Goal: Task Accomplishment & Management: Manage account settings

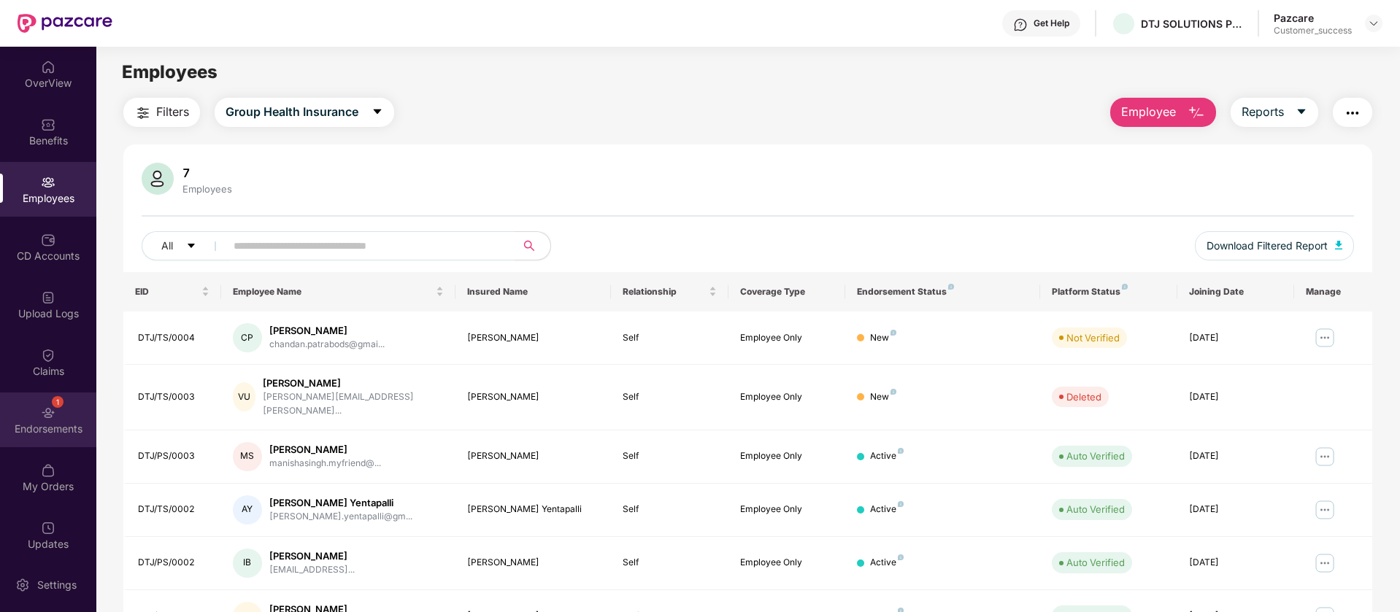
click at [70, 439] on div "1 Endorsements" at bounding box center [48, 420] width 96 height 55
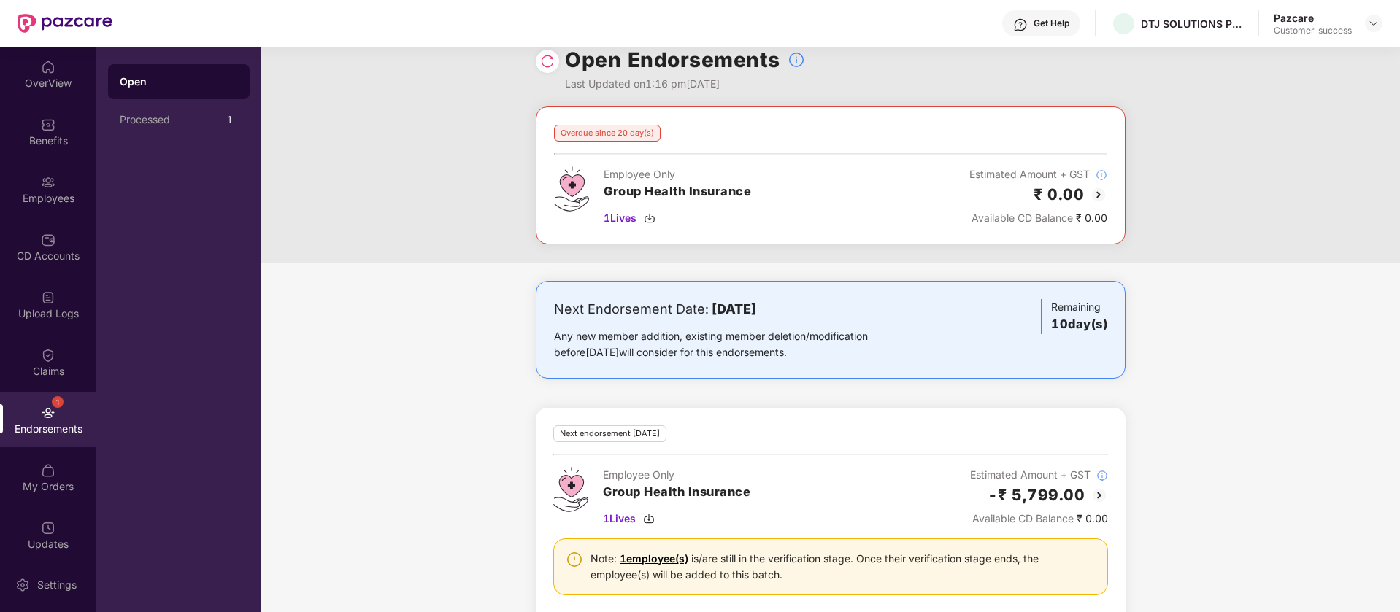
scroll to position [50, 0]
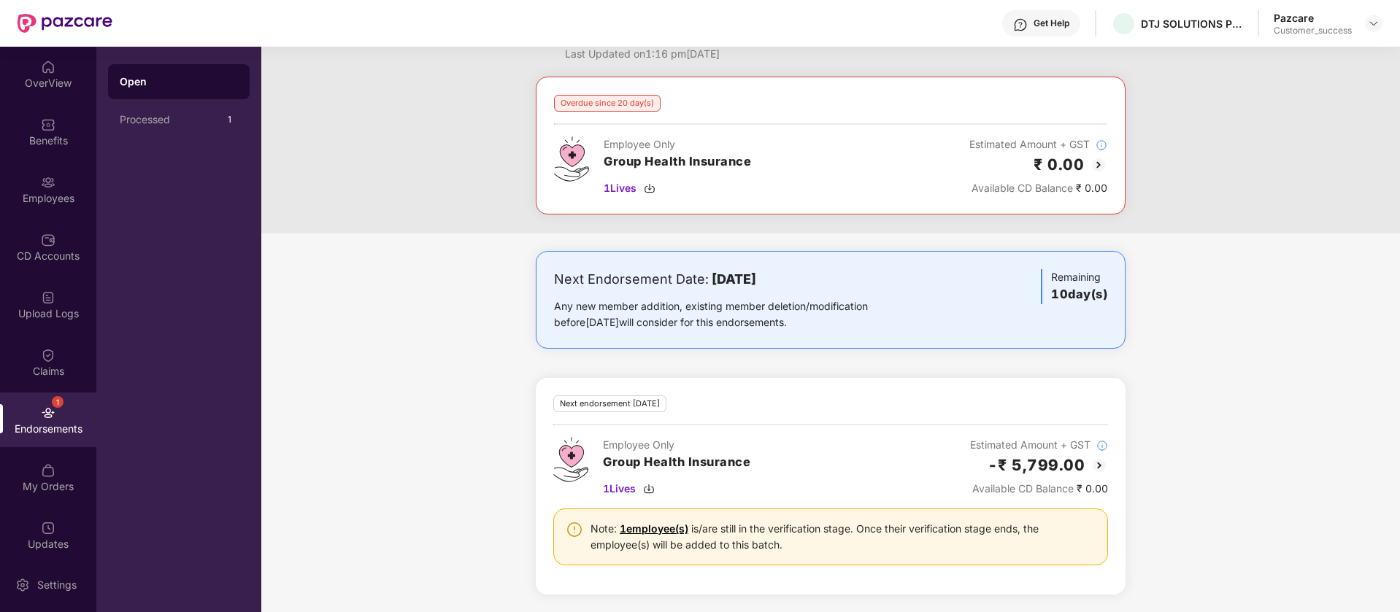
click at [1101, 461] on img at bounding box center [1100, 466] width 18 height 18
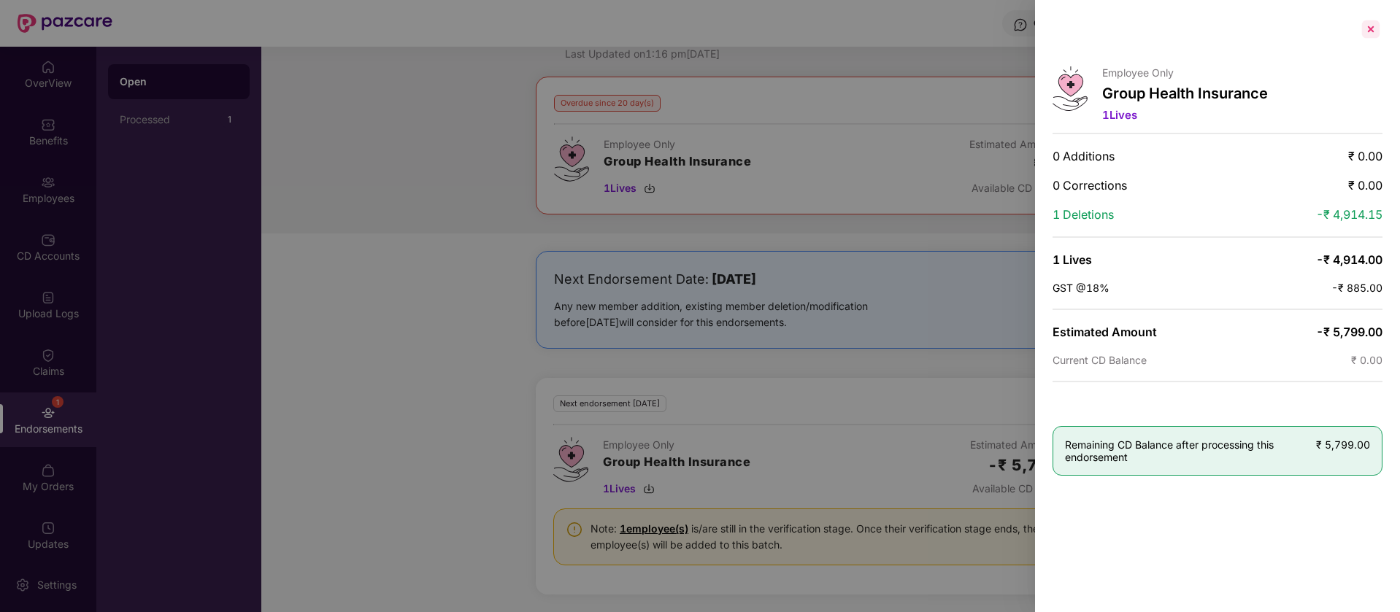
click at [1375, 19] on div at bounding box center [1370, 29] width 23 height 23
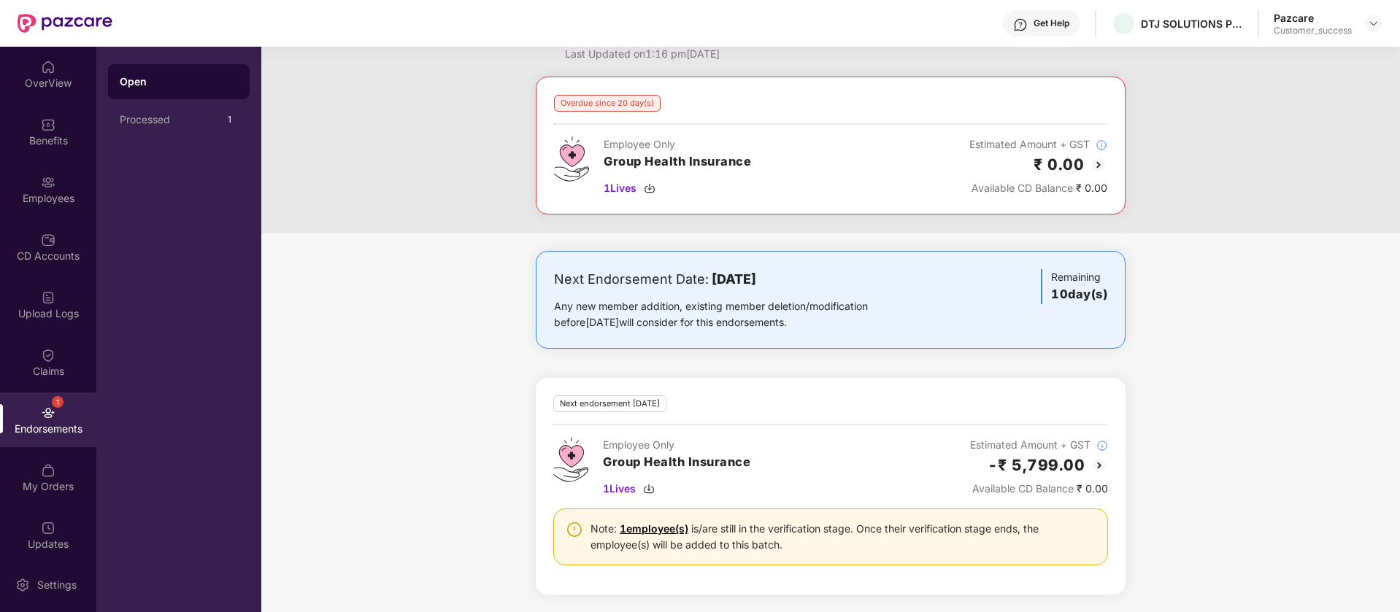
click at [1096, 163] on img at bounding box center [1099, 165] width 18 height 18
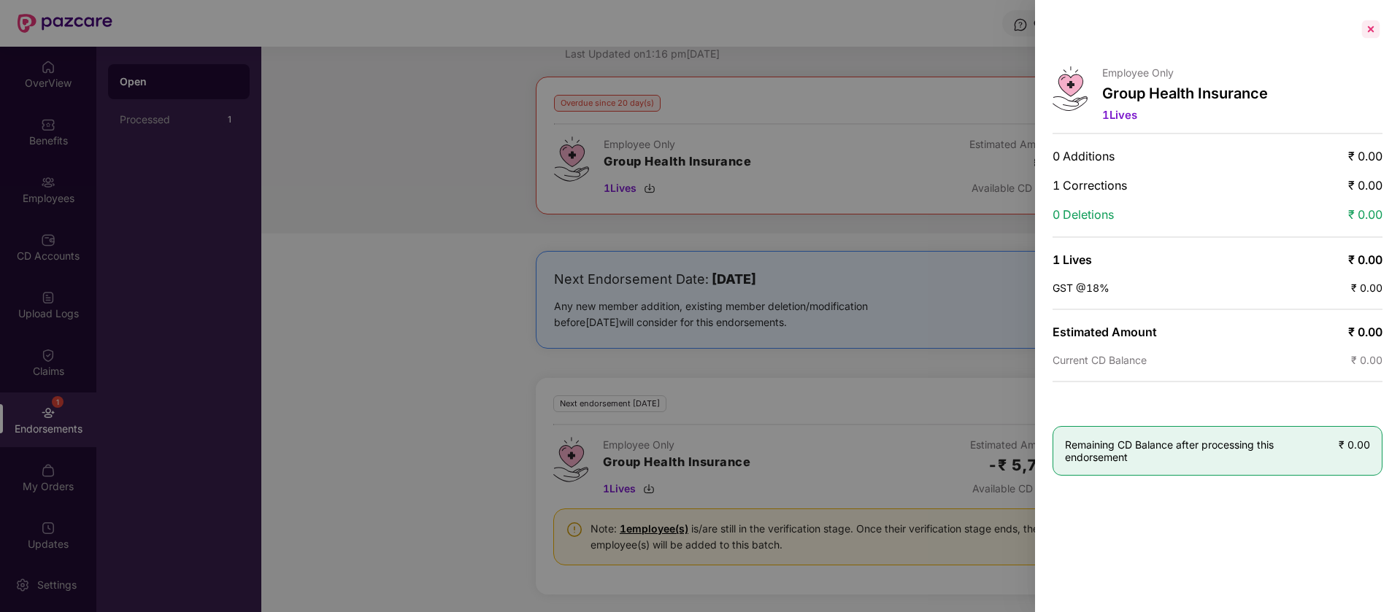
click at [1372, 31] on div at bounding box center [1370, 29] width 23 height 23
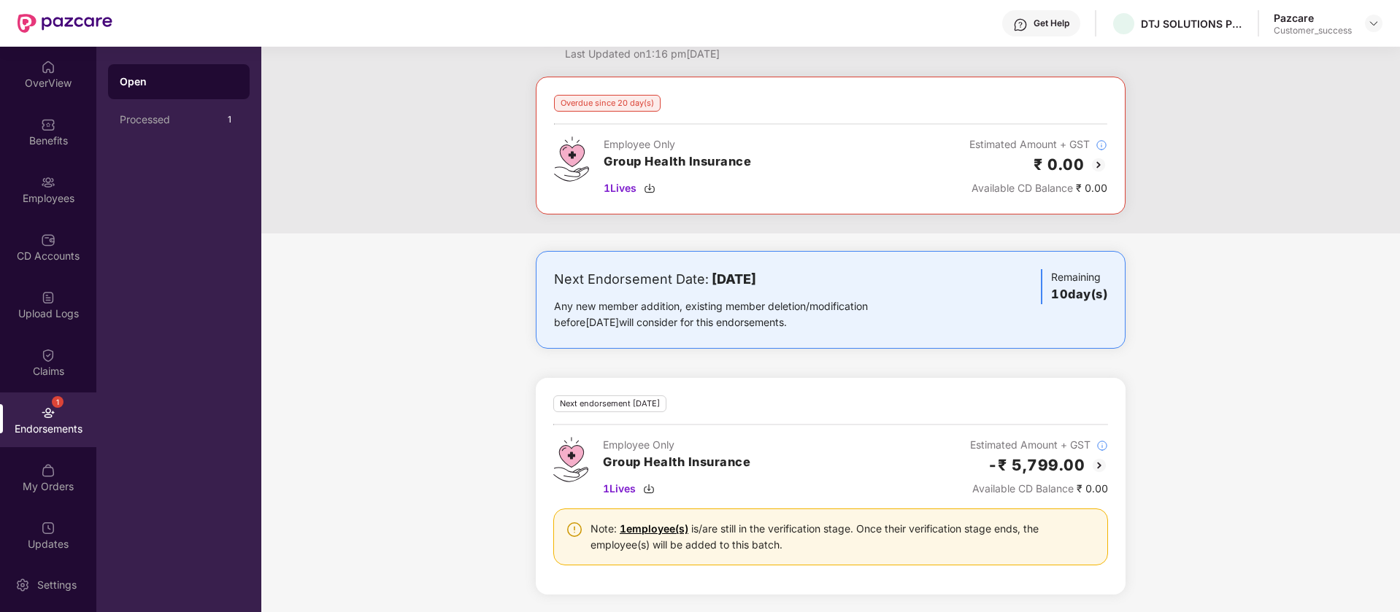
scroll to position [0, 0]
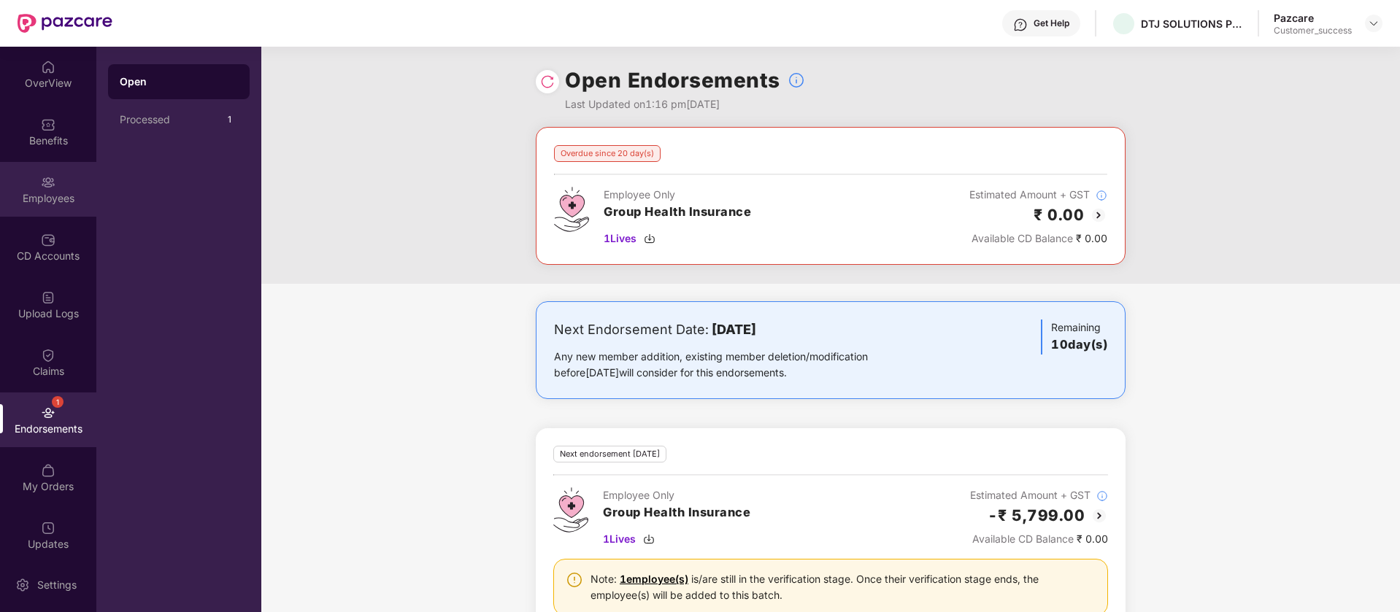
click at [31, 206] on div "Employees" at bounding box center [48, 189] width 96 height 55
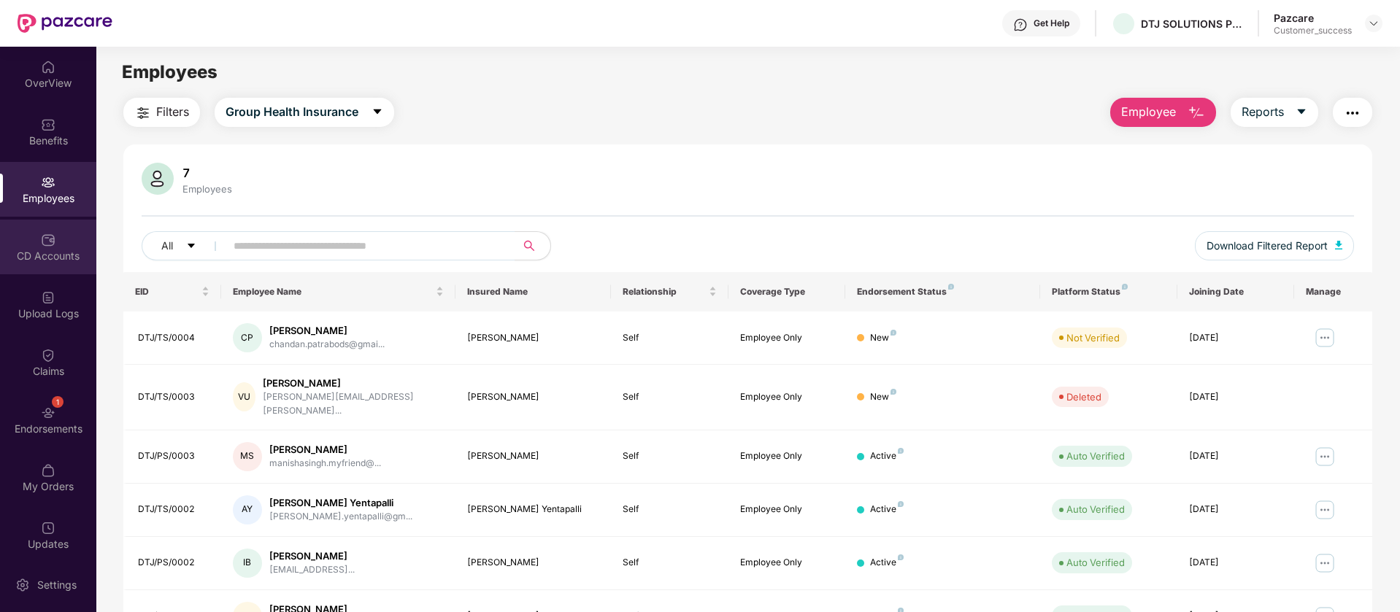
click at [62, 253] on div "CD Accounts" at bounding box center [48, 256] width 96 height 15
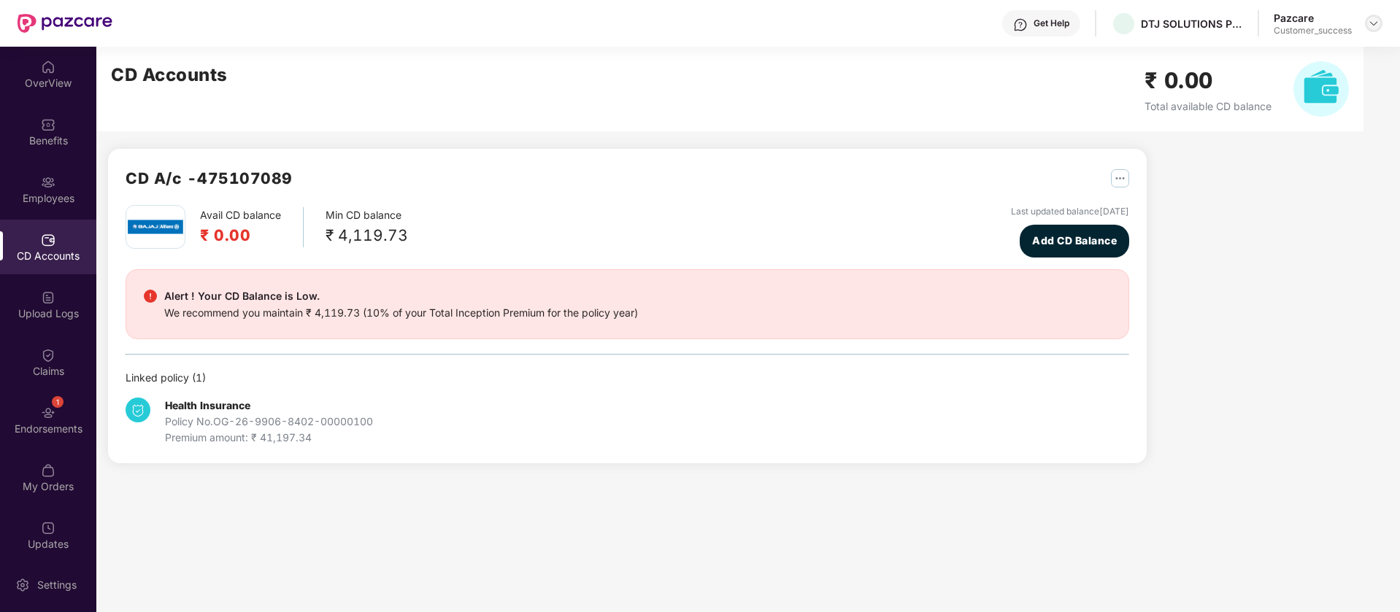
click at [1374, 27] on img at bounding box center [1374, 24] width 12 height 12
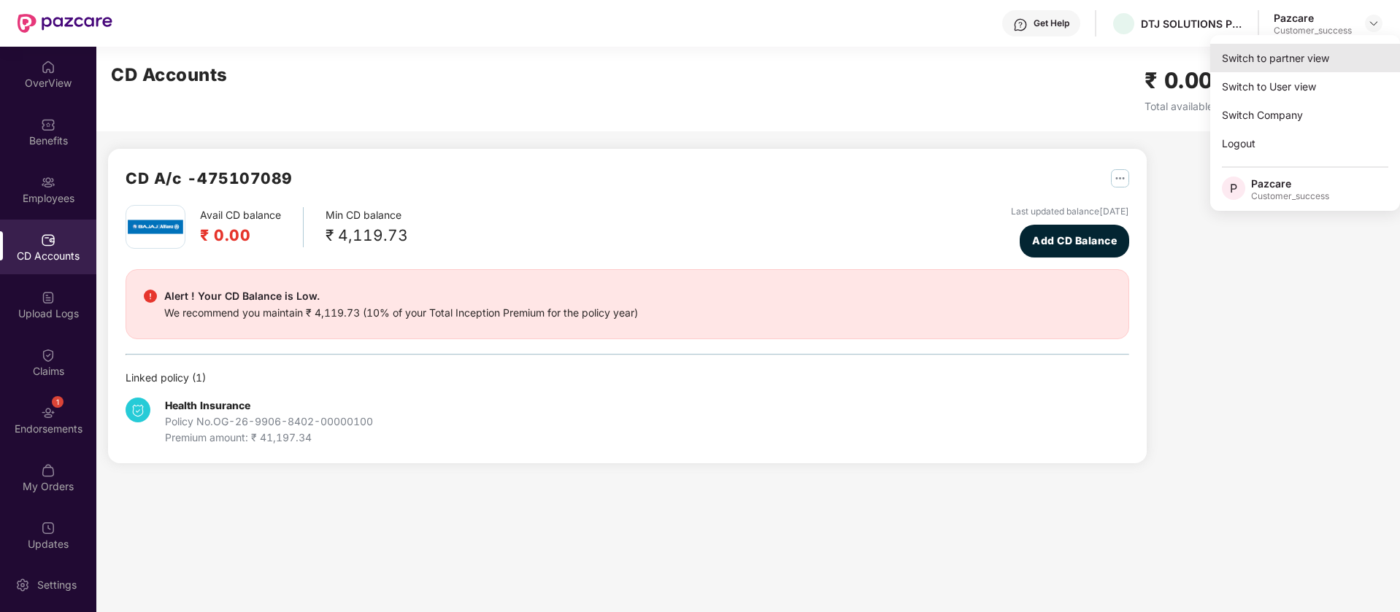
click at [1295, 66] on div "Switch to partner view" at bounding box center [1305, 58] width 190 height 28
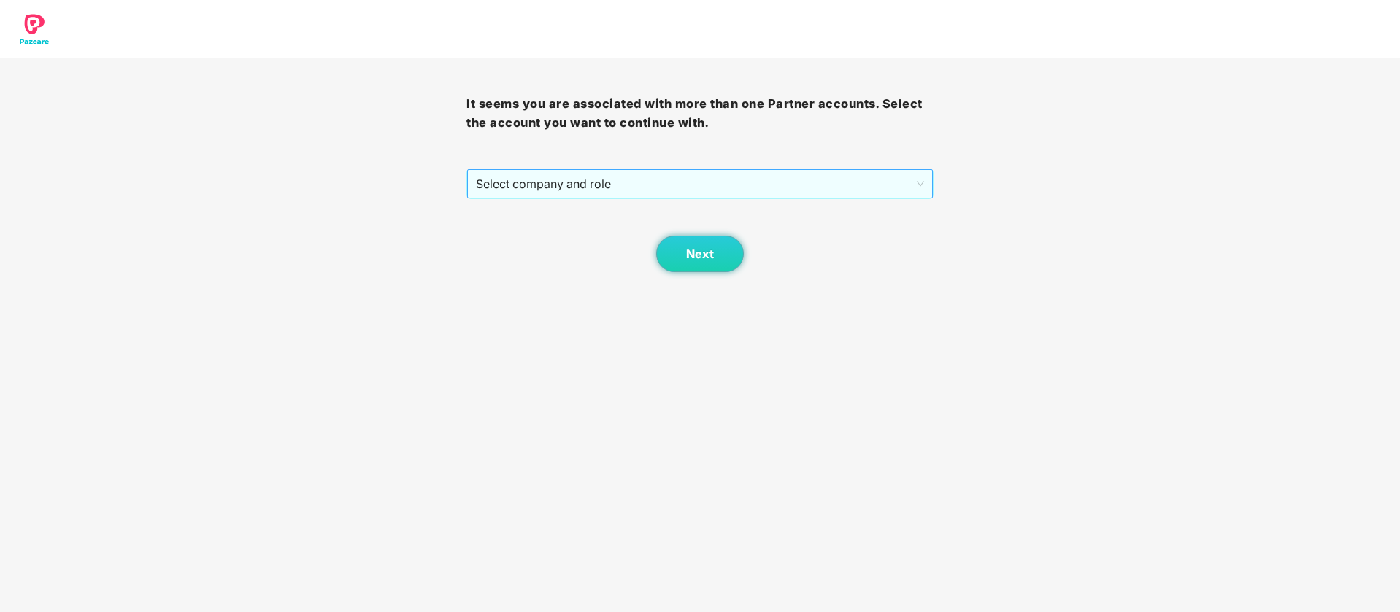
click at [777, 182] on span "Select company and role" at bounding box center [699, 184] width 447 height 28
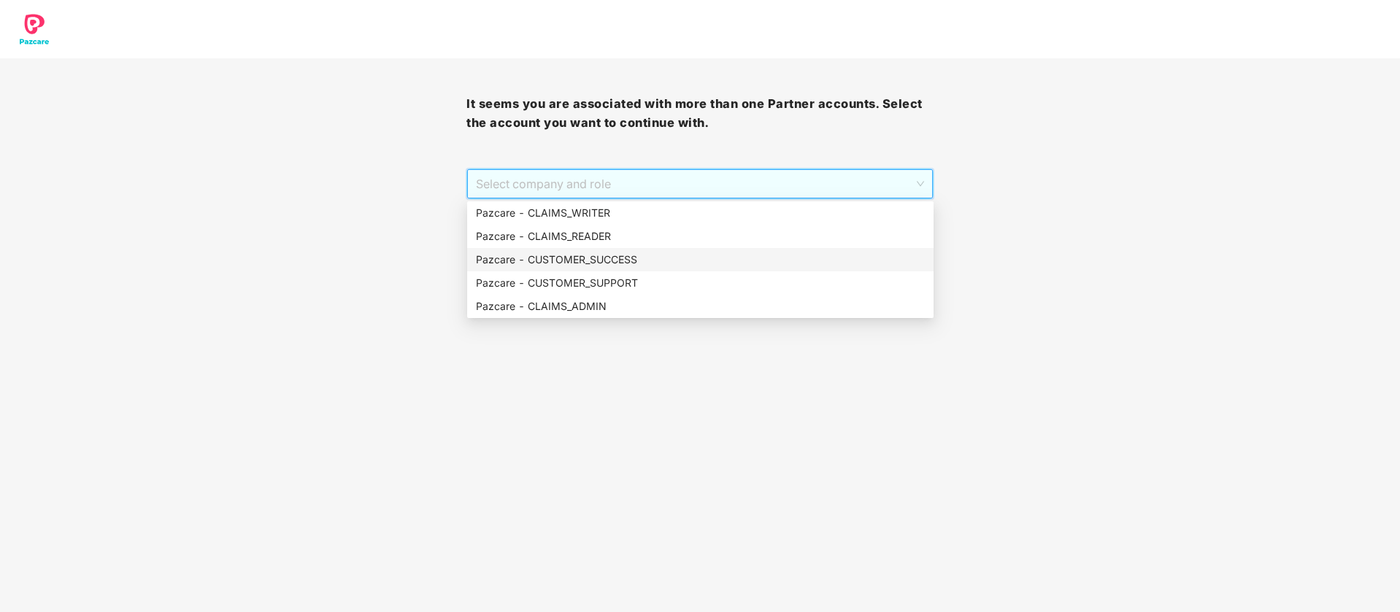
click at [640, 264] on div "Pazcare - CUSTOMER_SUCCESS" at bounding box center [700, 260] width 449 height 16
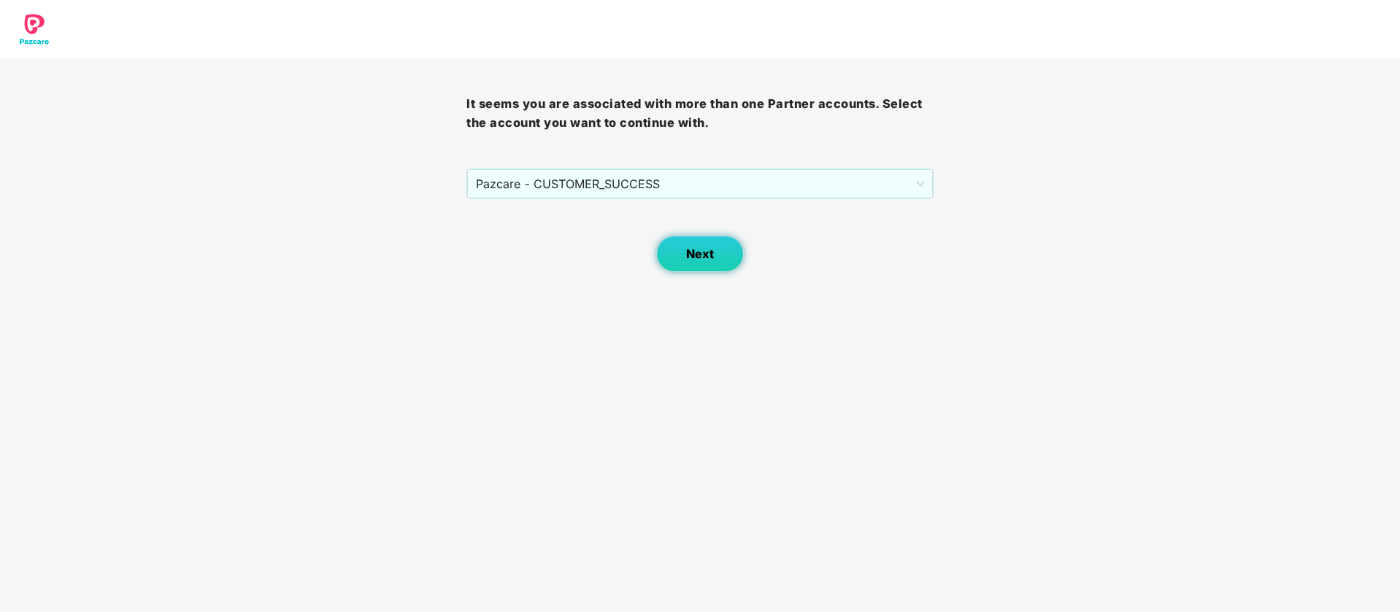
click at [686, 268] on button "Next" at bounding box center [700, 254] width 88 height 36
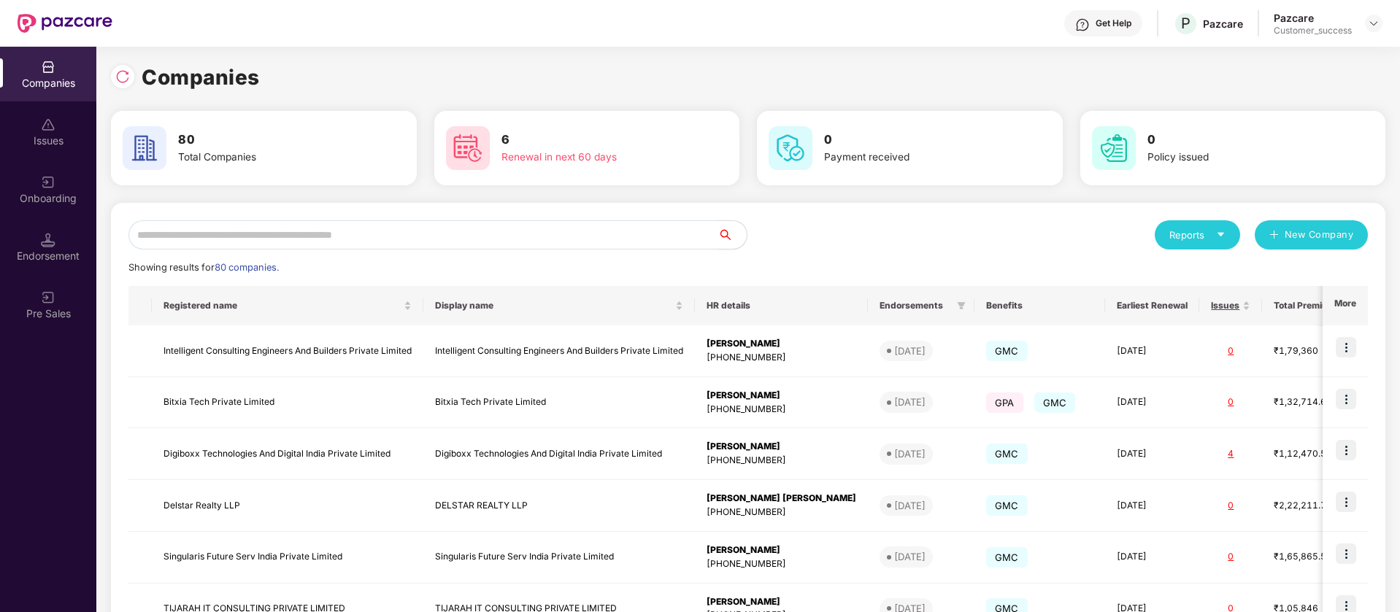
click at [331, 235] on input "text" at bounding box center [422, 234] width 589 height 29
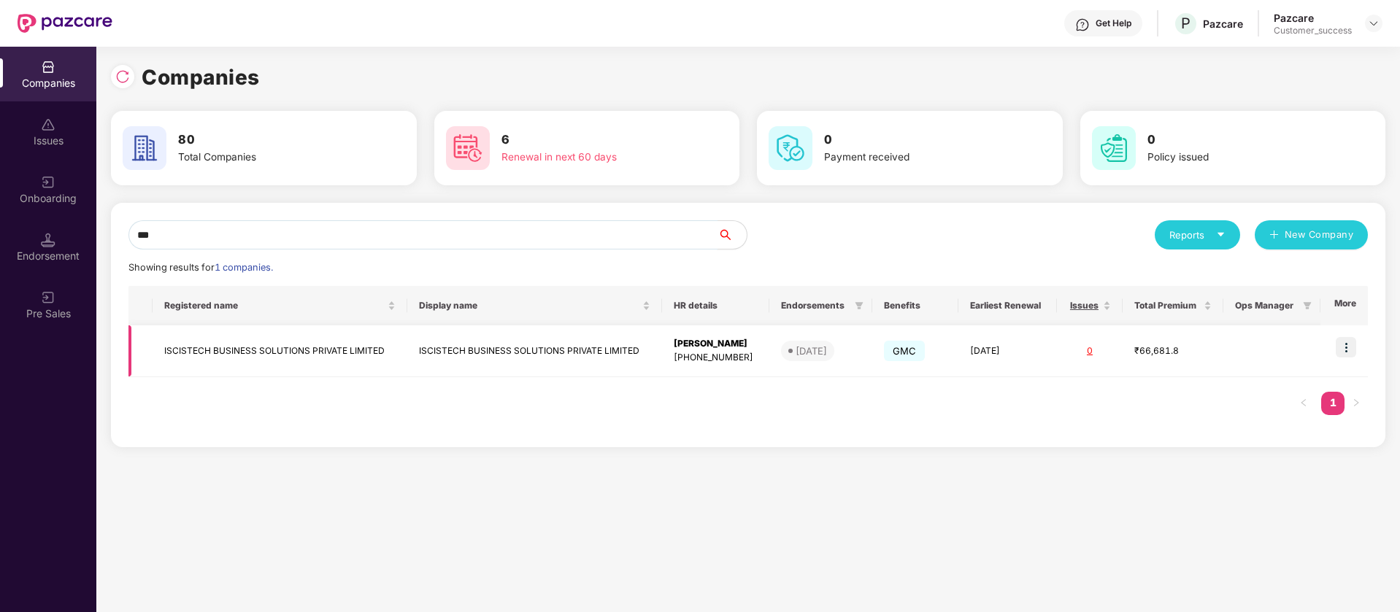
type input "***"
click at [1351, 348] on img at bounding box center [1346, 347] width 20 height 20
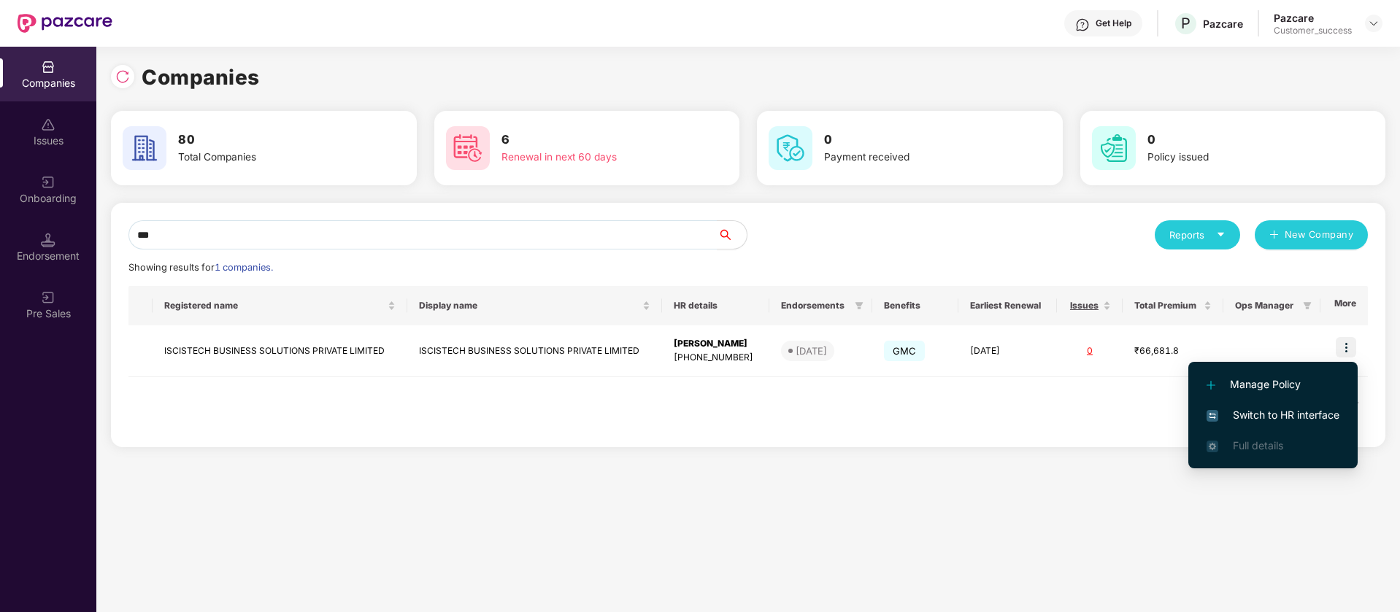
click at [1290, 413] on span "Switch to HR interface" at bounding box center [1273, 415] width 133 height 16
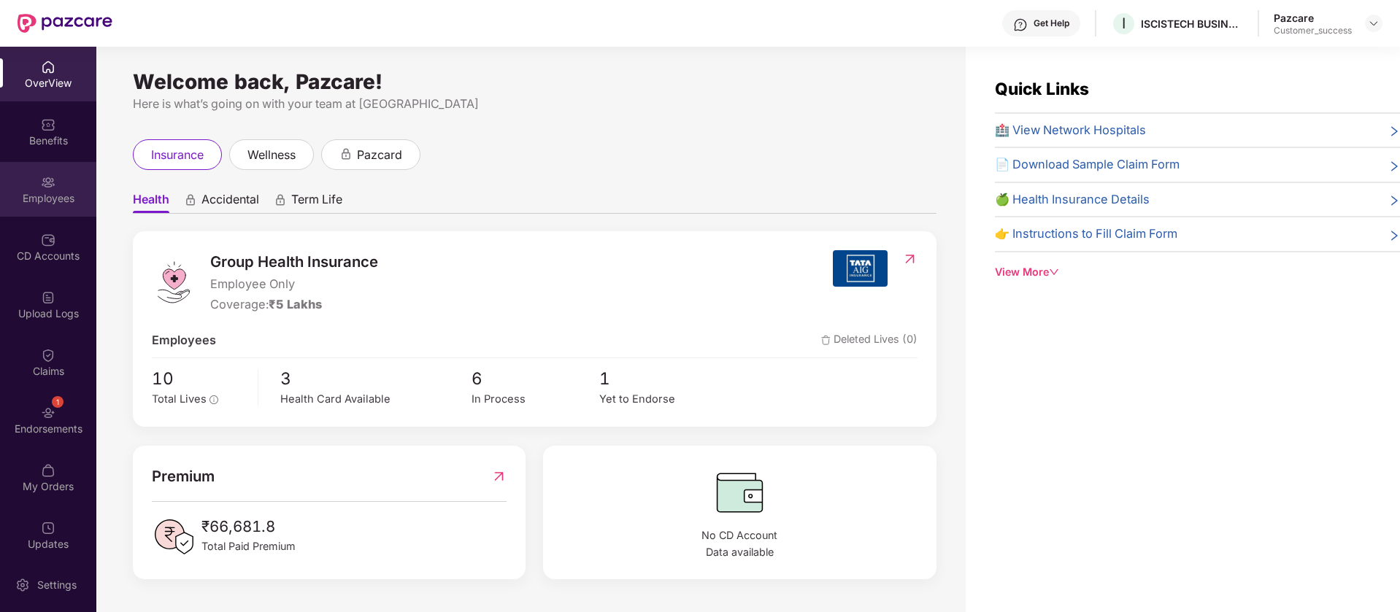
click at [56, 180] on div "Employees" at bounding box center [48, 189] width 96 height 55
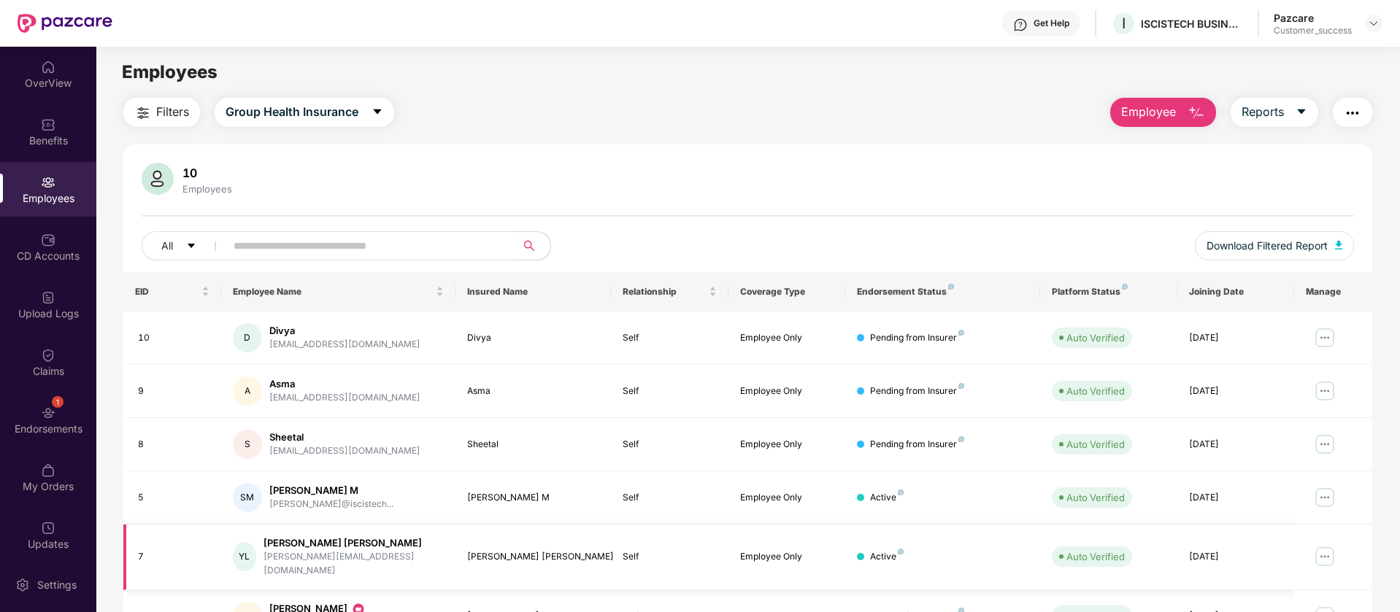
scroll to position [285, 0]
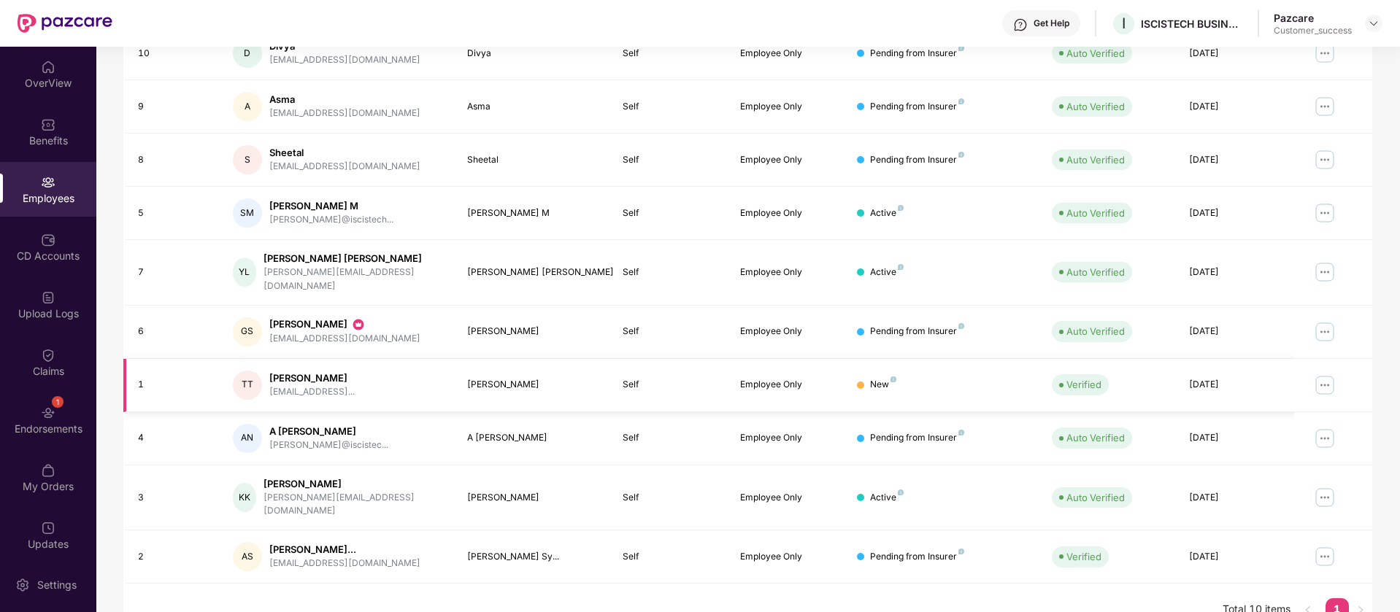
click at [1324, 374] on img at bounding box center [1324, 385] width 23 height 23
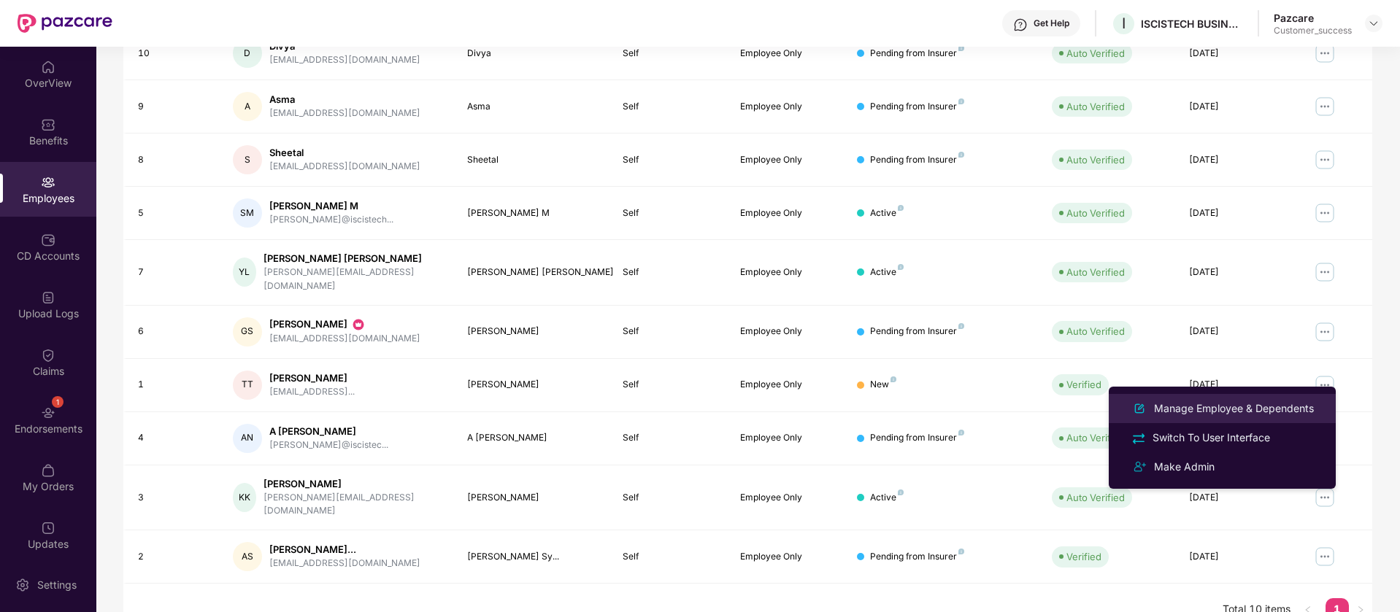
click at [1254, 411] on div "Manage Employee & Dependents" at bounding box center [1234, 409] width 166 height 16
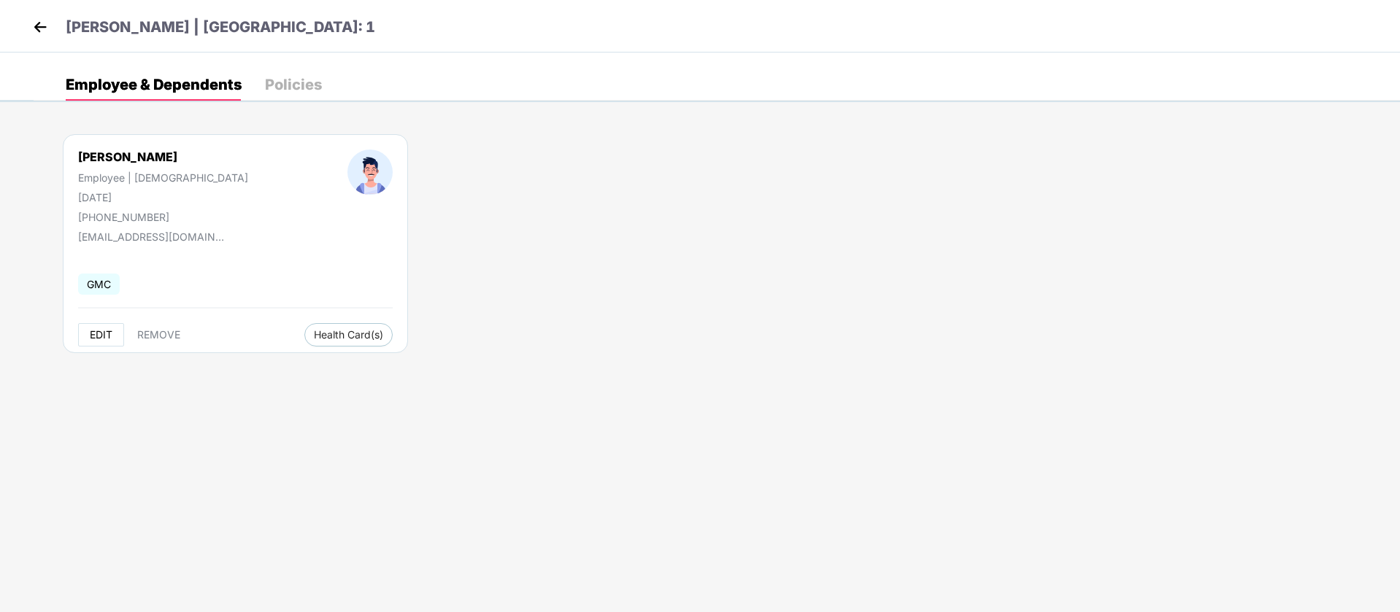
click at [97, 332] on span "EDIT" at bounding box center [101, 335] width 23 height 12
select select "****"
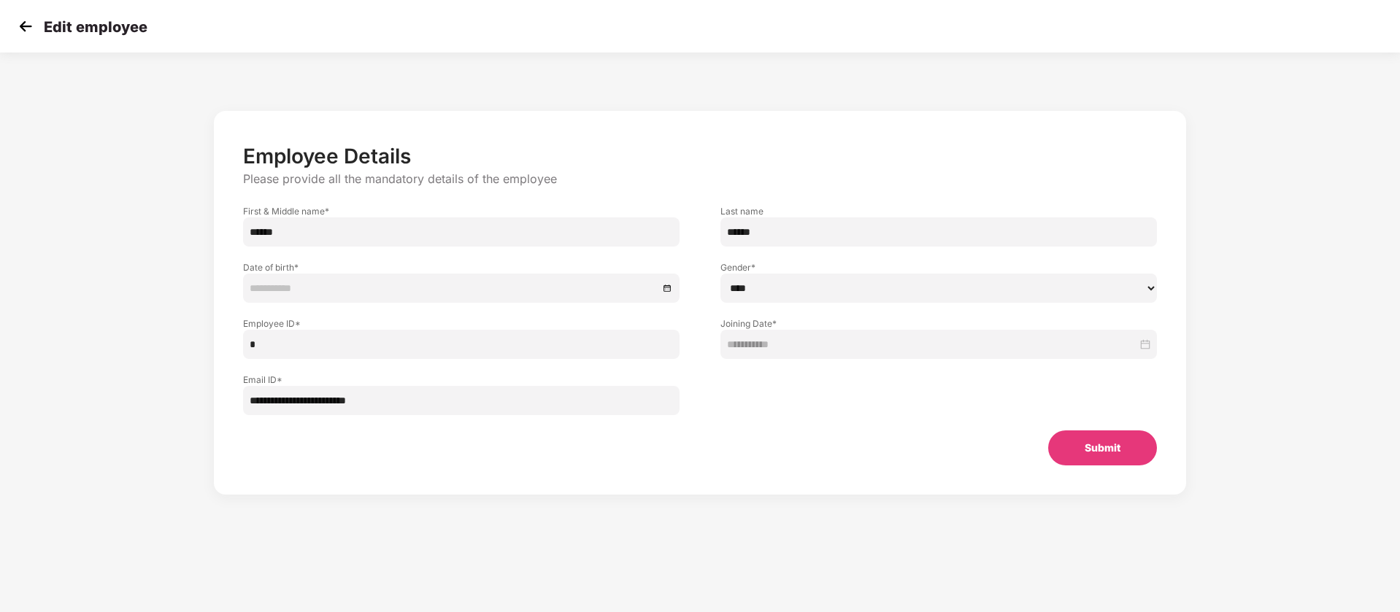
click at [581, 295] on input at bounding box center [454, 288] width 409 height 16
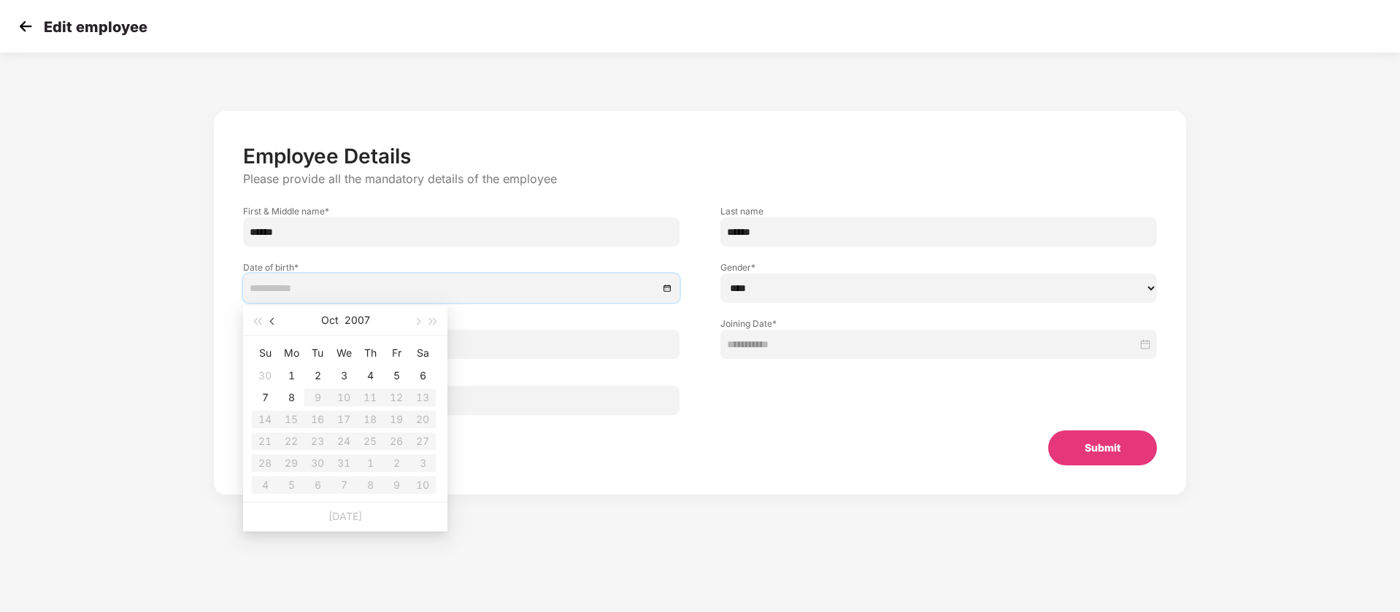
click at [273, 320] on span "button" at bounding box center [273, 321] width 7 height 7
click at [360, 322] on button "2007" at bounding box center [358, 320] width 26 height 29
type input "**********"
click at [255, 323] on span "button" at bounding box center [256, 321] width 7 height 7
type input "**********"
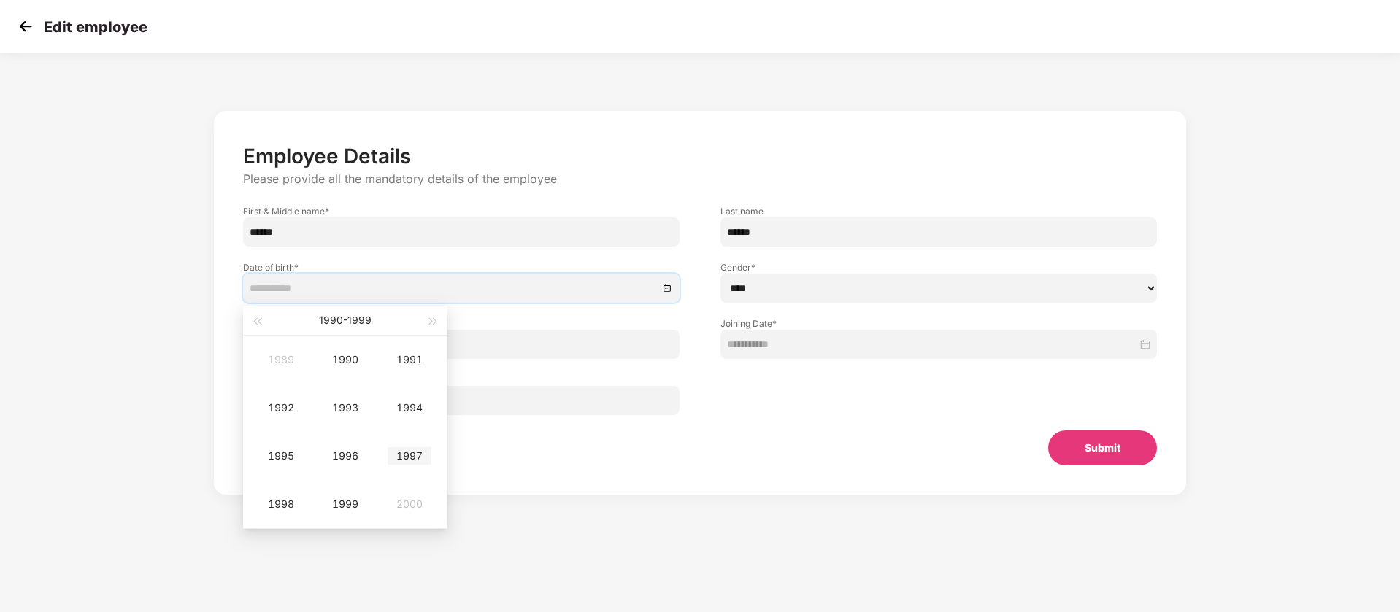
click at [397, 455] on div "1997" at bounding box center [410, 456] width 44 height 18
type input "**********"
click at [288, 457] on div "Jul" at bounding box center [281, 456] width 44 height 18
type input "**********"
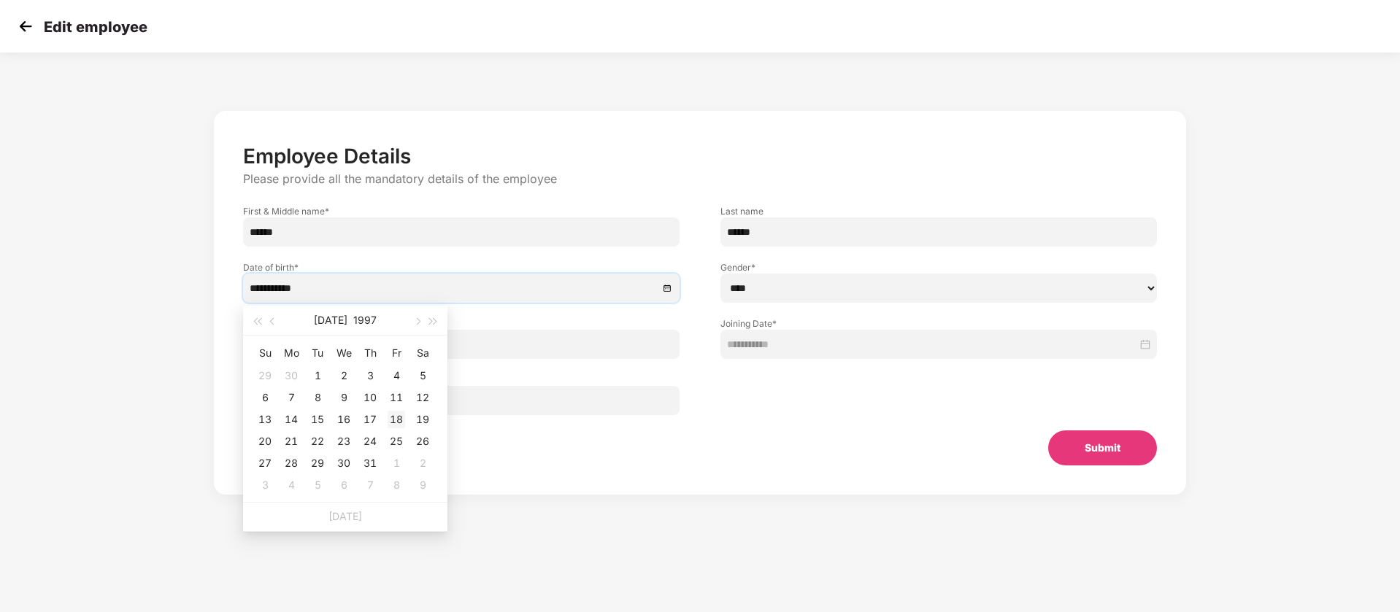
type input "**********"
click at [396, 420] on div "18" at bounding box center [397, 420] width 18 height 18
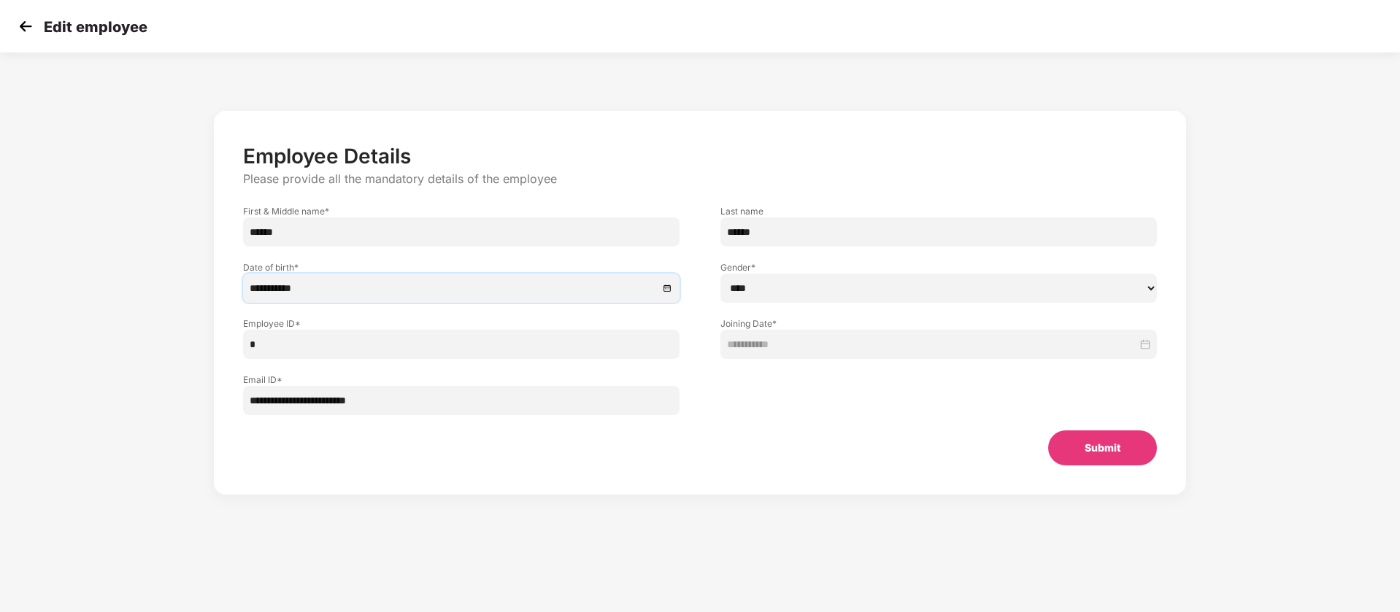
click at [1129, 442] on button "Submit" at bounding box center [1102, 448] width 109 height 35
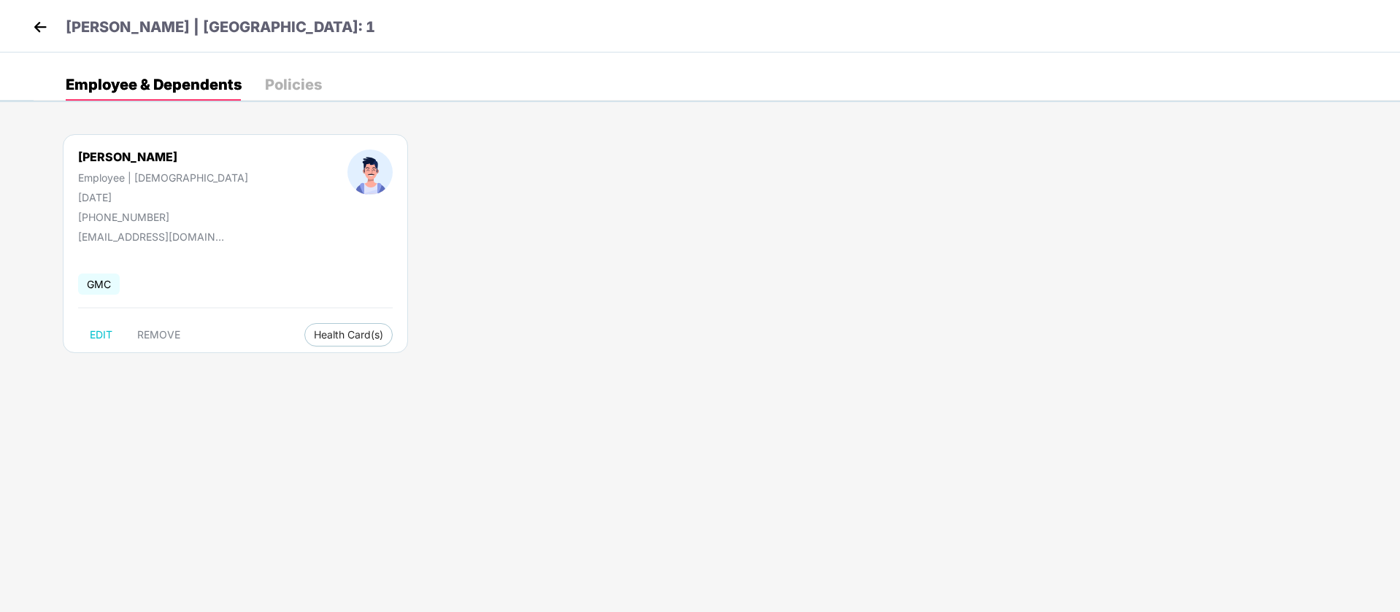
click at [50, 25] on img at bounding box center [40, 27] width 22 height 22
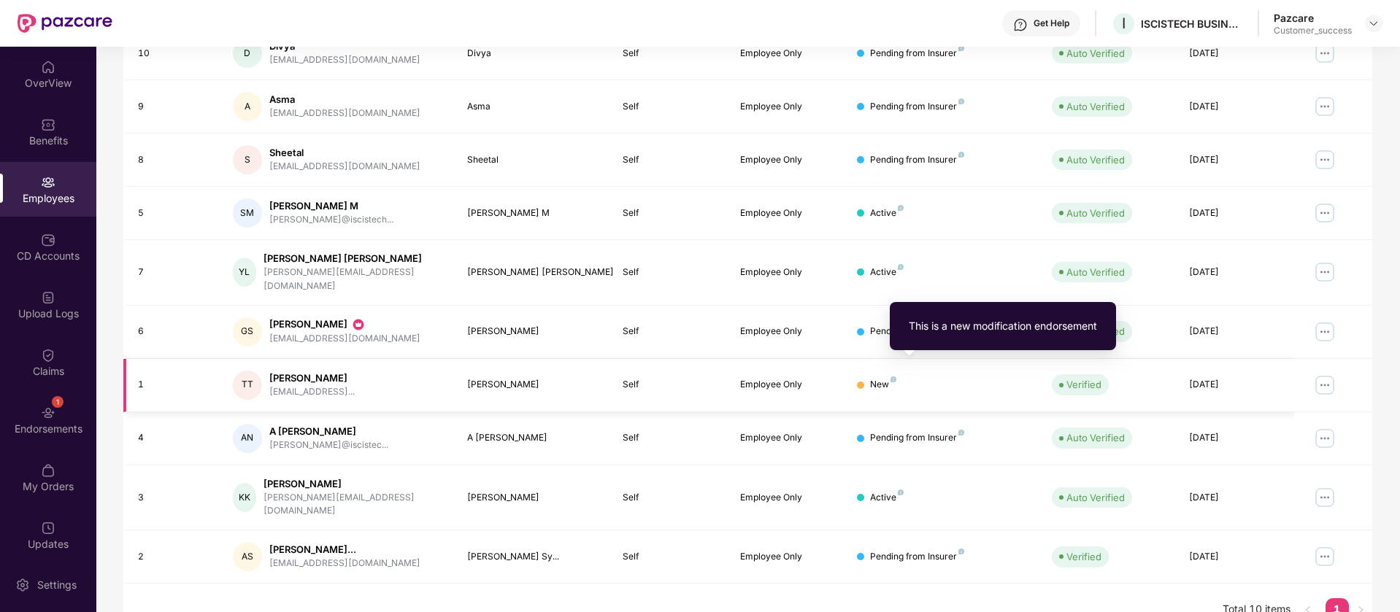
click at [895, 377] on img at bounding box center [894, 380] width 6 height 6
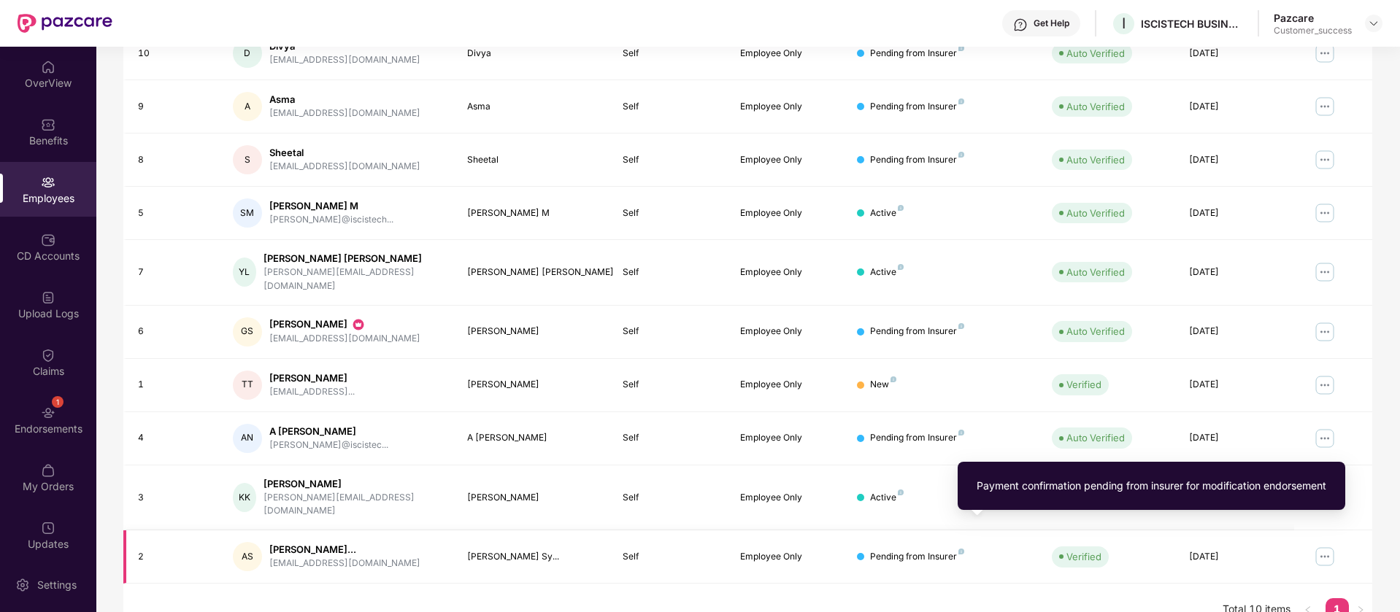
click at [962, 549] on img at bounding box center [961, 552] width 6 height 6
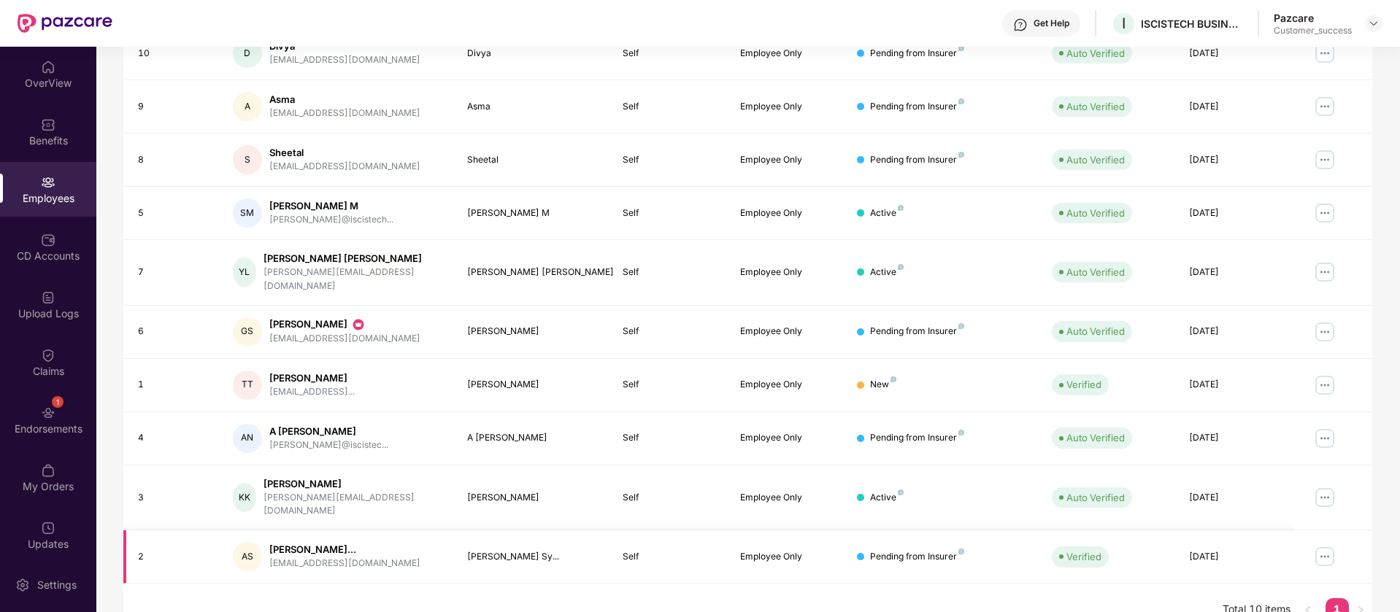
click at [1323, 545] on img at bounding box center [1324, 556] width 23 height 23
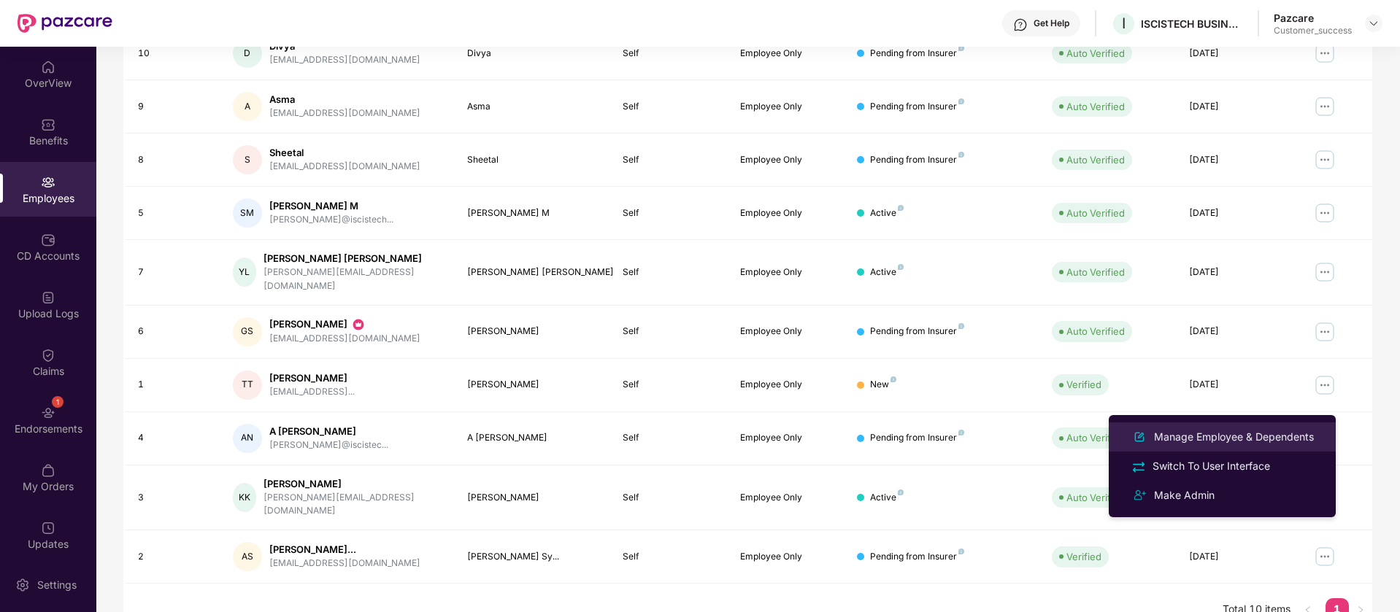
click at [1286, 436] on div "Manage Employee & Dependents" at bounding box center [1234, 437] width 166 height 16
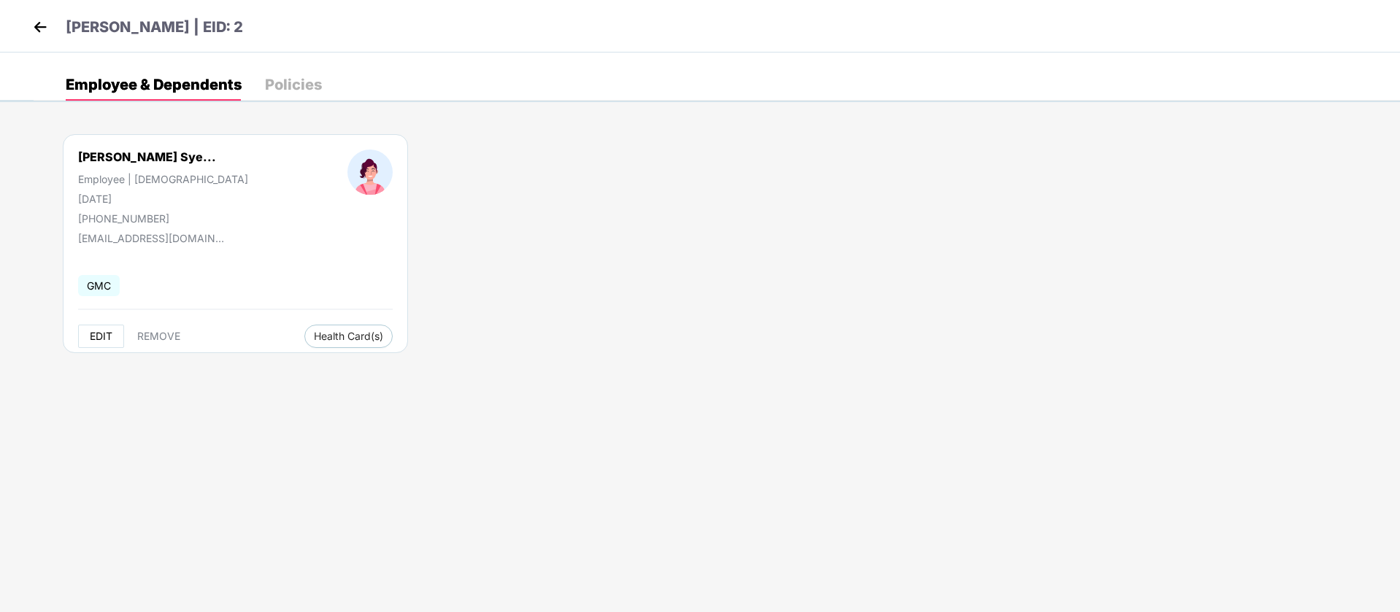
click at [95, 336] on span "EDIT" at bounding box center [101, 337] width 23 height 12
select select "******"
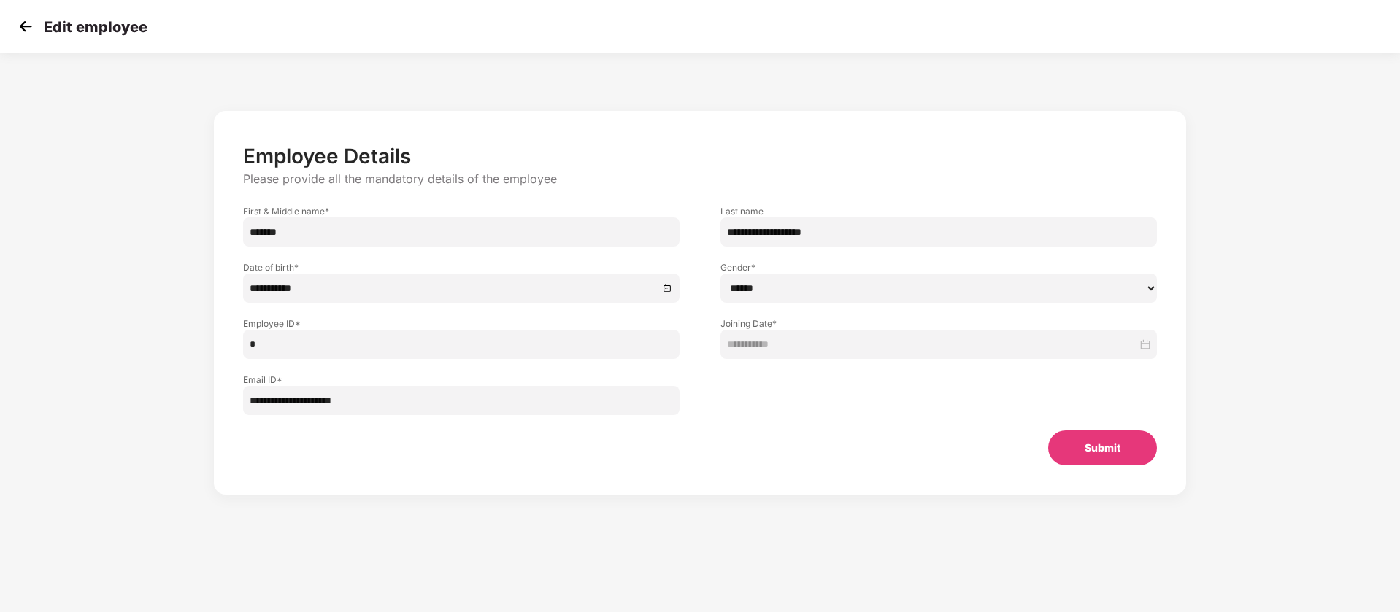
click at [1091, 443] on button "Submit" at bounding box center [1102, 448] width 109 height 35
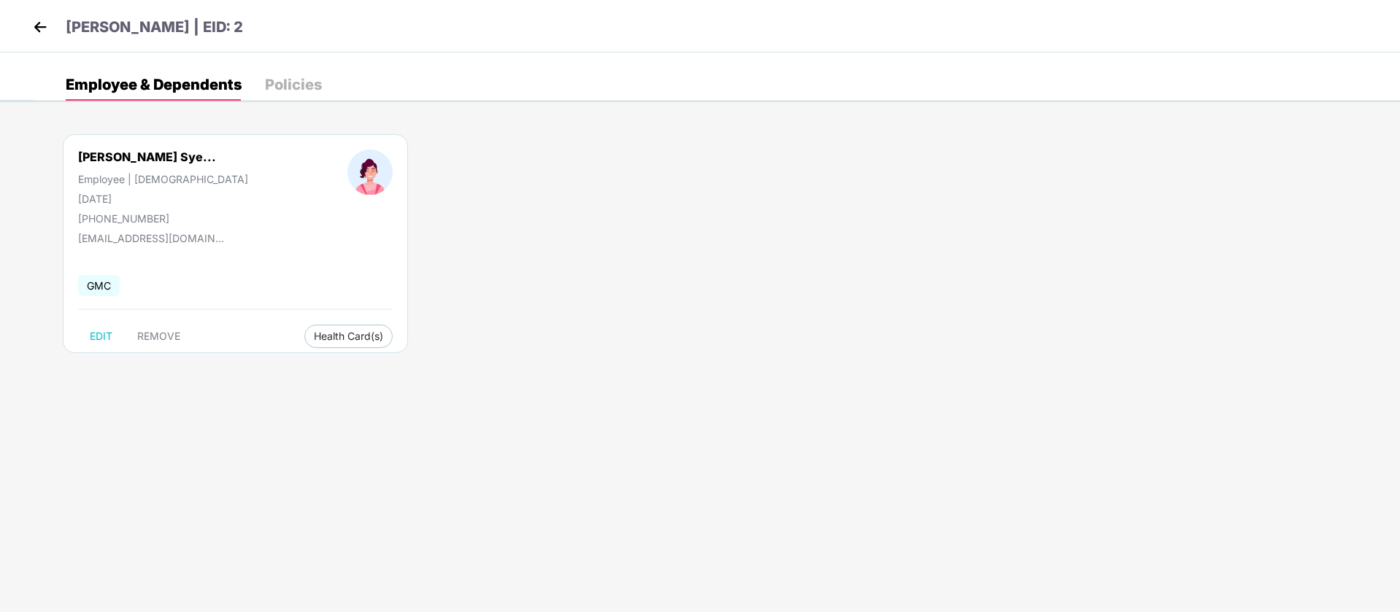
click at [45, 20] on img at bounding box center [40, 27] width 22 height 22
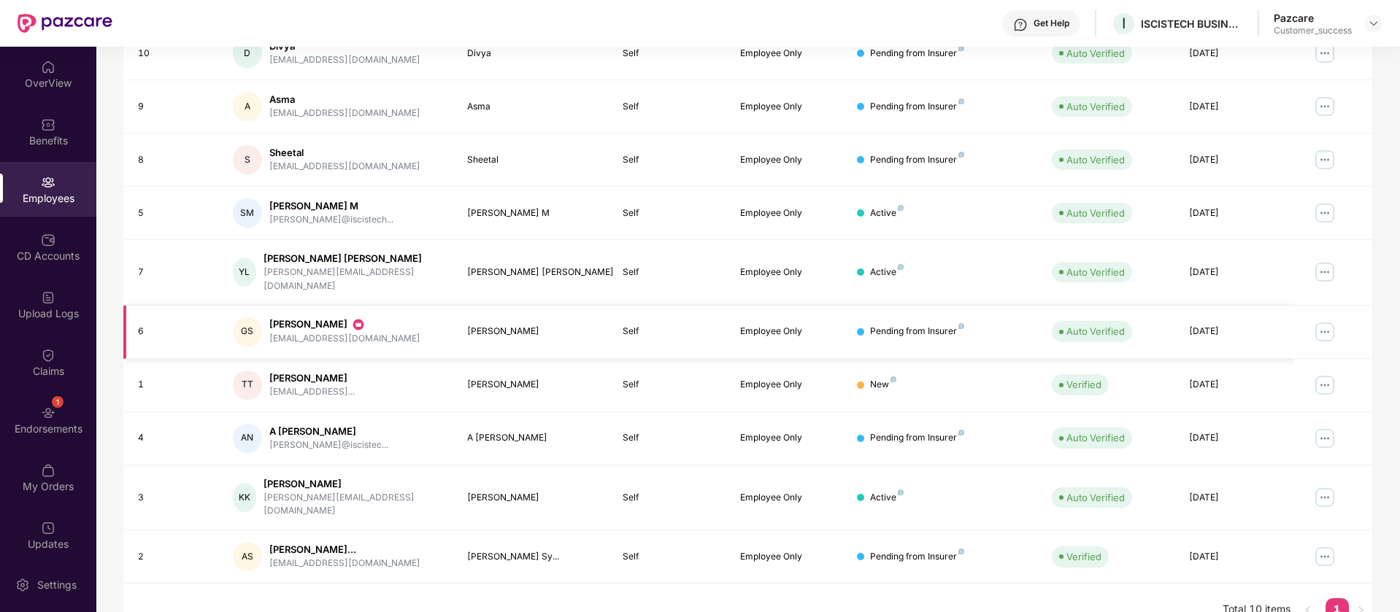
click at [351, 318] on img at bounding box center [358, 325] width 15 height 15
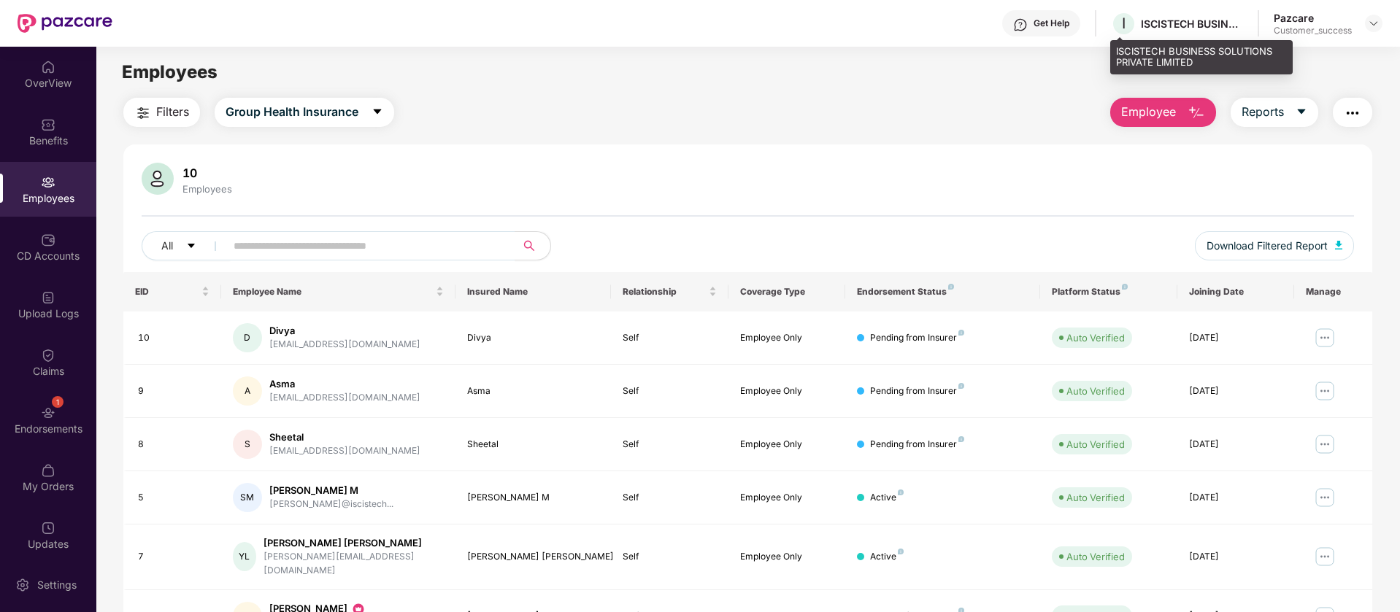
click at [1173, 26] on div "ISCISTECH BUSINESS SOLUTIONS PRIVATE LIMITED" at bounding box center [1192, 24] width 102 height 14
copy div "ISCISTECH"
click at [1371, 22] on img at bounding box center [1374, 24] width 12 height 12
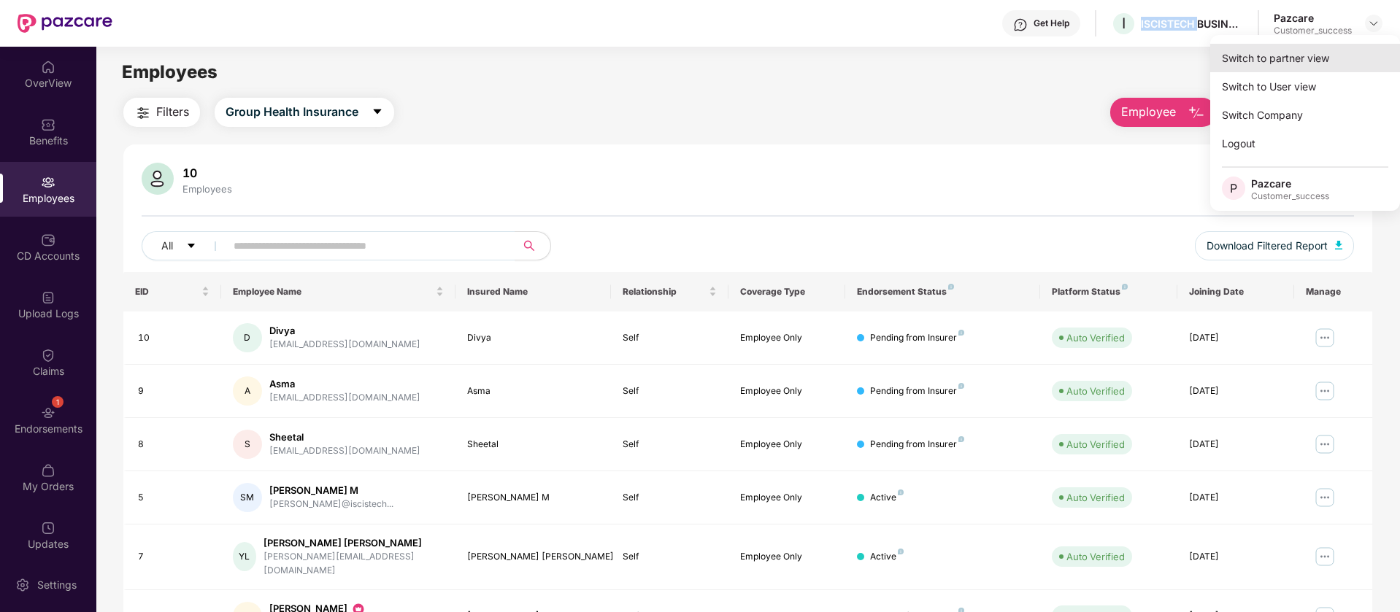
click at [1288, 53] on div "Switch to partner view" at bounding box center [1305, 58] width 190 height 28
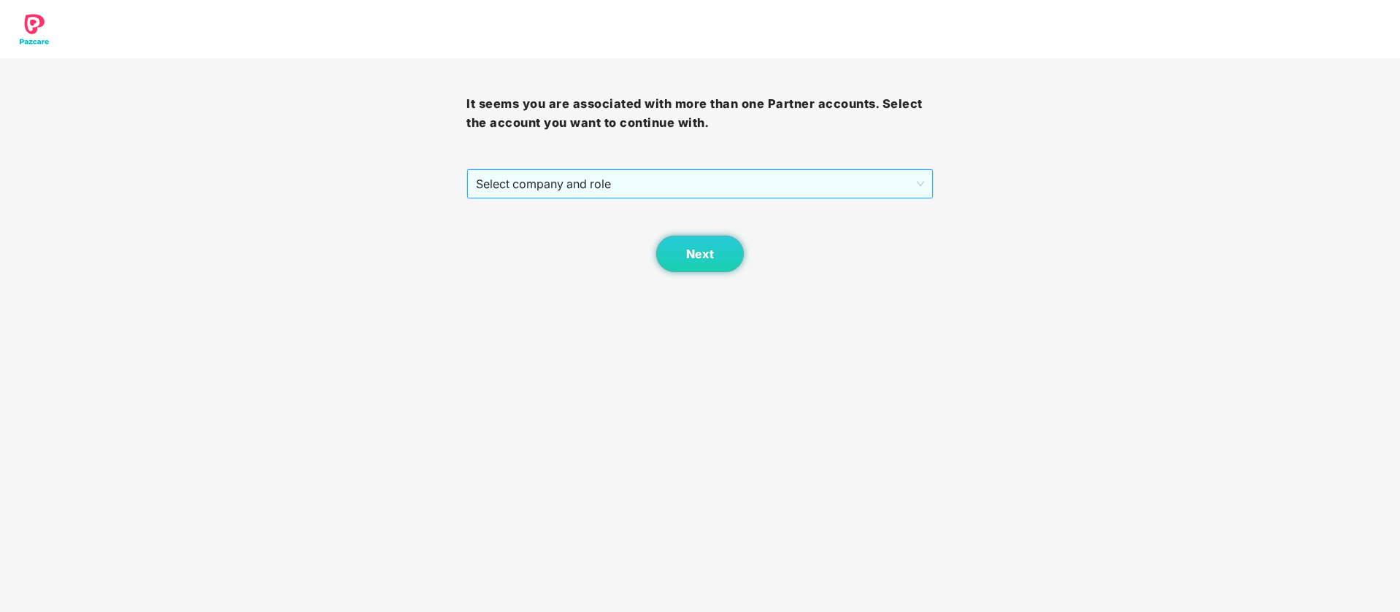
click at [678, 176] on span "Select company and role" at bounding box center [699, 184] width 447 height 28
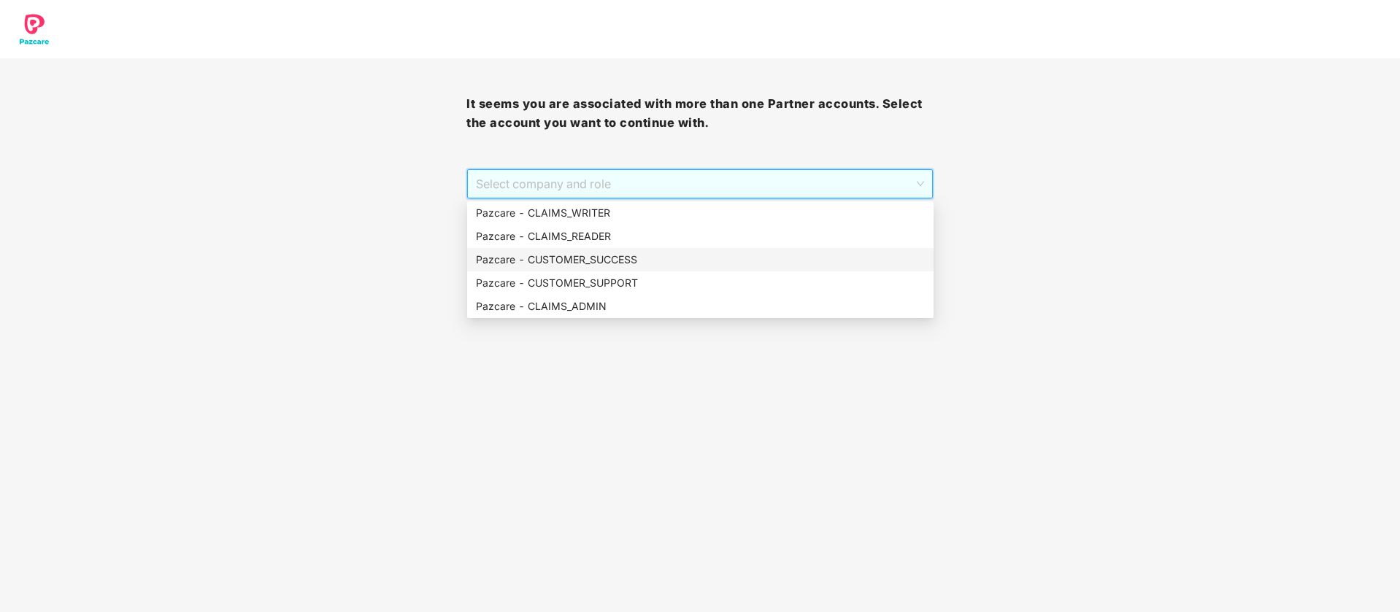
click at [632, 260] on div "Pazcare - CUSTOMER_SUCCESS" at bounding box center [700, 260] width 449 height 16
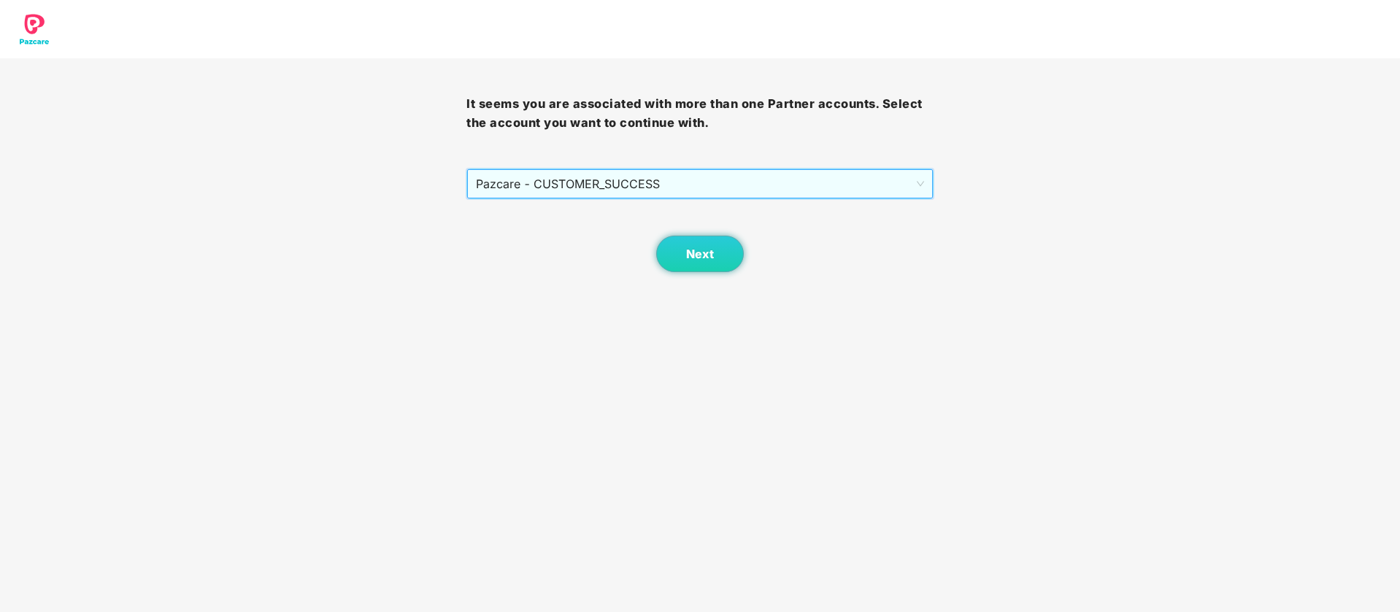
click at [776, 263] on div "Next" at bounding box center [699, 235] width 466 height 73
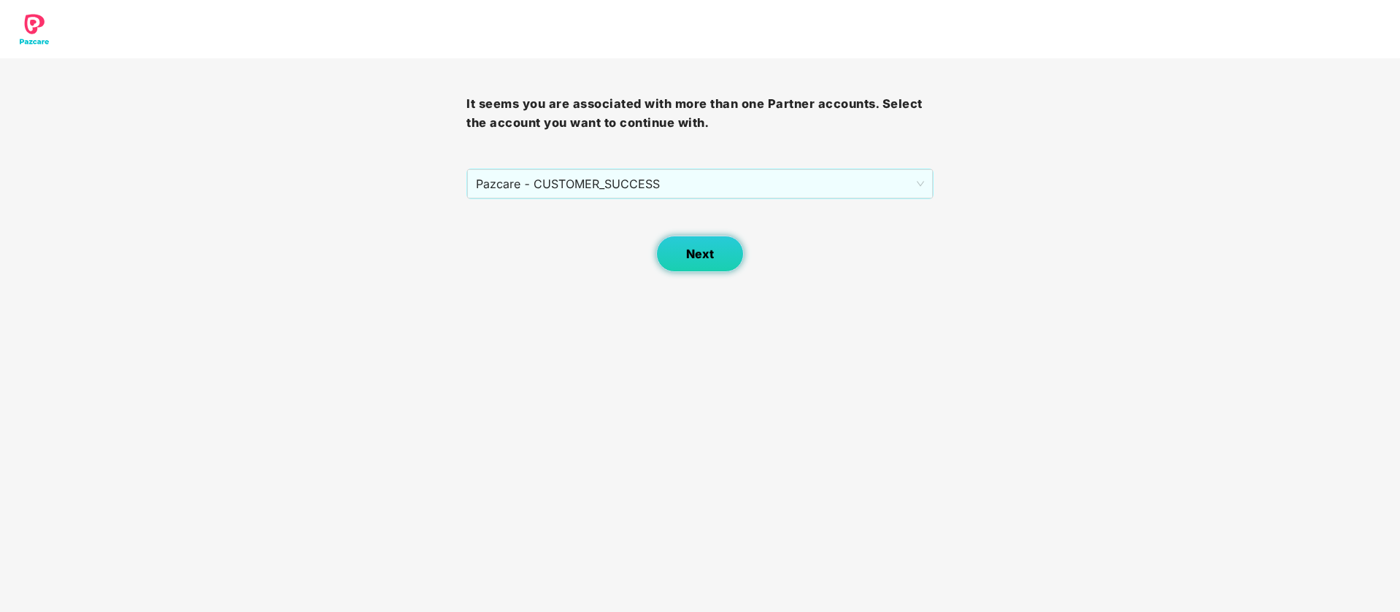
click at [727, 257] on button "Next" at bounding box center [700, 254] width 88 height 36
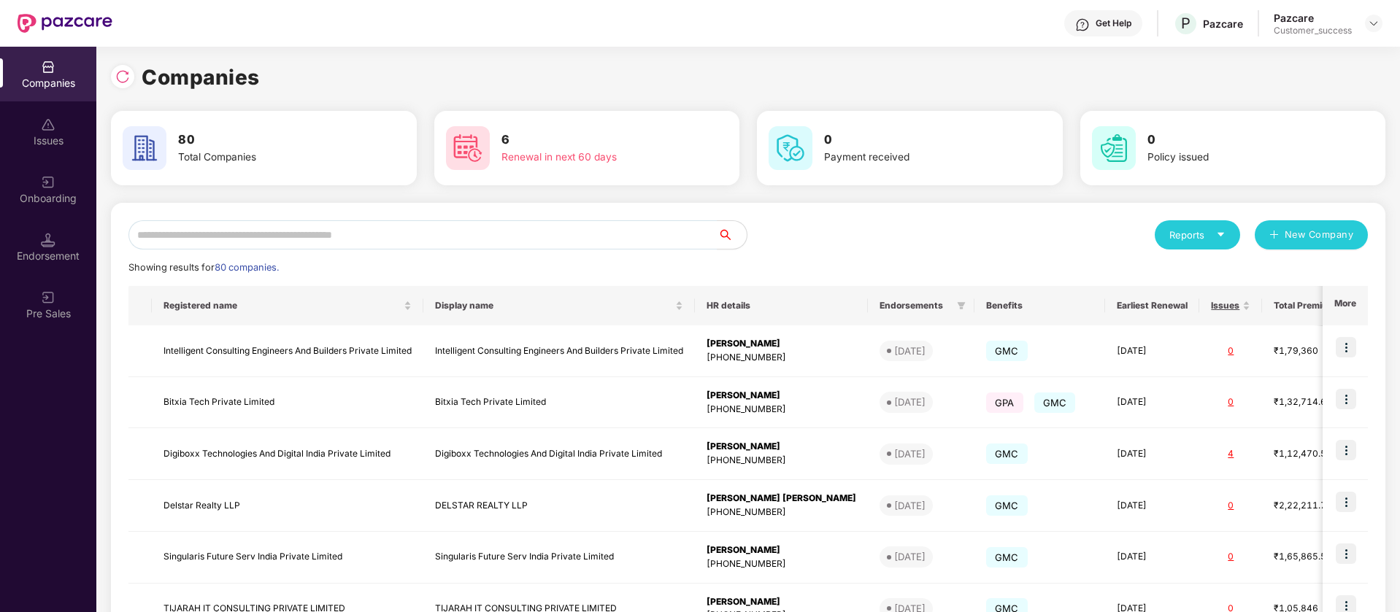
click at [468, 254] on div "Reports New Company Showing results for 80 companies. Registered name Display n…" at bounding box center [747, 557] width 1239 height 674
click at [481, 242] on input "text" at bounding box center [422, 234] width 589 height 29
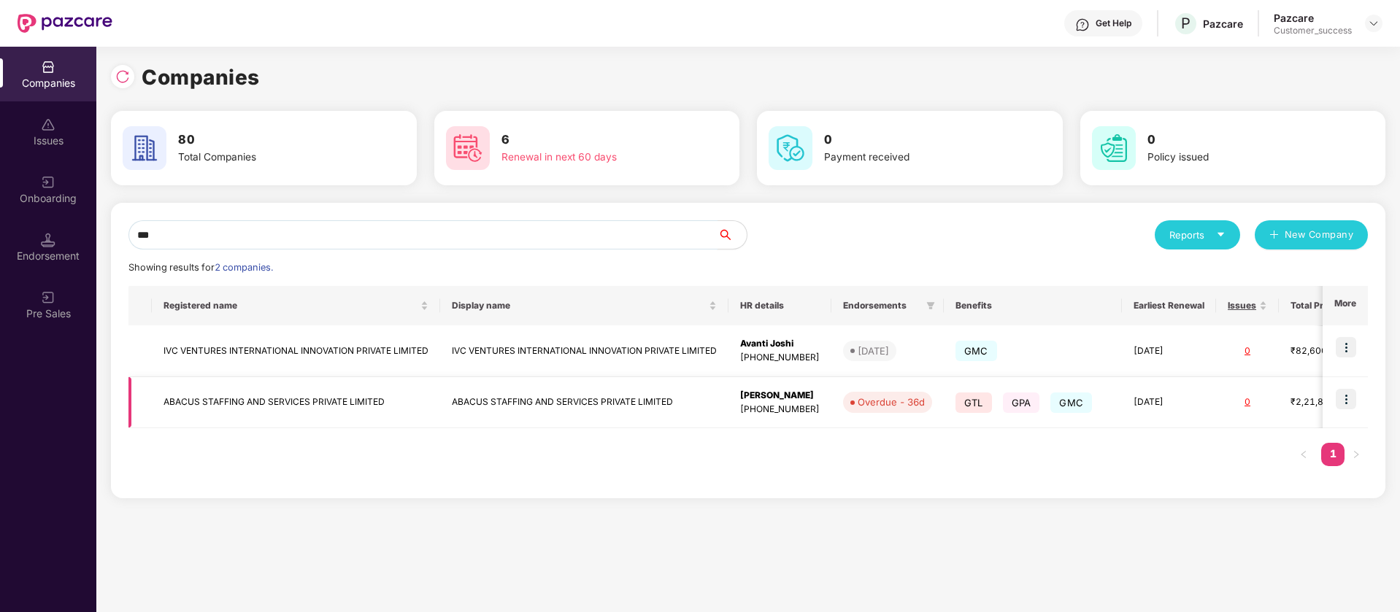
type input "***"
click at [1352, 401] on img at bounding box center [1346, 399] width 20 height 20
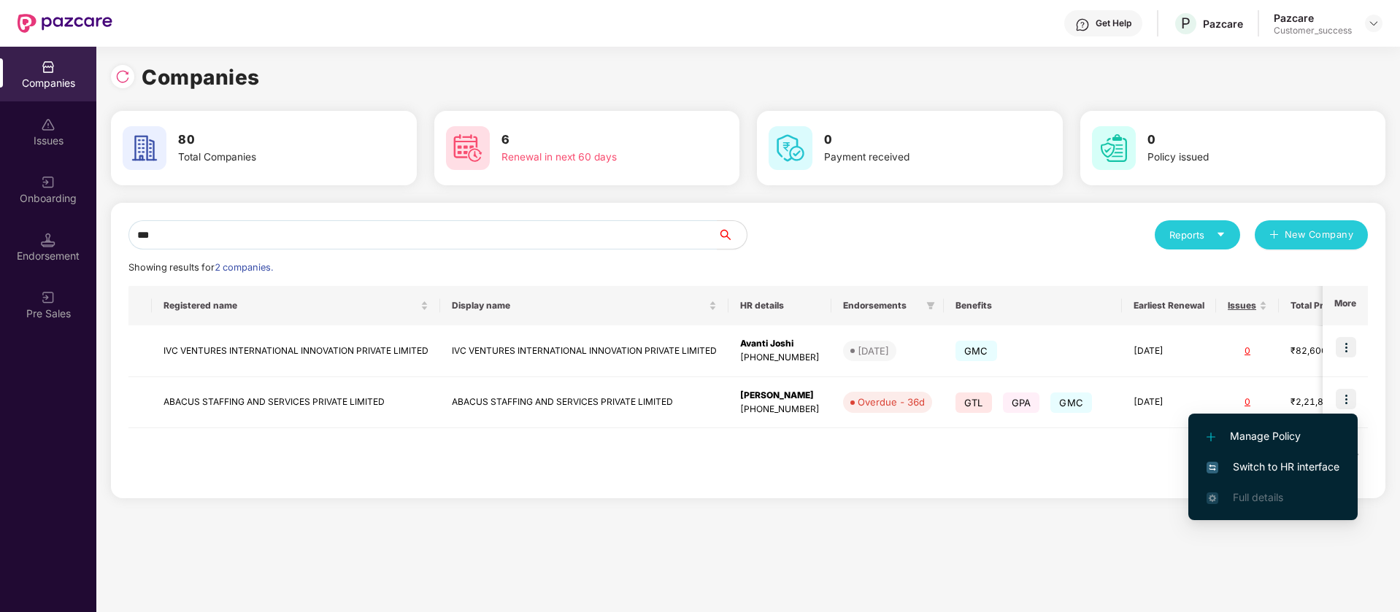
click at [1304, 464] on span "Switch to HR interface" at bounding box center [1273, 467] width 133 height 16
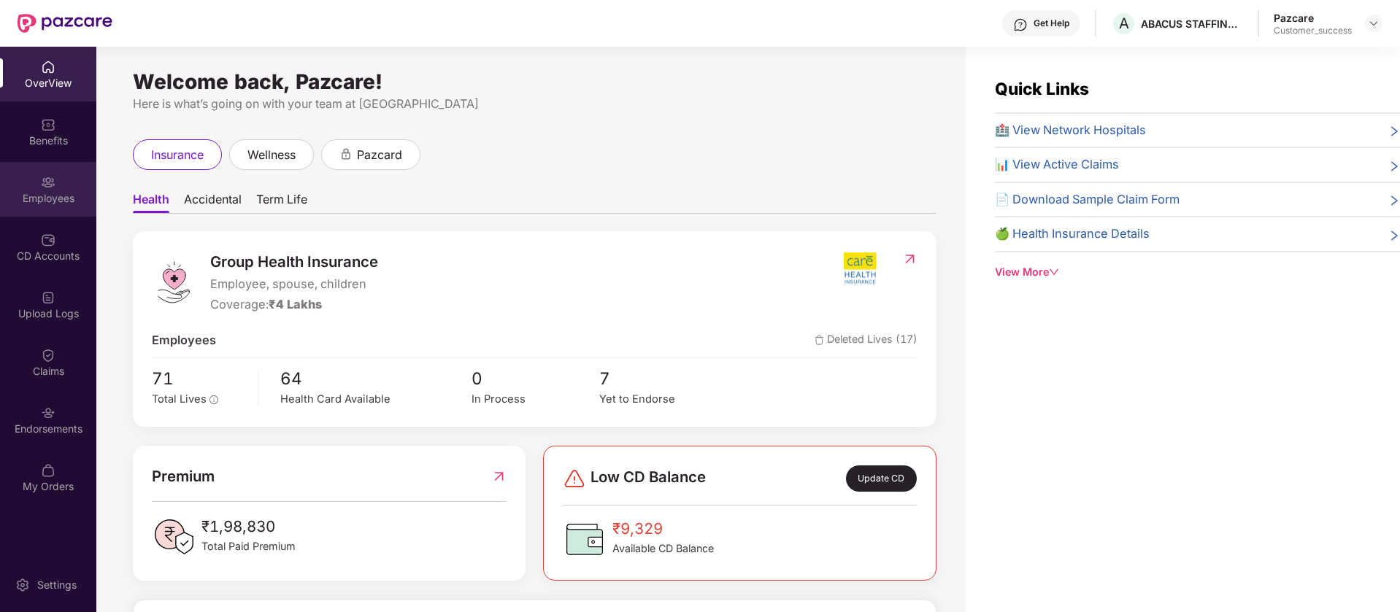
click at [61, 169] on div "Employees" at bounding box center [48, 189] width 96 height 55
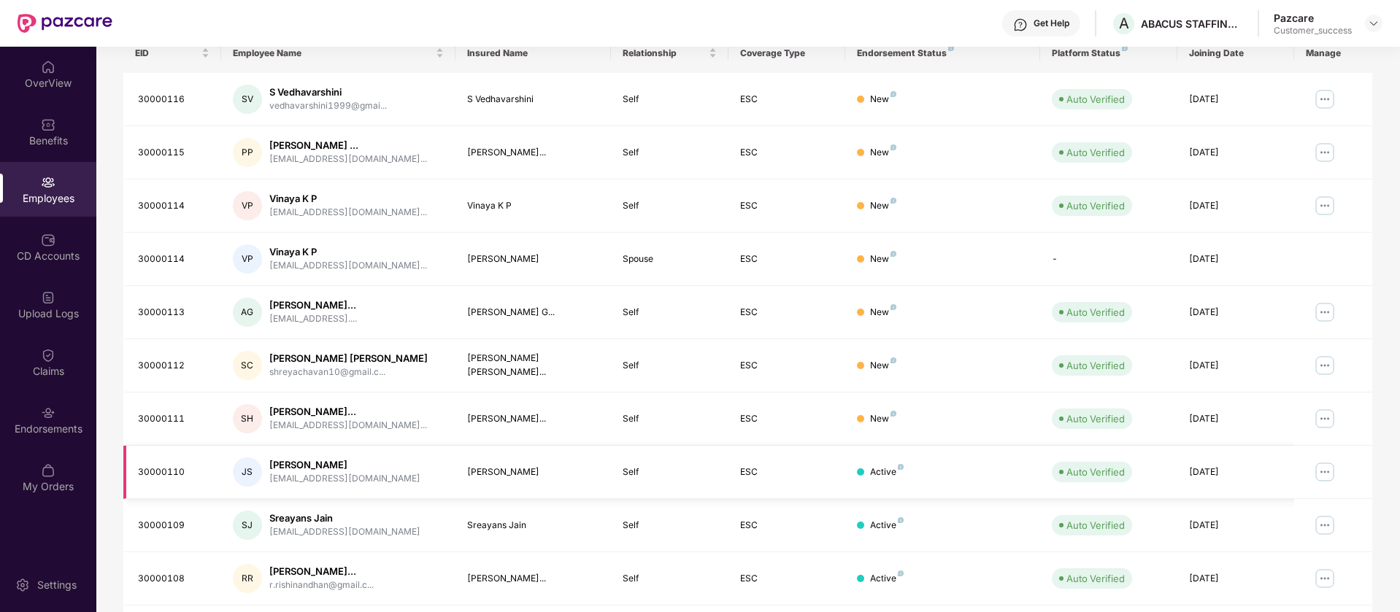
scroll to position [285, 0]
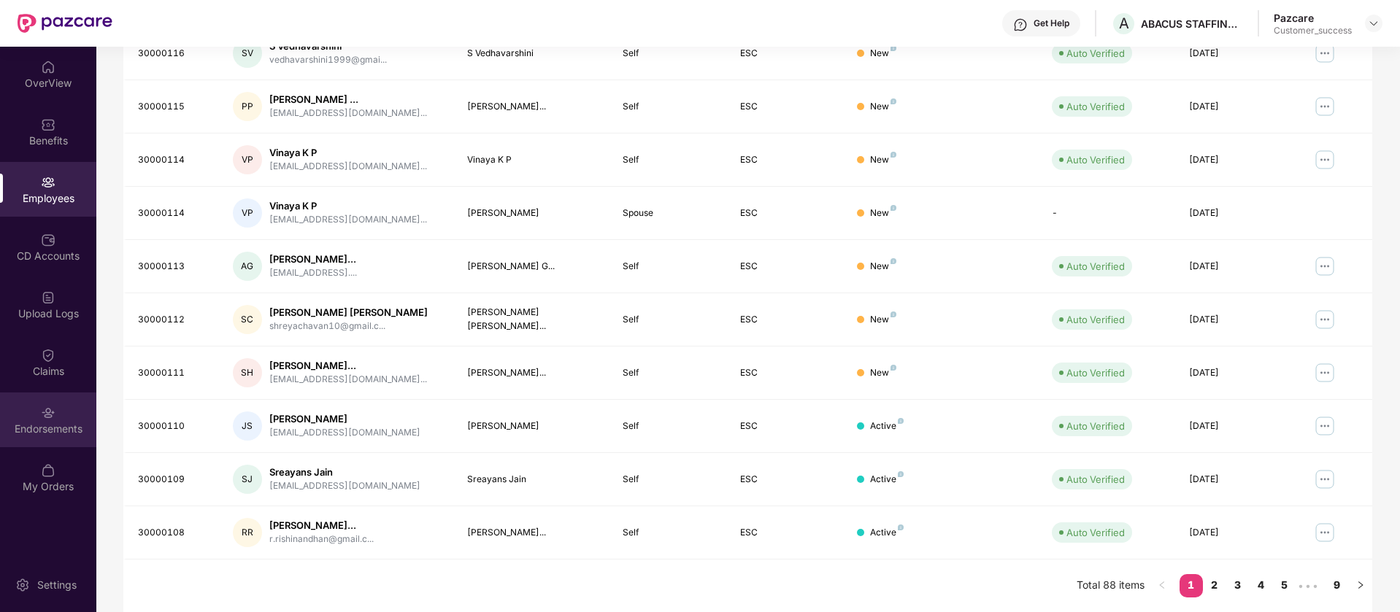
click at [59, 436] on div "Endorsements" at bounding box center [48, 420] width 96 height 55
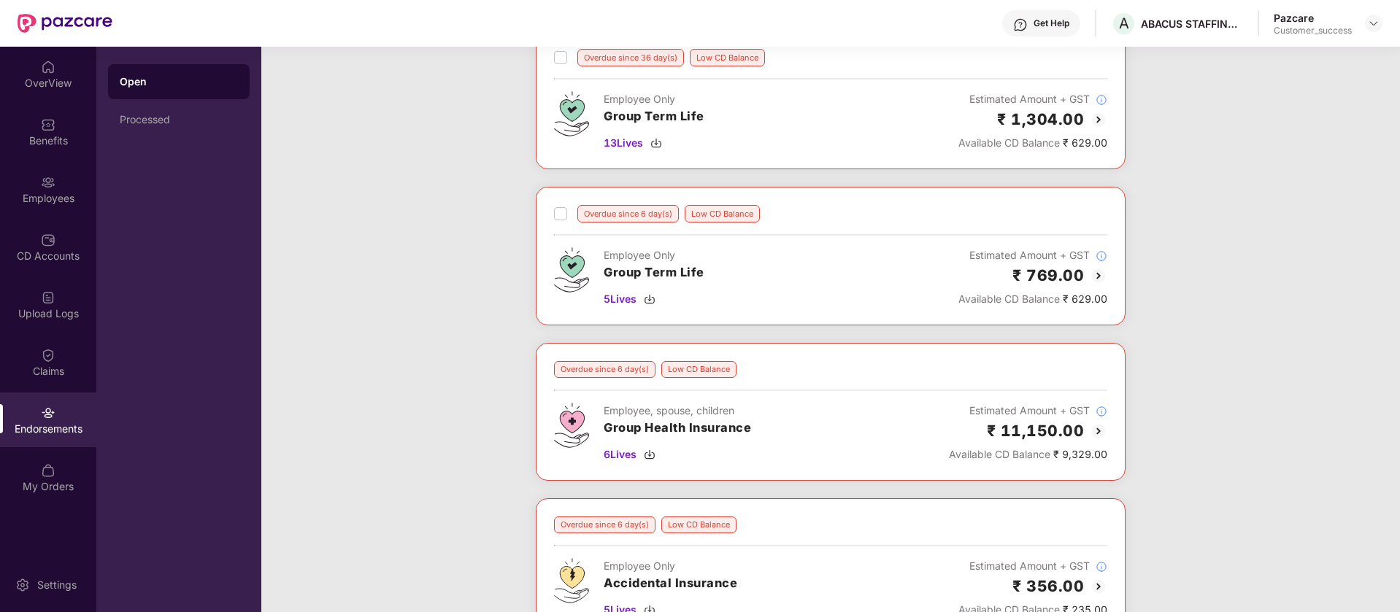
scroll to position [0, 0]
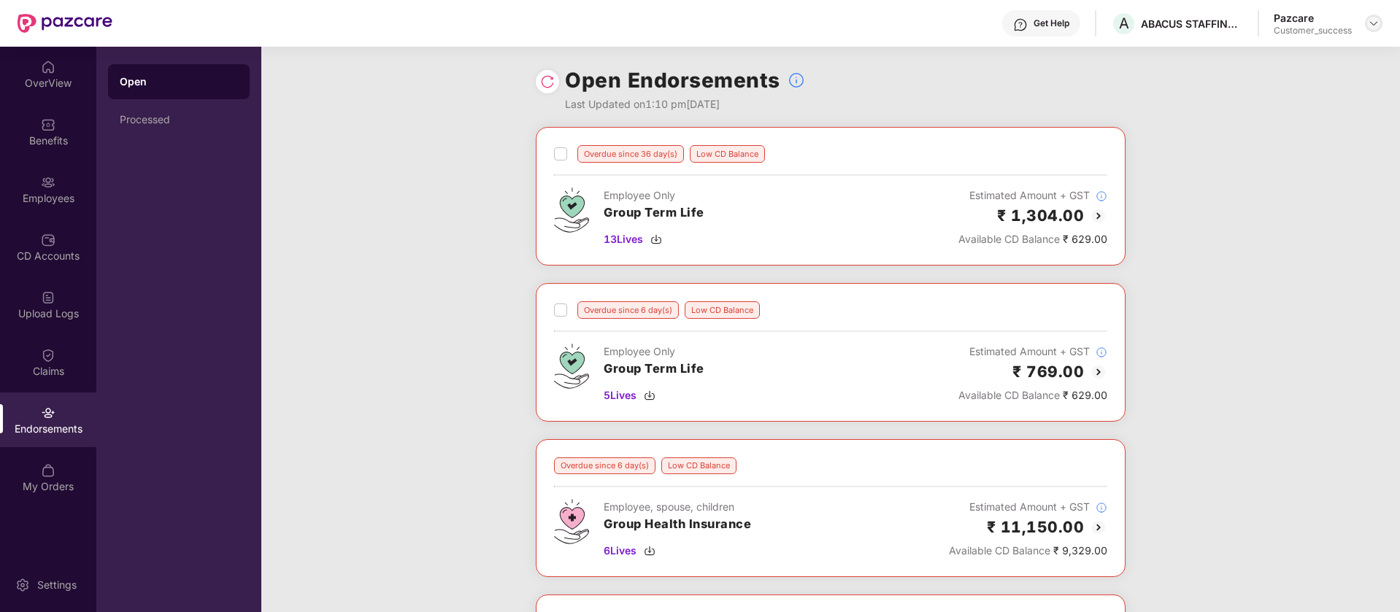
click at [1377, 24] on img at bounding box center [1374, 24] width 12 height 12
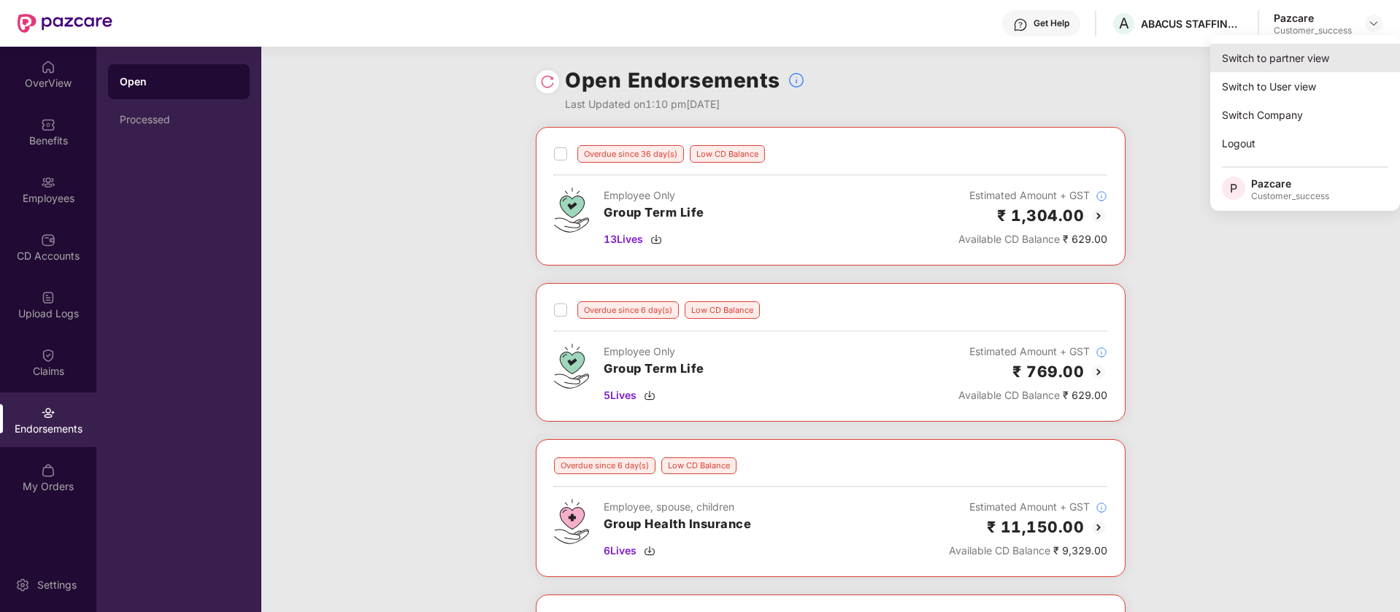
click at [1336, 68] on div "Switch to partner view" at bounding box center [1305, 58] width 190 height 28
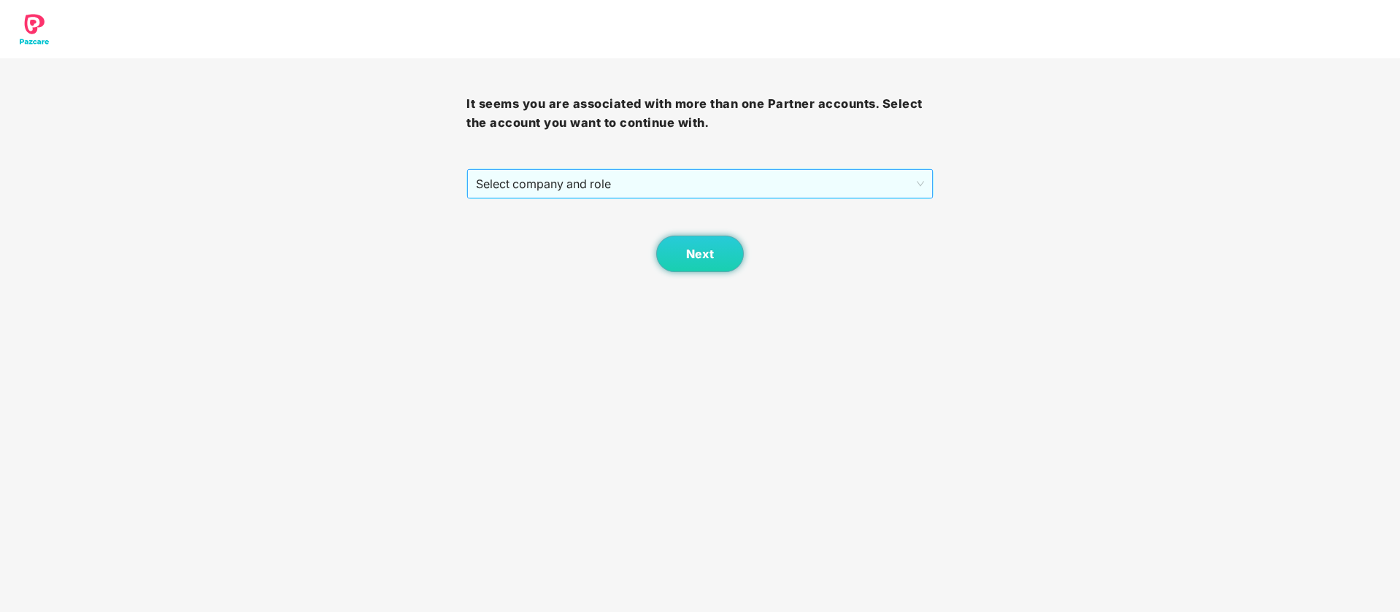
click at [868, 189] on span "Select company and role" at bounding box center [699, 184] width 447 height 28
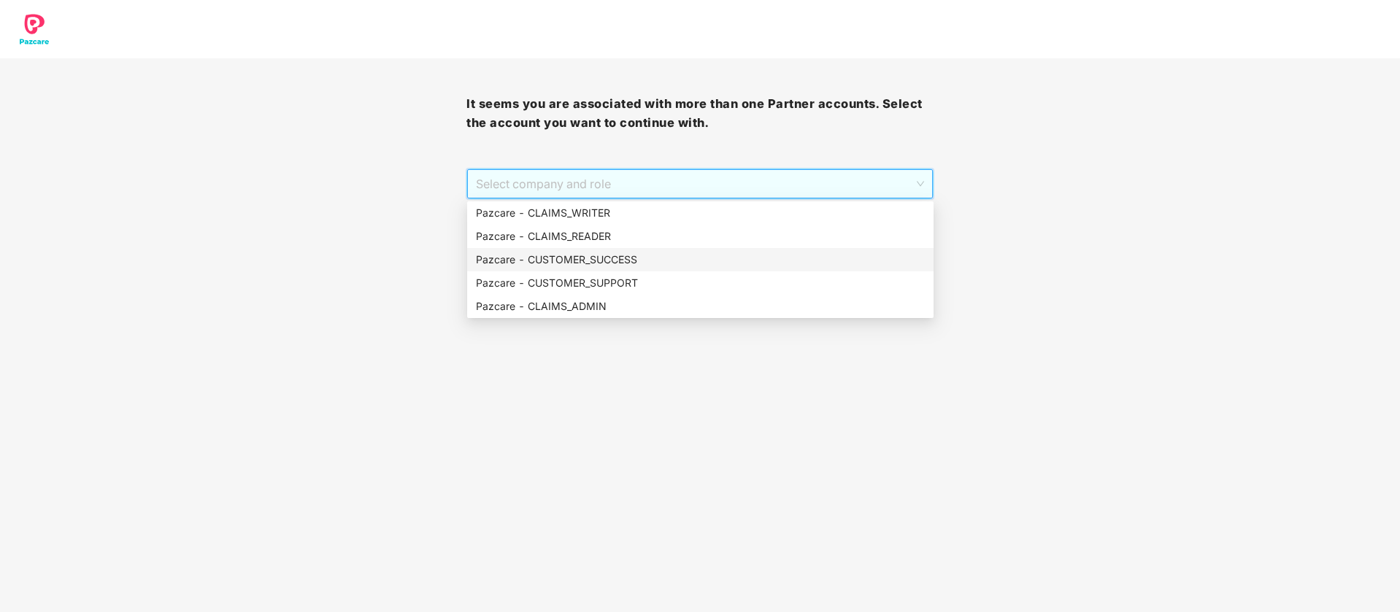
click at [707, 265] on div "Pazcare - CUSTOMER_SUCCESS" at bounding box center [700, 260] width 449 height 16
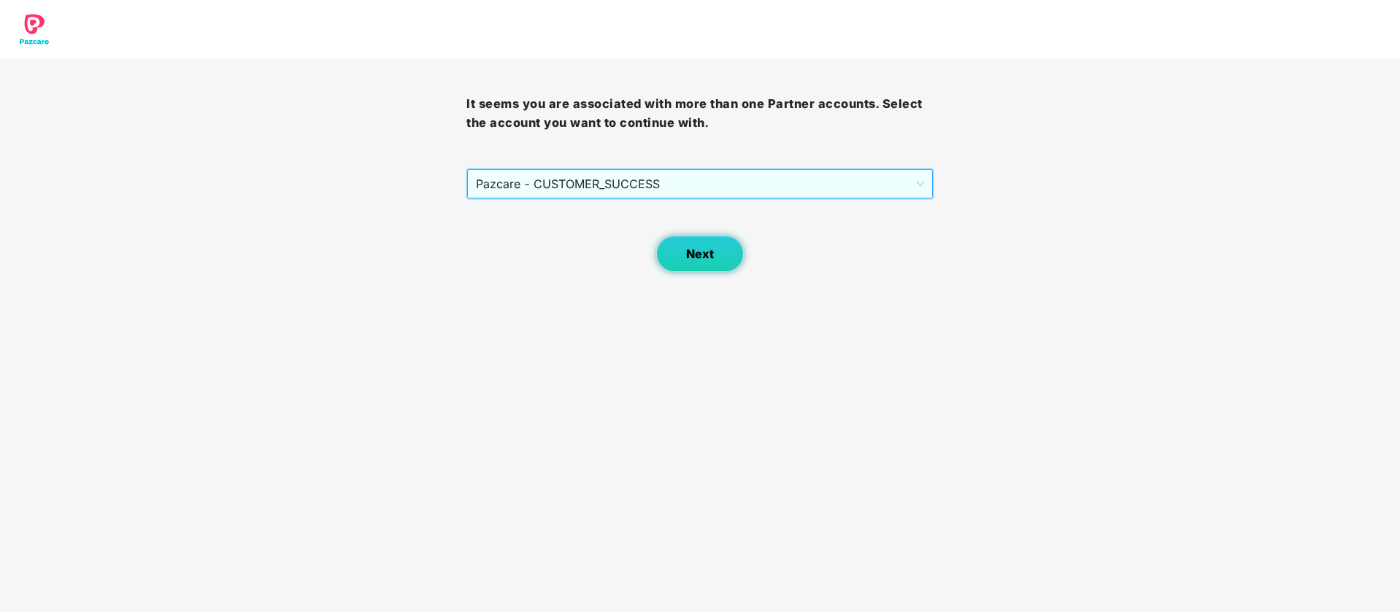
click at [696, 257] on span "Next" at bounding box center [700, 254] width 28 height 14
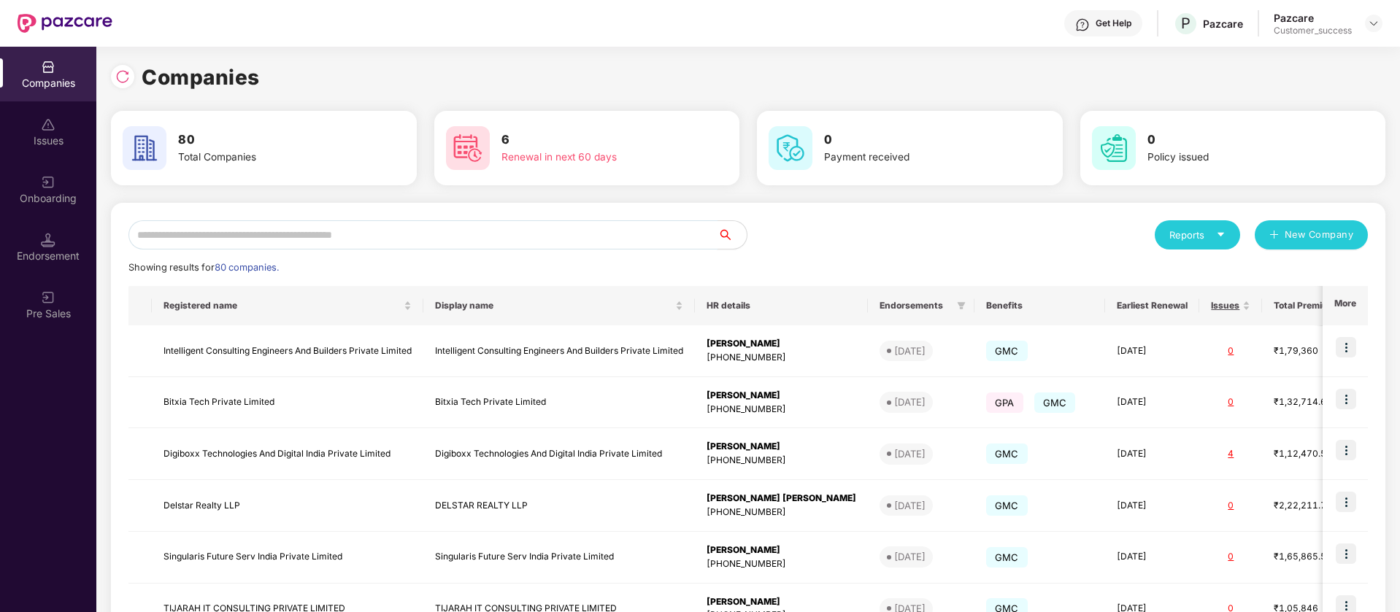
click at [518, 234] on input "text" at bounding box center [422, 234] width 589 height 29
type input "*"
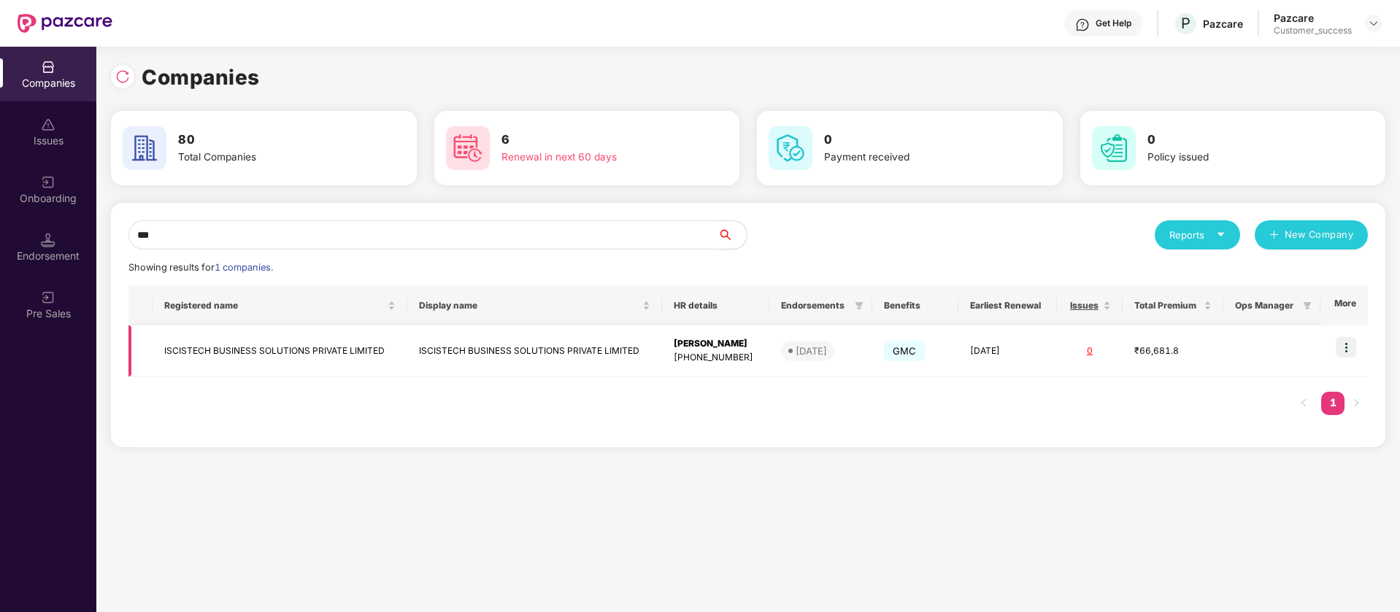
type input "***"
click at [1347, 348] on img at bounding box center [1346, 347] width 20 height 20
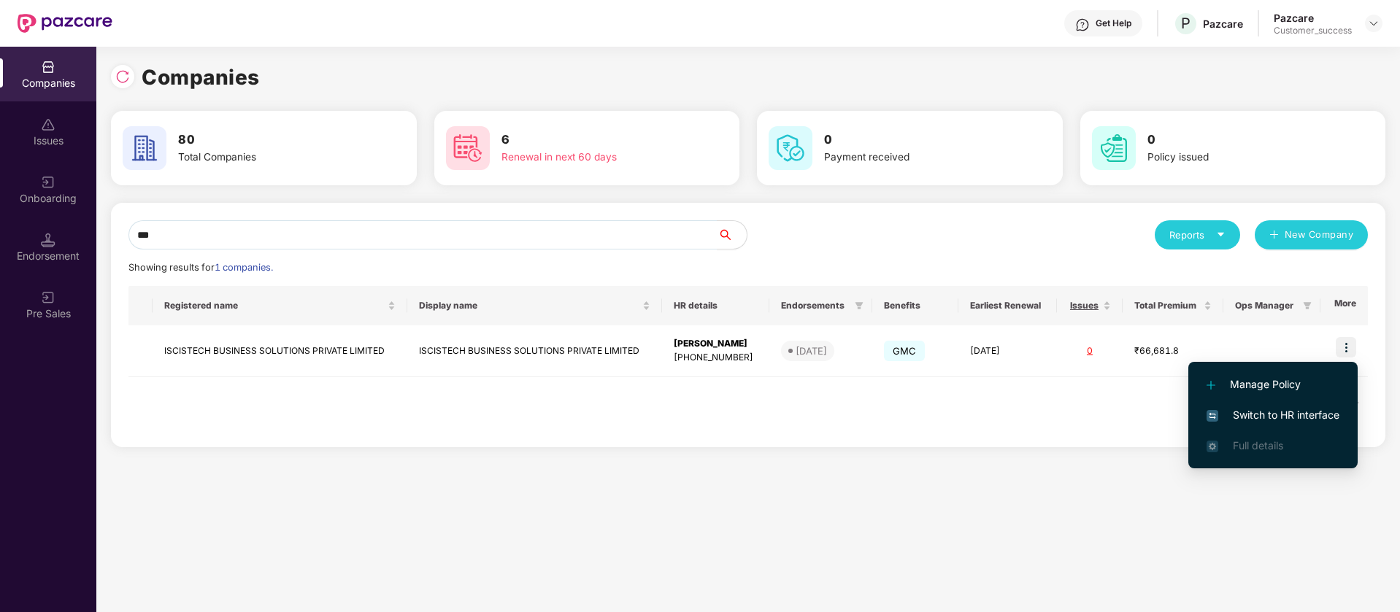
click at [1327, 415] on span "Switch to HR interface" at bounding box center [1273, 415] width 133 height 16
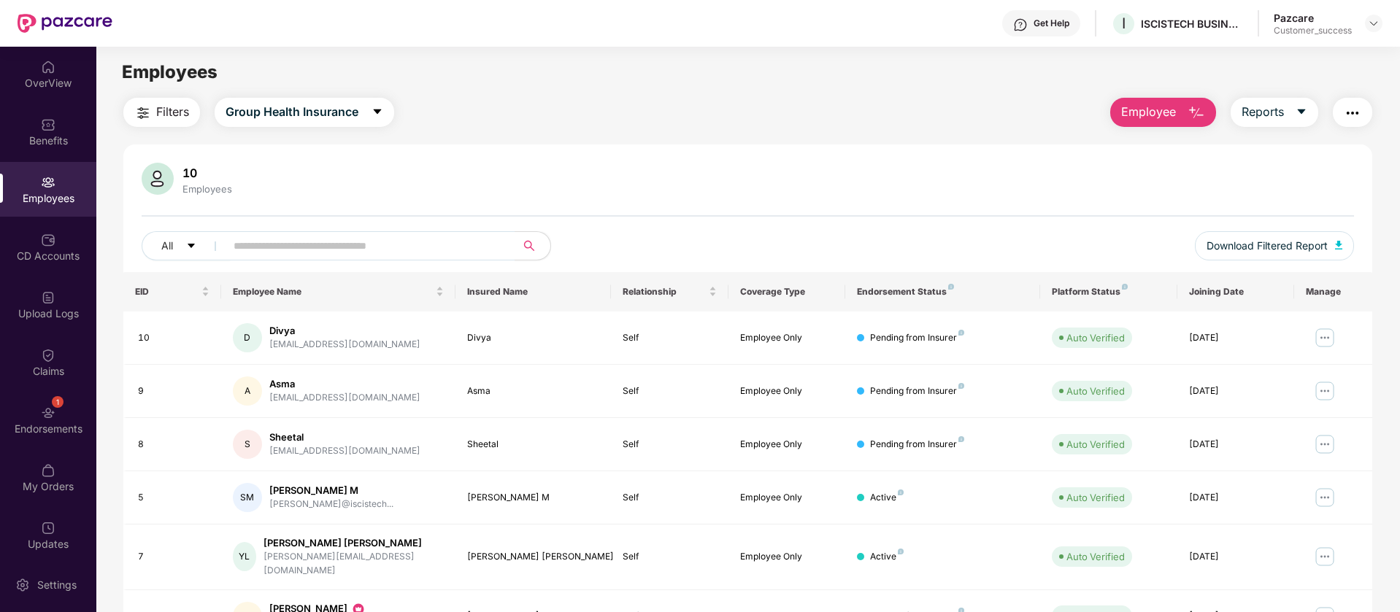
click at [1374, 128] on div "Filters Group Health Insurance Employee Reports 10 Employees All Download Filte…" at bounding box center [747, 510] width 1303 height 824
click at [1357, 113] on img "button" at bounding box center [1353, 113] width 18 height 18
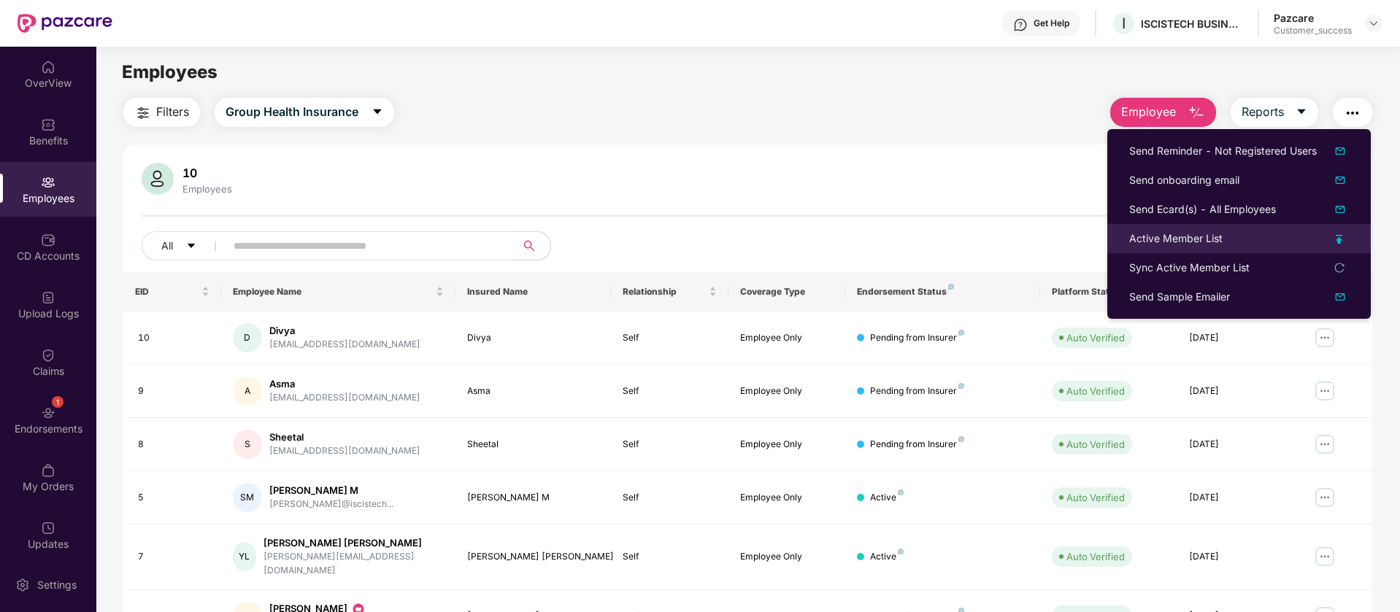
click at [1344, 241] on div "Active Member List" at bounding box center [1239, 239] width 220 height 16
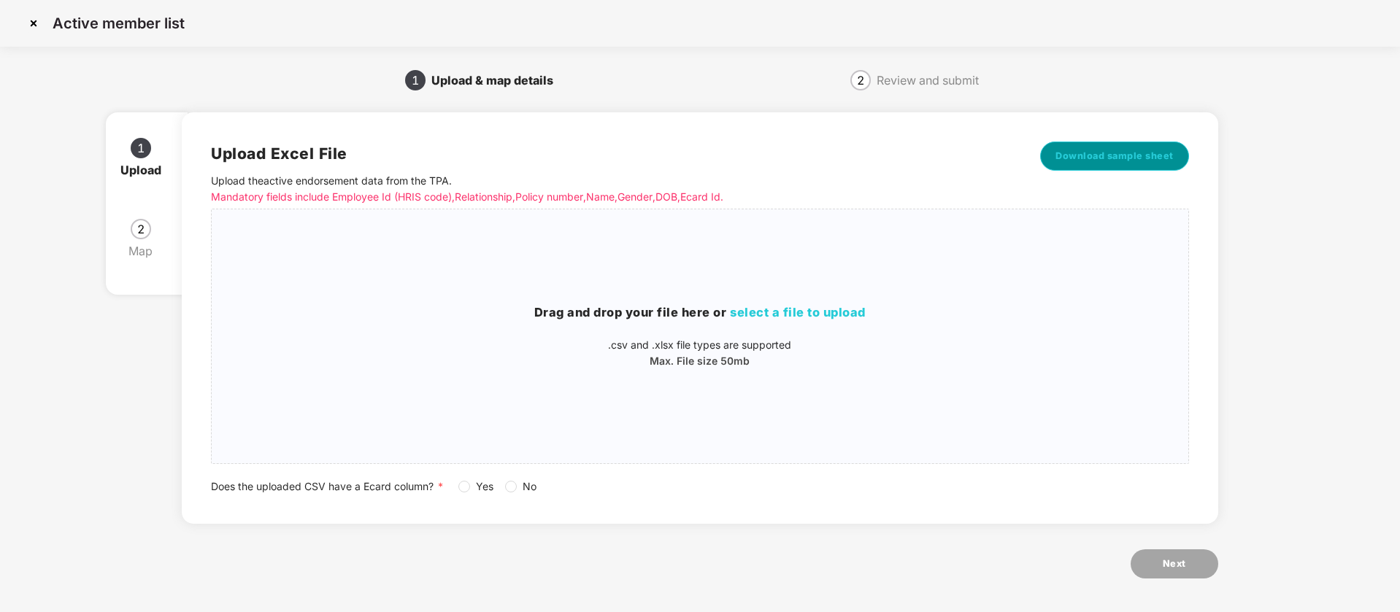
click at [1121, 154] on span "Download sample sheet" at bounding box center [1114, 156] width 118 height 15
click at [642, 266] on div "Drag and drop your file here or select a file to upload .csv and .xlsx file typ…" at bounding box center [700, 336] width 976 height 231
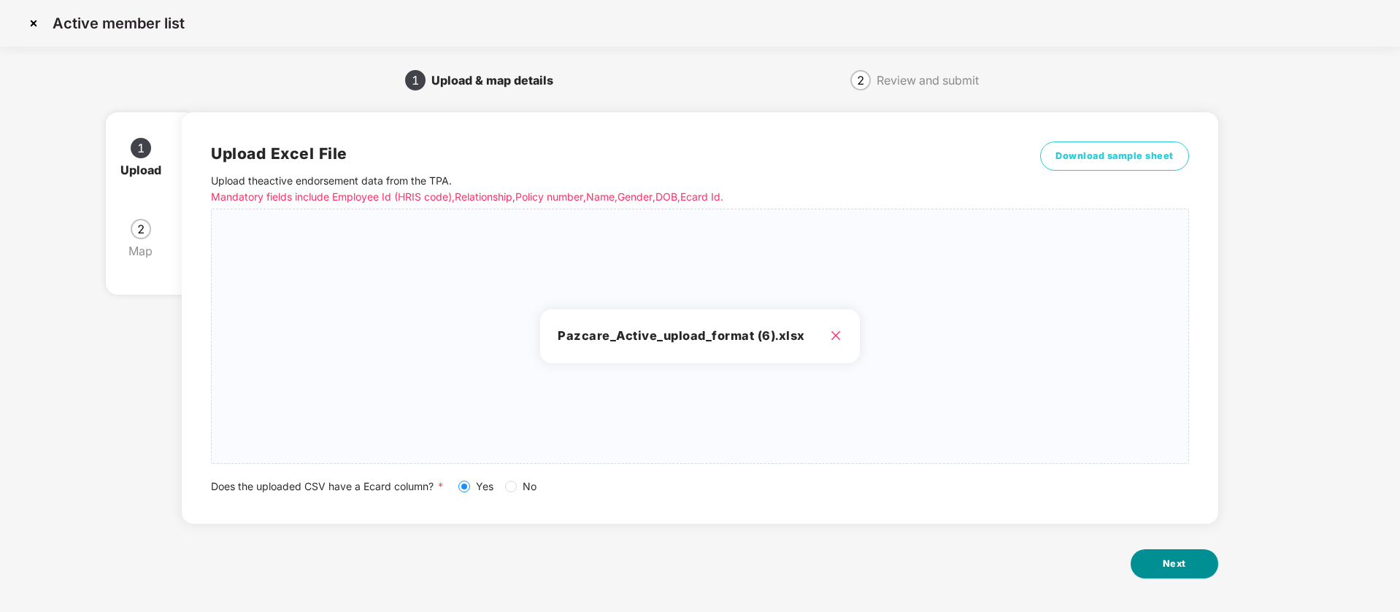
click at [1191, 564] on button "Next" at bounding box center [1175, 564] width 88 height 29
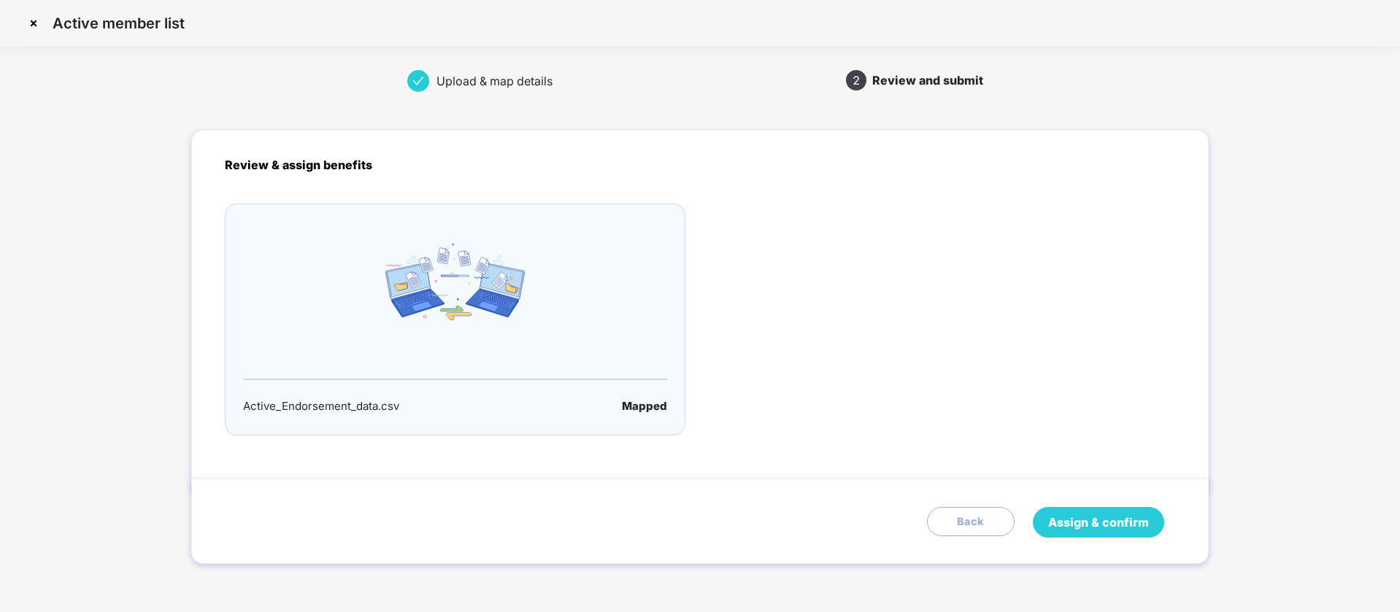
click at [1087, 527] on span "Assign & confirm" at bounding box center [1098, 523] width 101 height 18
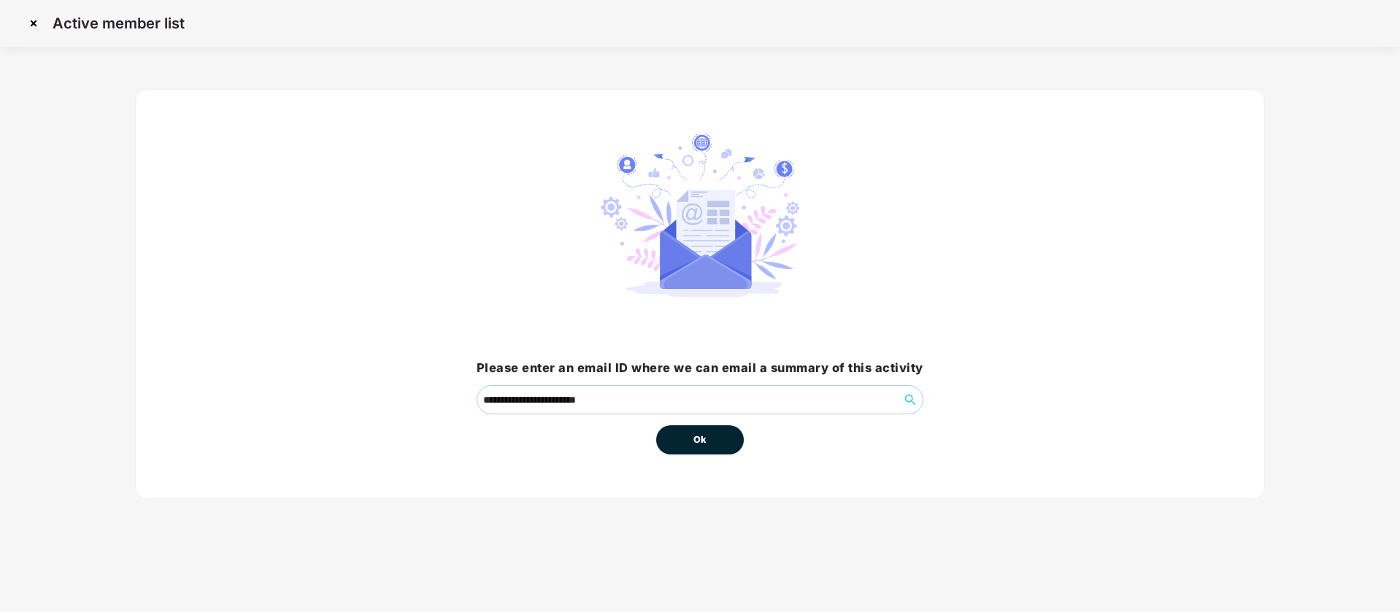
click at [691, 436] on button "Ok" at bounding box center [700, 440] width 88 height 29
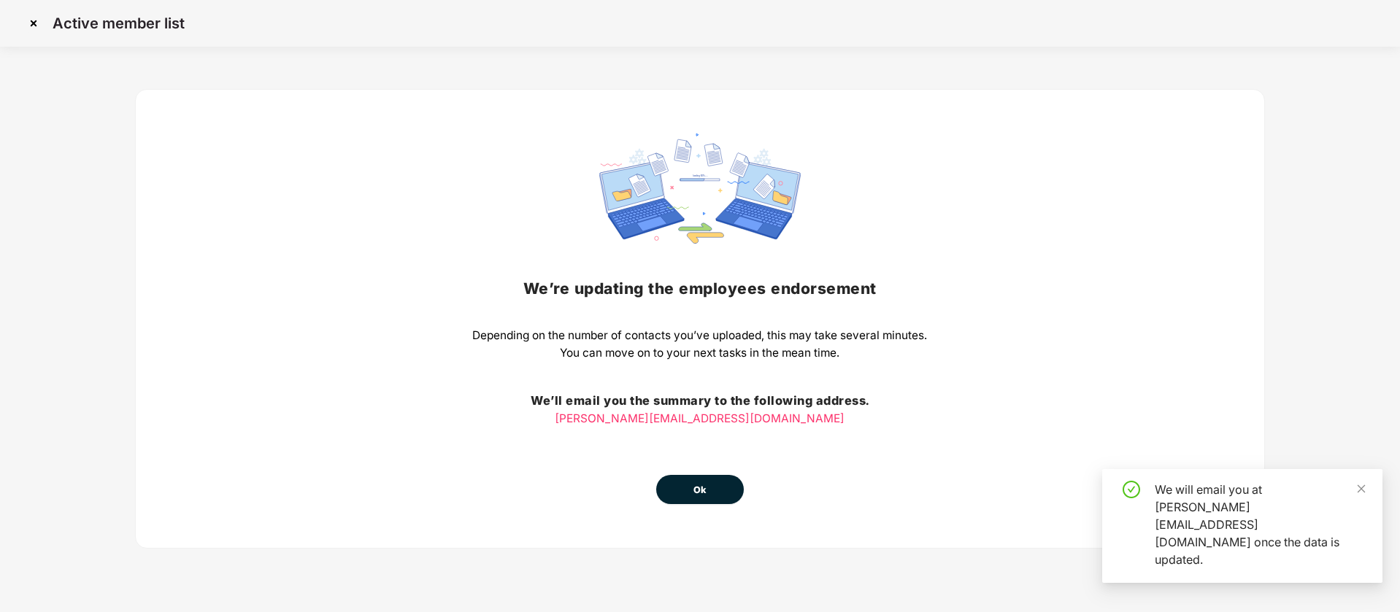
click at [688, 492] on button "Ok" at bounding box center [700, 489] width 88 height 29
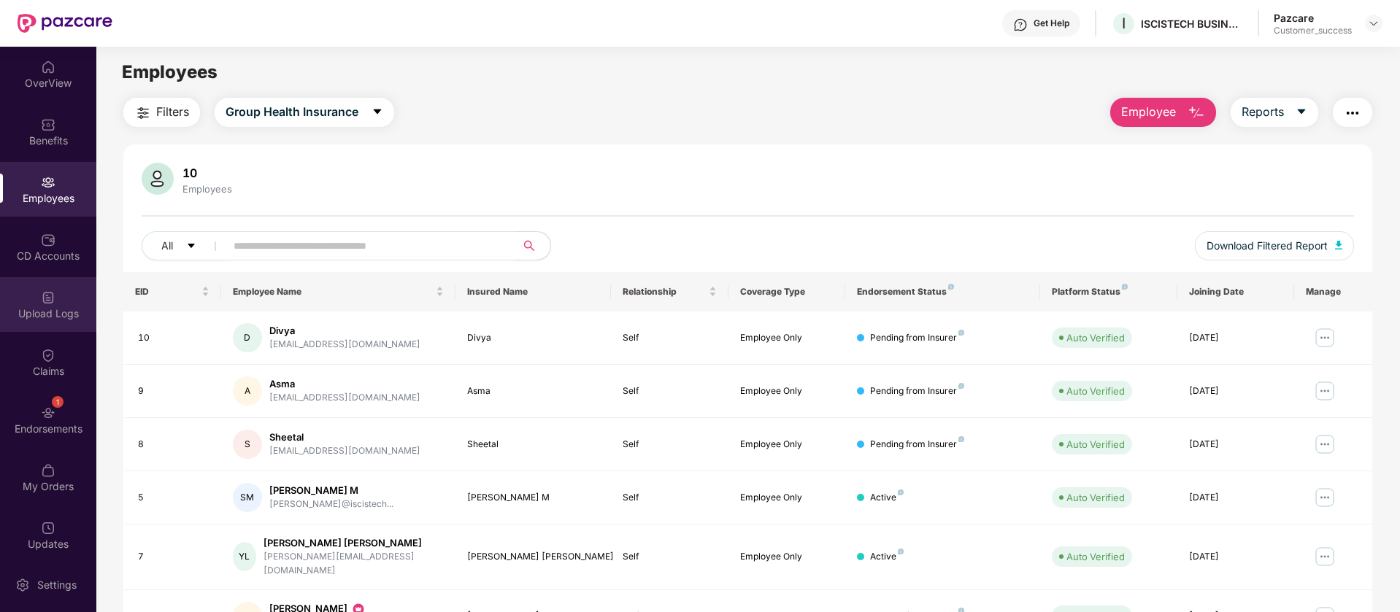
click at [42, 312] on div "Upload Logs" at bounding box center [48, 314] width 96 height 15
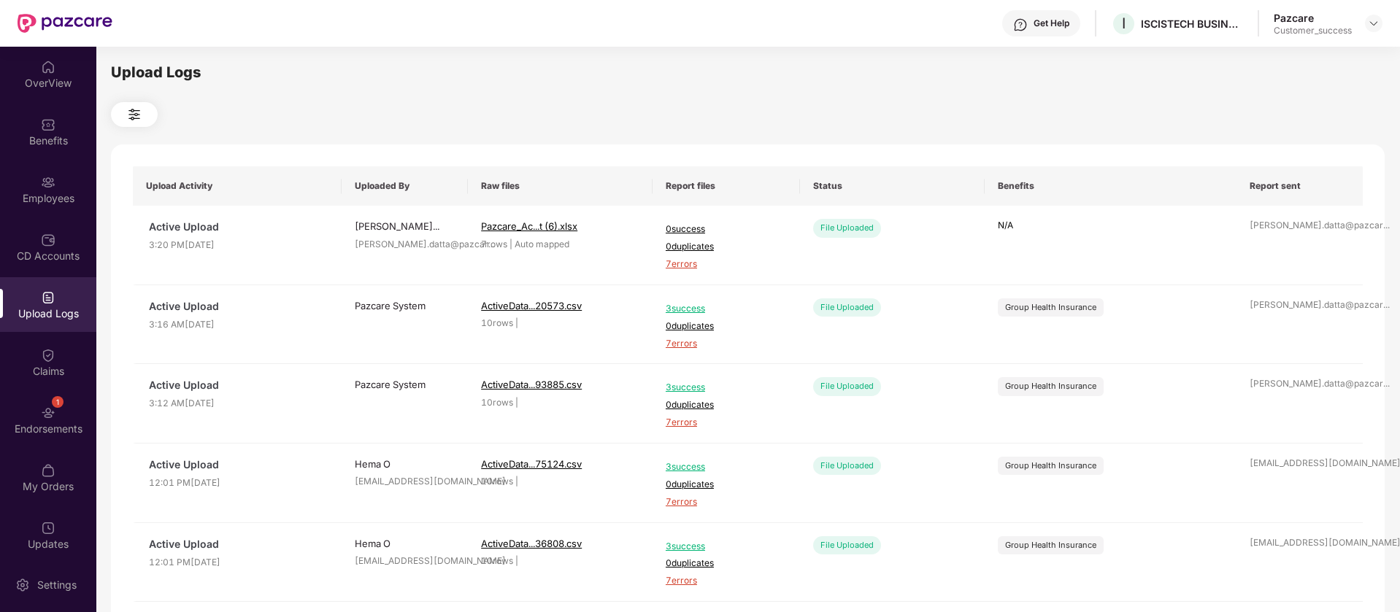
click at [312, 118] on div at bounding box center [748, 114] width 1274 height 25
click at [688, 262] on span "7 errors" at bounding box center [726, 265] width 121 height 14
click at [66, 192] on div "Employees" at bounding box center [48, 198] width 96 height 15
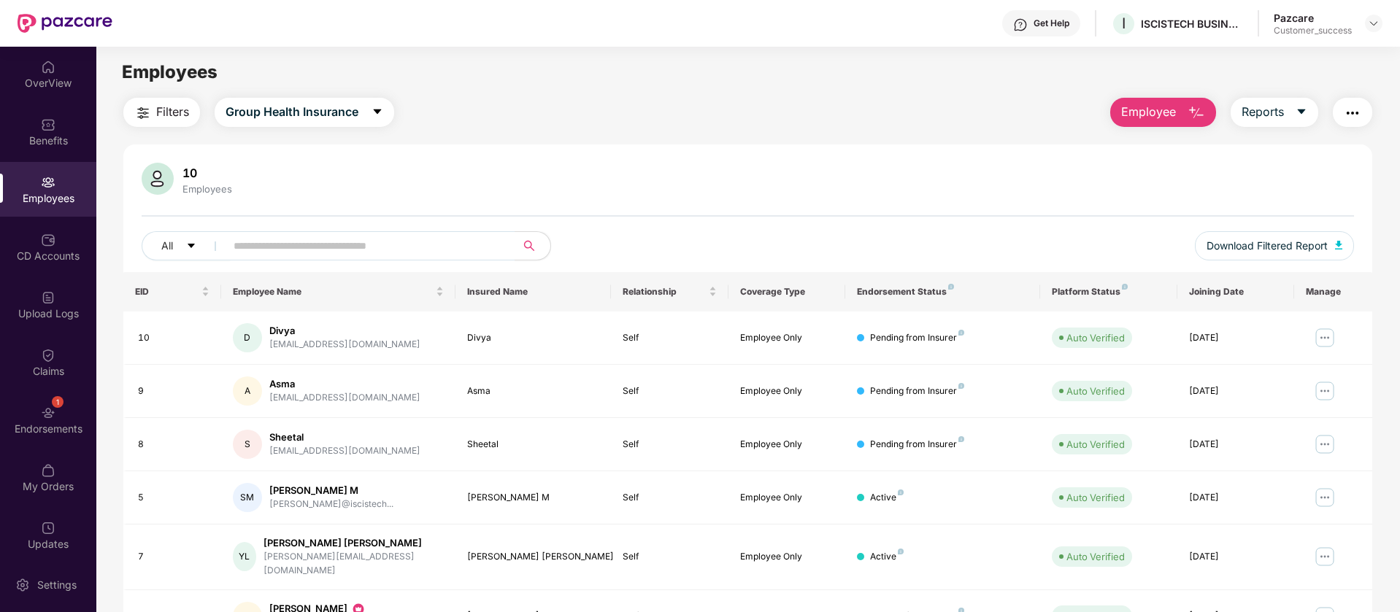
click at [1356, 109] on img "button" at bounding box center [1353, 113] width 18 height 18
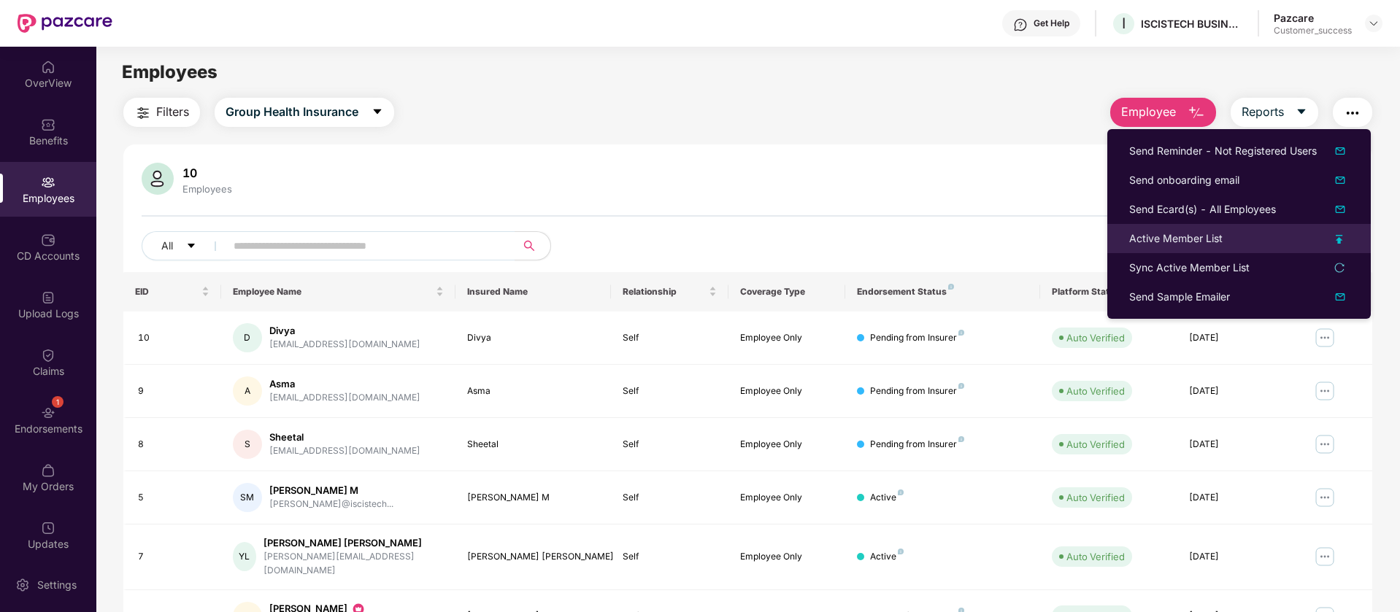
click at [1304, 239] on div "Active Member List" at bounding box center [1239, 239] width 220 height 16
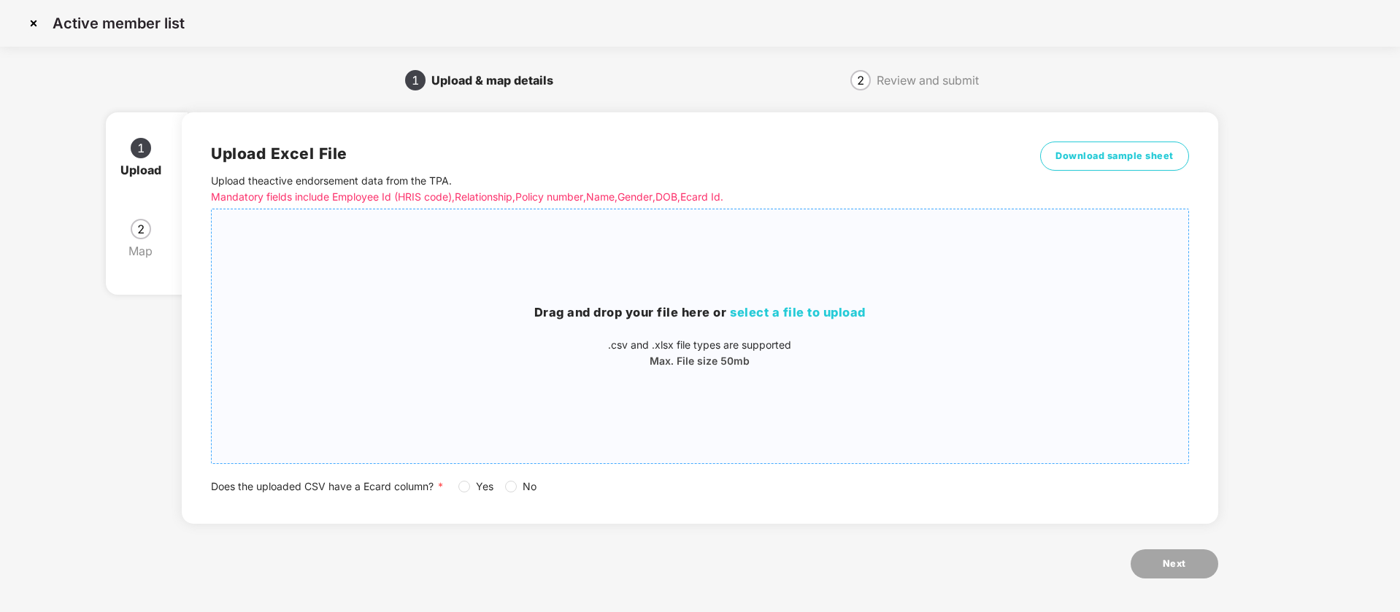
click at [574, 304] on h3 "Drag and drop your file here or select a file to upload" at bounding box center [700, 313] width 976 height 19
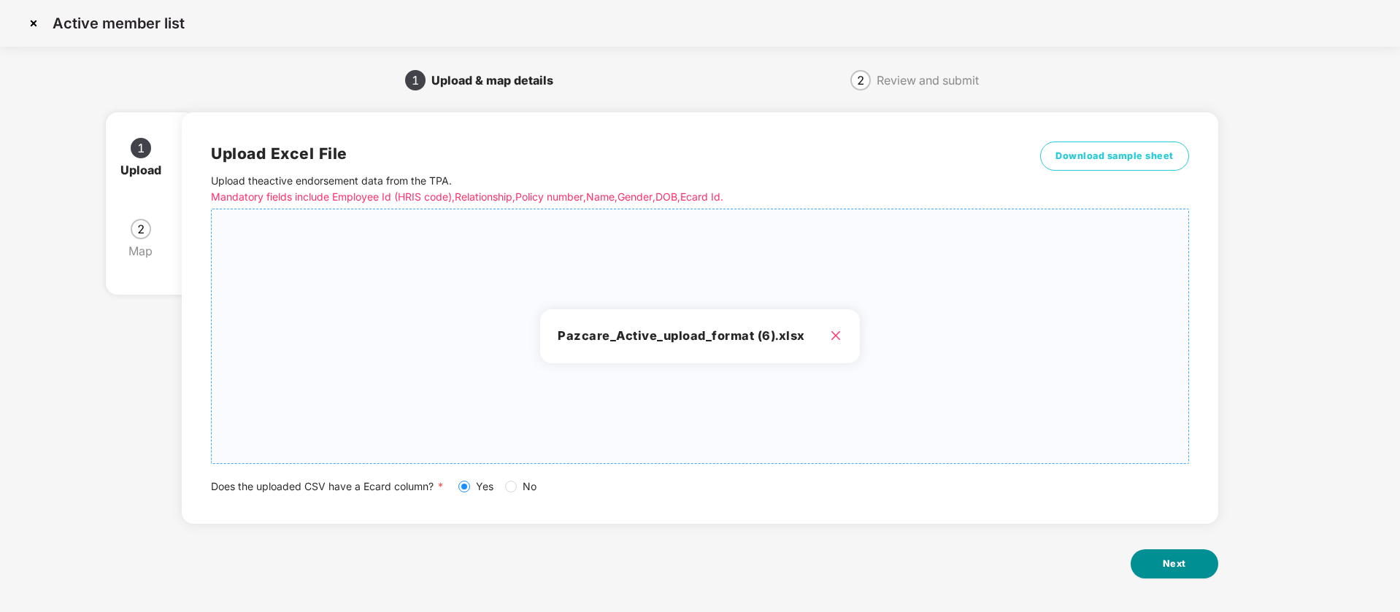
click at [1153, 563] on button "Next" at bounding box center [1175, 564] width 88 height 29
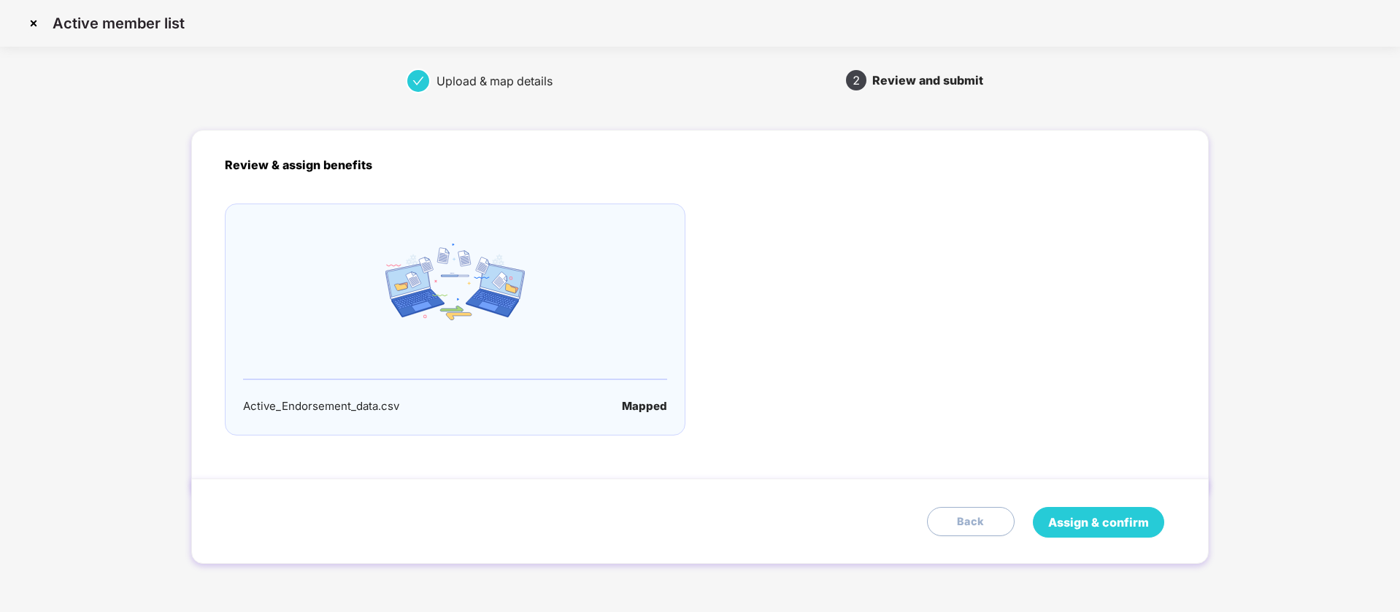
click at [1088, 521] on span "Assign & confirm" at bounding box center [1098, 523] width 101 height 18
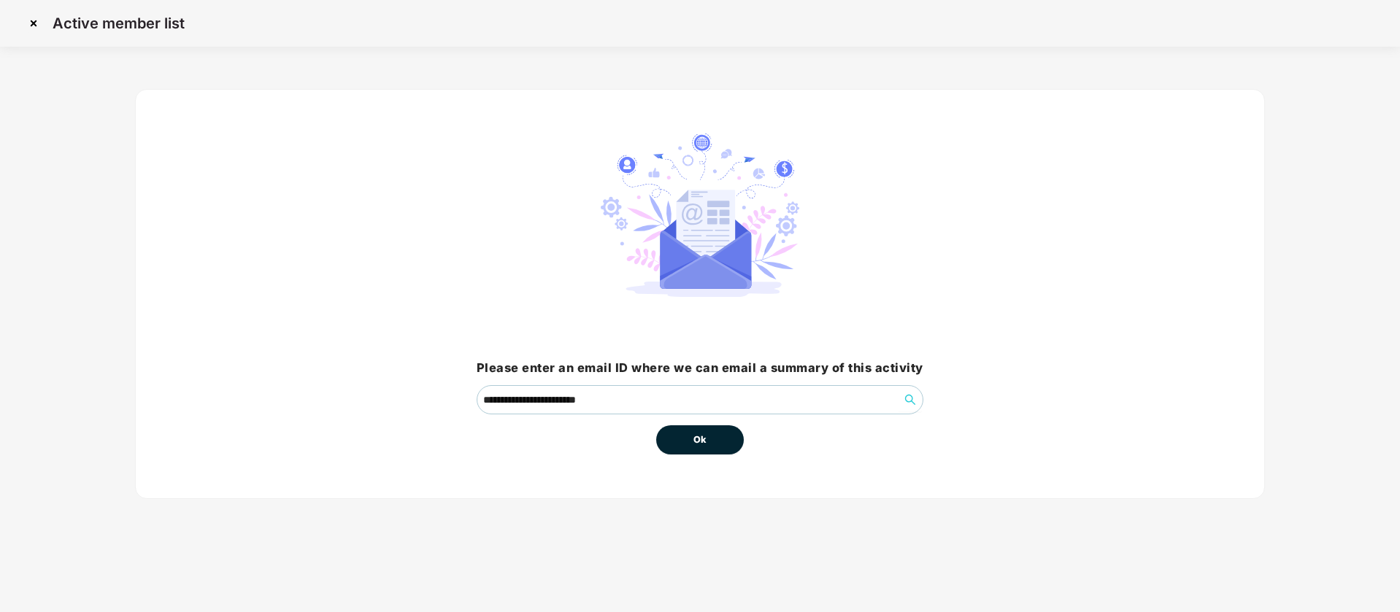
click at [690, 450] on button "Ok" at bounding box center [700, 440] width 88 height 29
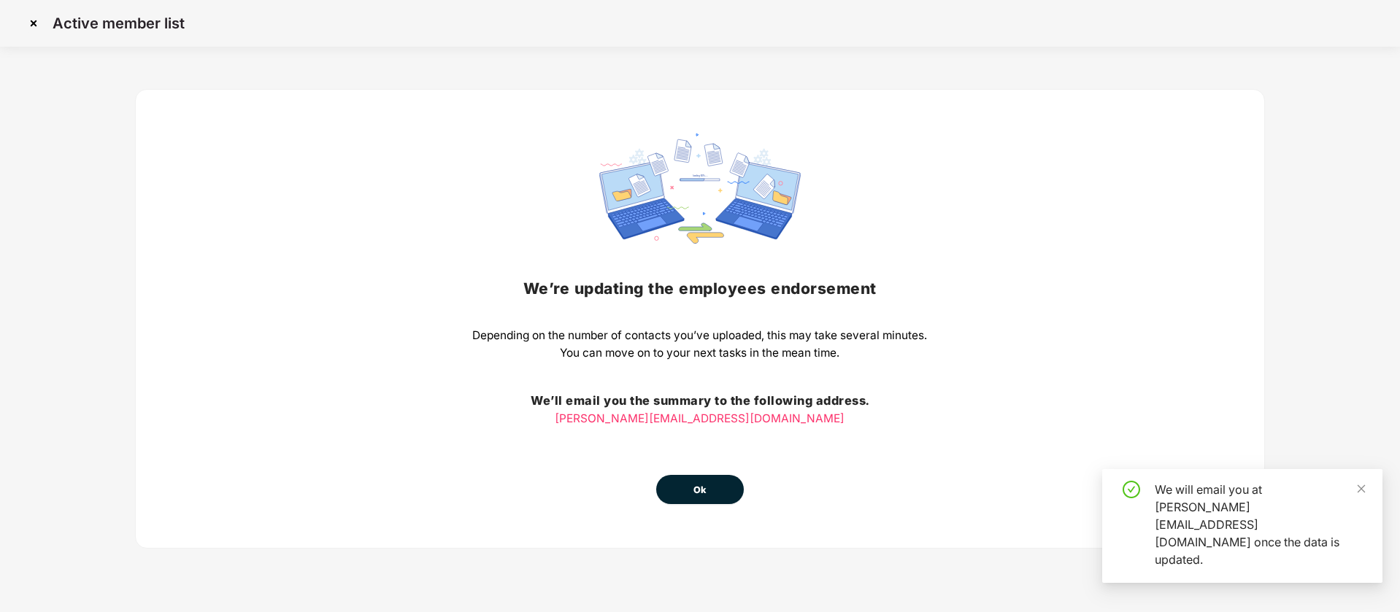
click at [719, 486] on button "Ok" at bounding box center [700, 489] width 88 height 29
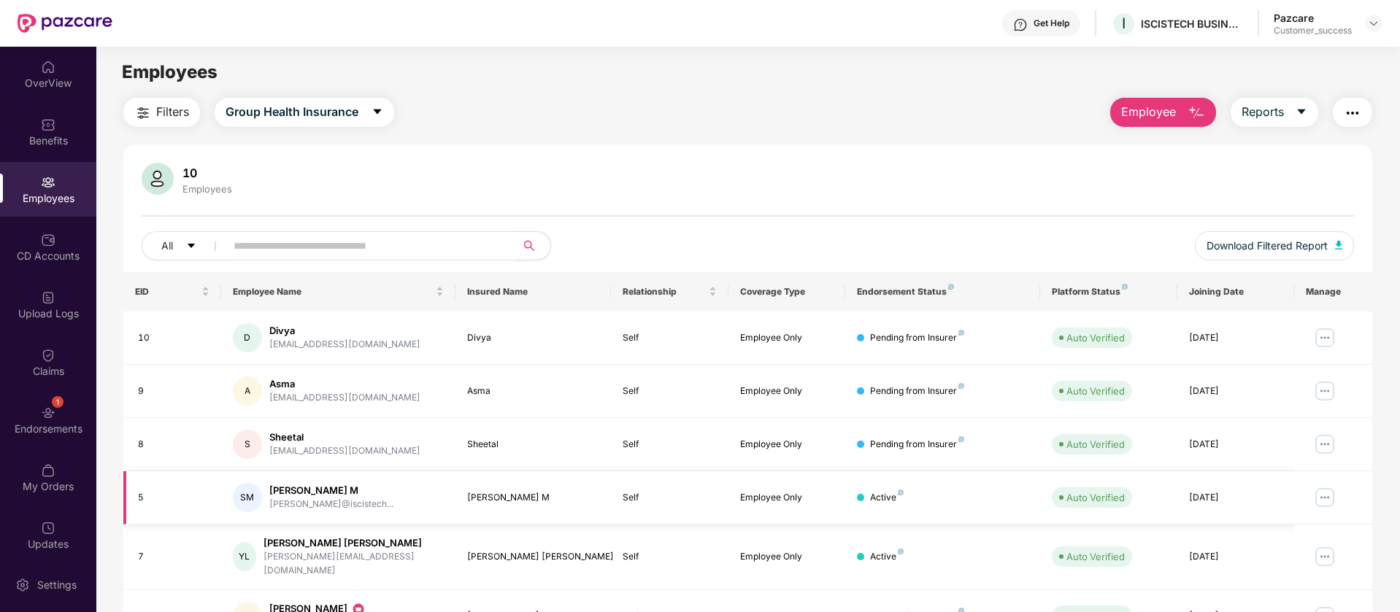
scroll to position [285, 0]
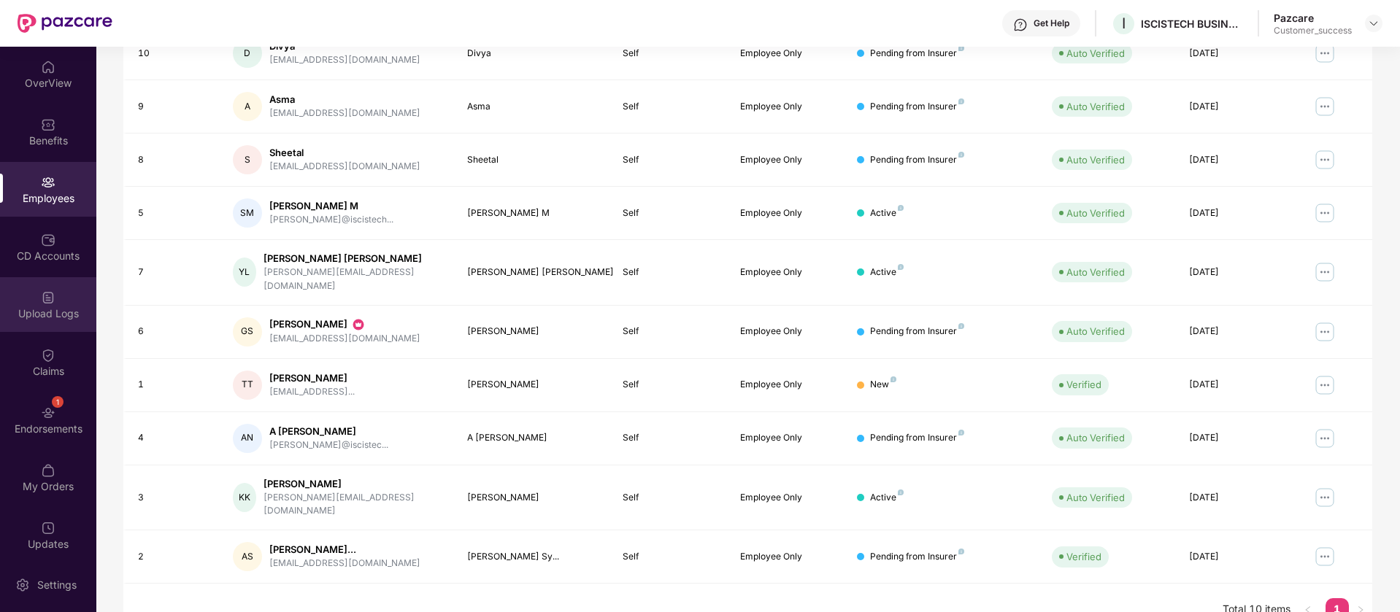
click at [45, 318] on div "Upload Logs" at bounding box center [48, 314] width 96 height 15
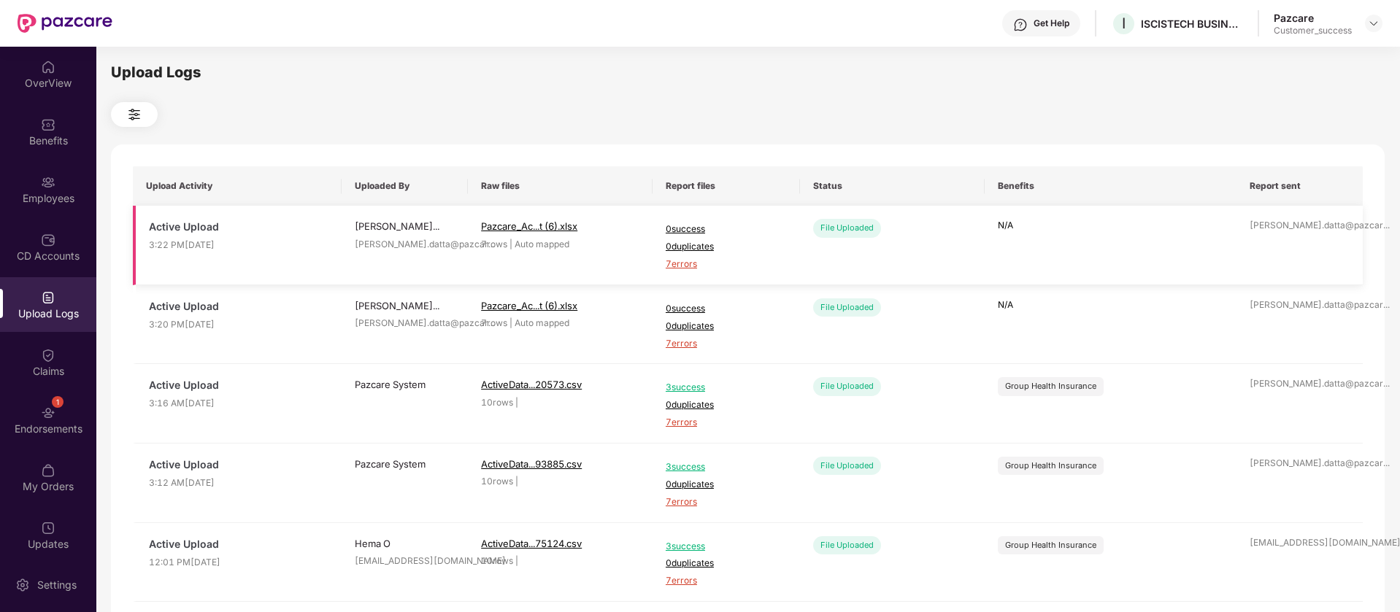
click at [688, 262] on span "7 errors" at bounding box center [726, 265] width 121 height 14
click at [79, 190] on div "Employees" at bounding box center [48, 189] width 96 height 55
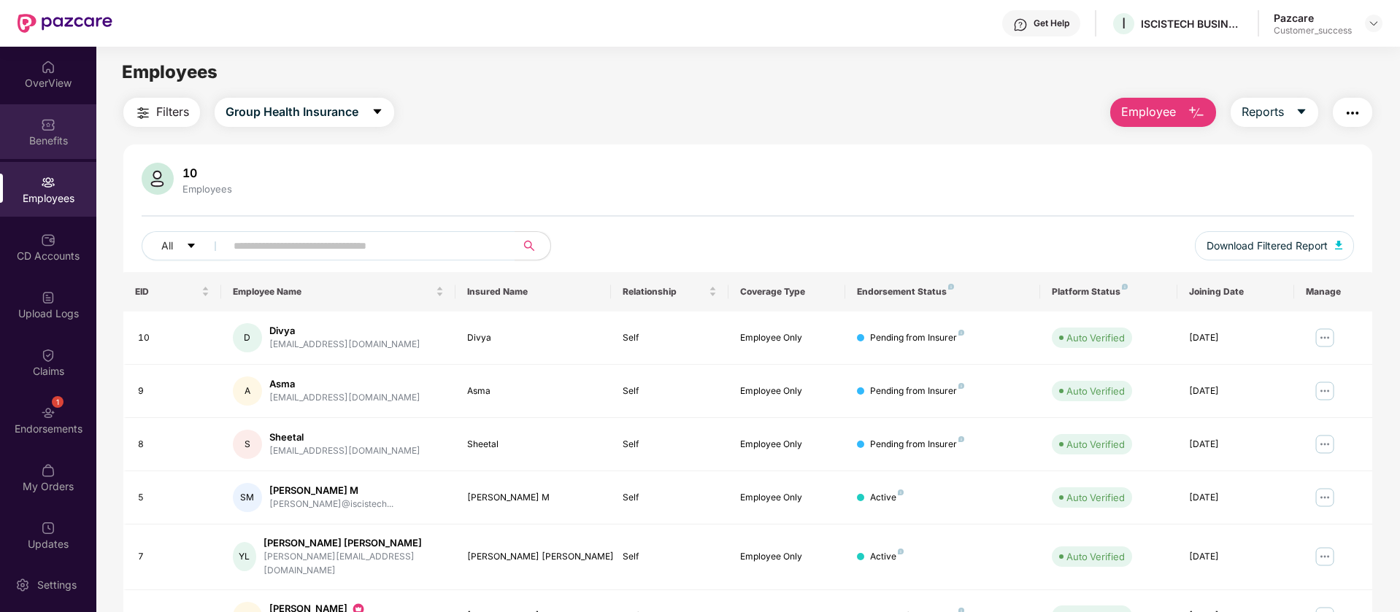
click at [62, 156] on div "Benefits" at bounding box center [48, 131] width 96 height 55
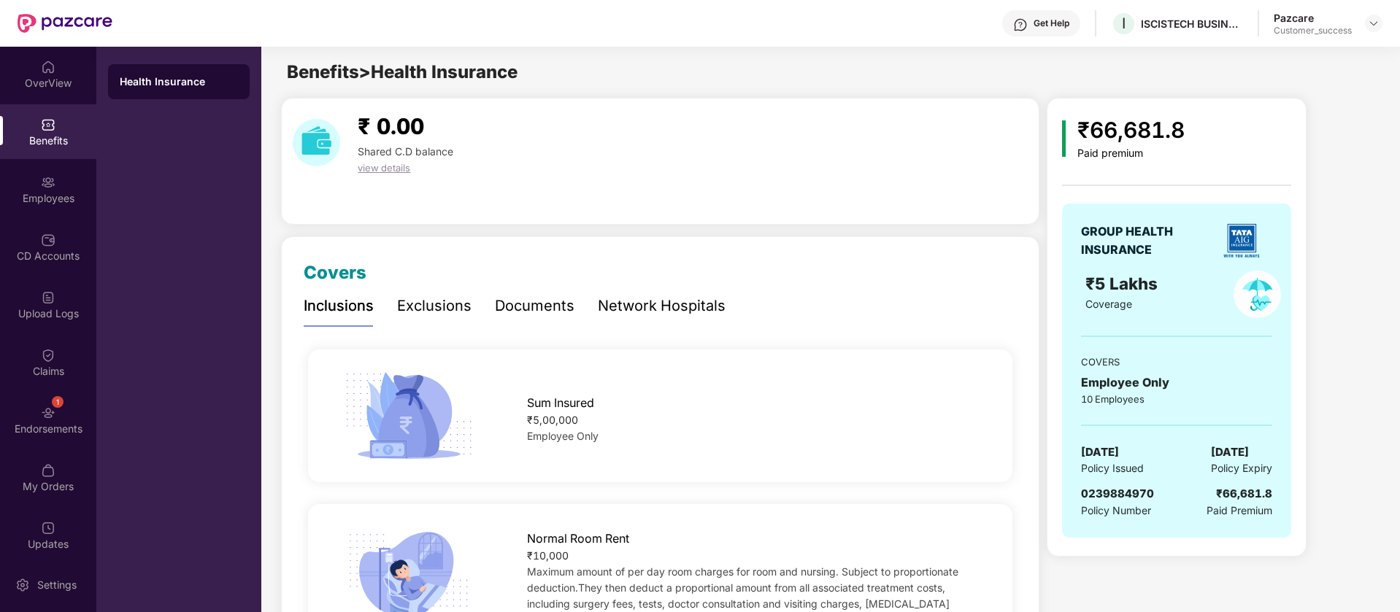
click at [1123, 485] on div "0239884970" at bounding box center [1117, 494] width 73 height 18
click at [1120, 496] on span "0239884970" at bounding box center [1117, 494] width 73 height 14
copy span "0239884970"
click at [38, 198] on div "Employees" at bounding box center [48, 198] width 96 height 15
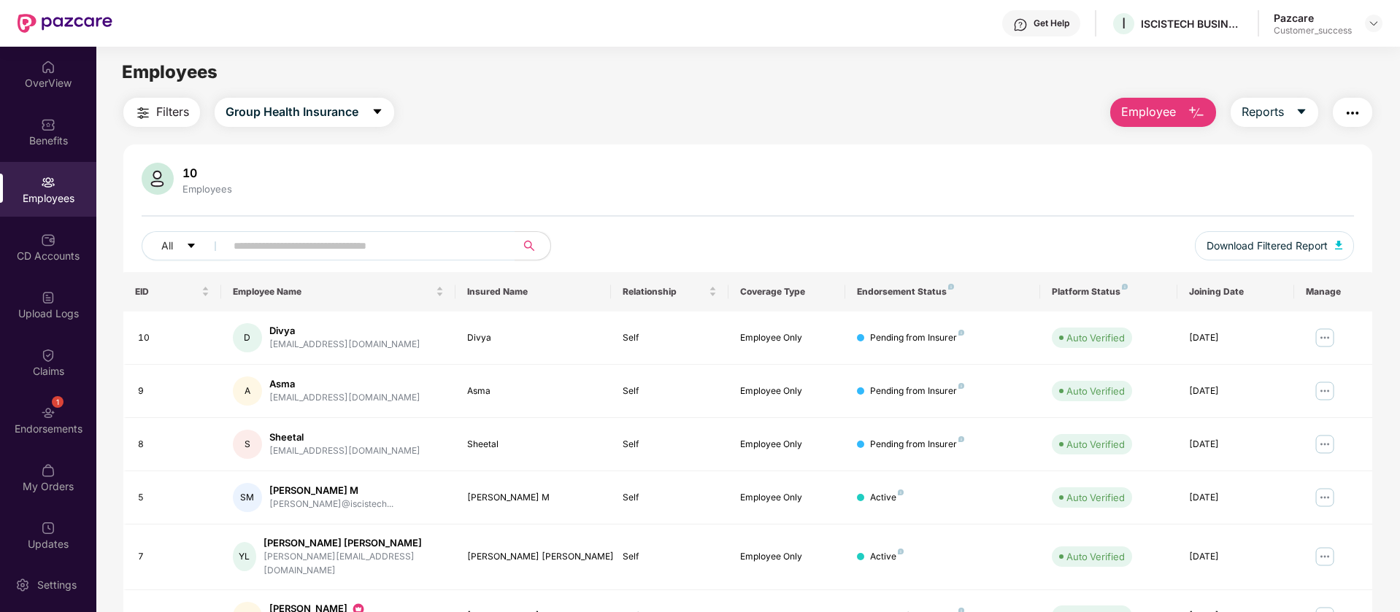
click at [1370, 115] on button "button" at bounding box center [1352, 112] width 39 height 29
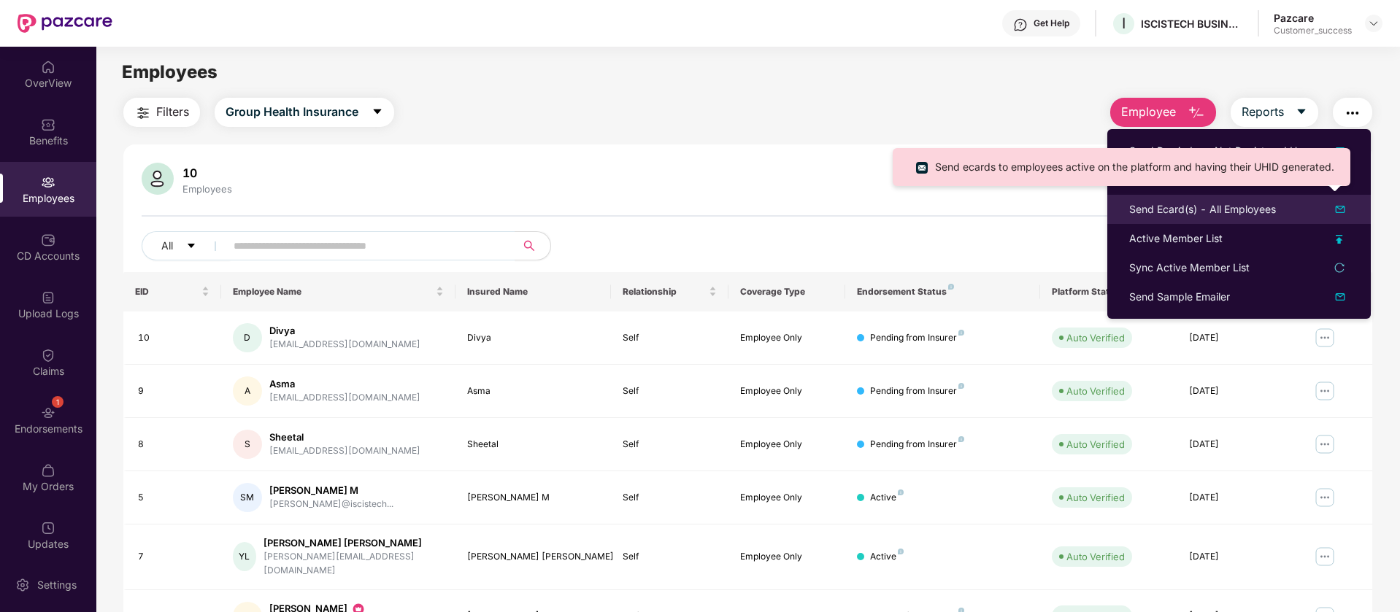
click at [1292, 201] on div "Send Ecard(s) - All Employees" at bounding box center [1239, 210] width 220 height 18
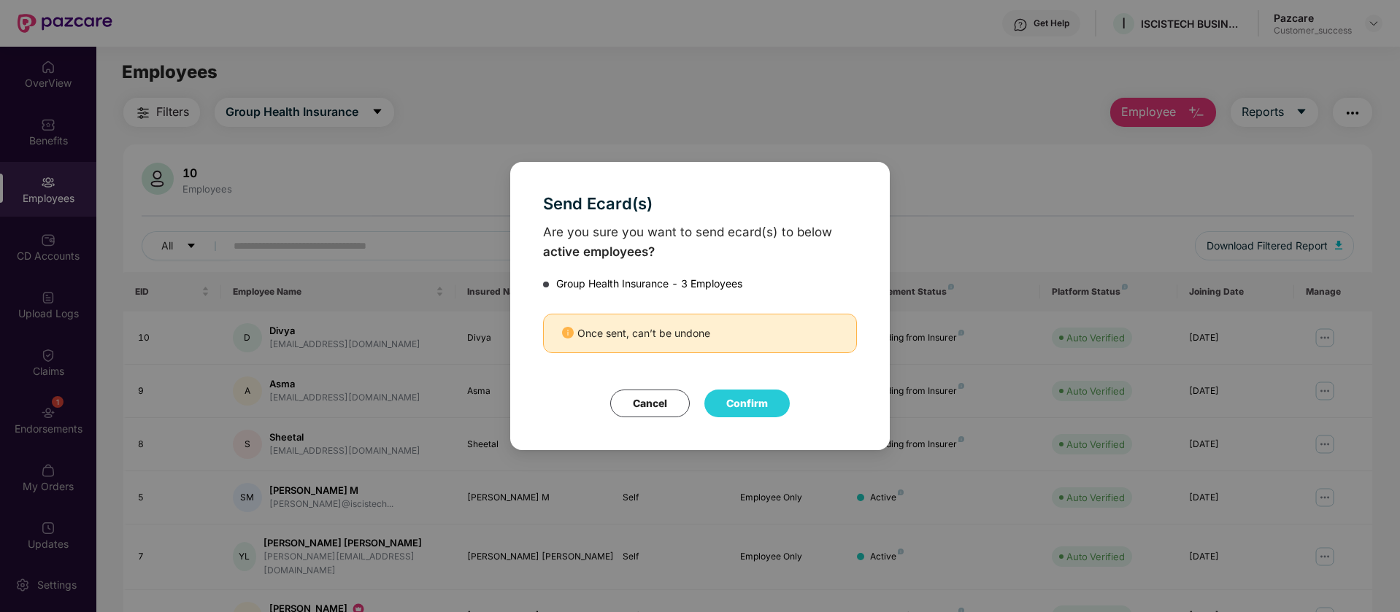
click at [648, 401] on button "Cancel" at bounding box center [650, 404] width 80 height 28
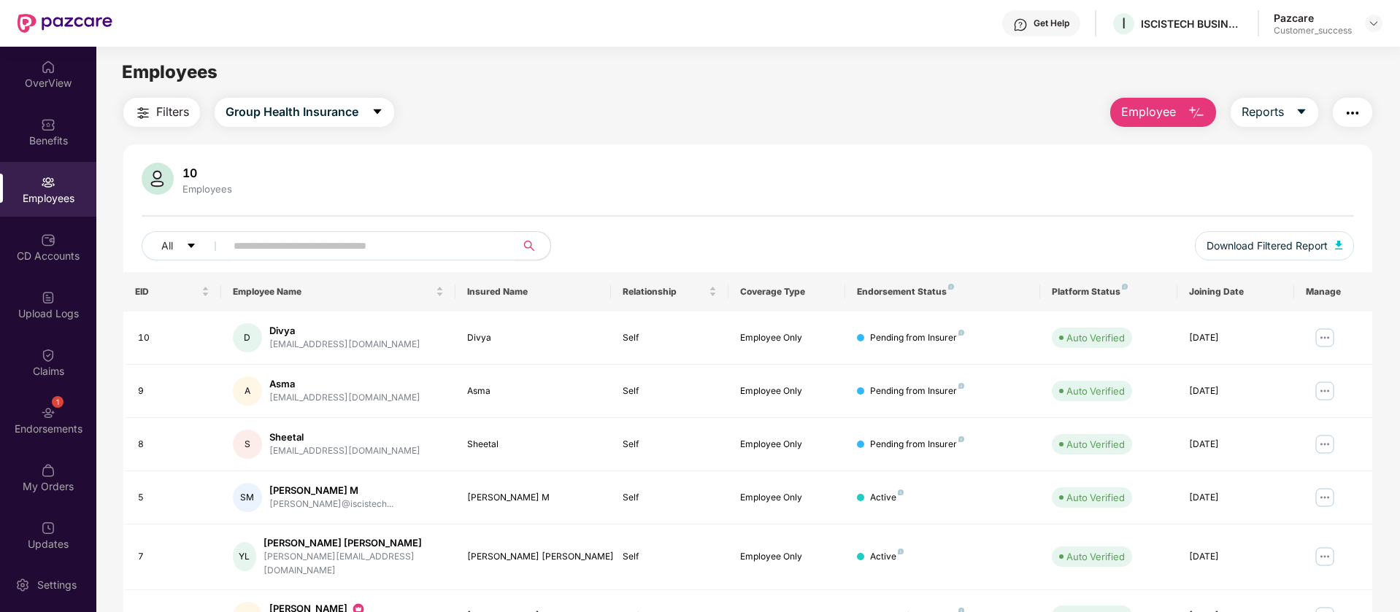
click at [1356, 114] on img "button" at bounding box center [1353, 113] width 18 height 18
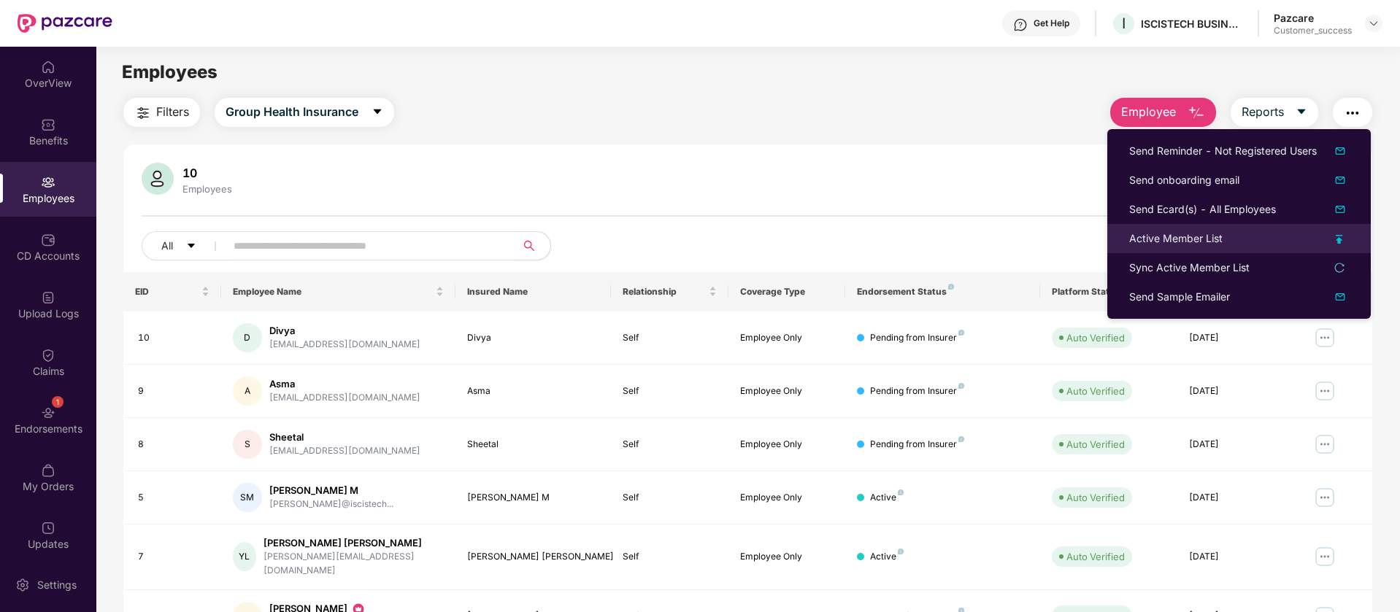
click at [1336, 239] on img at bounding box center [1339, 239] width 7 height 9
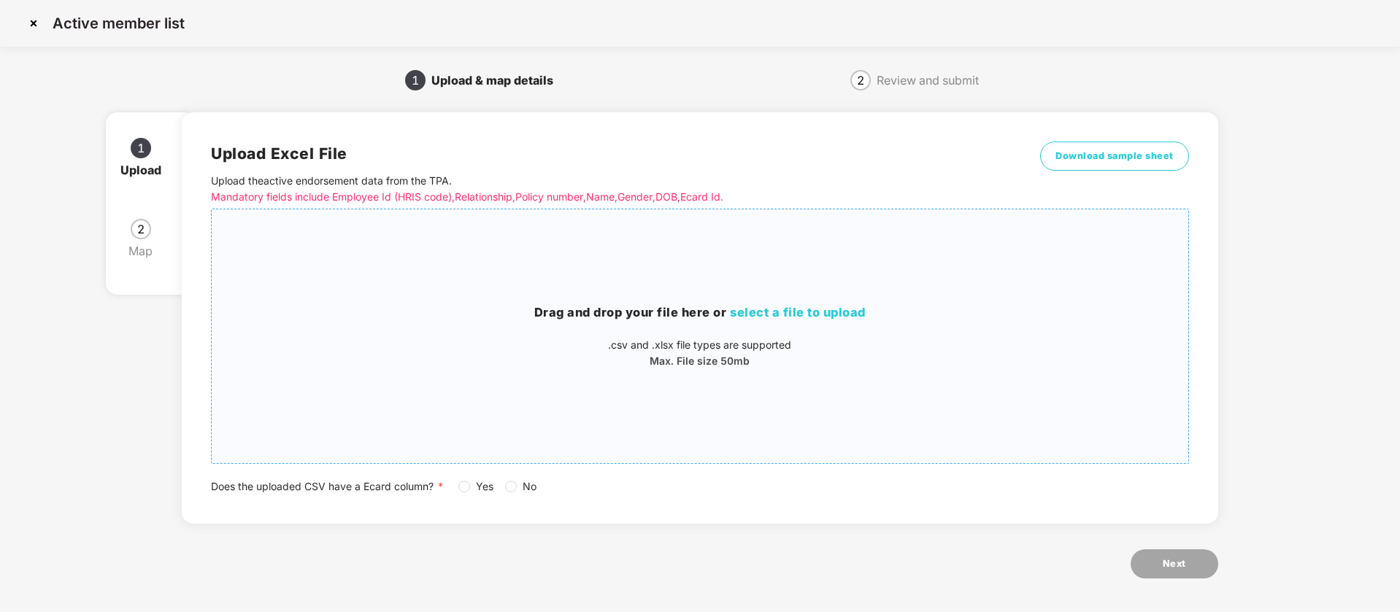
click at [489, 304] on h3 "Drag and drop your file here or select a file to upload" at bounding box center [700, 313] width 976 height 19
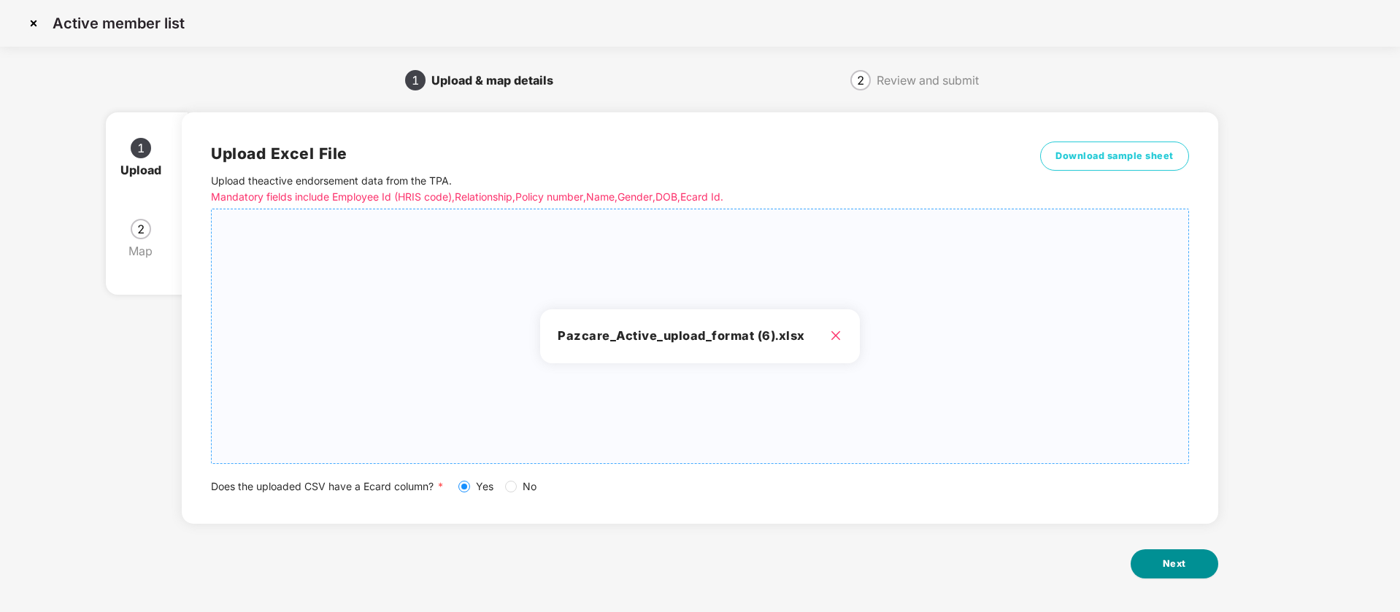
click at [1192, 564] on button "Next" at bounding box center [1175, 564] width 88 height 29
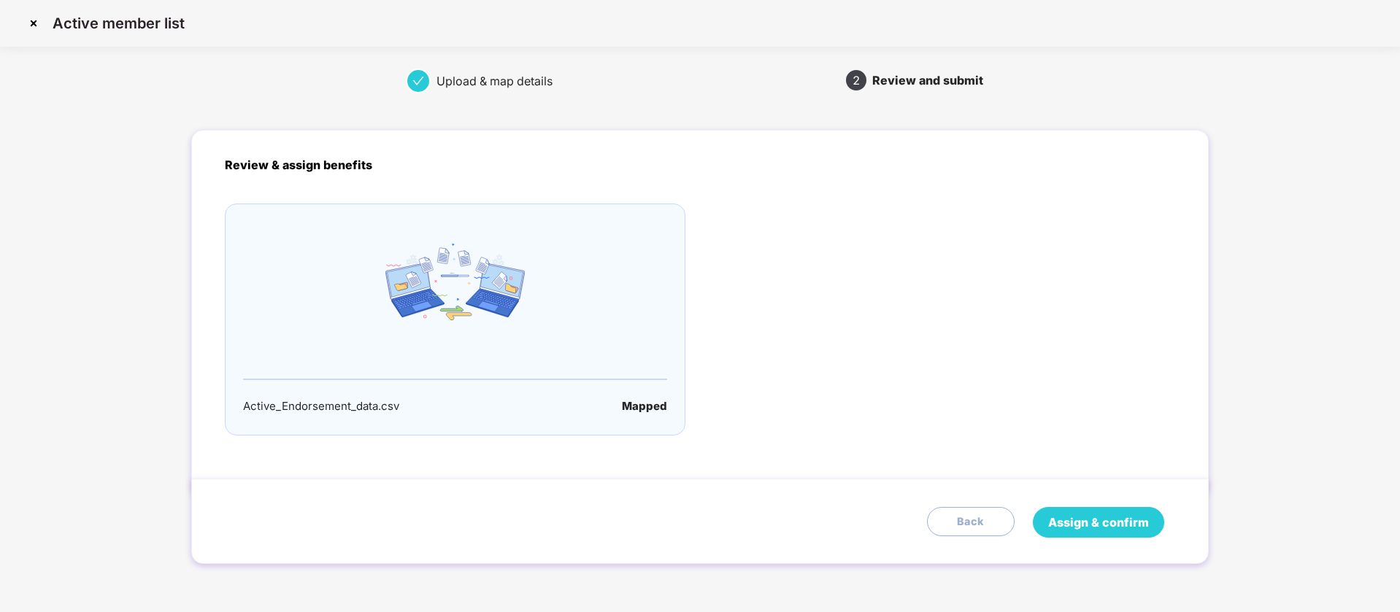
click at [1122, 522] on span "Assign & confirm" at bounding box center [1098, 523] width 101 height 18
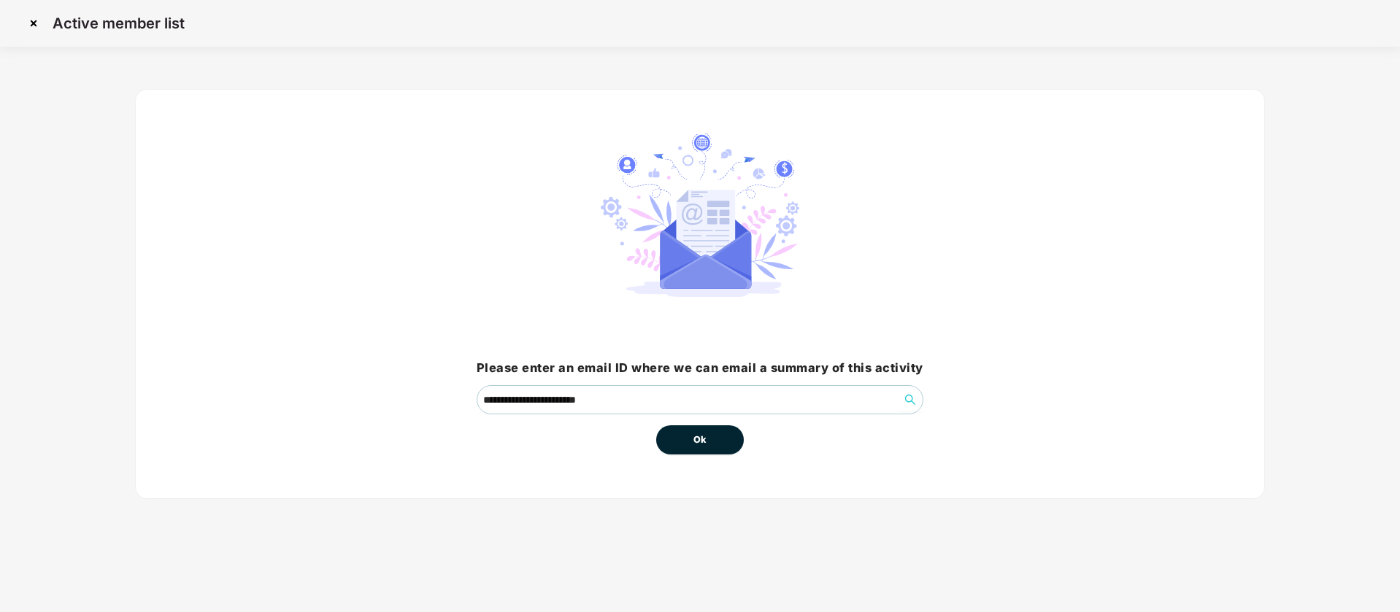
click at [692, 447] on button "Ok" at bounding box center [700, 440] width 88 height 29
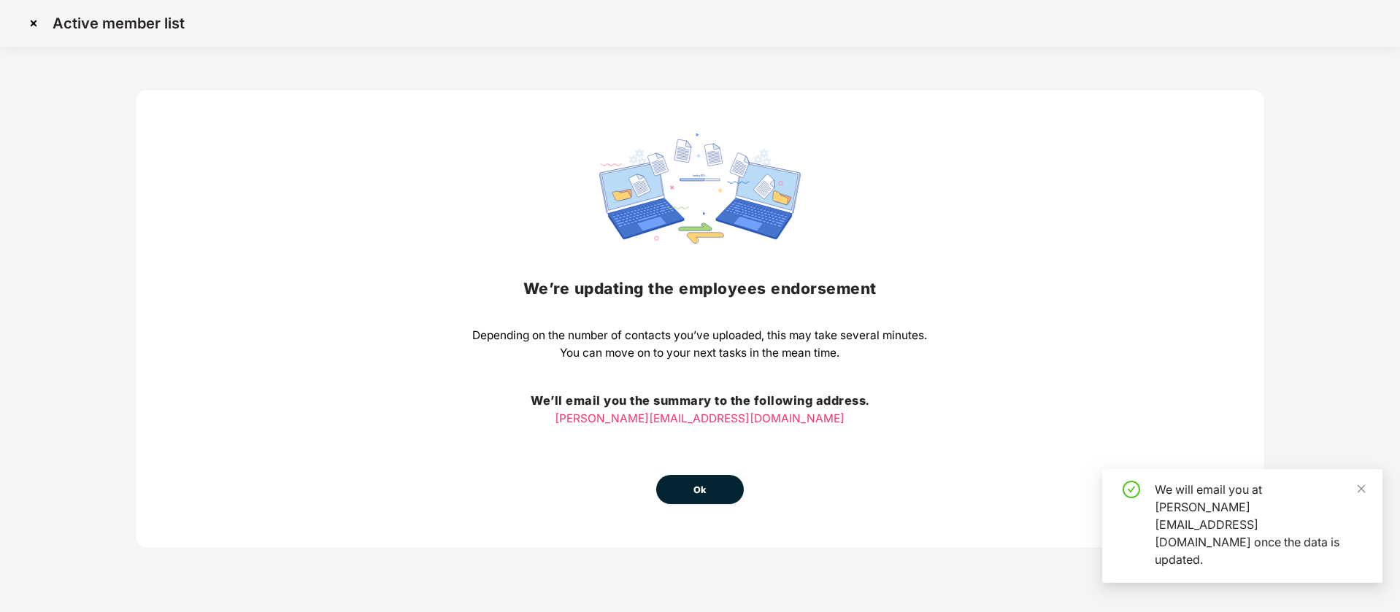
click at [718, 482] on button "Ok" at bounding box center [700, 489] width 88 height 29
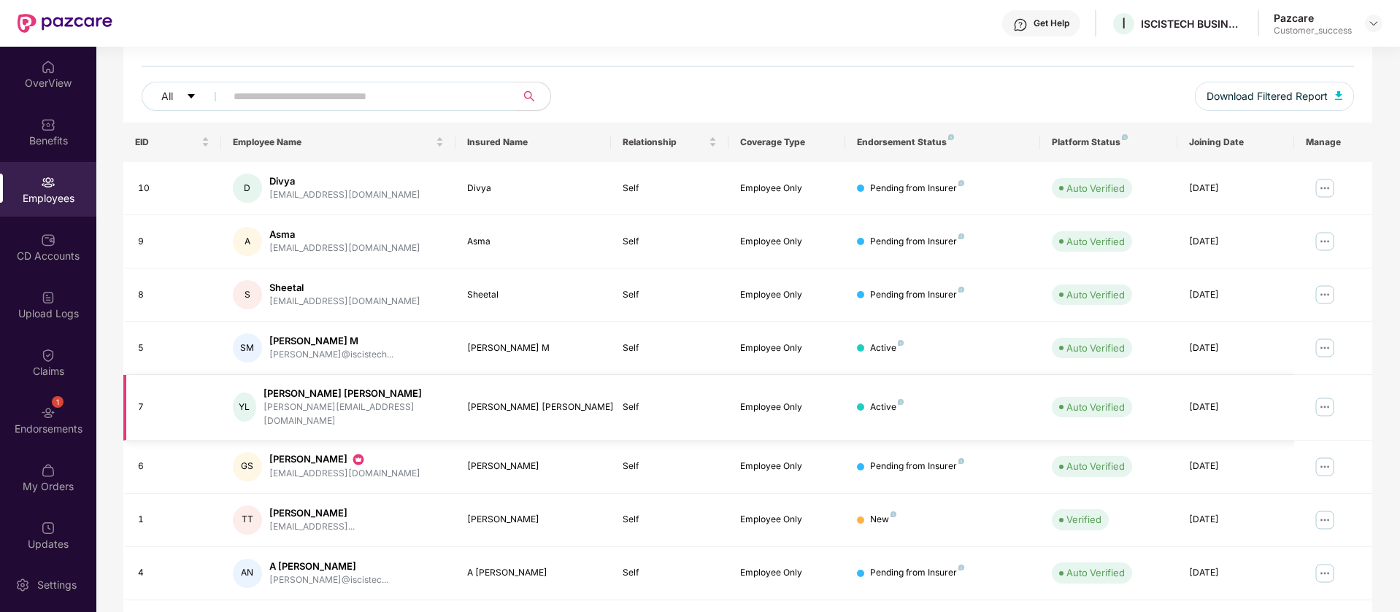
scroll to position [285, 0]
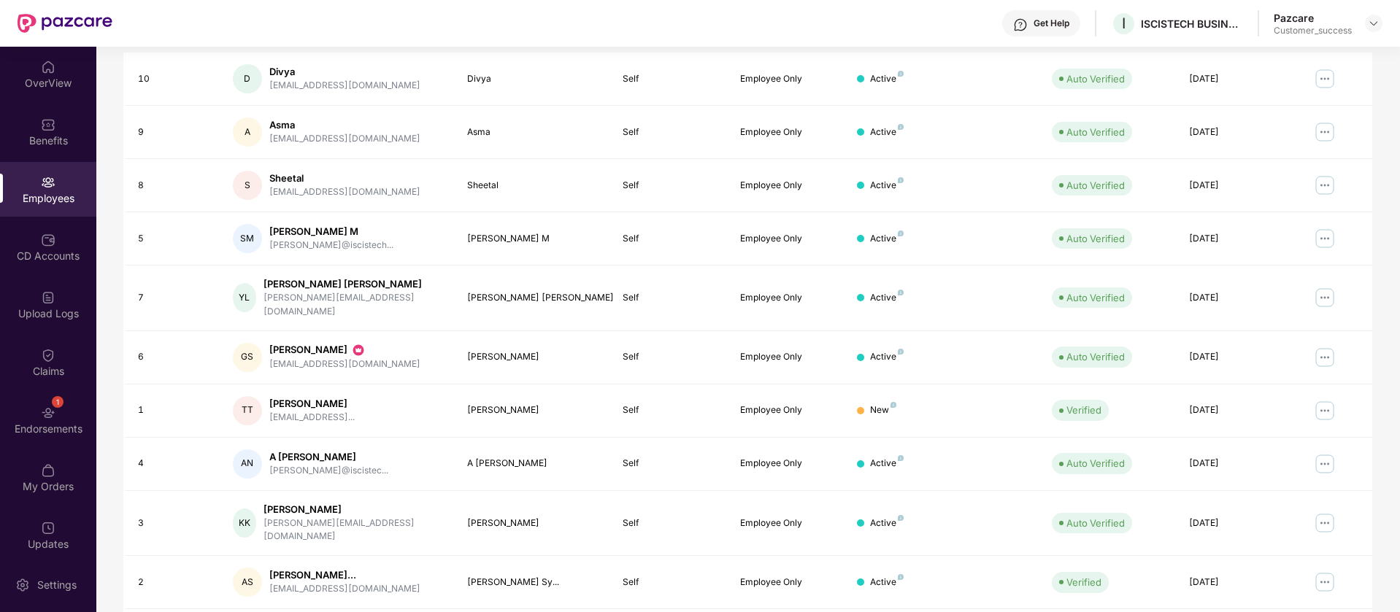
scroll to position [285, 0]
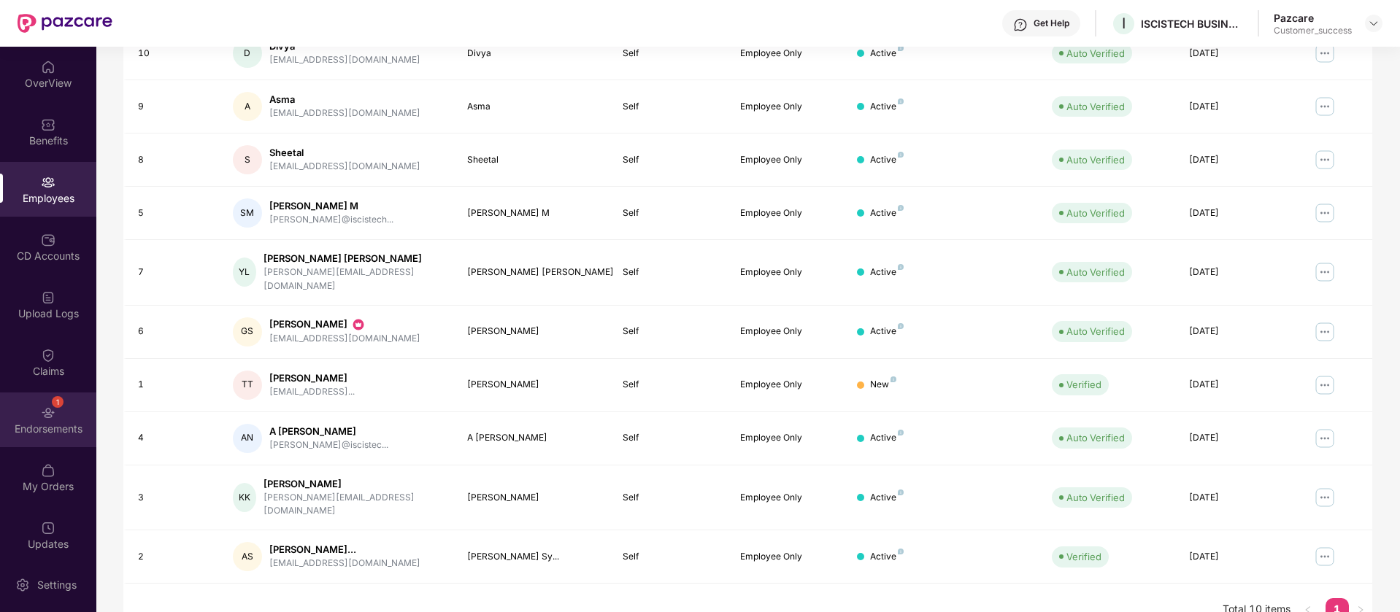
click at [65, 423] on div "Endorsements" at bounding box center [48, 429] width 96 height 15
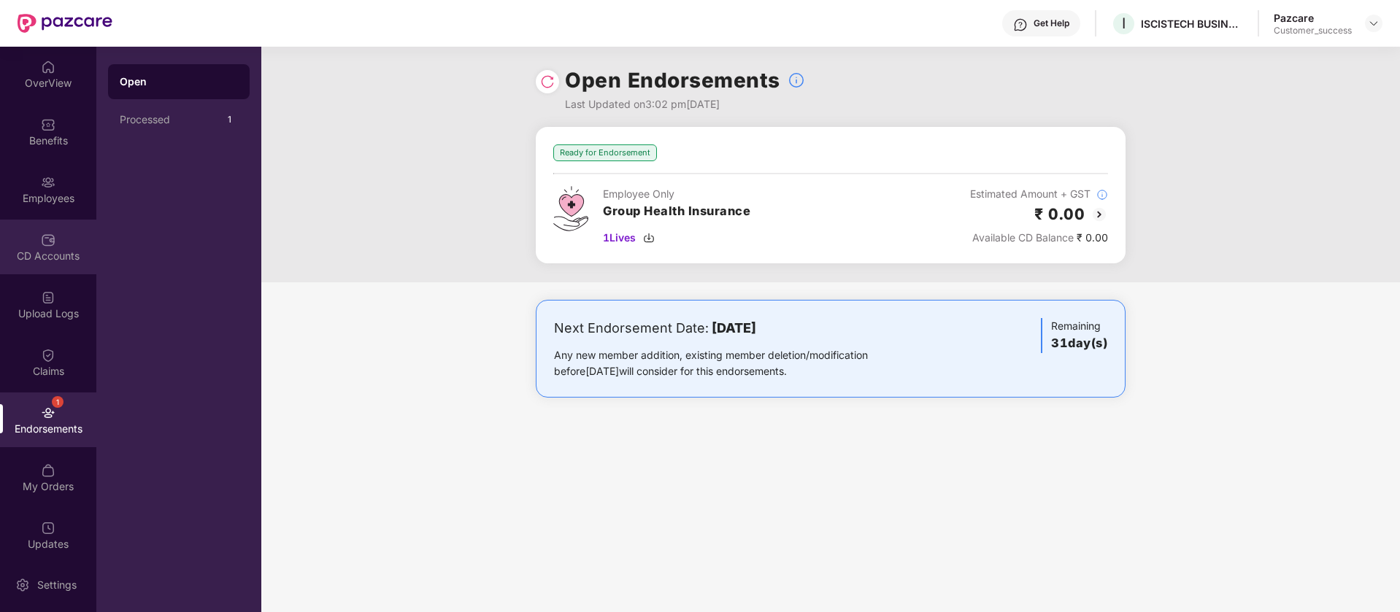
click at [51, 250] on div "CD Accounts" at bounding box center [48, 256] width 96 height 15
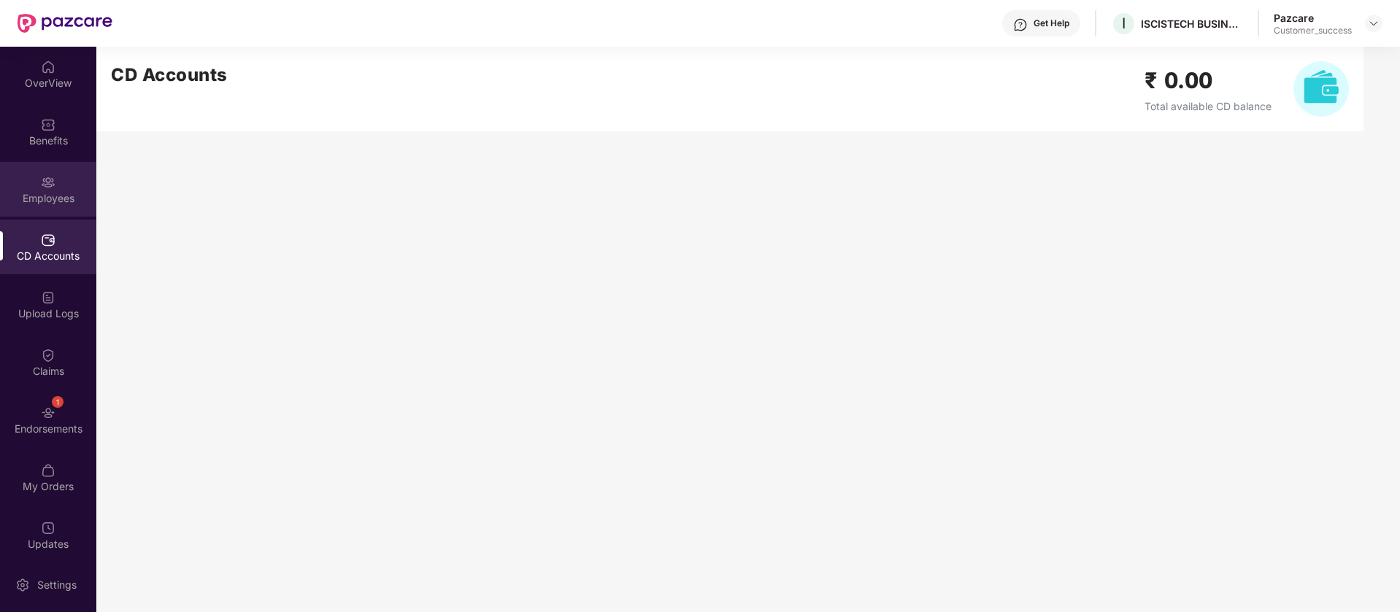
click at [55, 207] on div "Employees" at bounding box center [48, 189] width 96 height 55
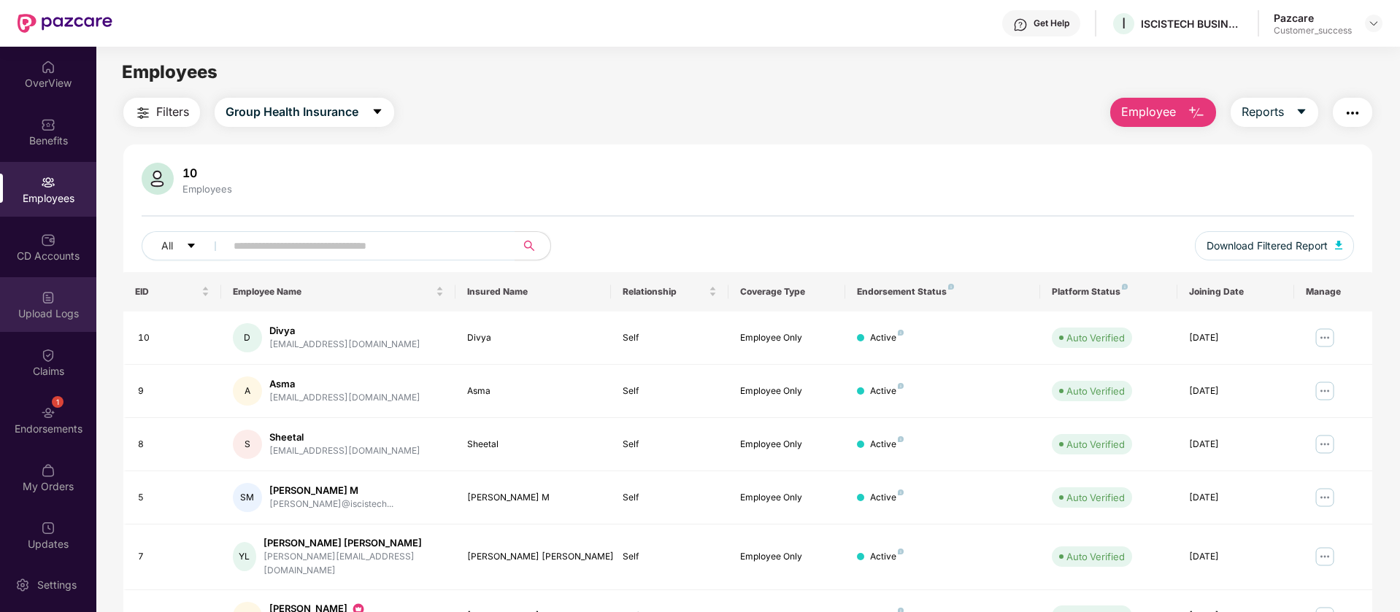
click at [42, 309] on div "Upload Logs" at bounding box center [48, 314] width 96 height 15
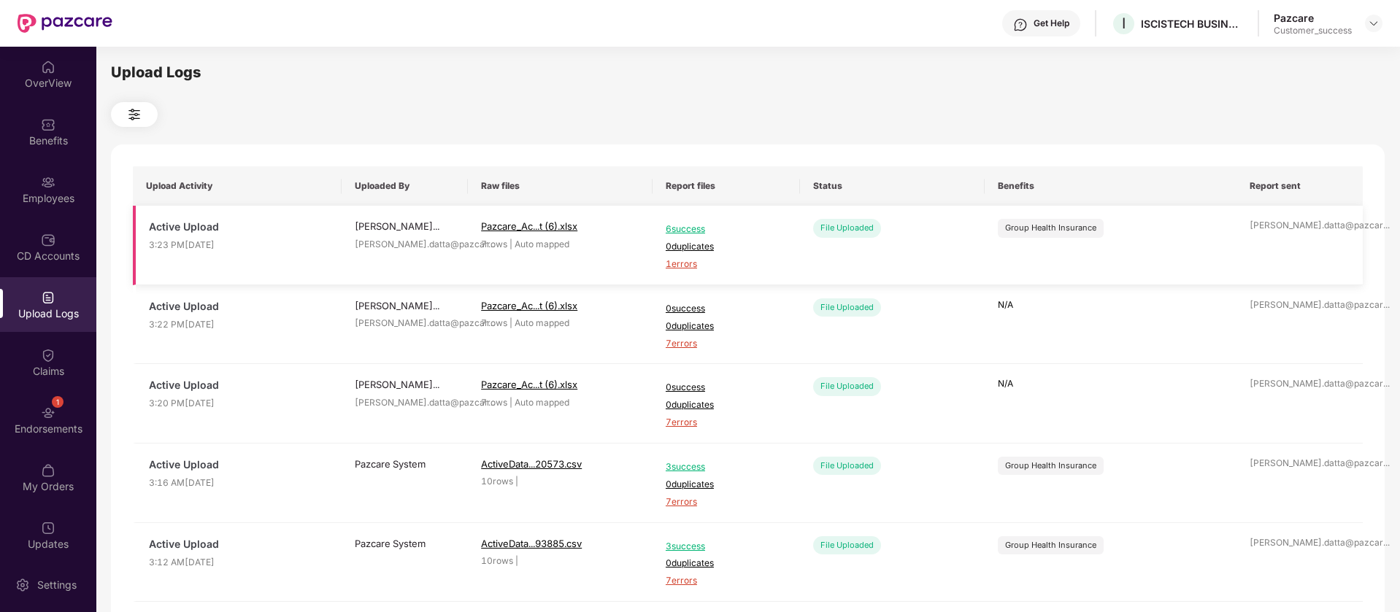
click at [677, 267] on span "1 errors" at bounding box center [726, 265] width 121 height 14
click at [51, 184] on img at bounding box center [48, 182] width 15 height 15
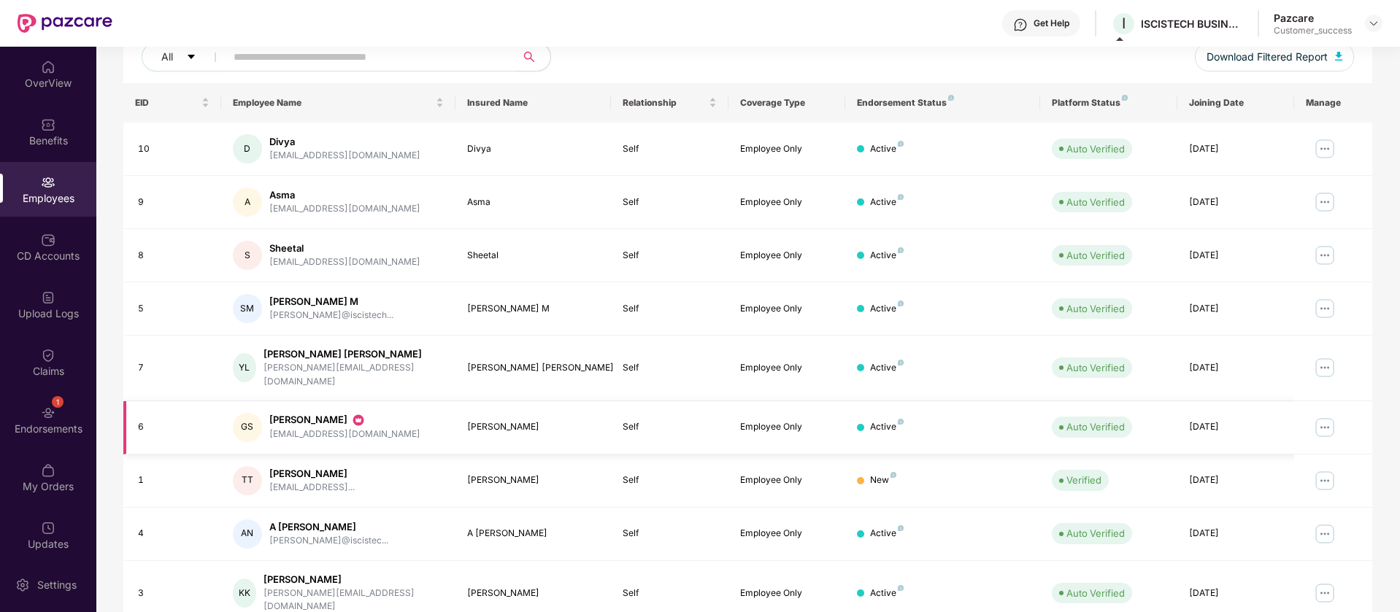
scroll to position [285, 0]
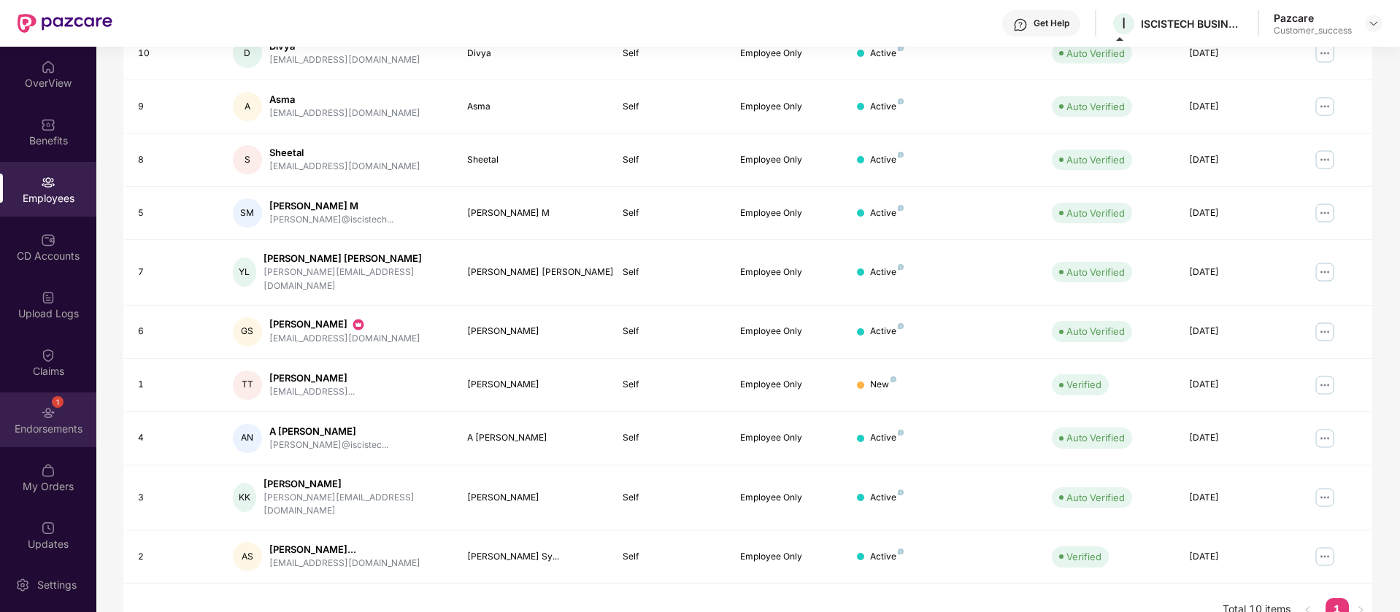
click at [59, 422] on div "Endorsements" at bounding box center [48, 429] width 96 height 15
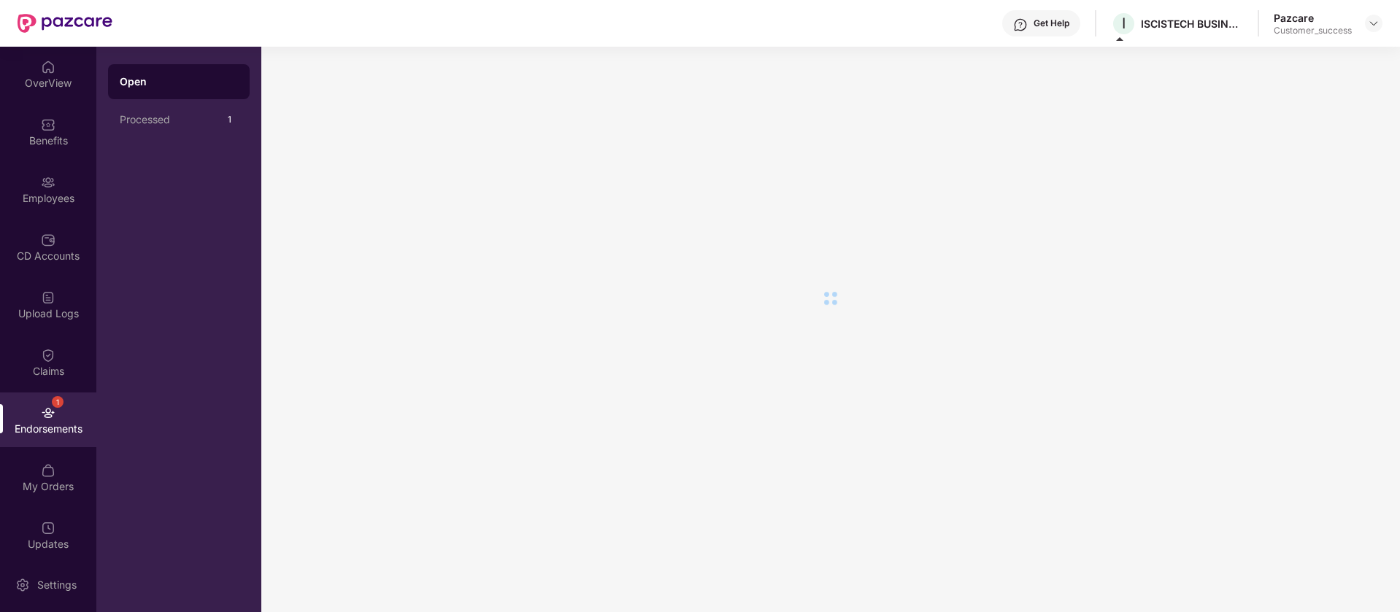
scroll to position [0, 0]
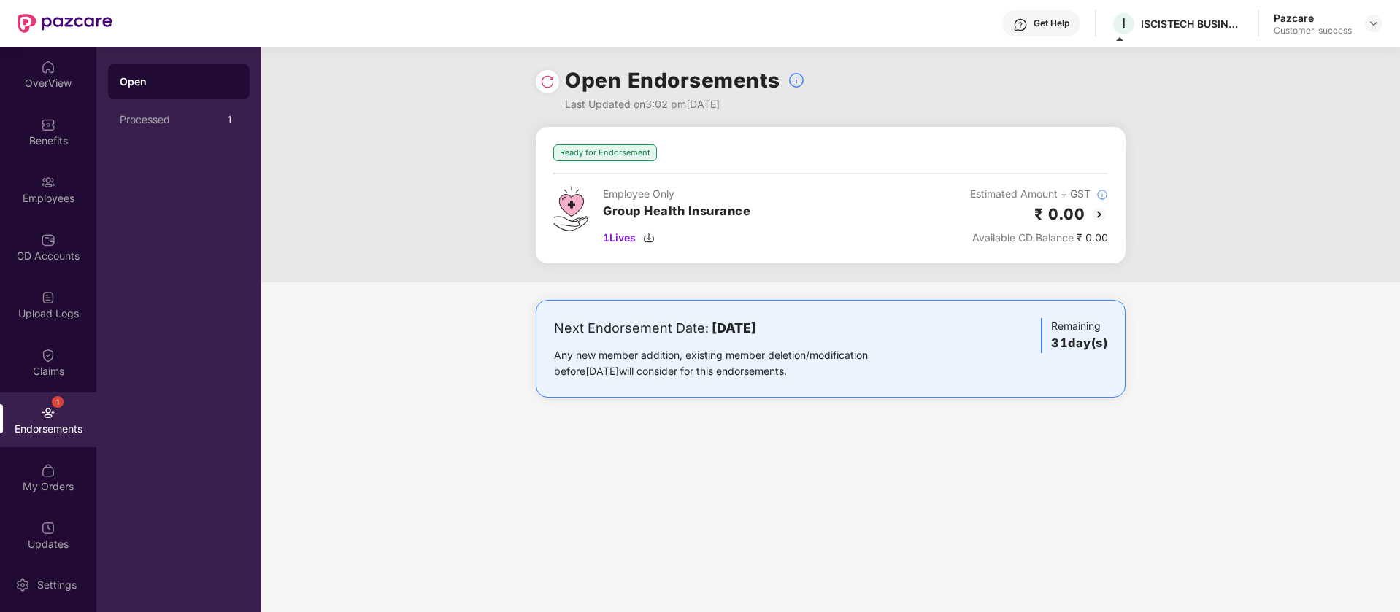
click at [550, 82] on img at bounding box center [547, 81] width 15 height 15
click at [1099, 210] on img at bounding box center [1100, 215] width 18 height 18
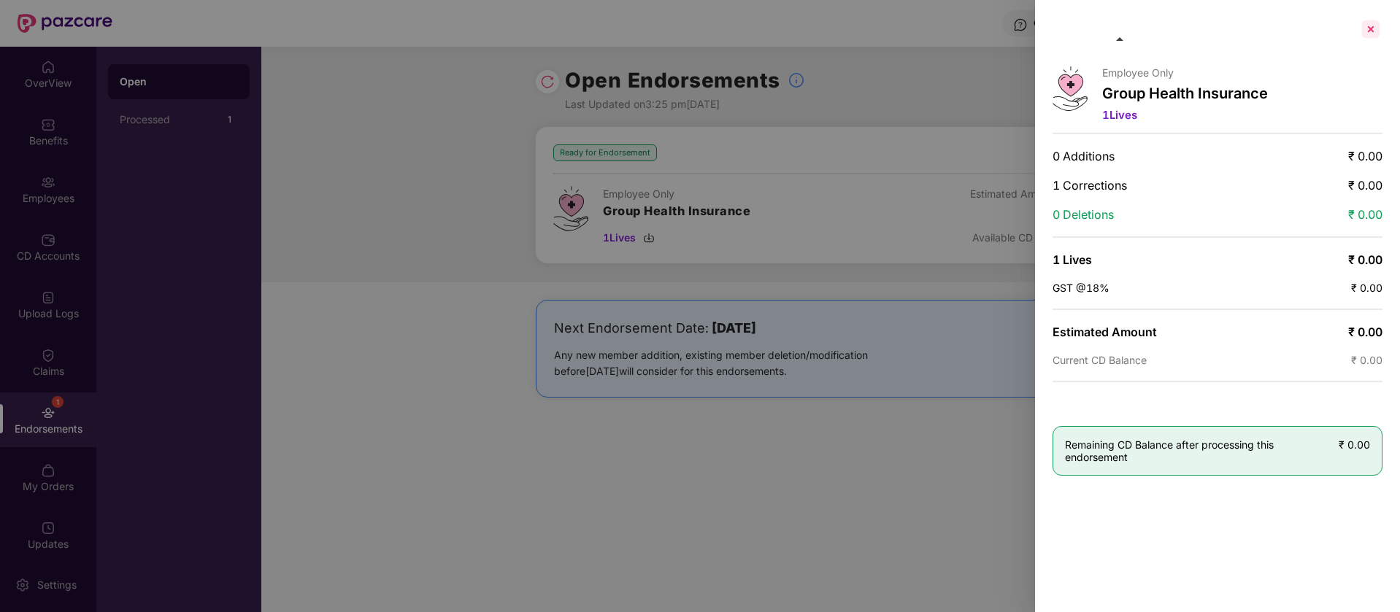
click at [1379, 28] on div at bounding box center [1370, 29] width 23 height 23
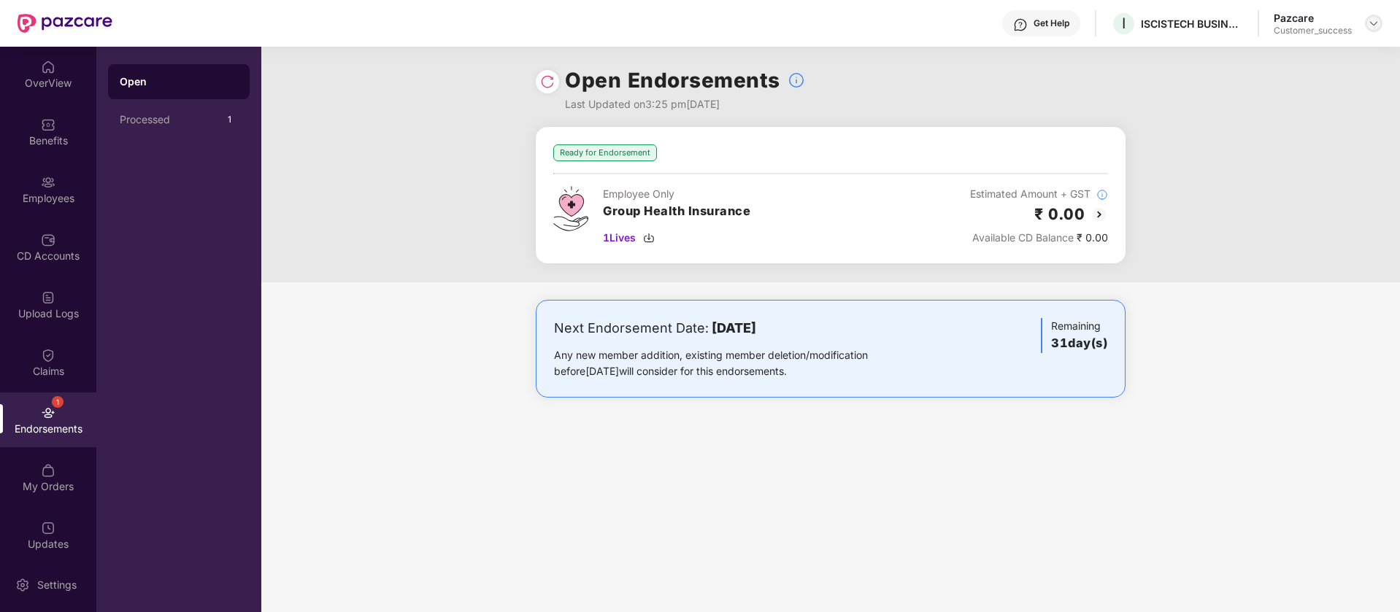
click at [1380, 24] on div at bounding box center [1374, 24] width 18 height 18
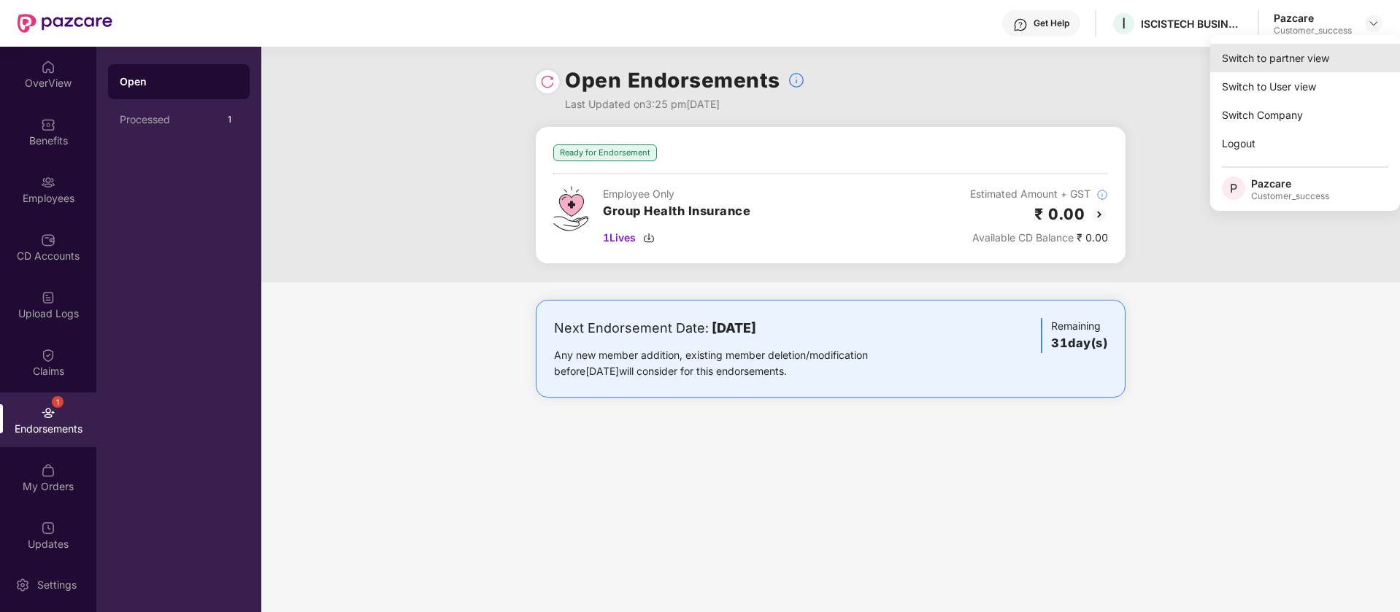
click at [1323, 62] on div "Switch to partner view" at bounding box center [1305, 58] width 190 height 28
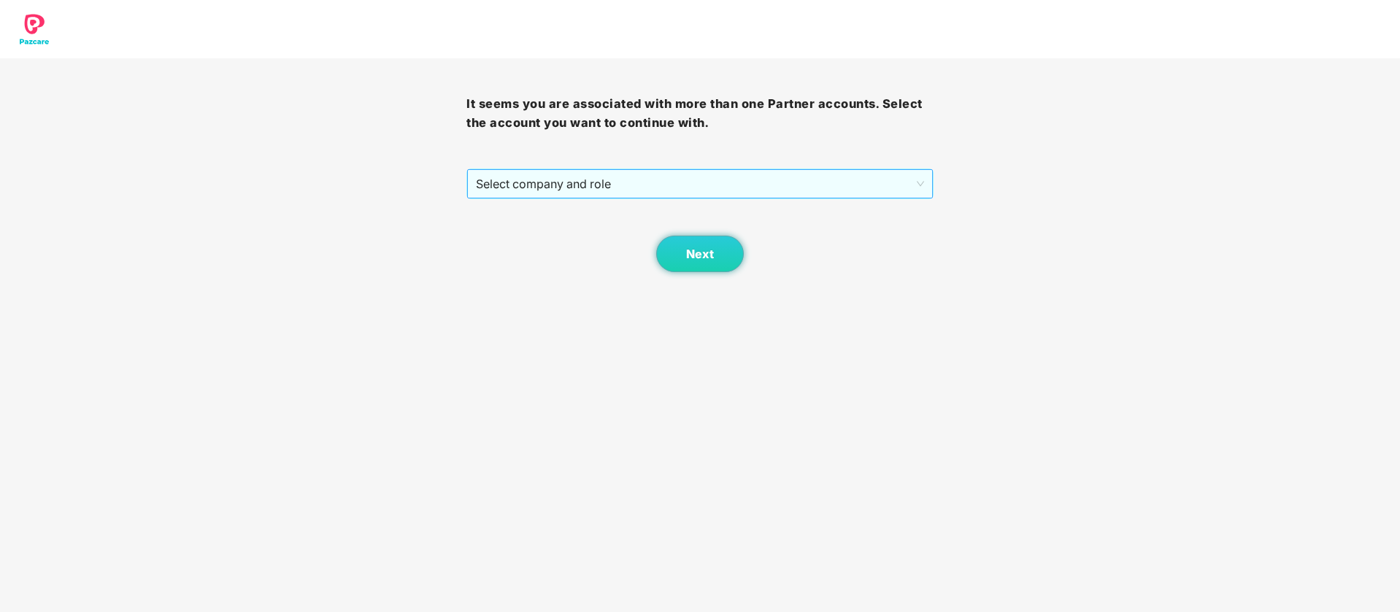
click at [858, 181] on span "Select company and role" at bounding box center [699, 184] width 447 height 28
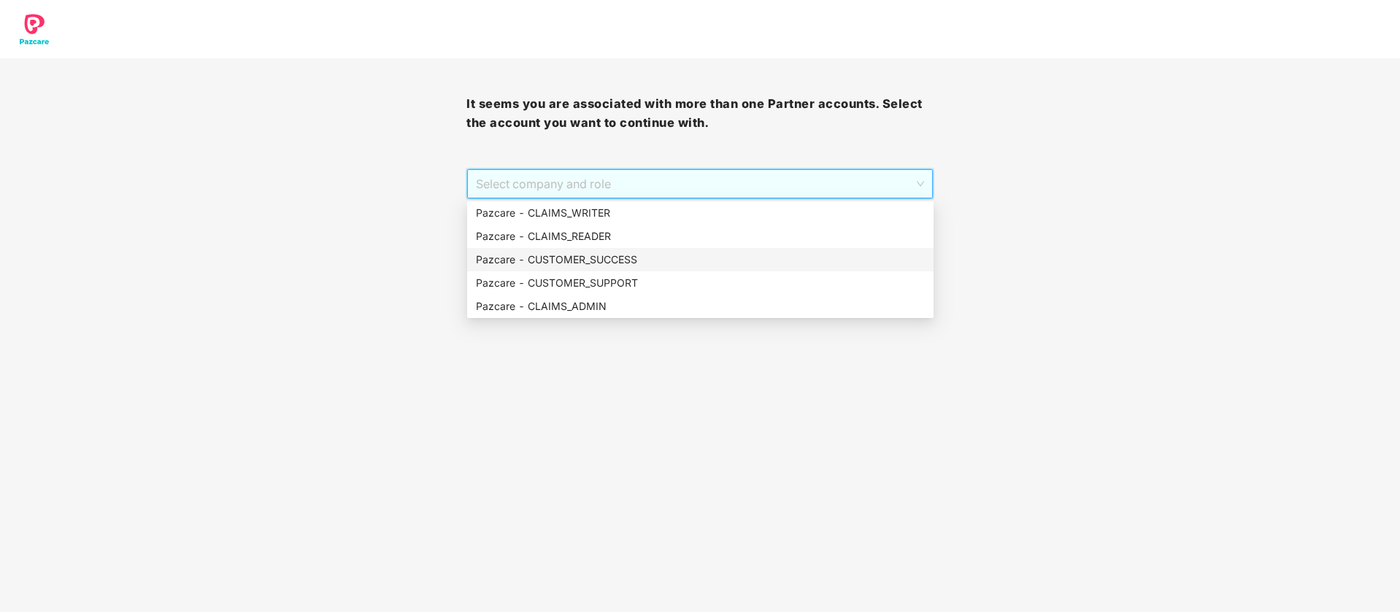
click at [689, 268] on div "Pazcare - CUSTOMER_SUCCESS" at bounding box center [700, 259] width 466 height 23
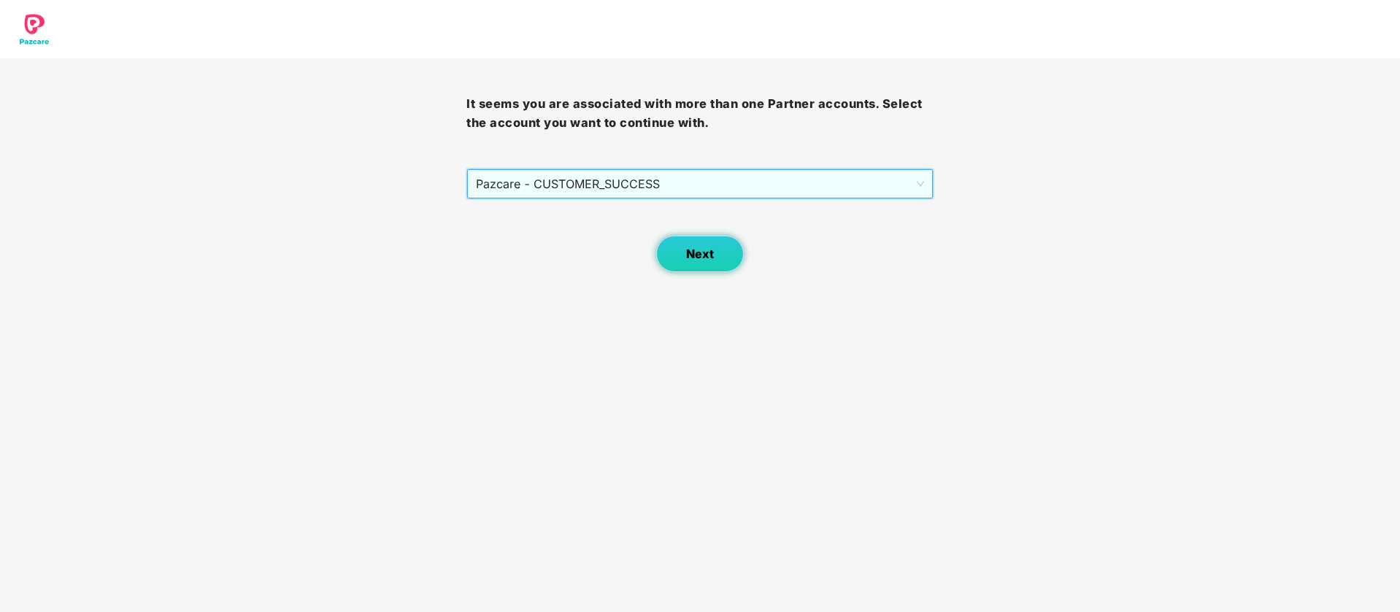
click at [725, 257] on button "Next" at bounding box center [700, 254] width 88 height 36
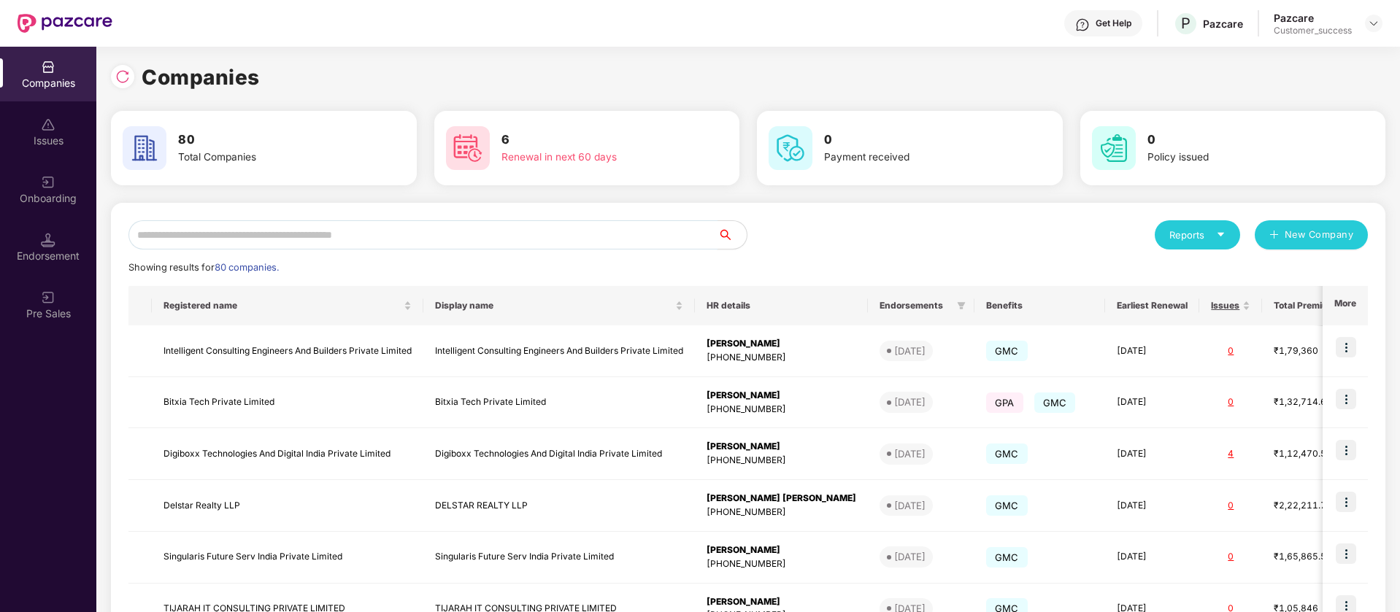
click at [336, 237] on input "text" at bounding box center [422, 234] width 589 height 29
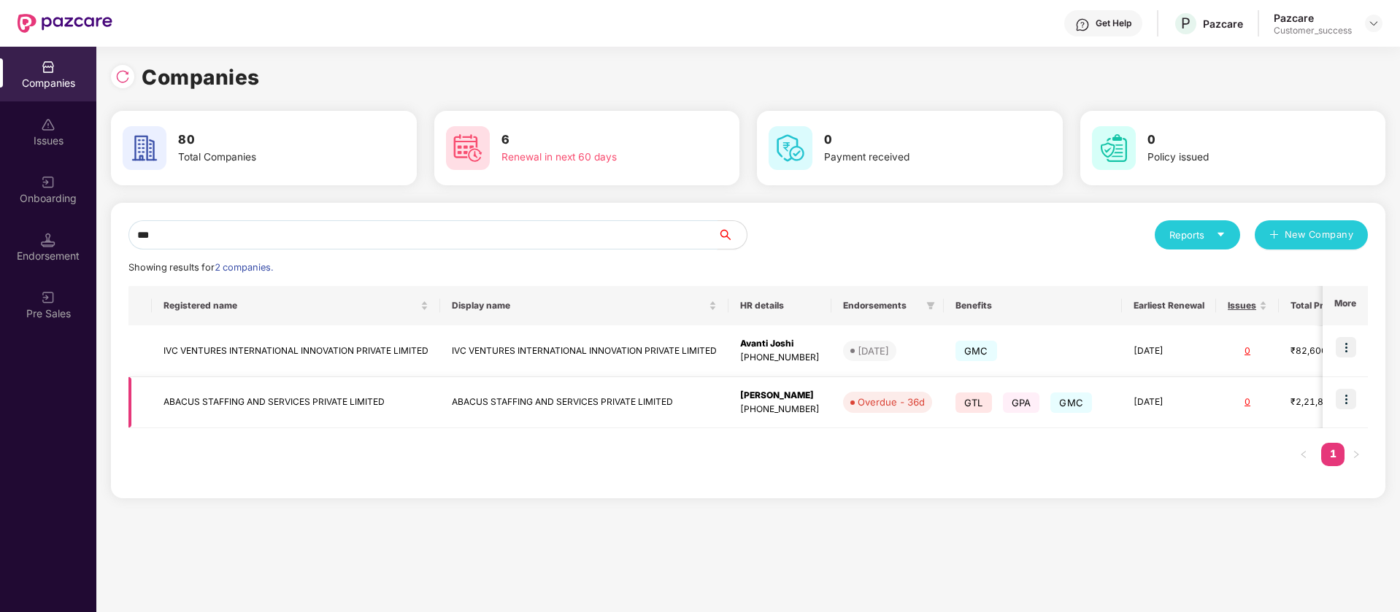
type input "***"
click at [1345, 400] on img at bounding box center [1346, 399] width 20 height 20
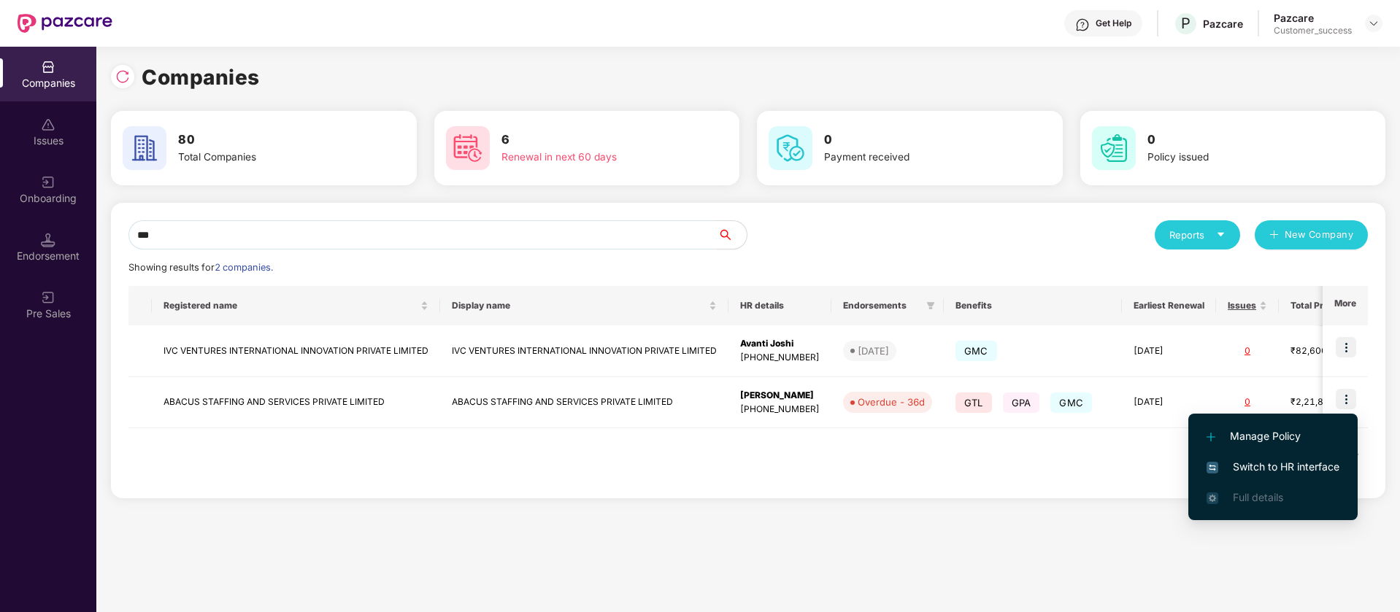
click at [1306, 470] on span "Switch to HR interface" at bounding box center [1273, 467] width 133 height 16
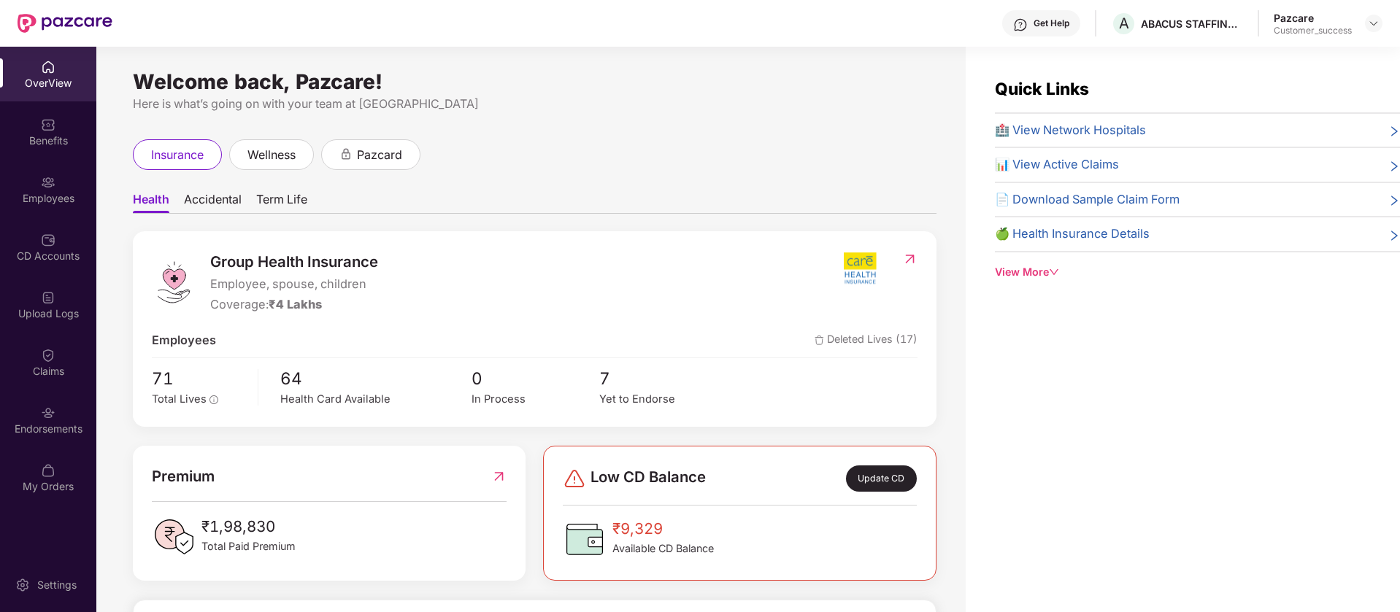
click at [62, 204] on div "Employees" at bounding box center [48, 198] width 96 height 15
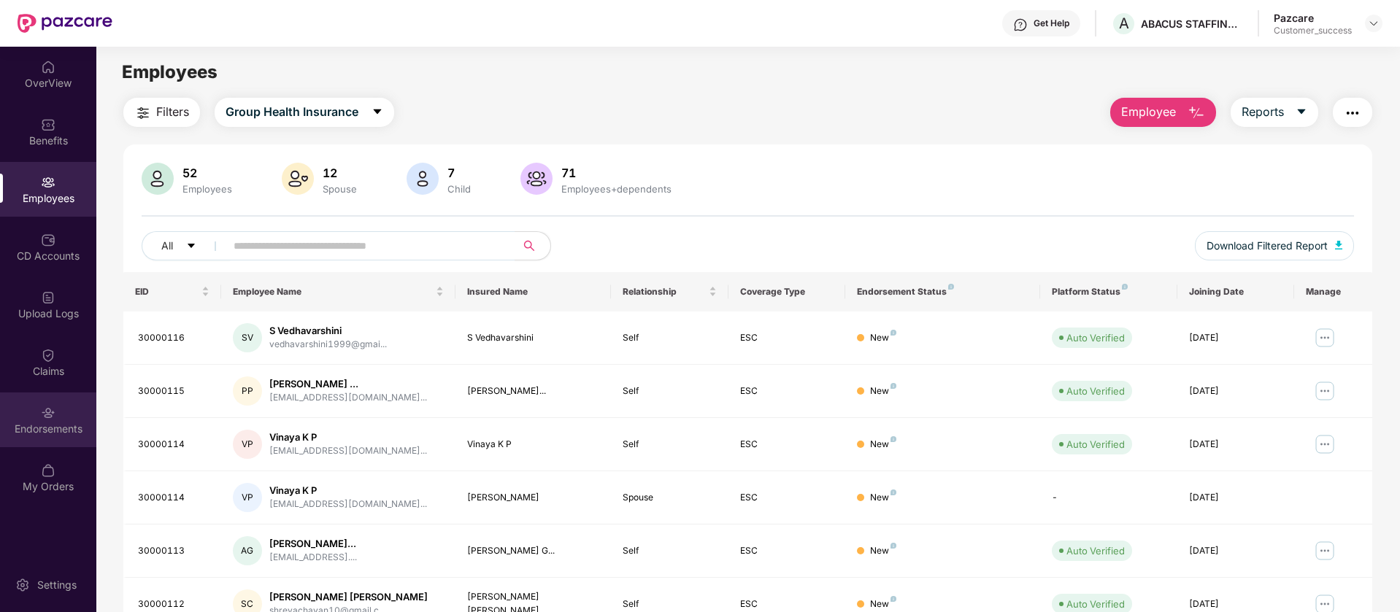
click at [53, 412] on img at bounding box center [48, 413] width 15 height 15
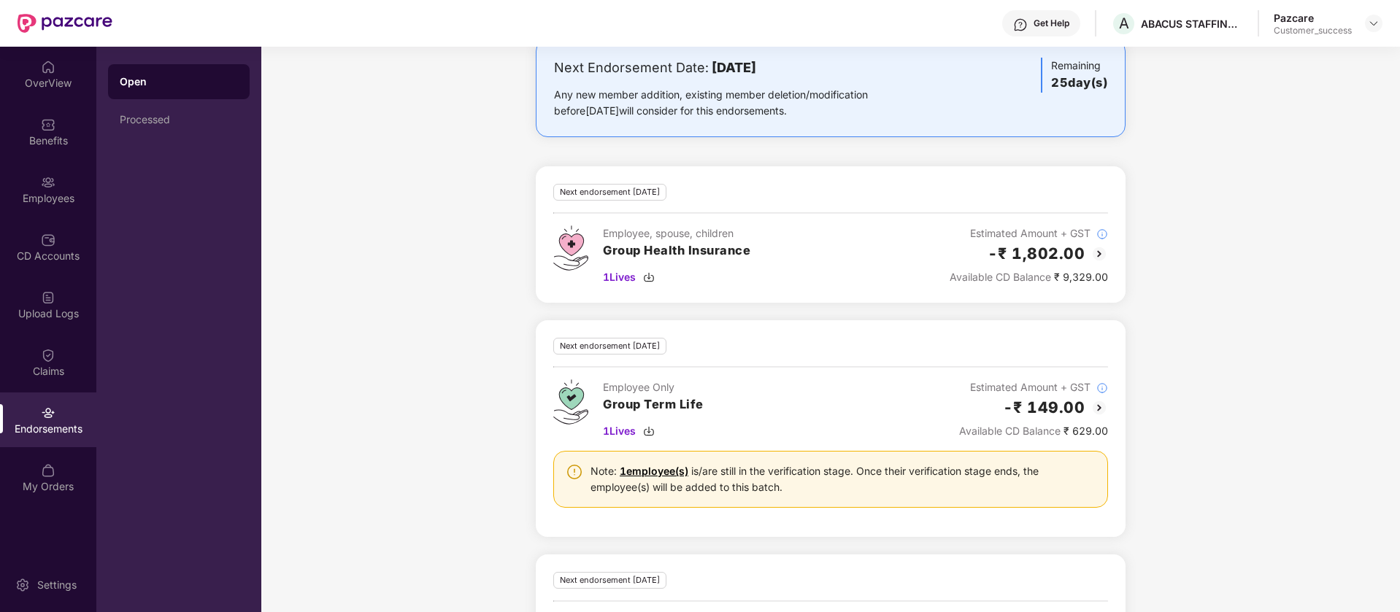
scroll to position [826, 0]
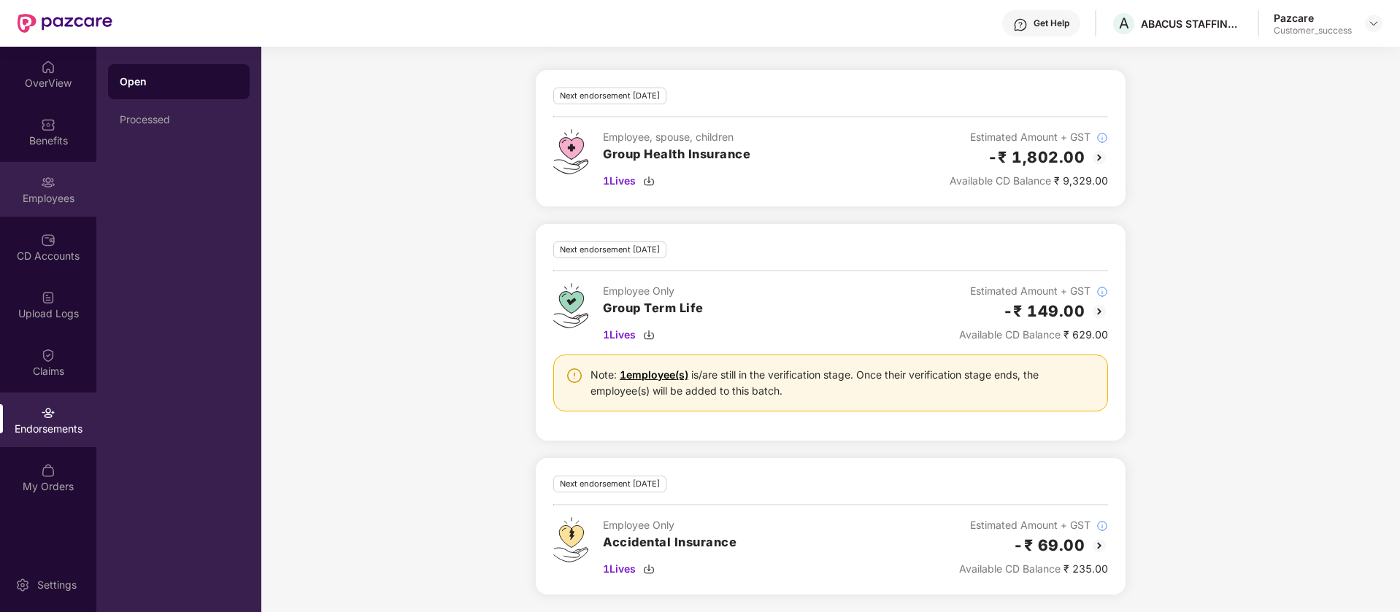
click at [74, 167] on div "Employees" at bounding box center [48, 189] width 96 height 55
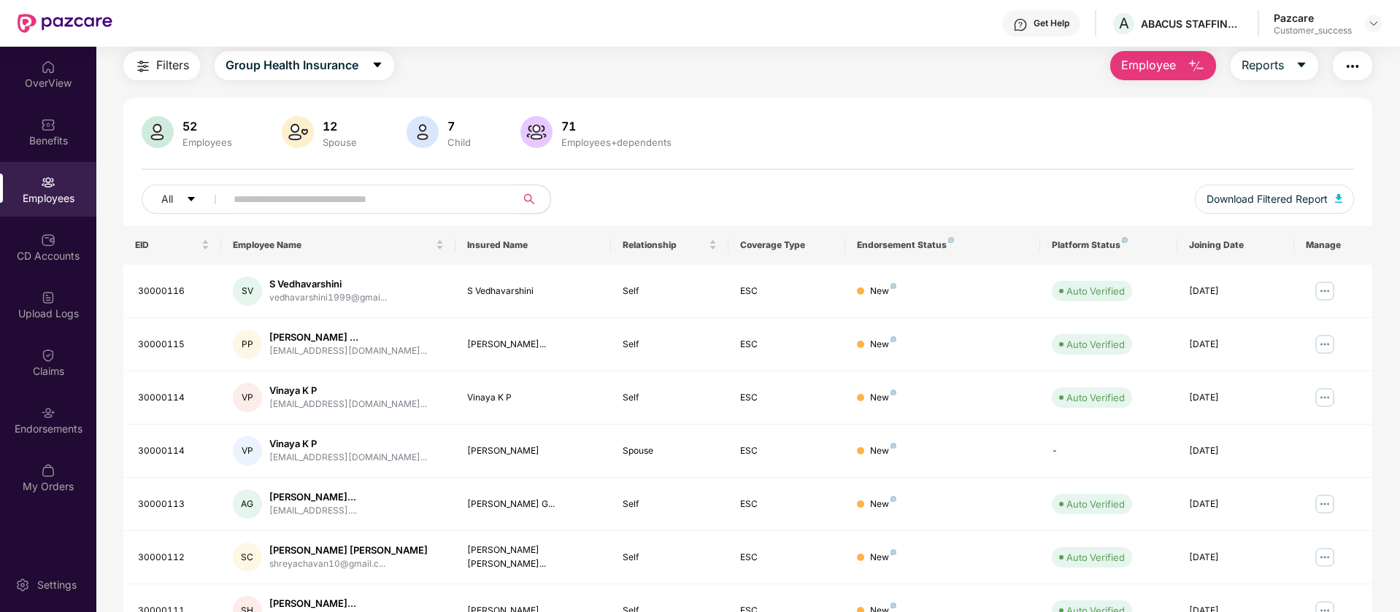
scroll to position [285, 0]
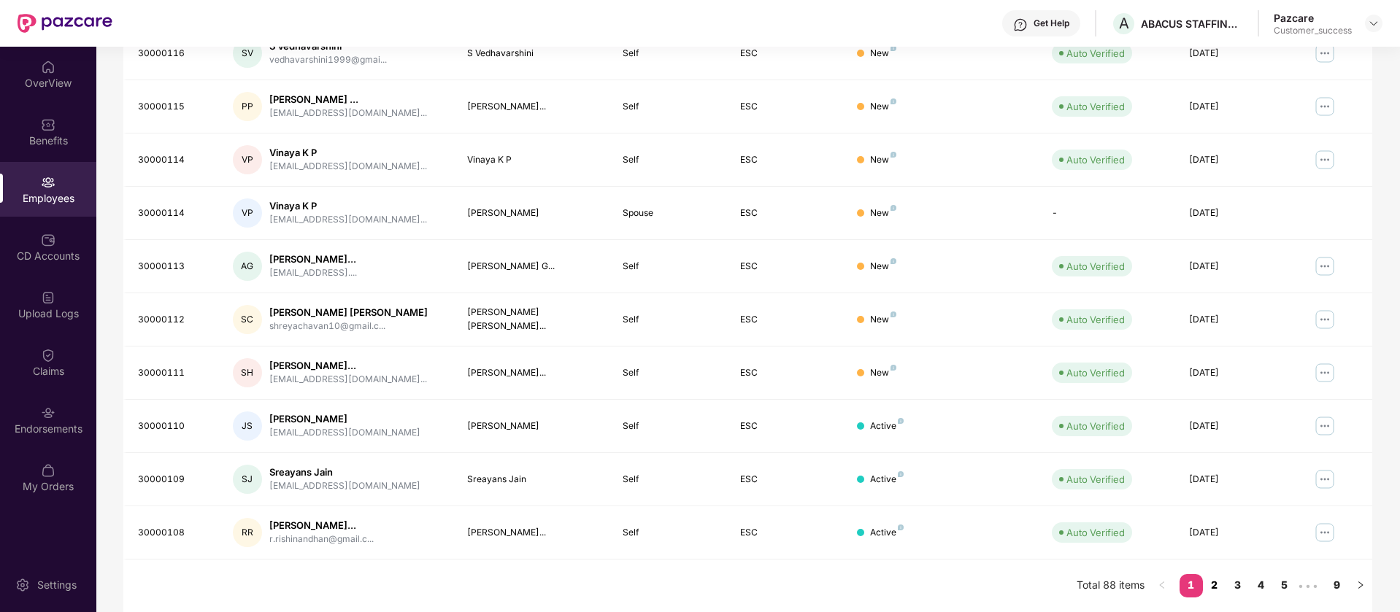
click at [1213, 580] on link "2" at bounding box center [1214, 585] width 23 height 22
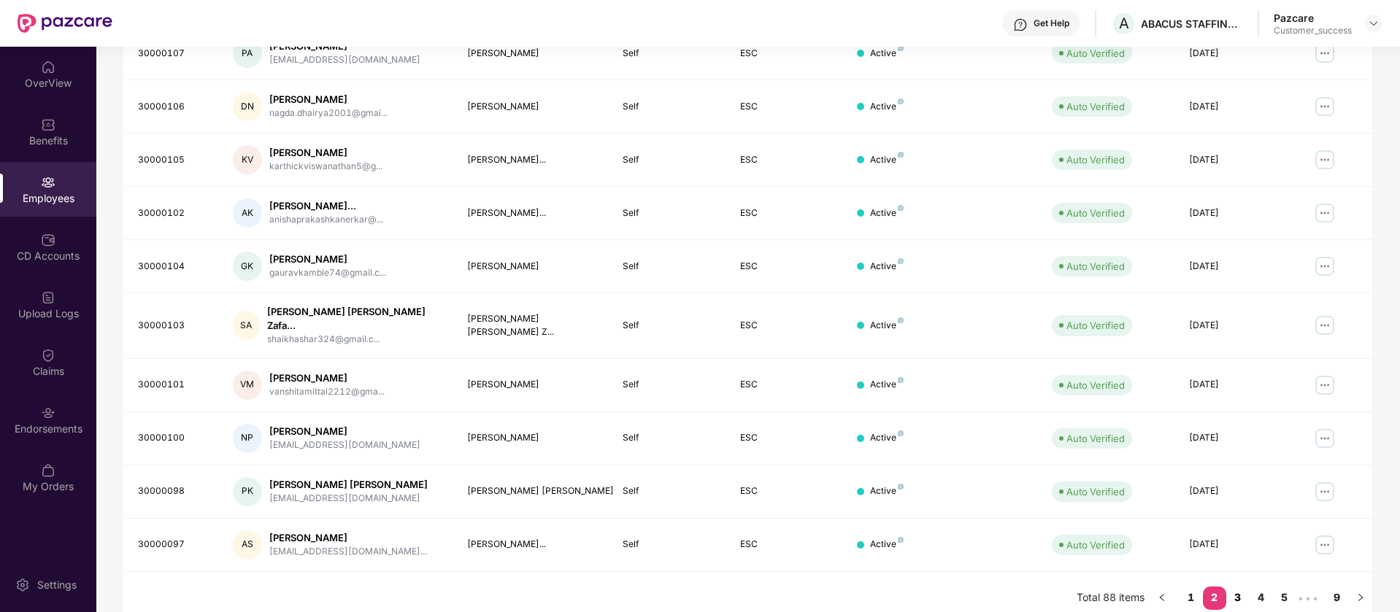
click at [1234, 587] on link "3" at bounding box center [1237, 598] width 23 height 22
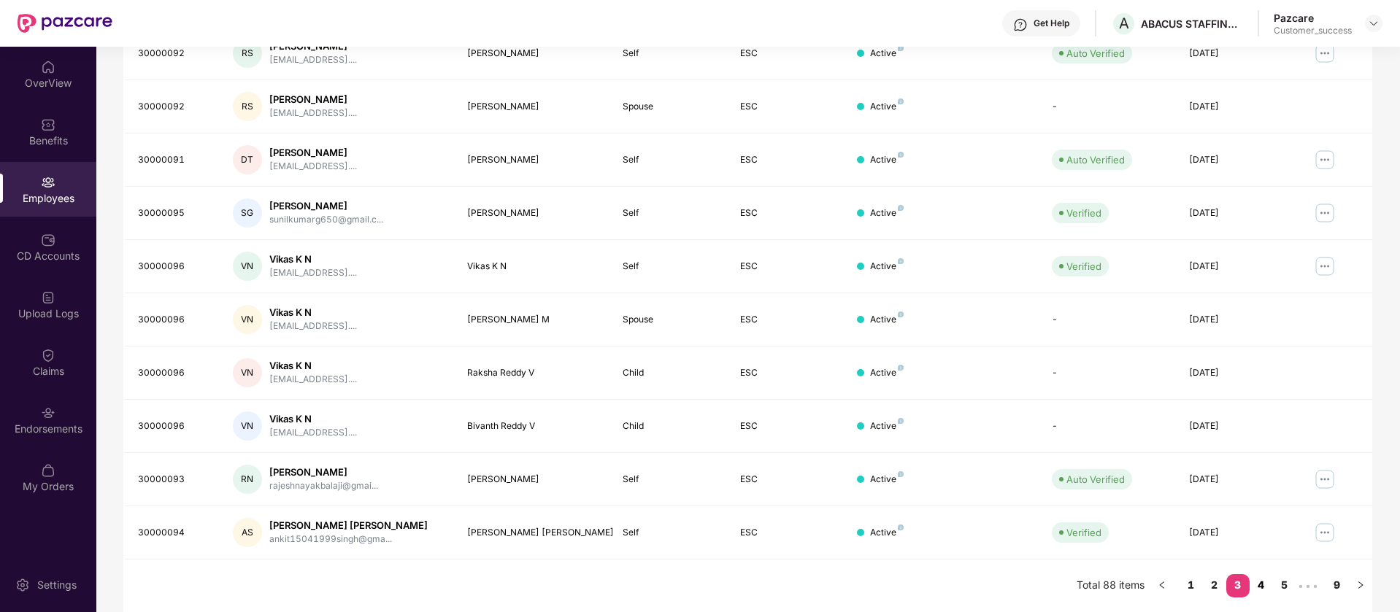
click at [1262, 588] on link "4" at bounding box center [1261, 585] width 23 height 22
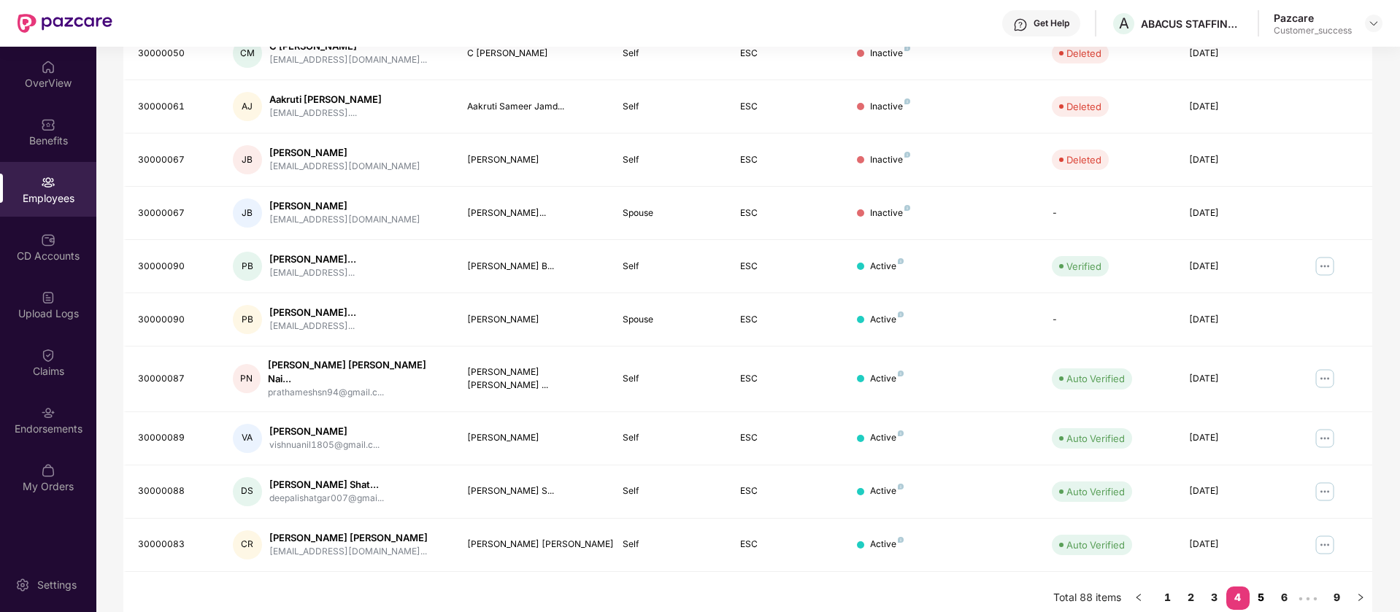
click at [1265, 587] on link "5" at bounding box center [1261, 598] width 23 height 22
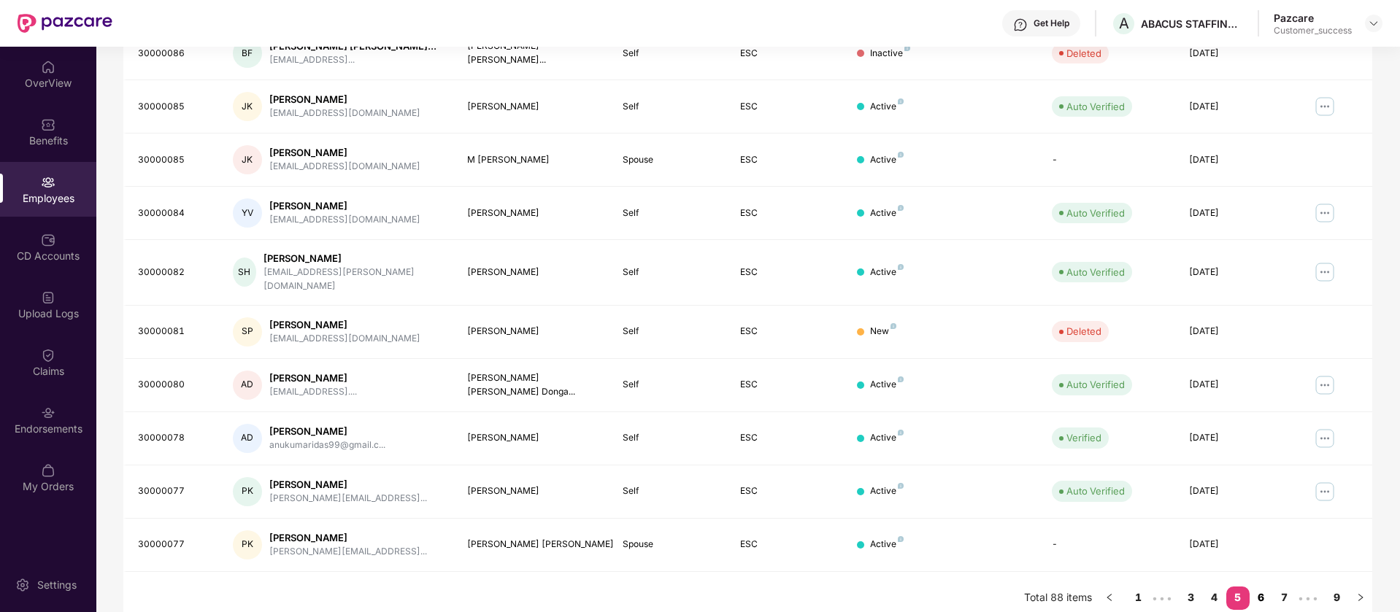
click at [1264, 587] on link "6" at bounding box center [1261, 598] width 23 height 22
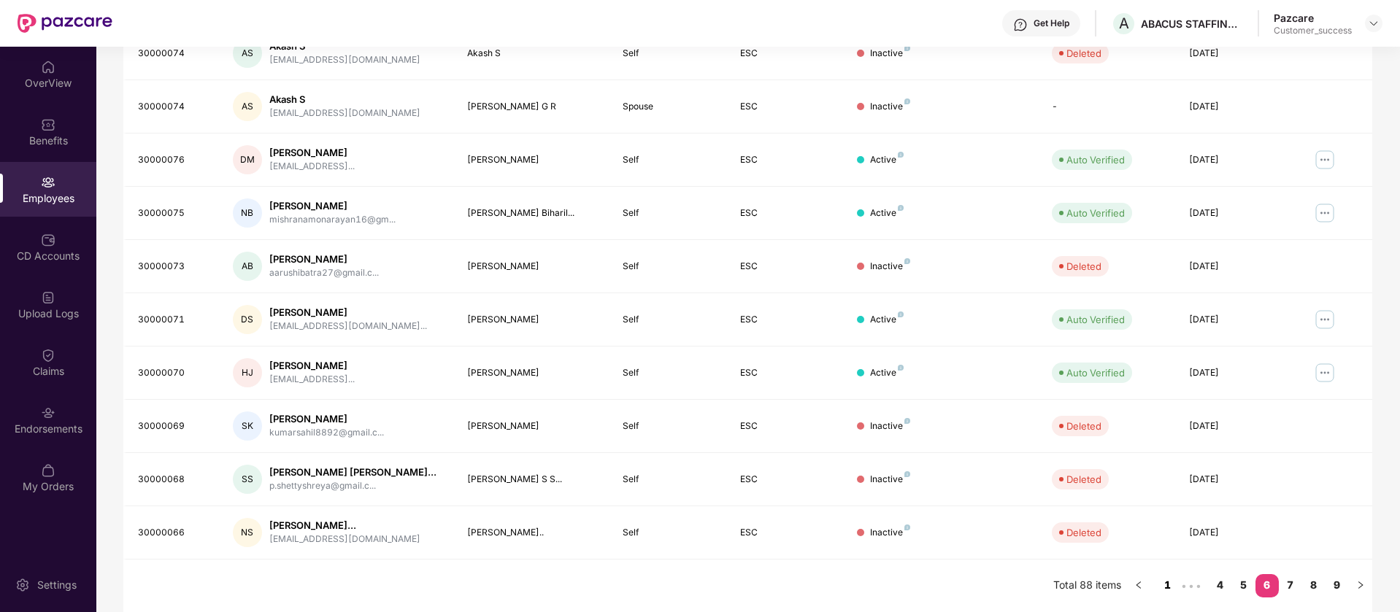
click at [1165, 580] on link "1" at bounding box center [1167, 585] width 23 height 22
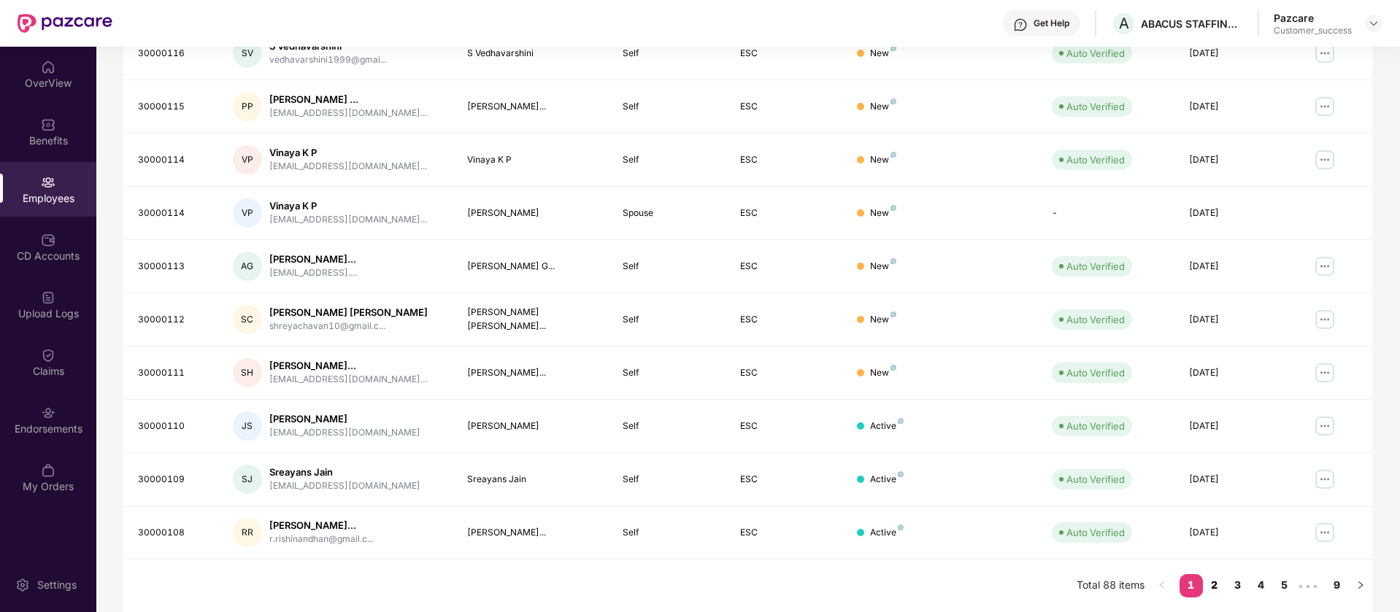
click at [1220, 586] on link "2" at bounding box center [1214, 585] width 23 height 22
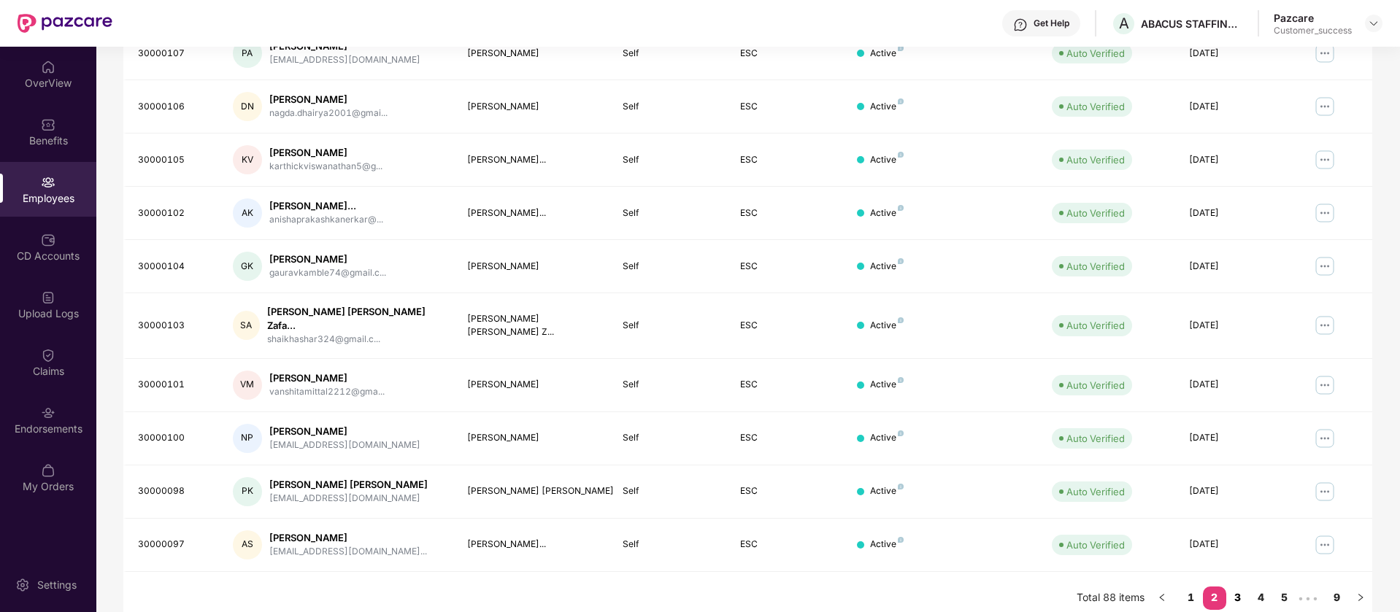
click at [1242, 587] on link "3" at bounding box center [1237, 598] width 23 height 22
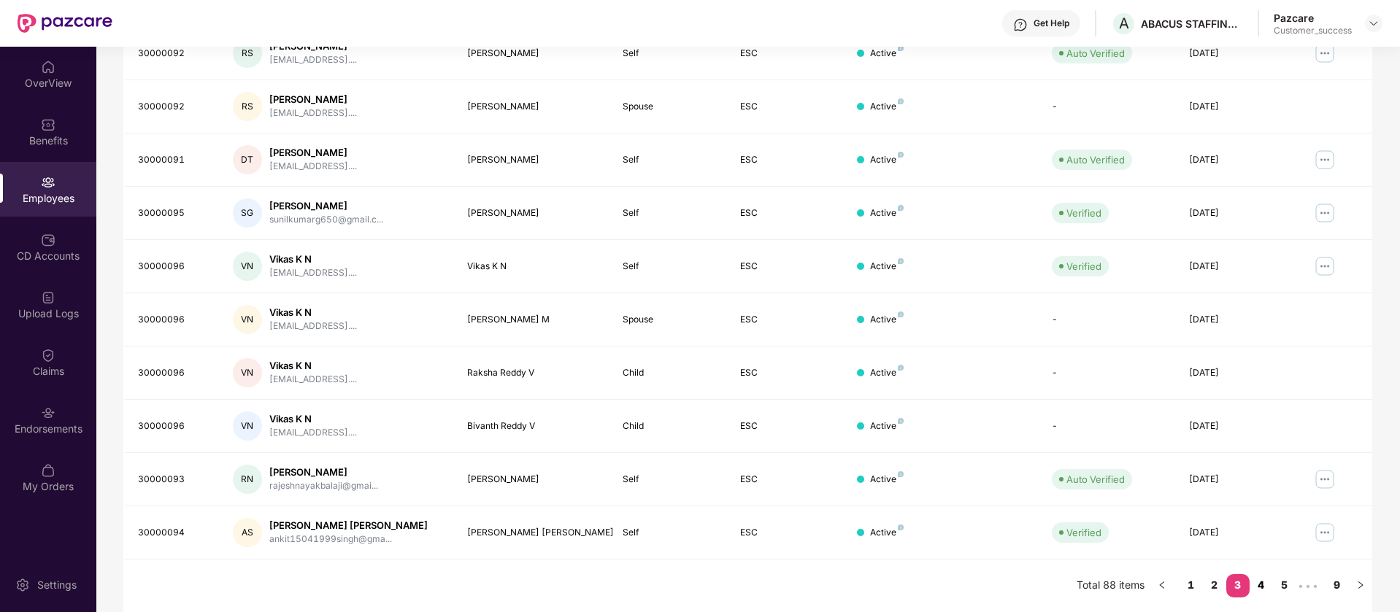
click at [1262, 577] on link "4" at bounding box center [1261, 585] width 23 height 22
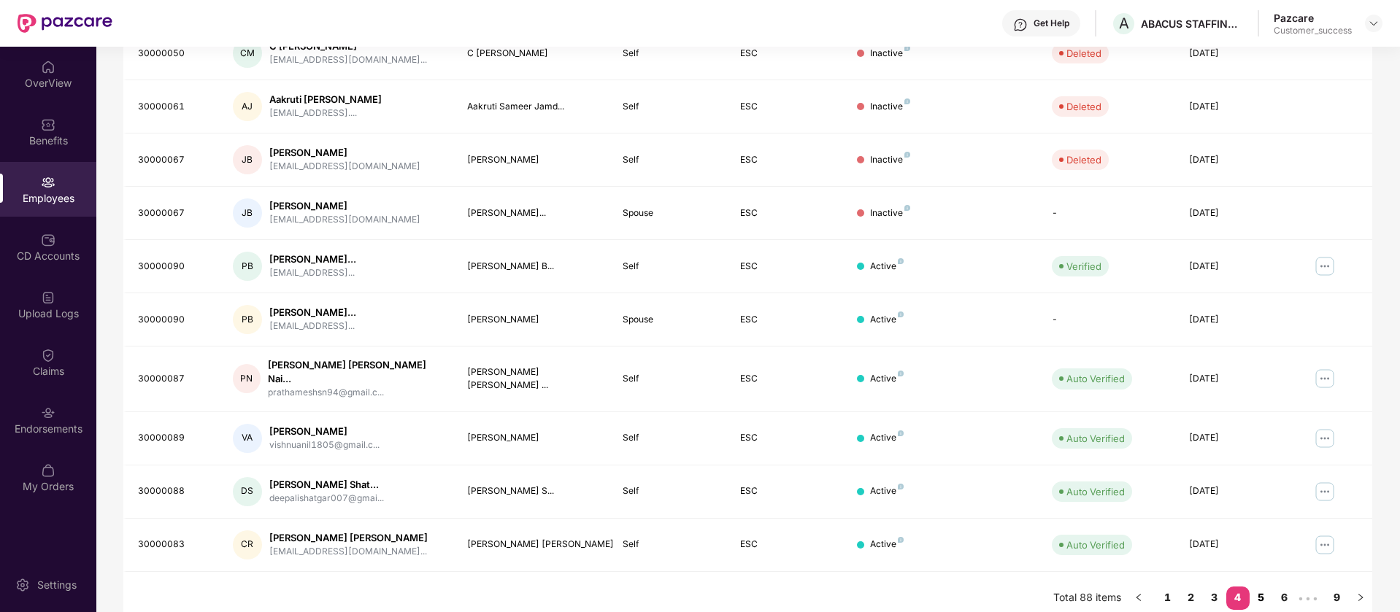
click at [1266, 587] on link "5" at bounding box center [1261, 598] width 23 height 22
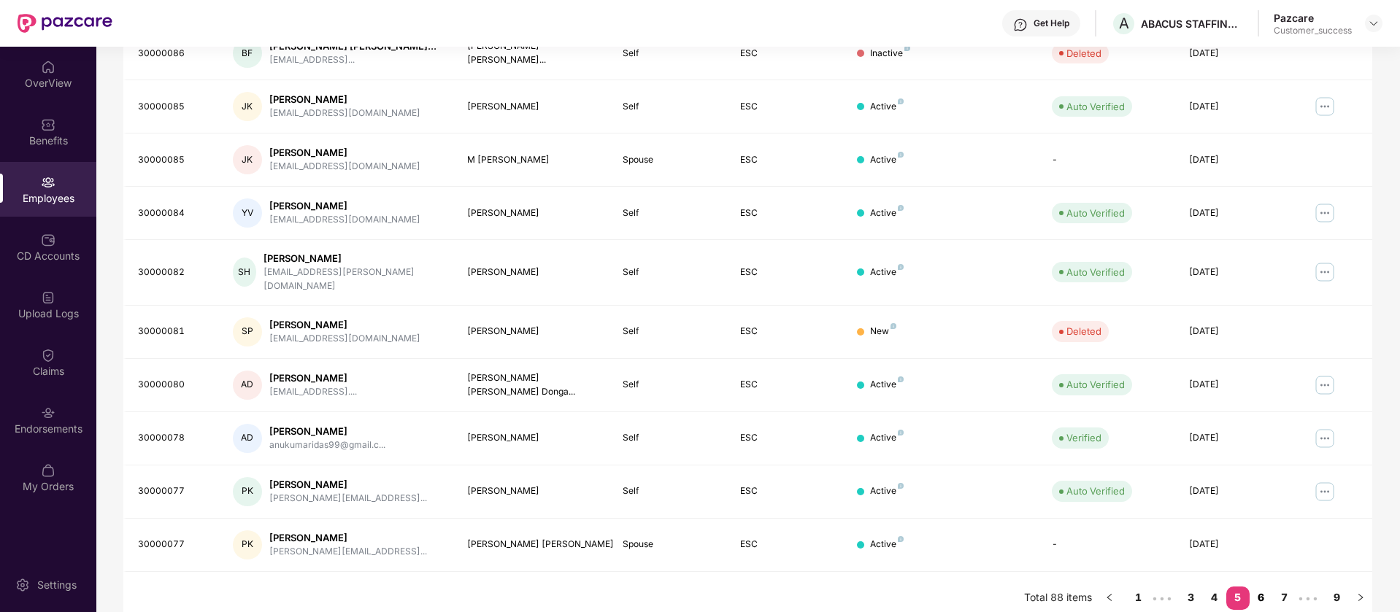
click at [1261, 587] on link "6" at bounding box center [1261, 598] width 23 height 22
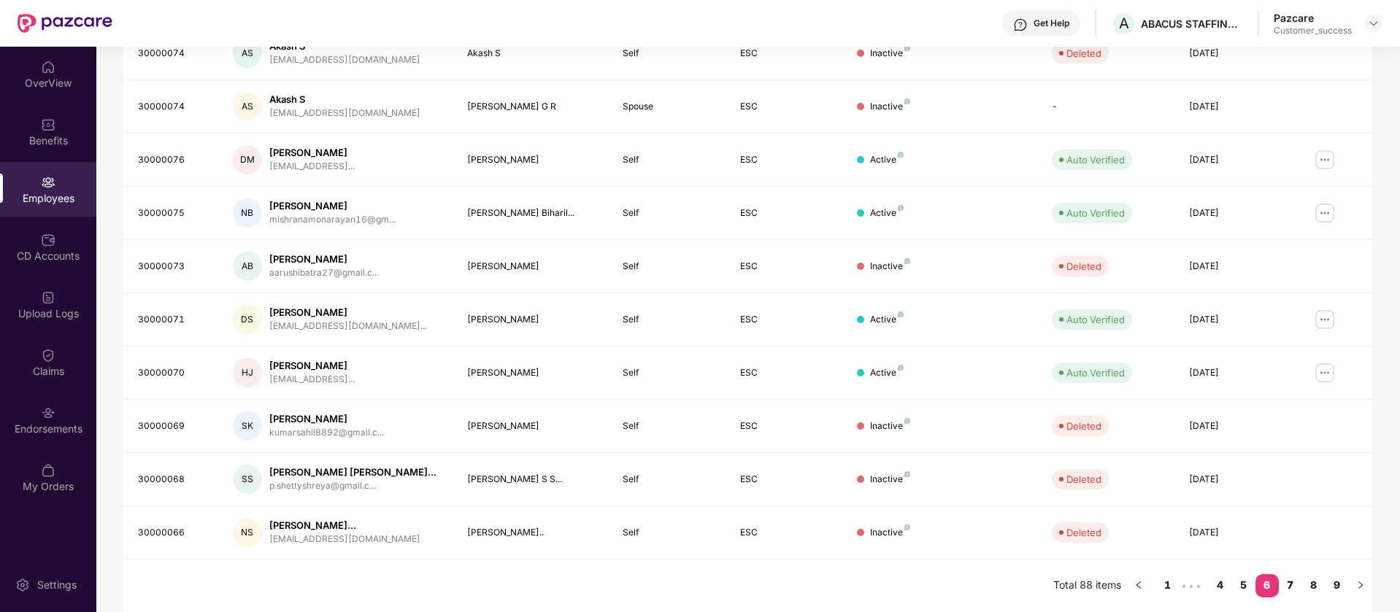
click at [1292, 586] on link "7" at bounding box center [1290, 585] width 23 height 22
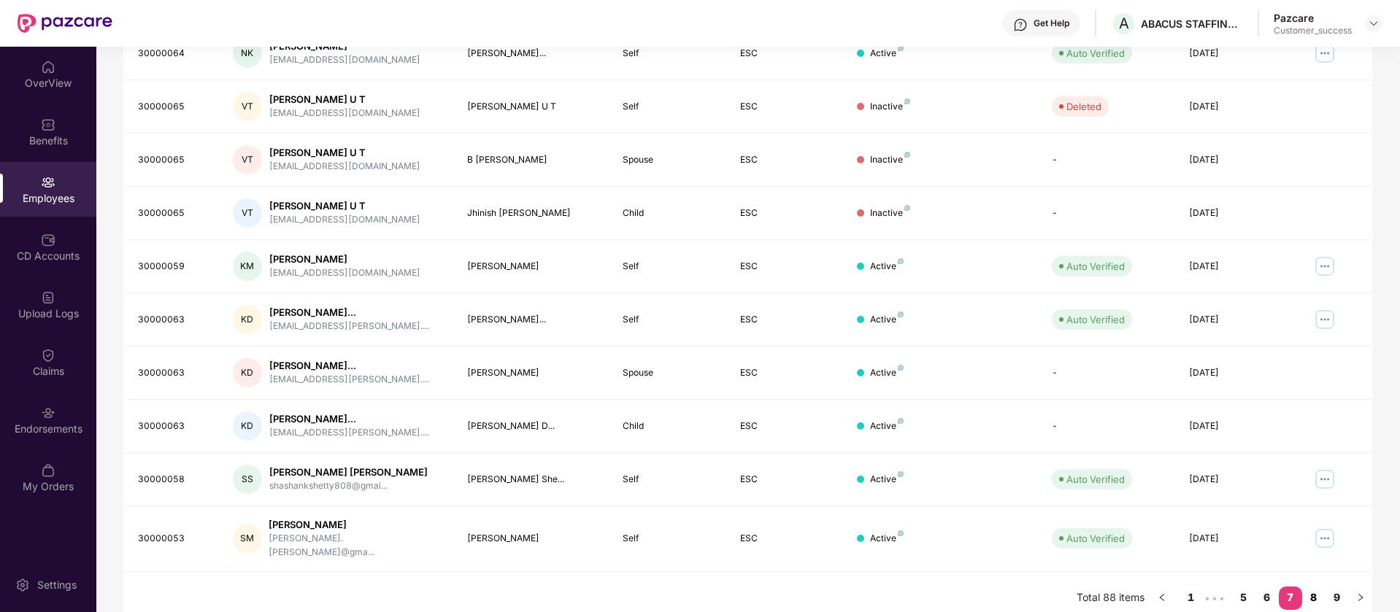
click at [1316, 587] on link "8" at bounding box center [1313, 598] width 23 height 22
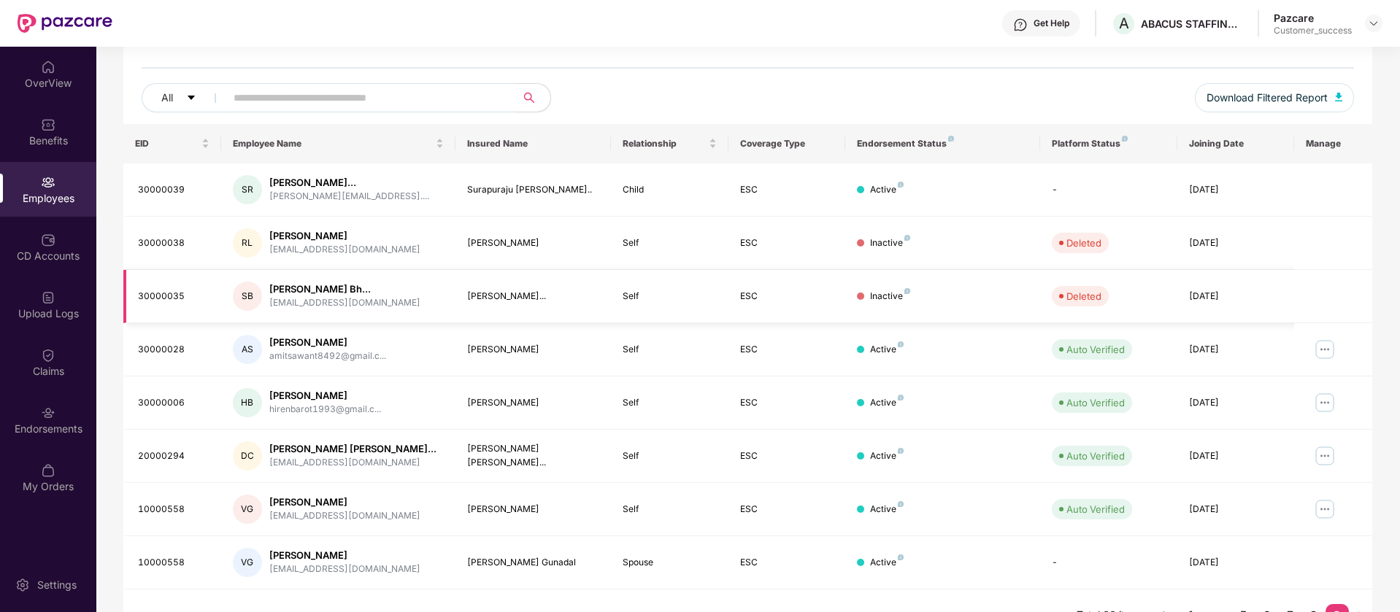
scroll to position [178, 0]
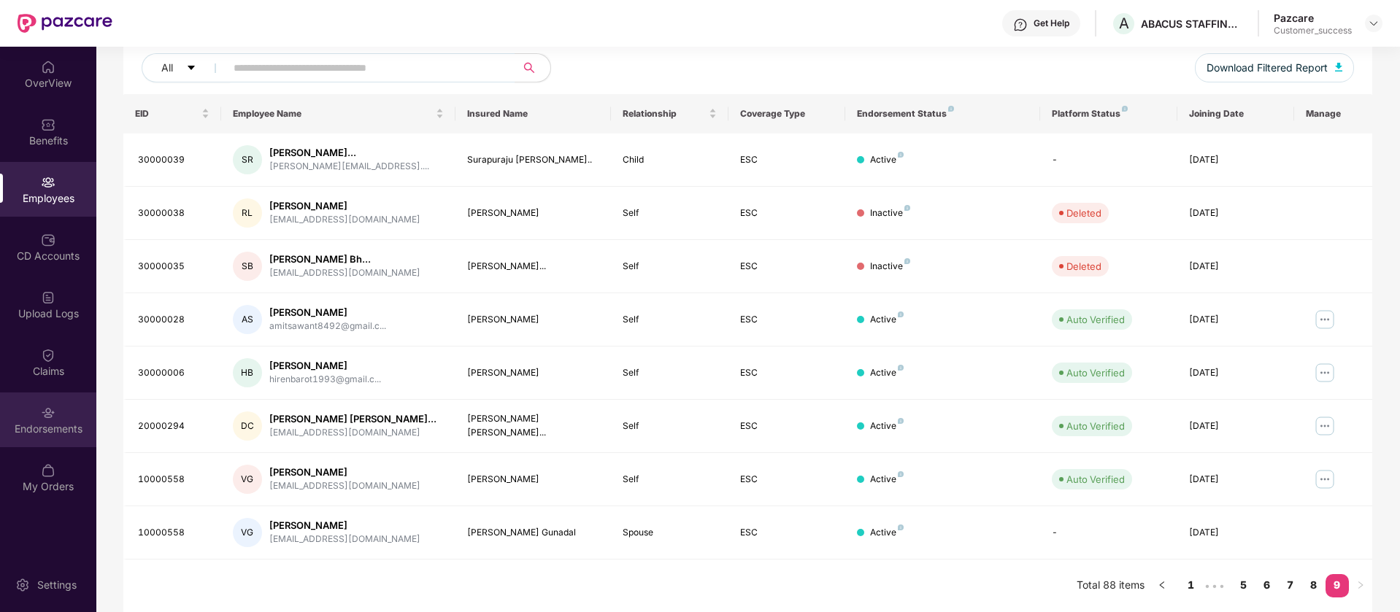
click at [53, 422] on div "Endorsements" at bounding box center [48, 428] width 96 height 15
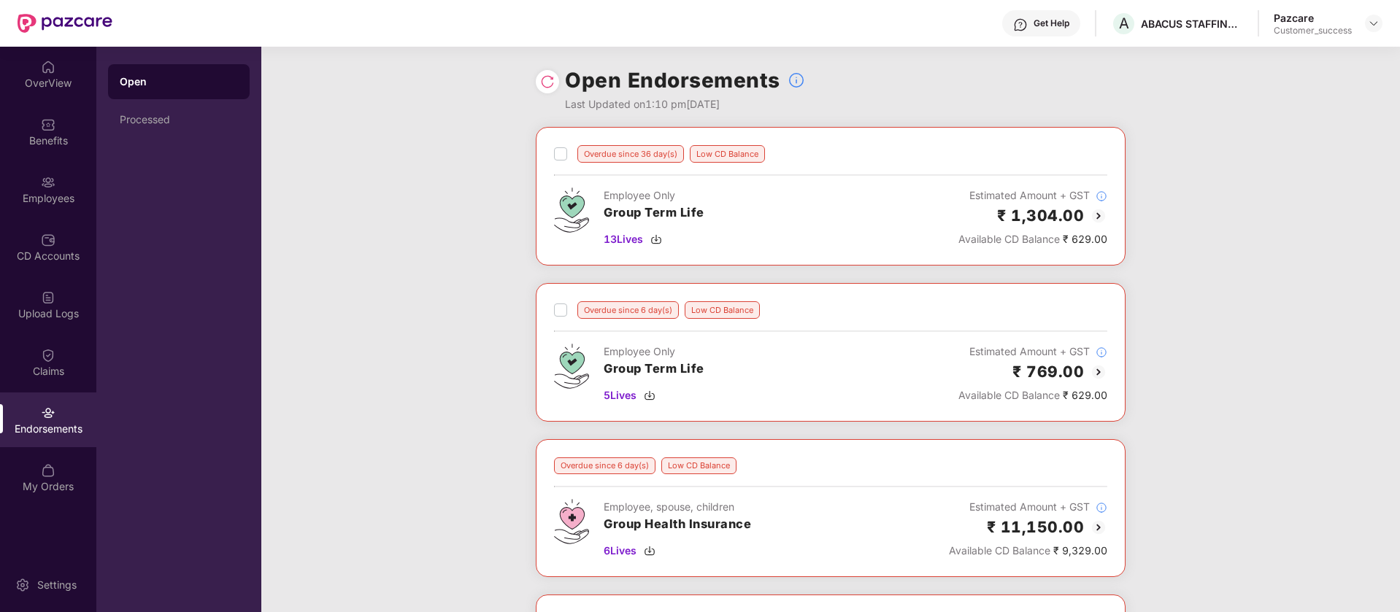
click at [539, 86] on div at bounding box center [547, 81] width 23 height 23
click at [542, 86] on img at bounding box center [547, 81] width 15 height 15
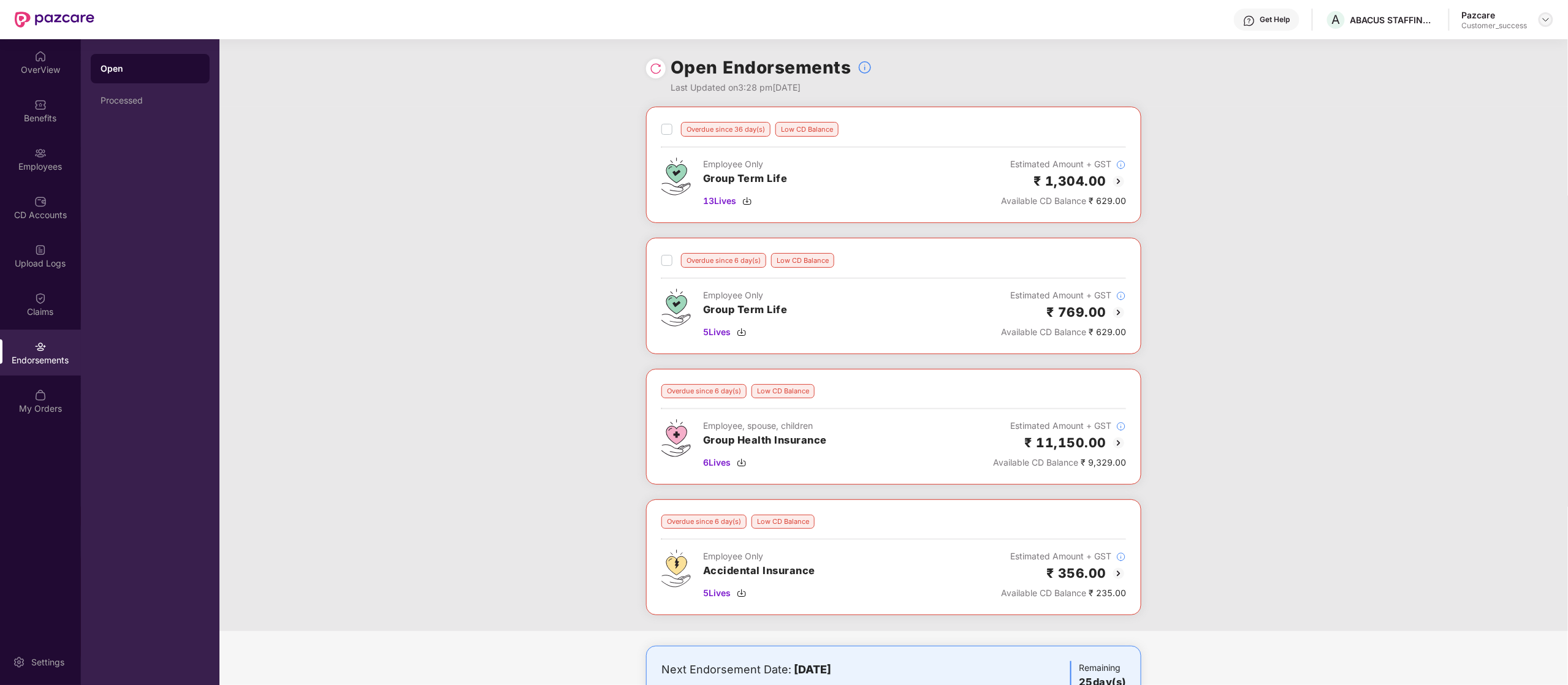
click at [1175, 15] on img at bounding box center [1546, 20] width 10 height 10
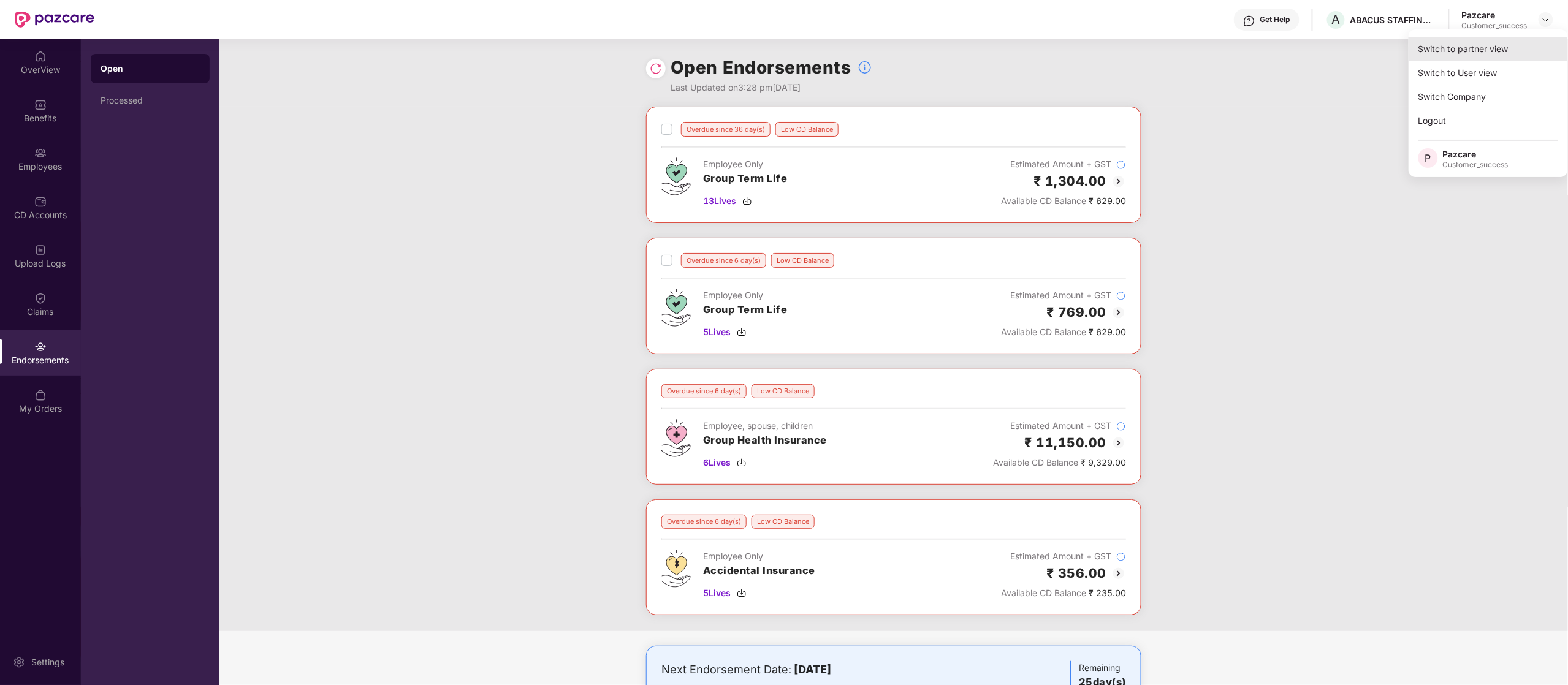
click at [1175, 50] on div "Switch to partner view" at bounding box center [1488, 49] width 160 height 24
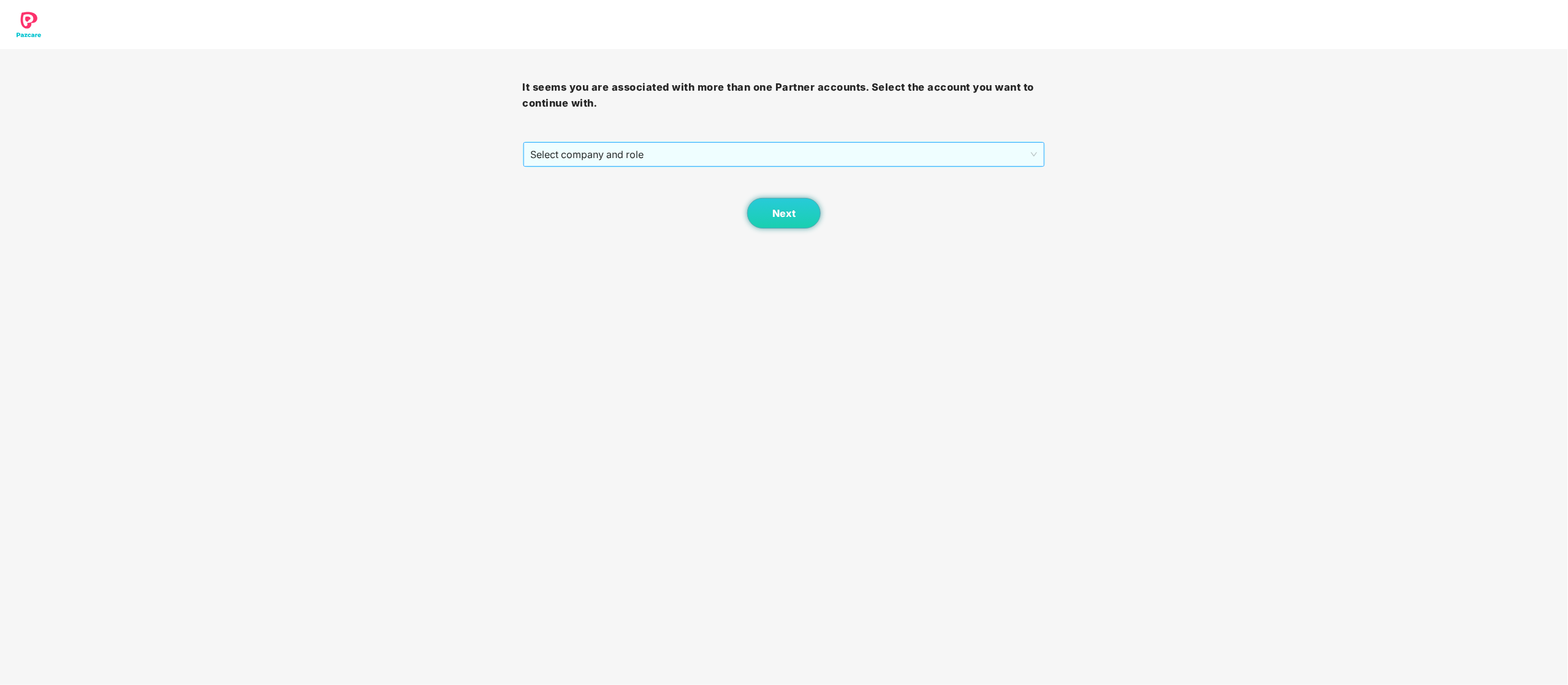
click at [842, 164] on span "Select company and role" at bounding box center [784, 154] width 507 height 24
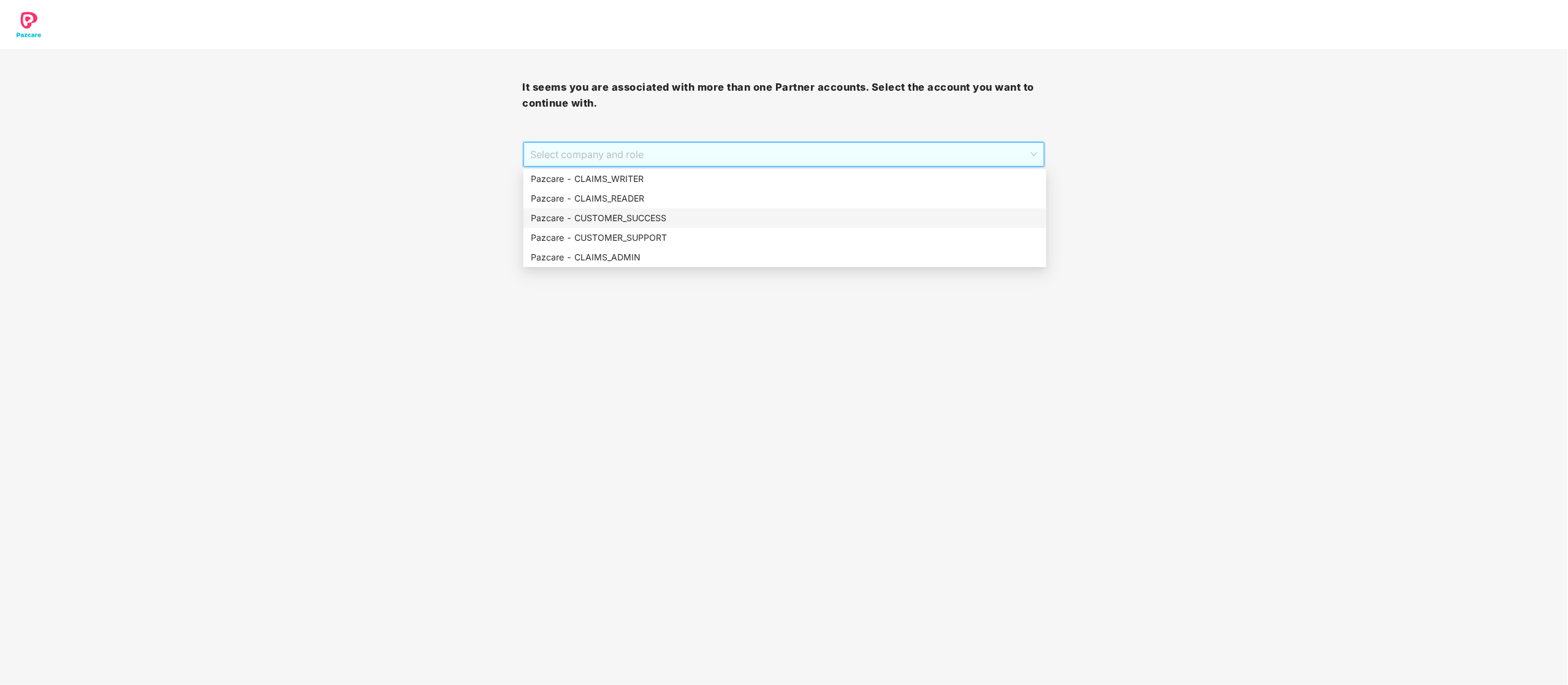
click at [733, 210] on div "Pazcare - CUSTOMER_SUCCESS" at bounding box center [784, 217] width 523 height 19
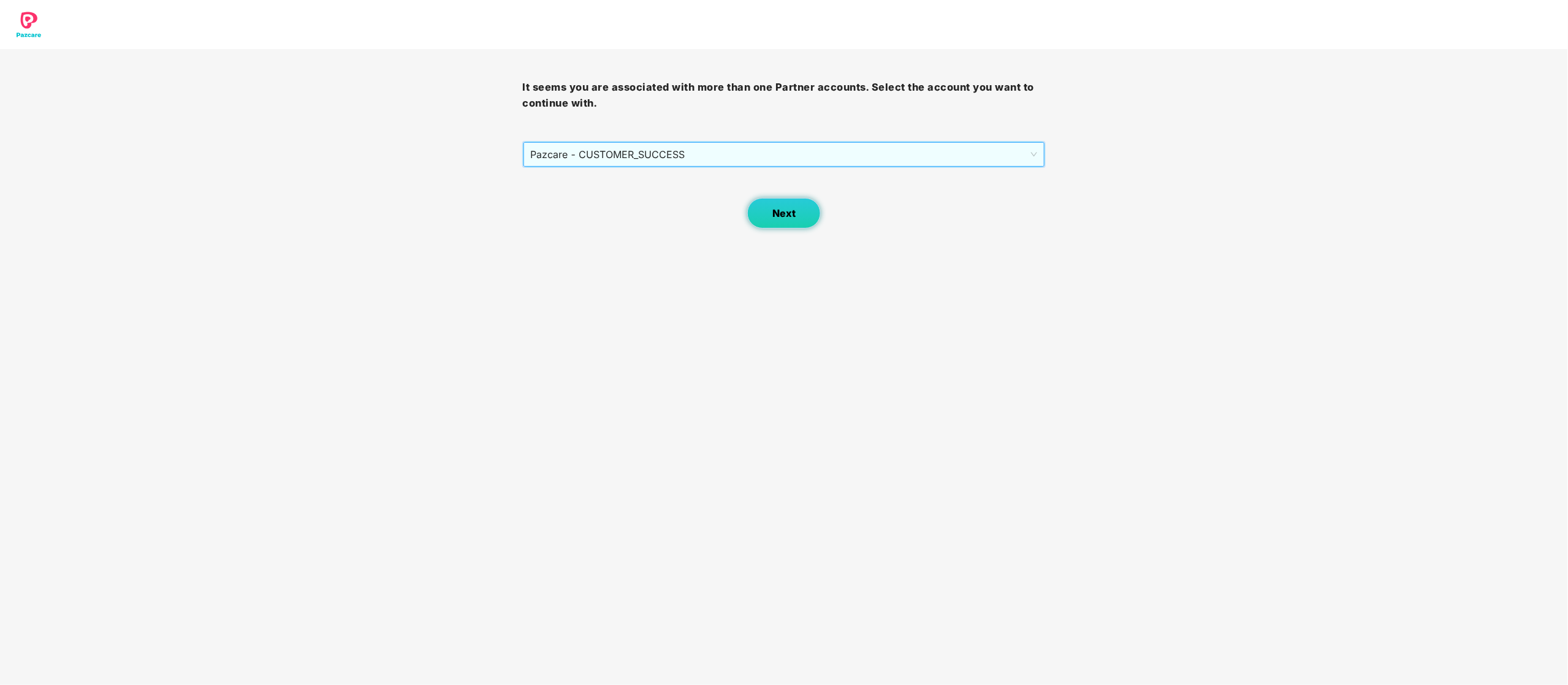
click at [748, 210] on button "Next" at bounding box center [784, 213] width 74 height 30
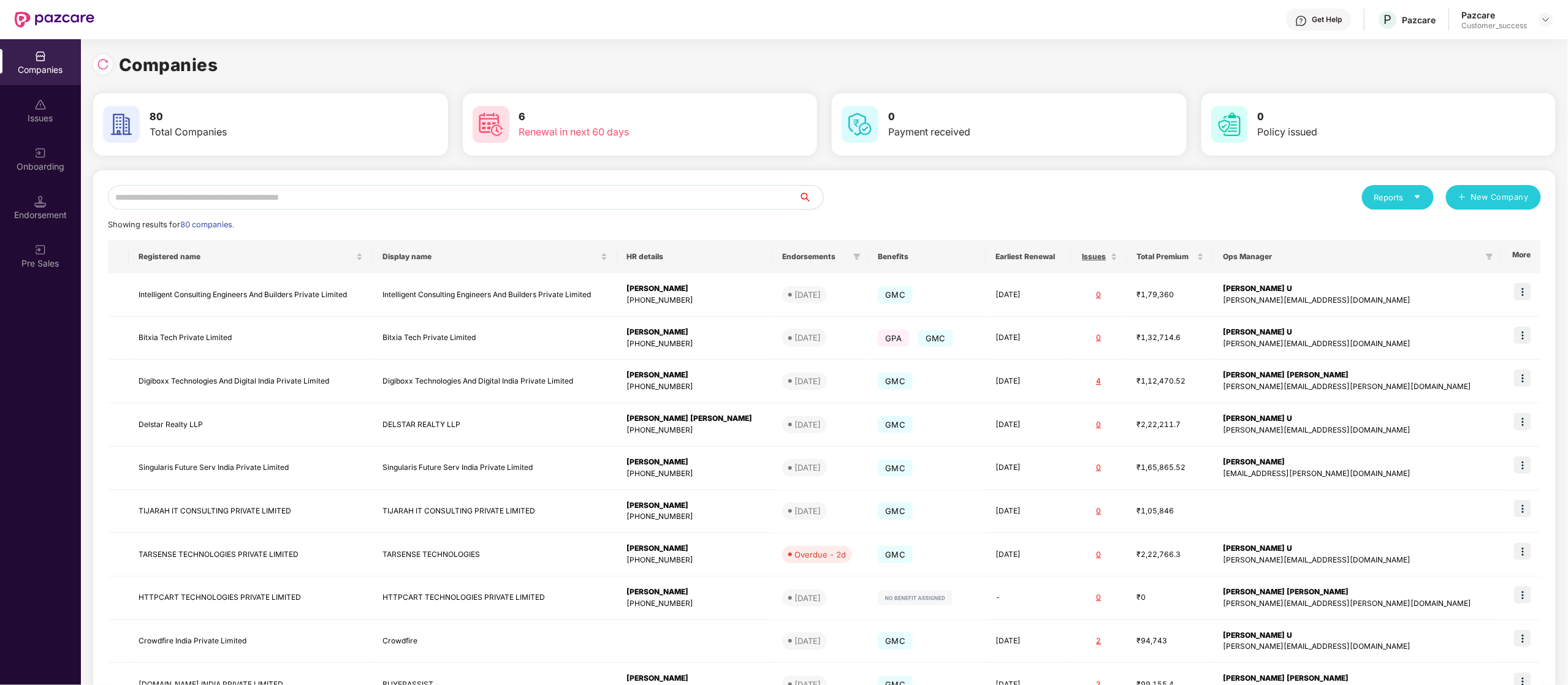
click at [385, 192] on input "text" at bounding box center [453, 196] width 691 height 24
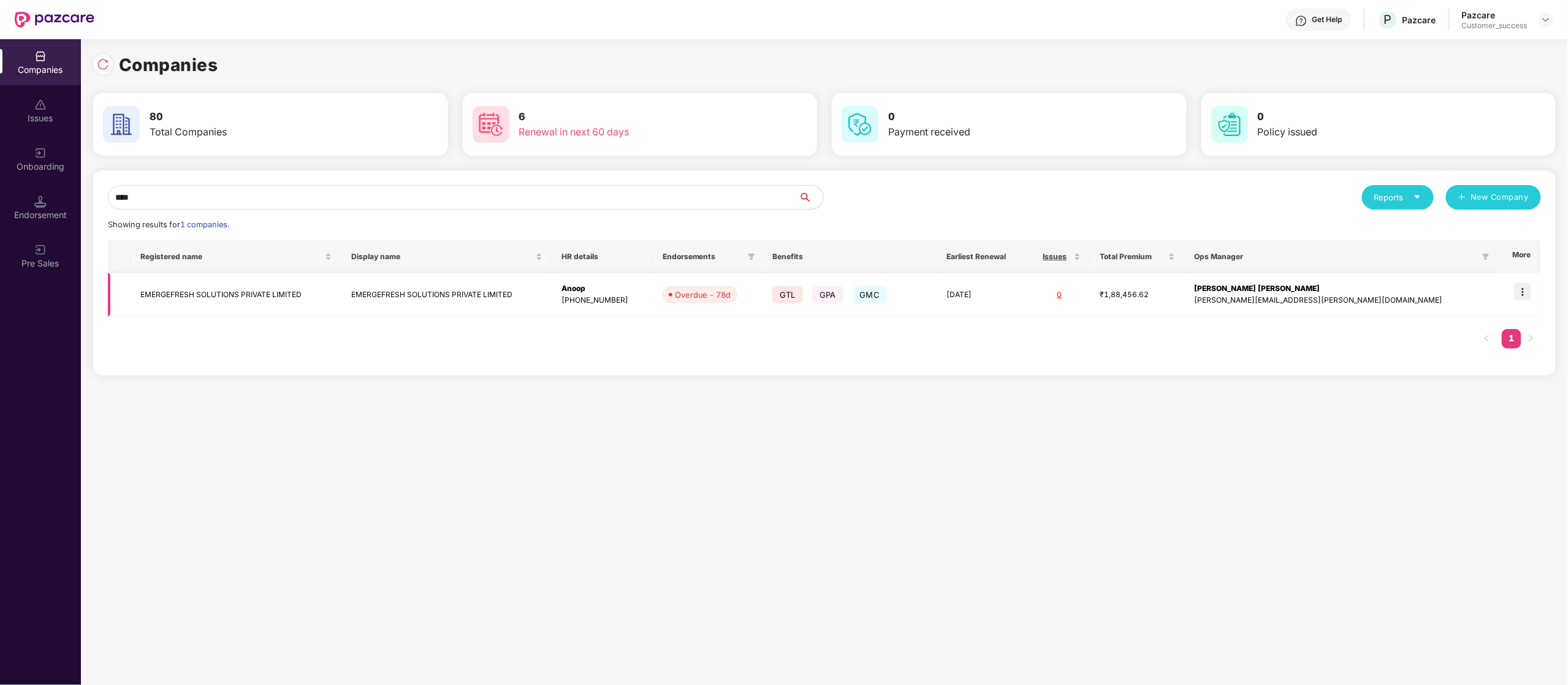
type input "****"
click at [1175, 288] on img at bounding box center [1523, 291] width 17 height 17
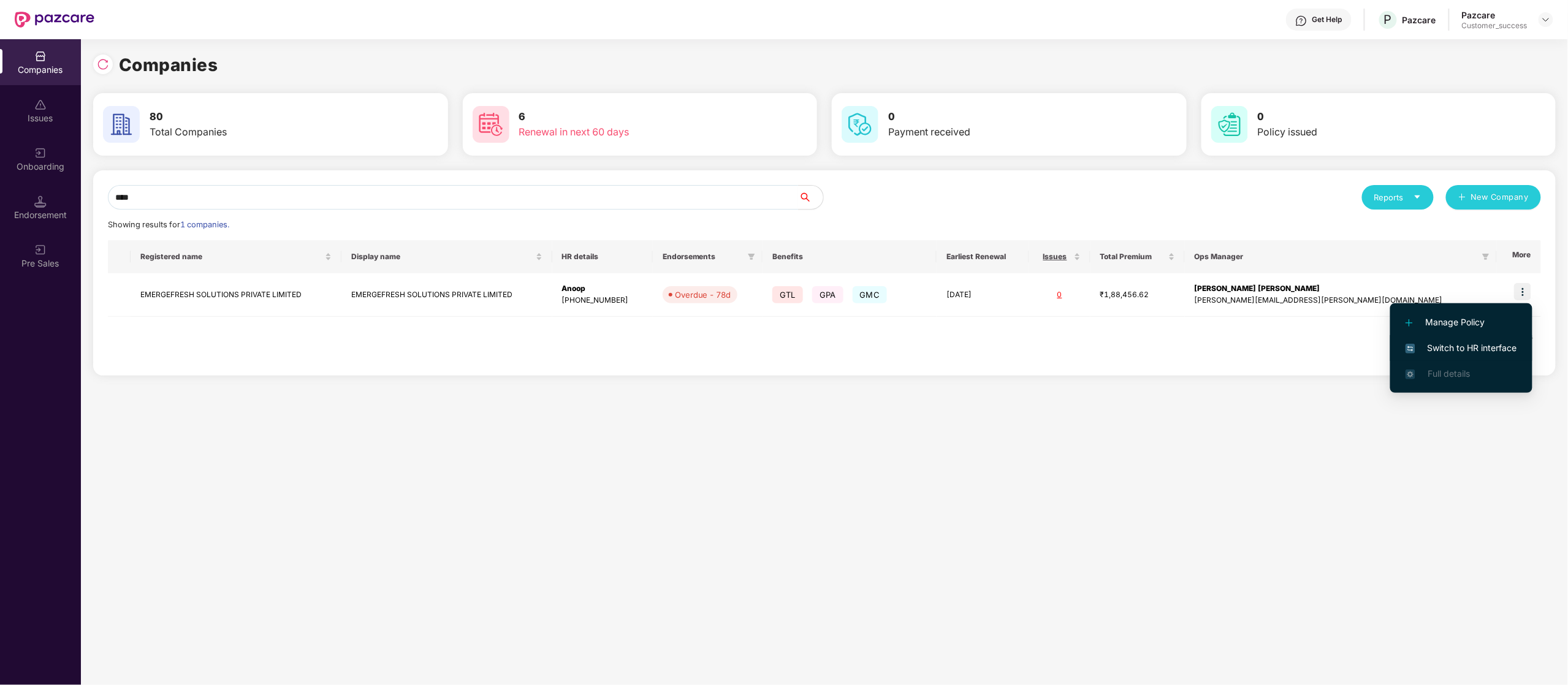
click at [1175, 347] on span "Switch to HR interface" at bounding box center [1461, 348] width 112 height 13
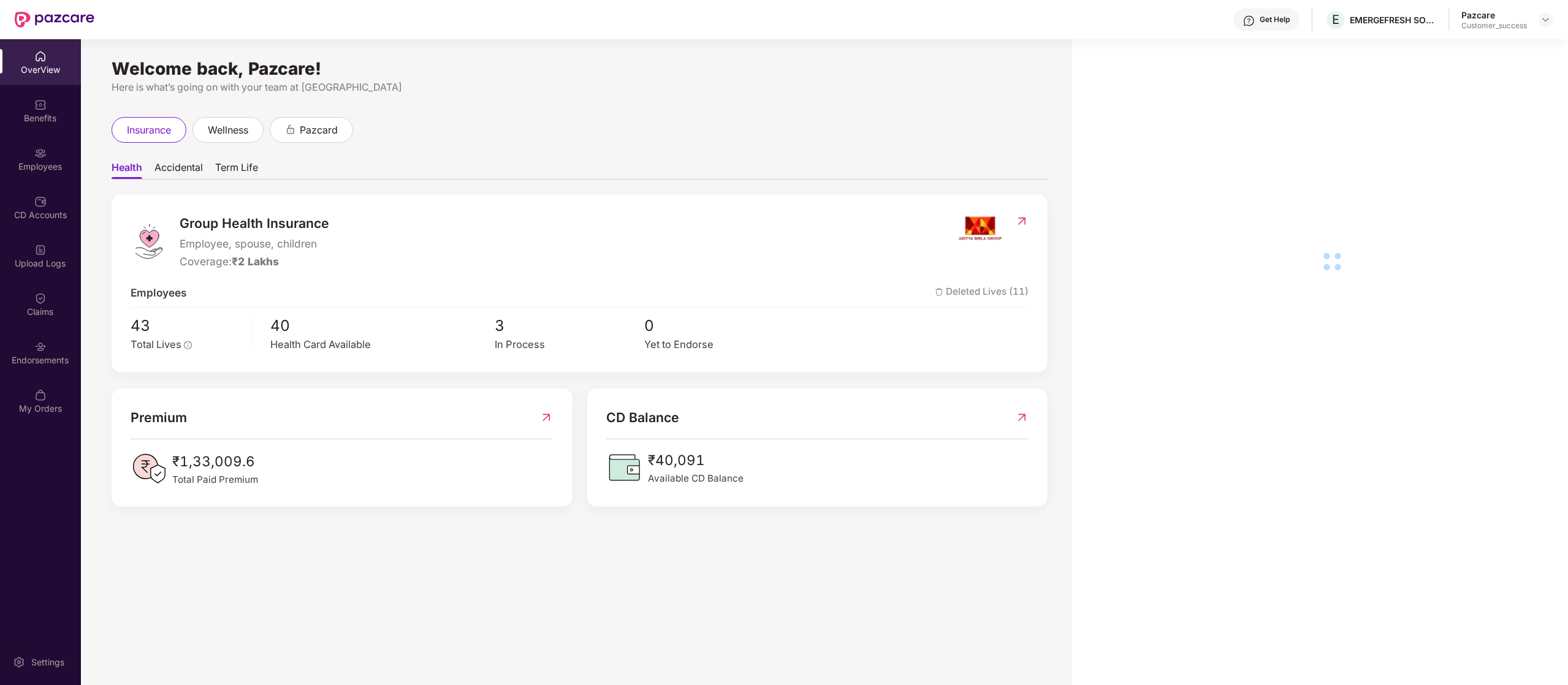
click at [58, 173] on div "Employees" at bounding box center [40, 159] width 81 height 46
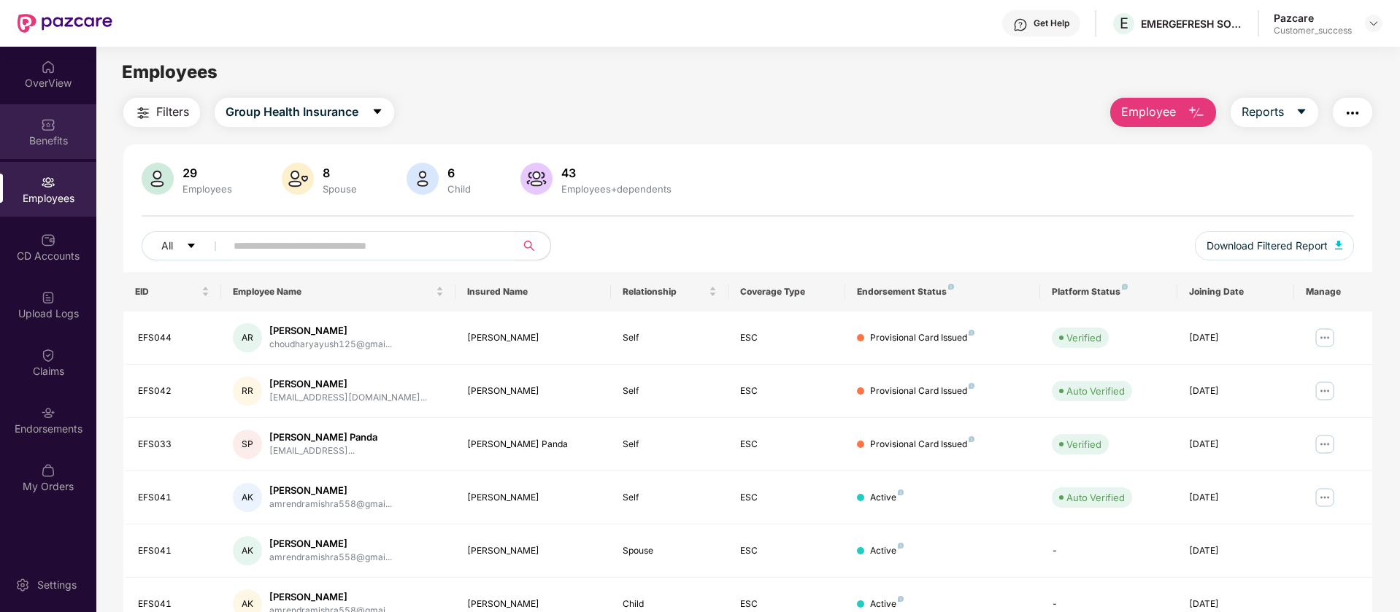
click at [50, 128] on img at bounding box center [48, 125] width 15 height 15
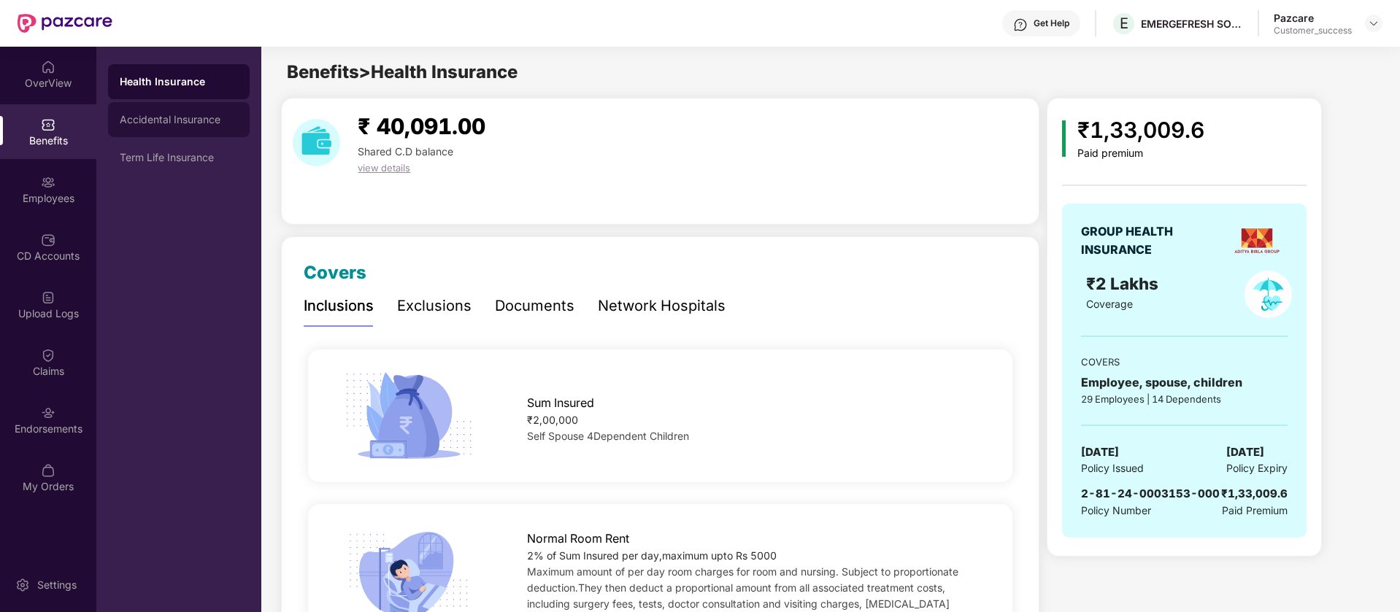
click at [200, 126] on div "Accidental Insurance" at bounding box center [179, 119] width 142 height 35
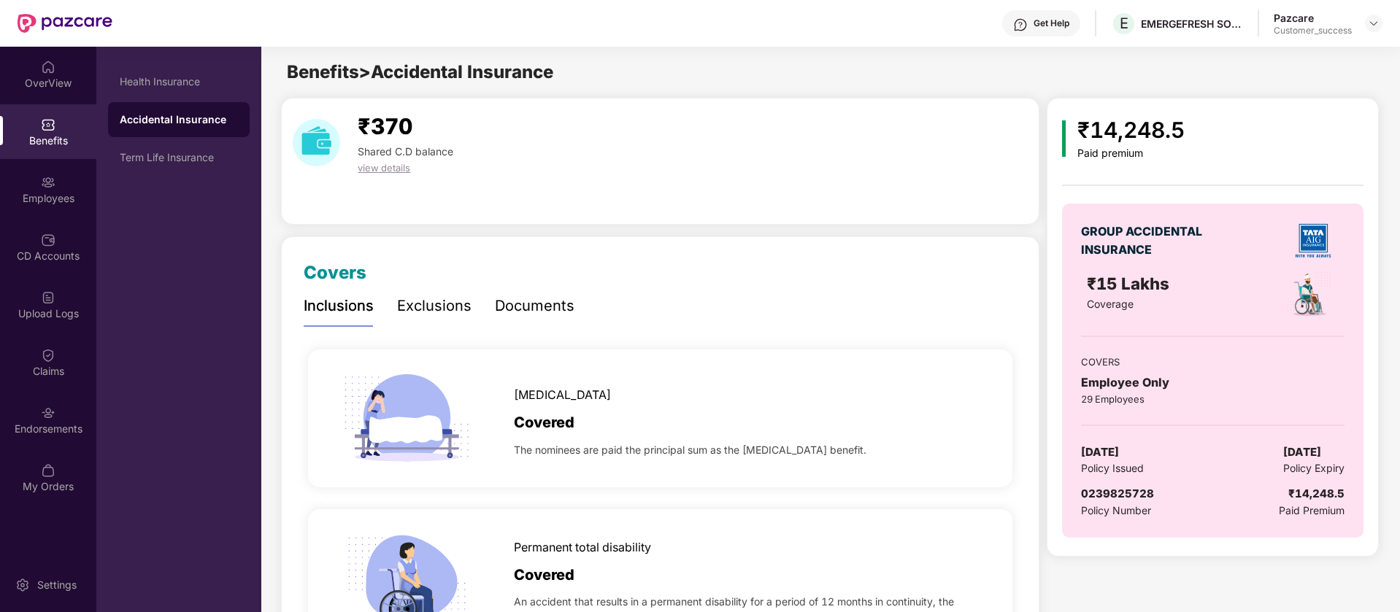
click at [542, 312] on div "Documents" at bounding box center [535, 306] width 80 height 23
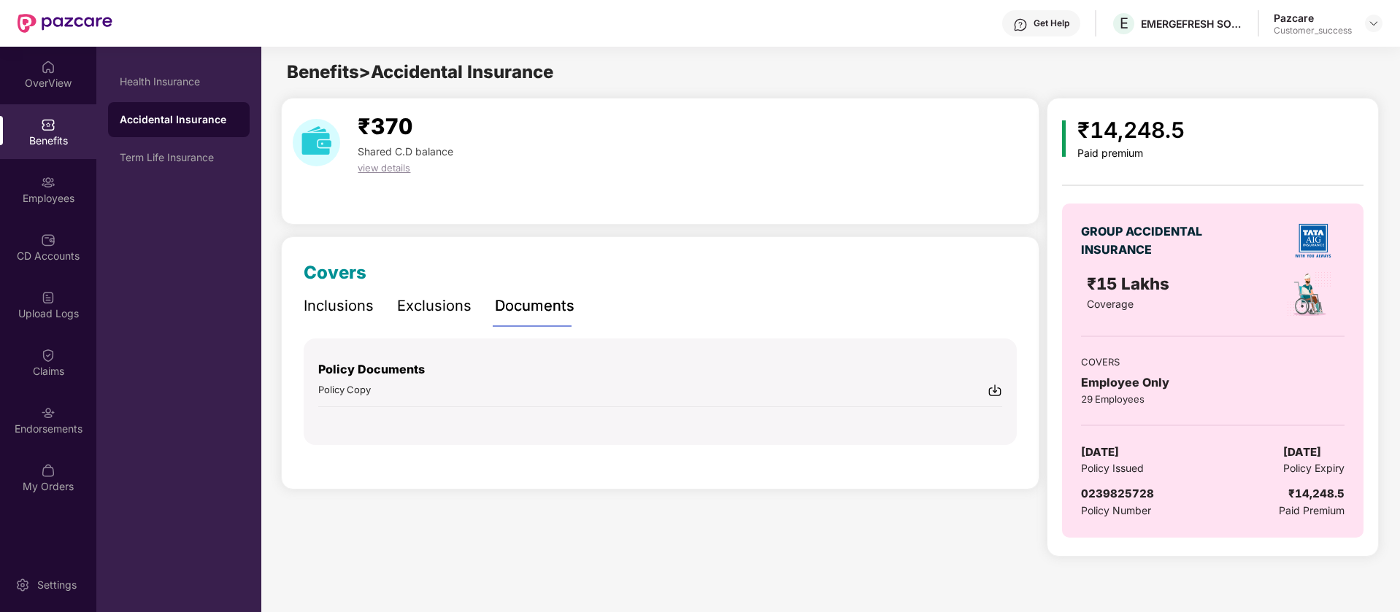
click at [996, 393] on img at bounding box center [995, 390] width 15 height 15
click at [1372, 23] on img at bounding box center [1374, 24] width 12 height 12
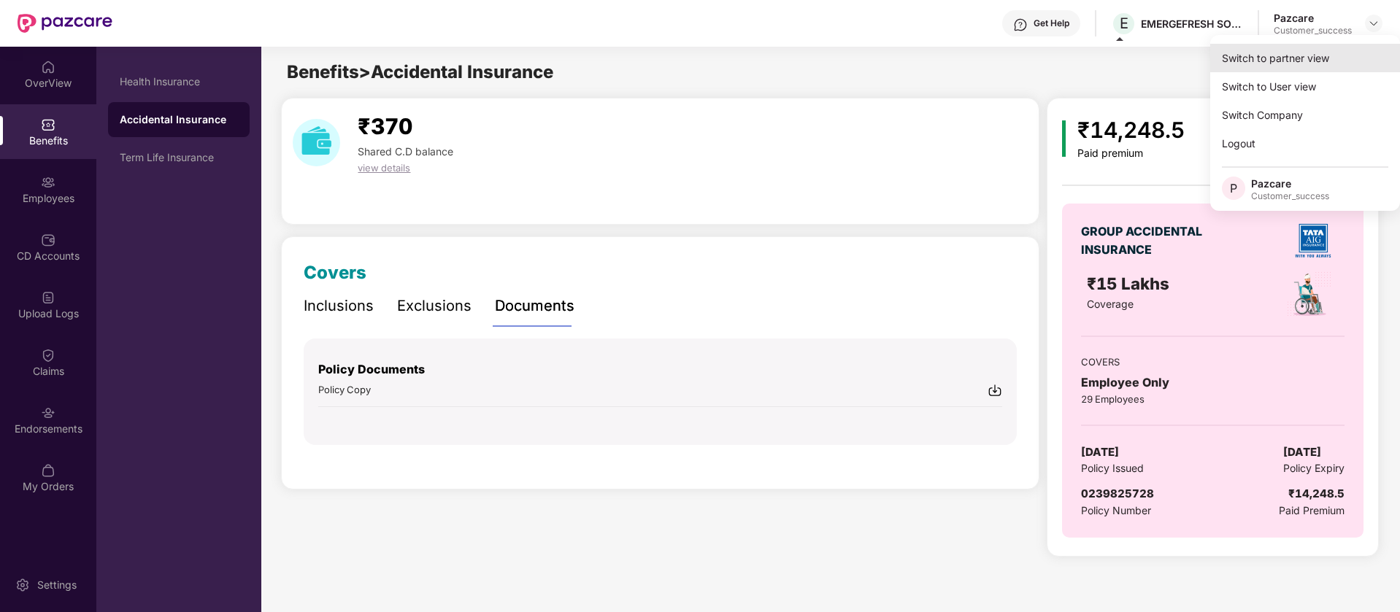
click at [1313, 60] on div "Switch to partner view" at bounding box center [1305, 58] width 190 height 28
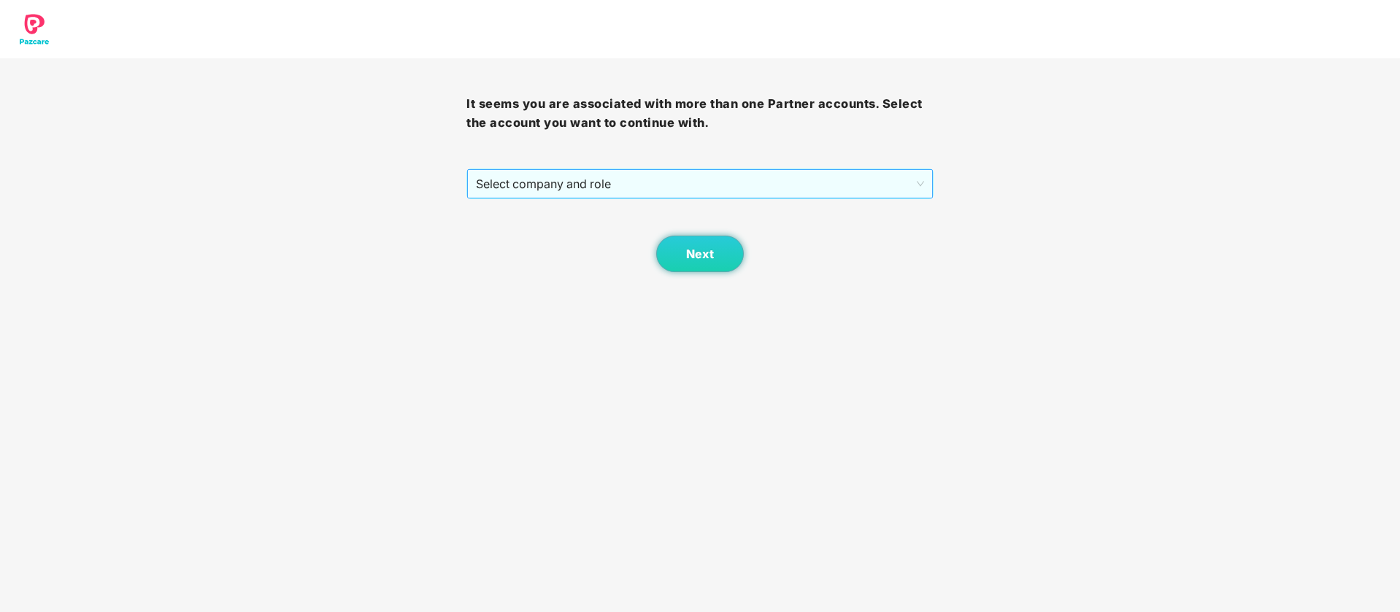
click at [660, 190] on span "Select company and role" at bounding box center [699, 184] width 447 height 28
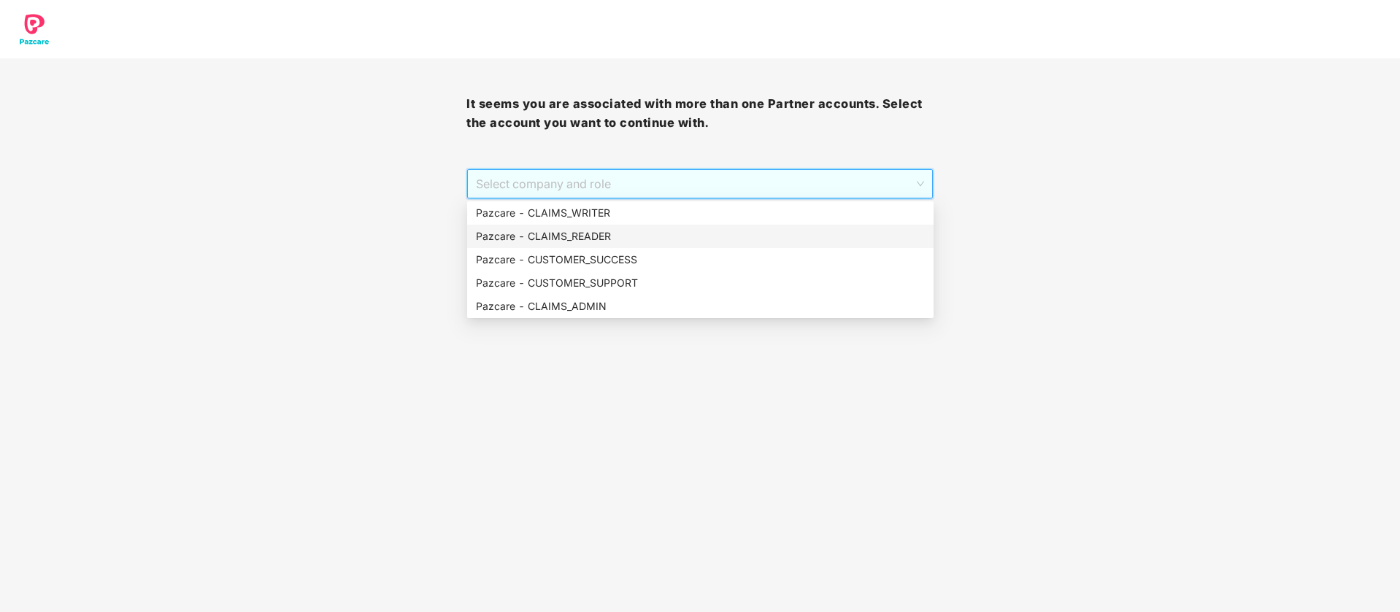
click at [633, 268] on div "Pazcare - CUSTOMER_SUCCESS" at bounding box center [700, 259] width 466 height 23
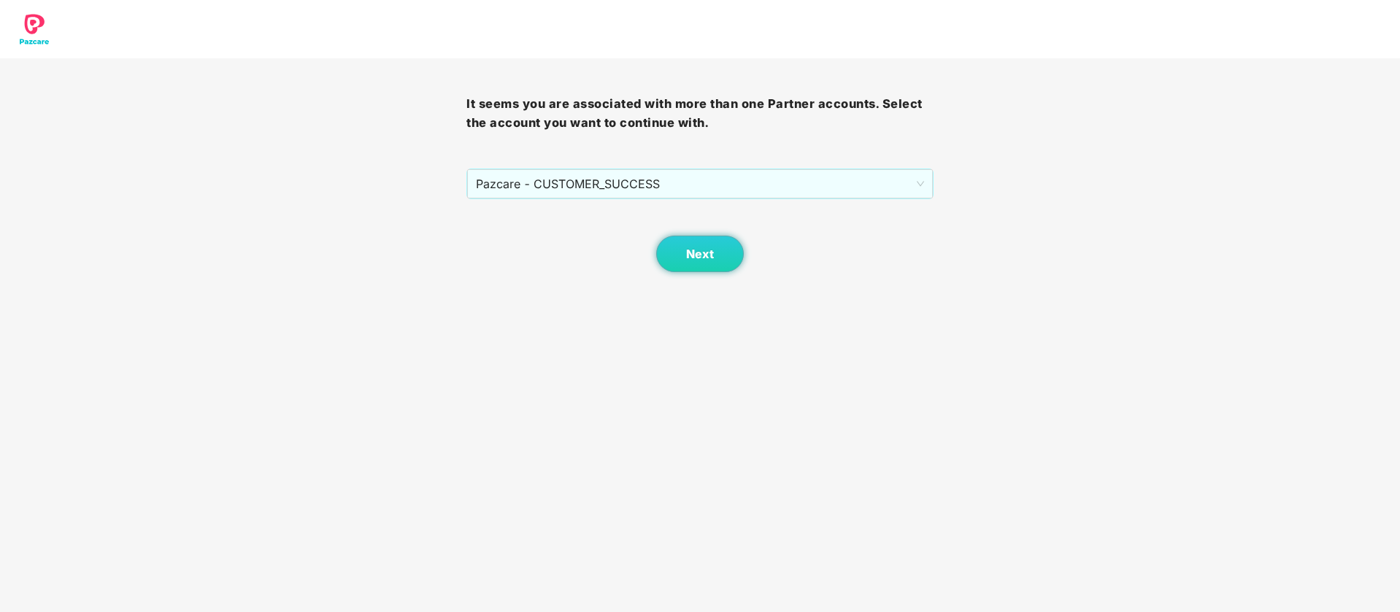
click at [685, 272] on body "It seems you are associated with more than one Partner accounts. Select the acc…" at bounding box center [700, 306] width 1400 height 612
click at [701, 250] on span "Next" at bounding box center [700, 254] width 28 height 14
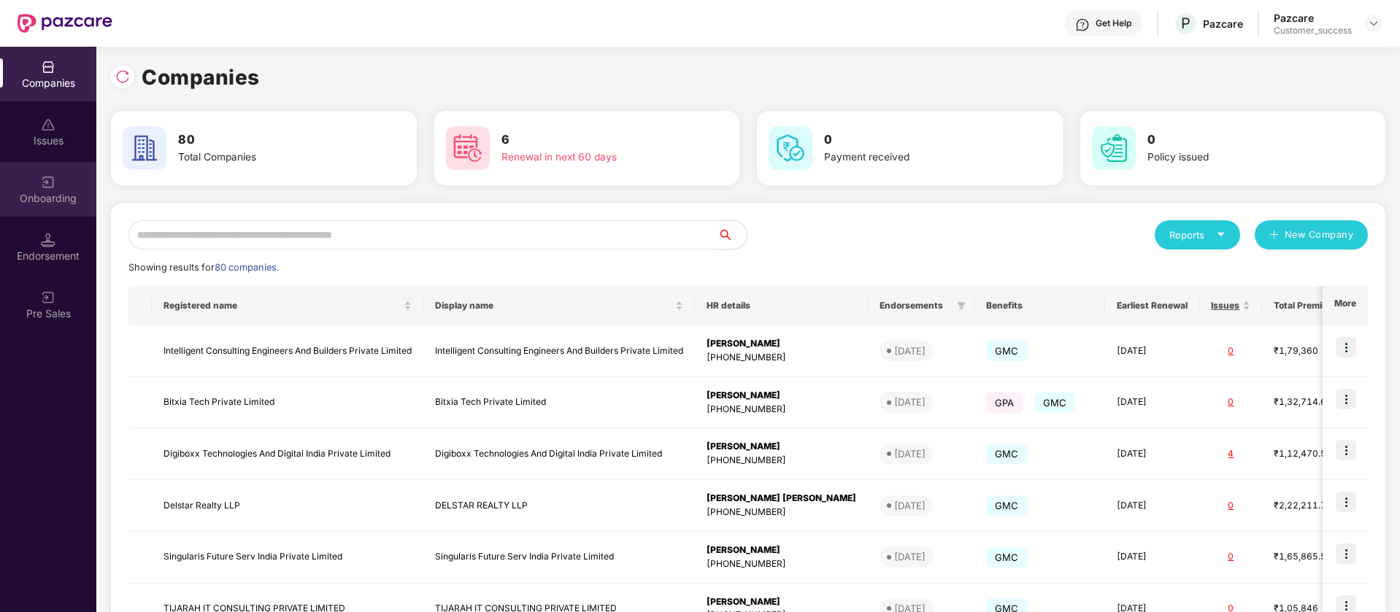
click at [61, 182] on div "Onboarding" at bounding box center [48, 189] width 96 height 55
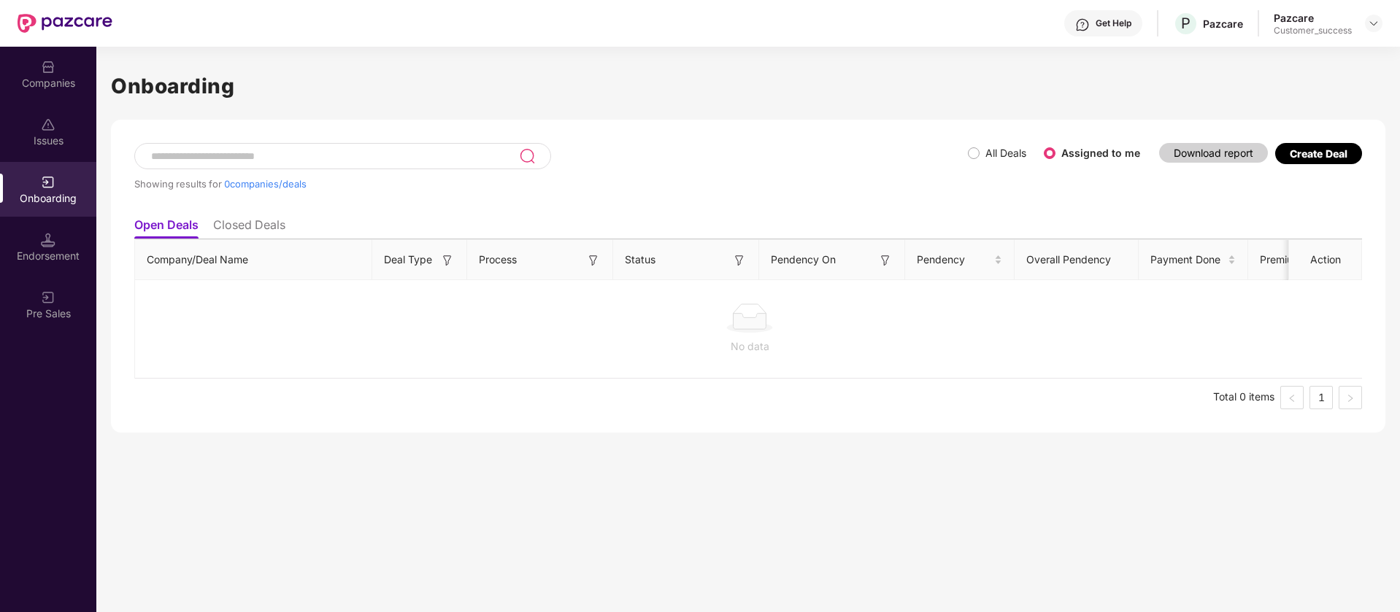
drag, startPoint x: 569, startPoint y: 38, endPoint x: 561, endPoint y: 46, distance: 11.4
click at [46, 185] on img at bounding box center [48, 182] width 15 height 15
click at [47, 185] on img at bounding box center [48, 182] width 15 height 15
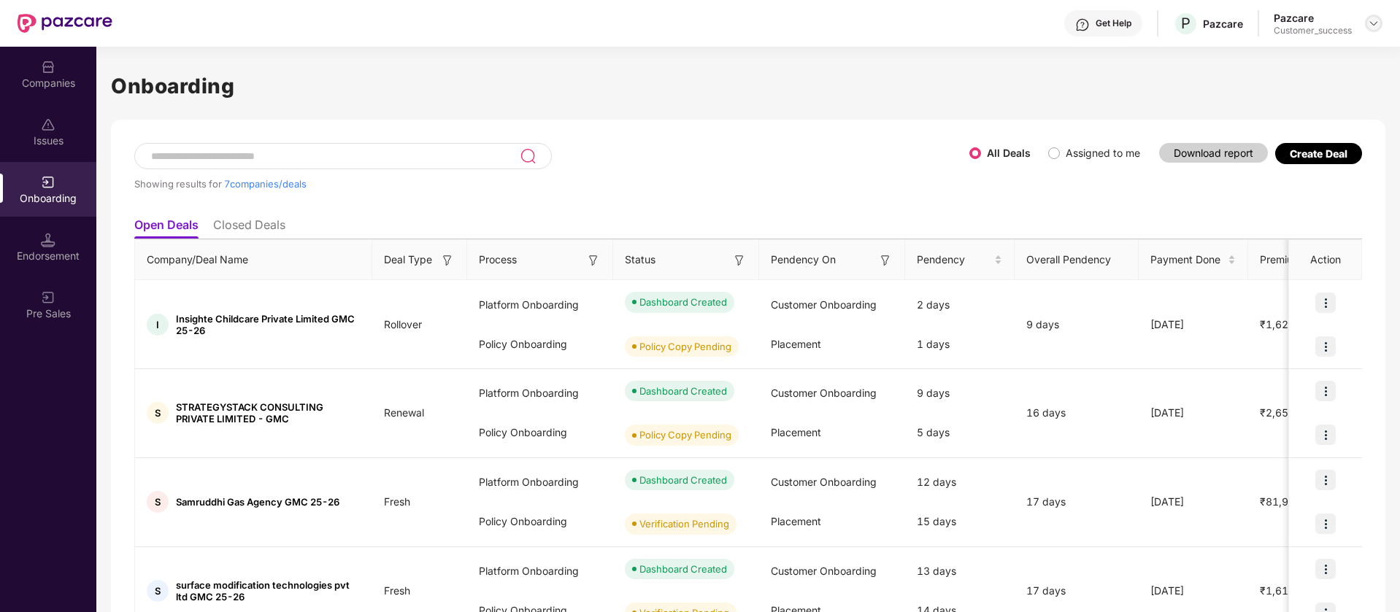
click at [1372, 20] on img at bounding box center [1374, 24] width 12 height 12
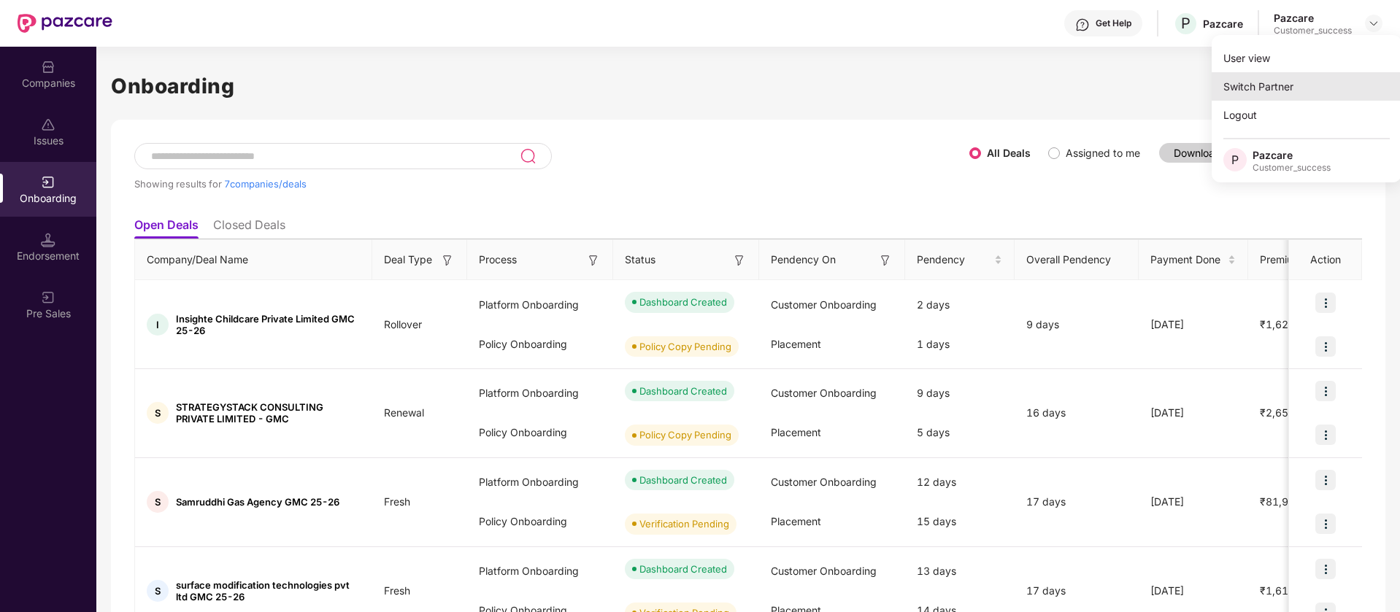
click at [1296, 83] on div "Switch Partner" at bounding box center [1307, 86] width 190 height 28
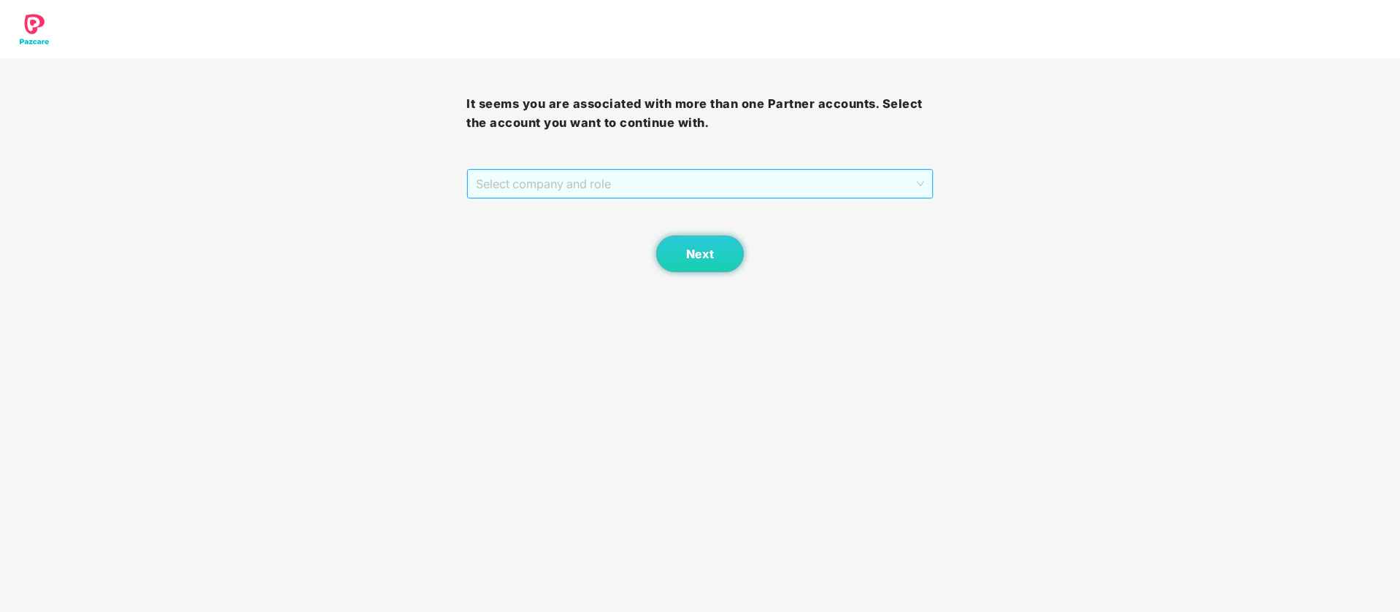
click at [741, 185] on span "Select company and role" at bounding box center [699, 184] width 447 height 28
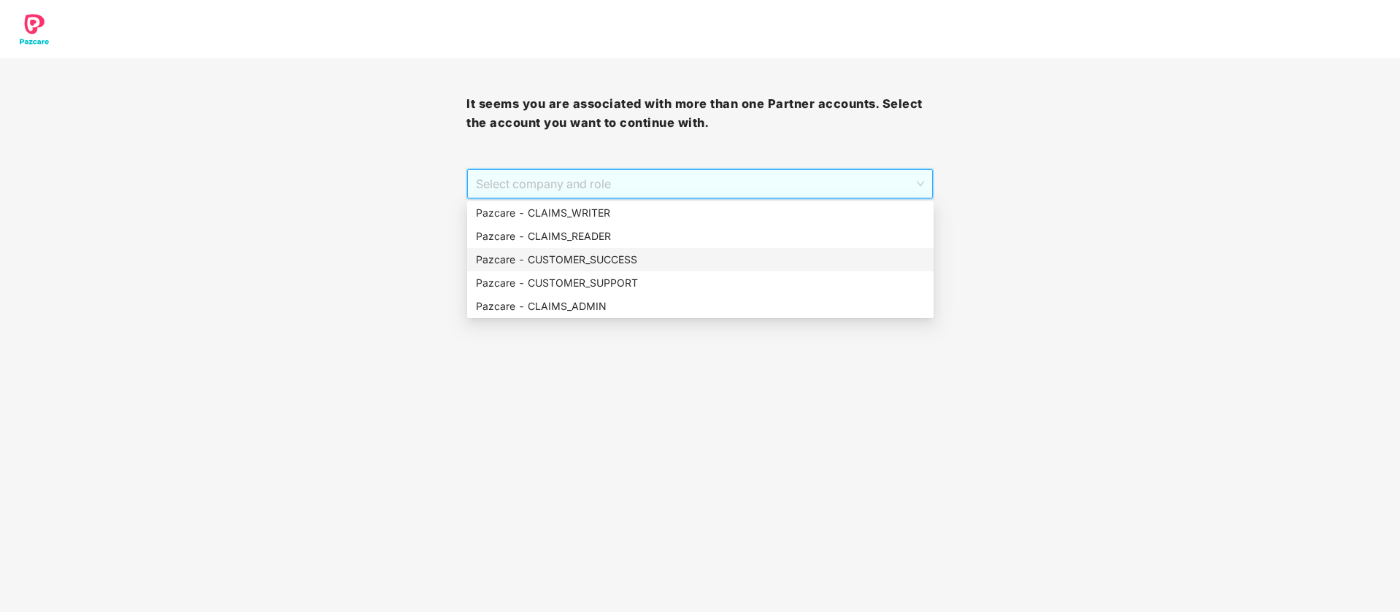
click at [664, 258] on div "Pazcare - CUSTOMER_SUCCESS" at bounding box center [700, 260] width 449 height 16
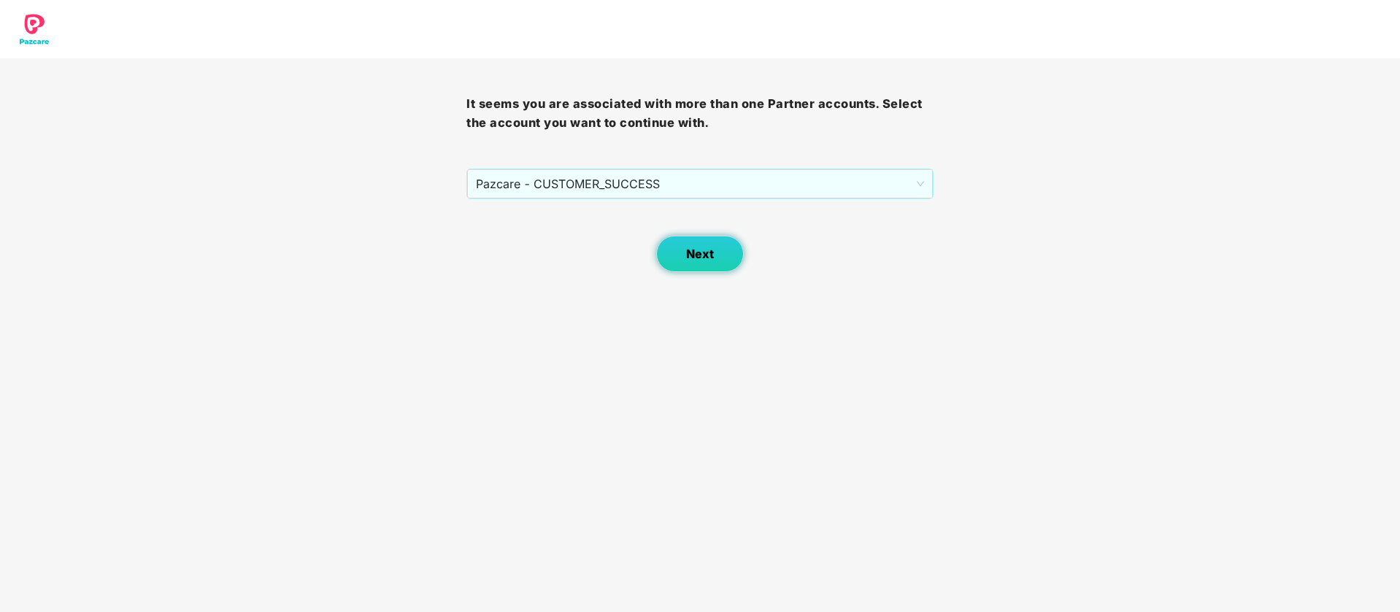
click at [704, 264] on button "Next" at bounding box center [700, 254] width 88 height 36
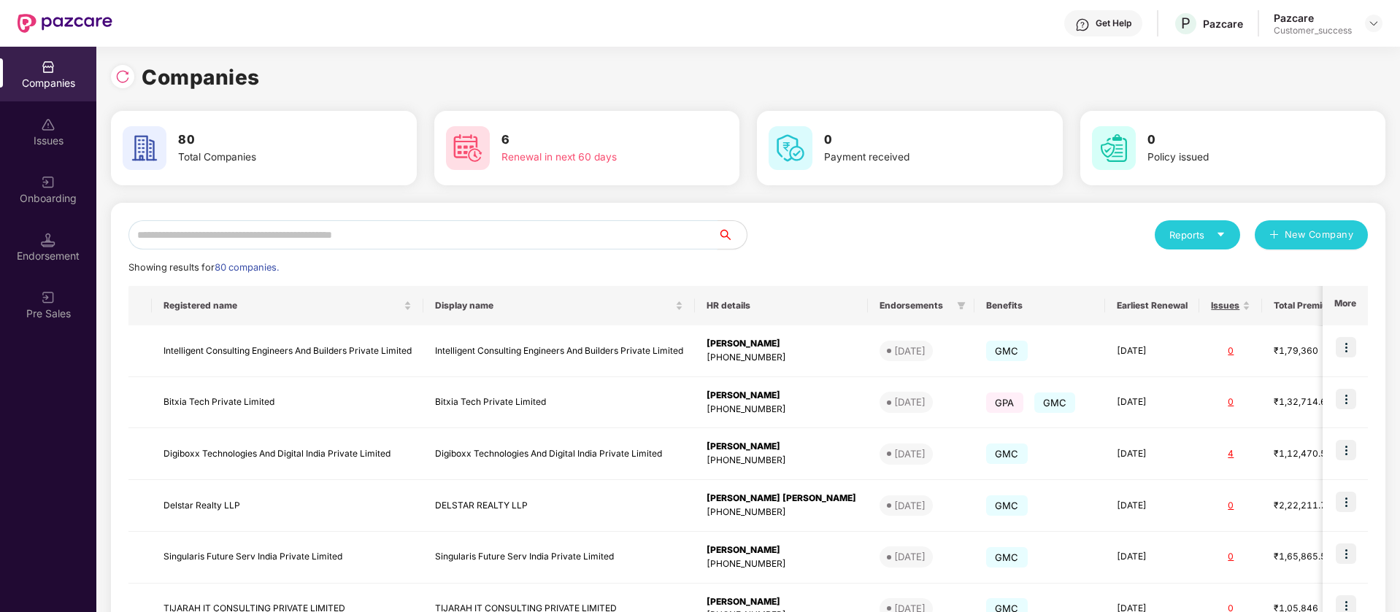
click at [620, 245] on input "text" at bounding box center [422, 234] width 589 height 29
paste input "******"
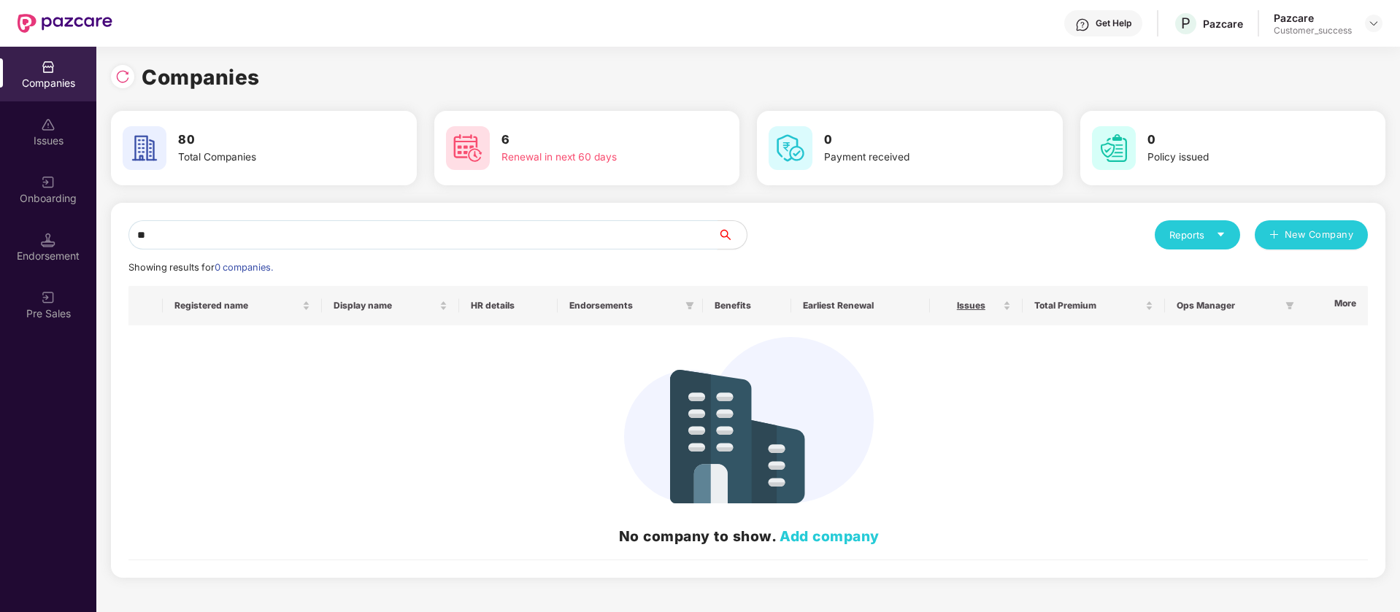
type input "*"
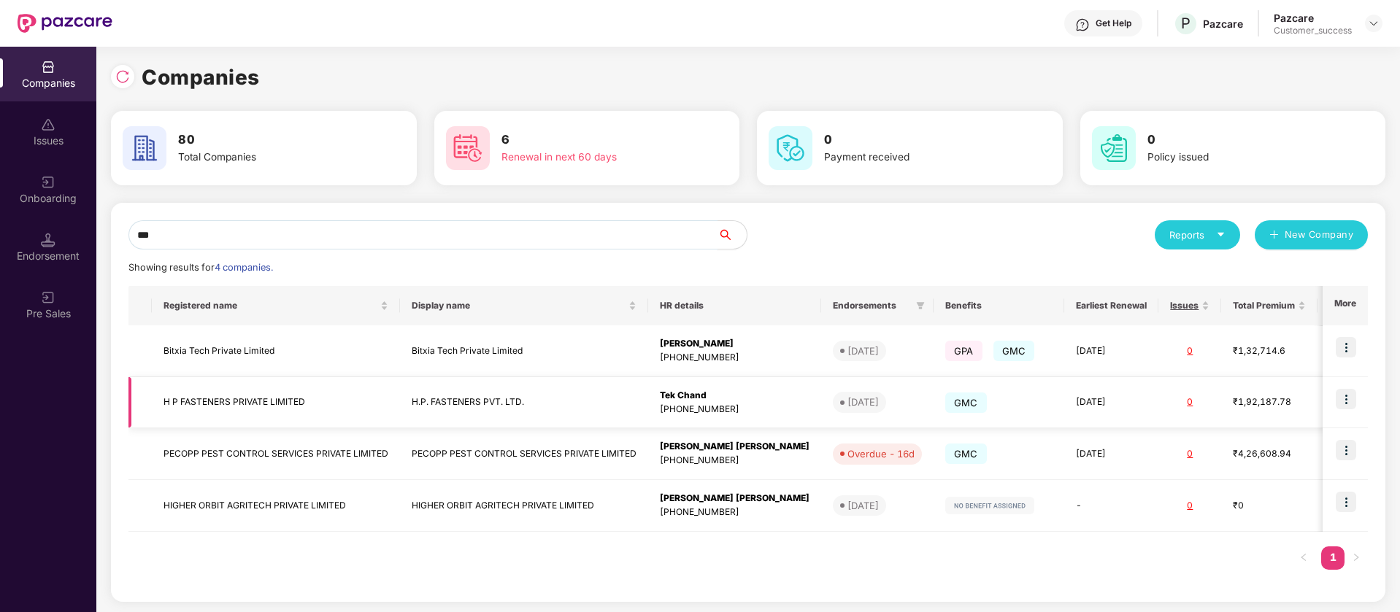
type input "***"
click at [1347, 399] on img at bounding box center [1346, 399] width 20 height 20
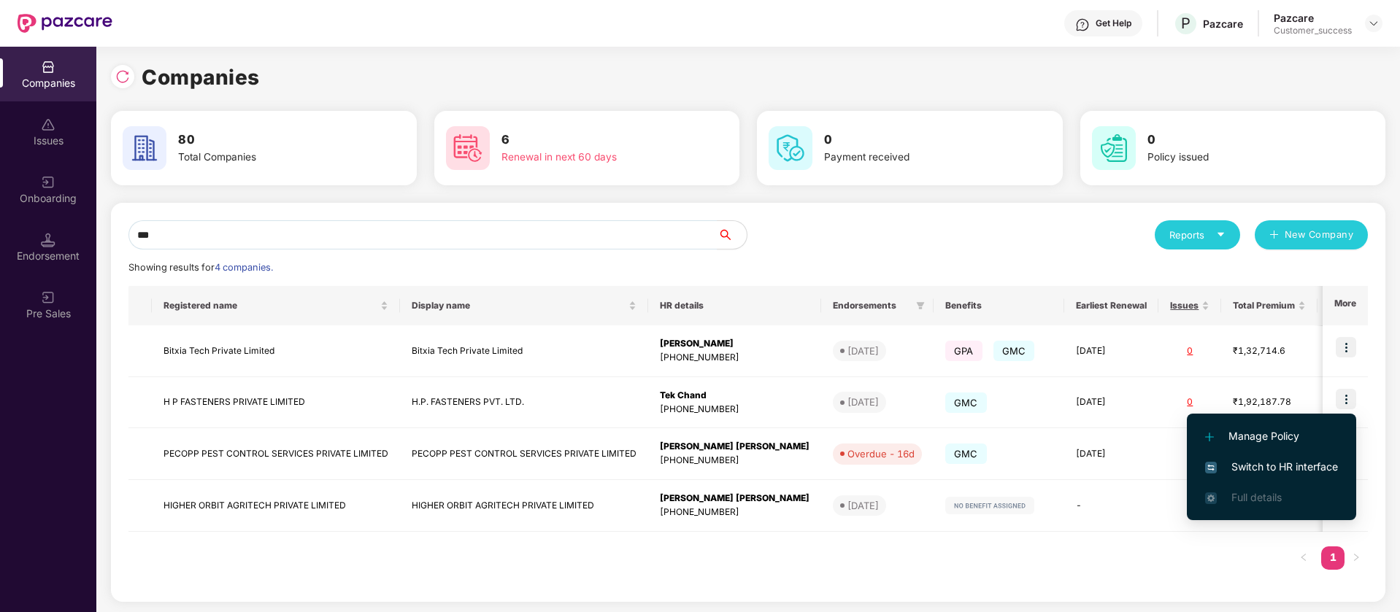
click at [1277, 461] on span "Switch to HR interface" at bounding box center [1271, 467] width 133 height 16
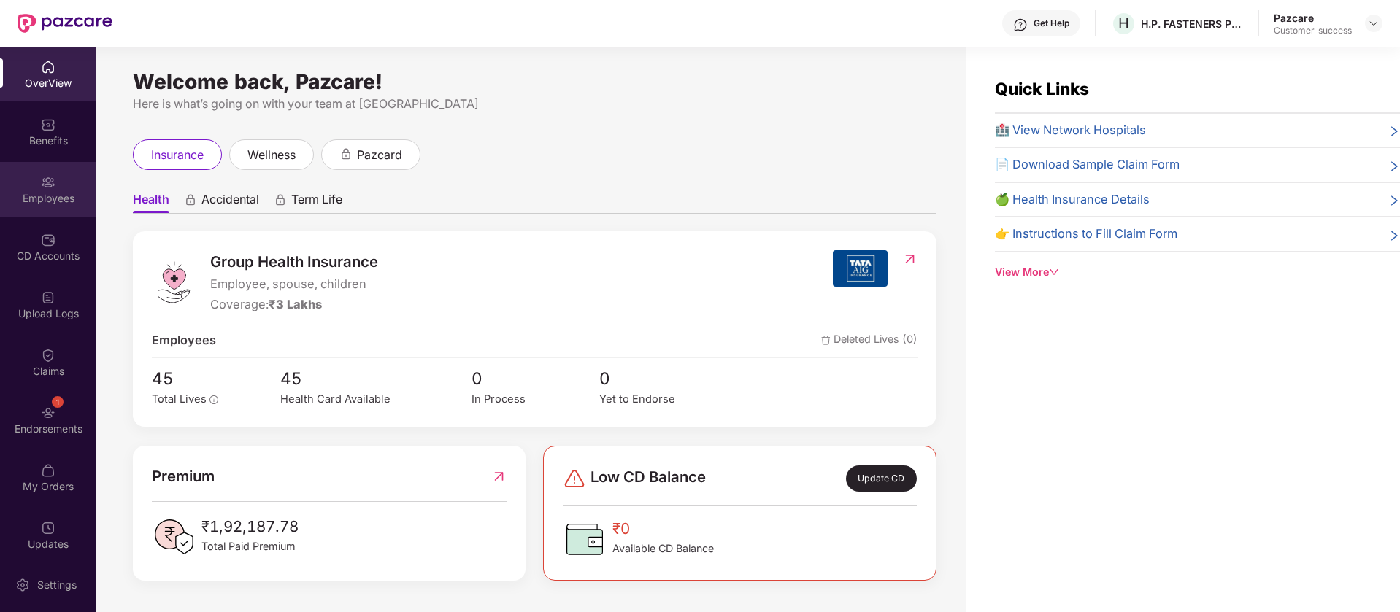
click at [42, 196] on div "Employees" at bounding box center [48, 198] width 96 height 15
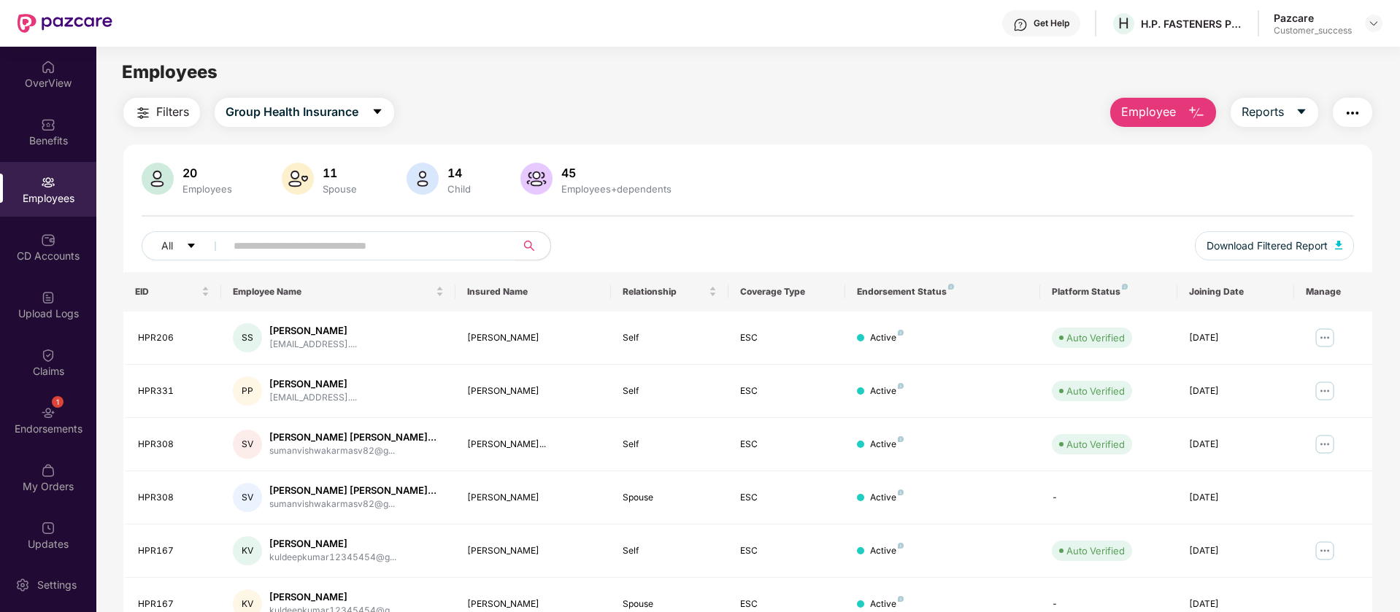
click at [469, 245] on input "text" at bounding box center [365, 246] width 262 height 22
paste input "******"
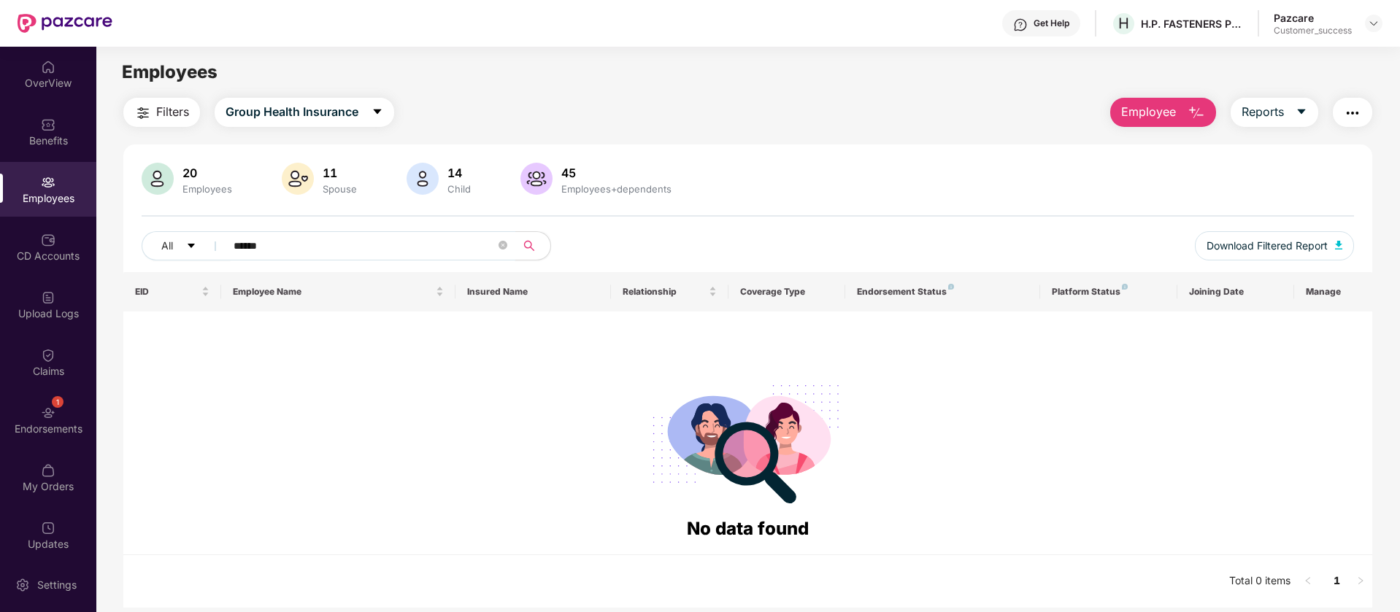
type input "******"
click at [51, 125] on img at bounding box center [48, 125] width 15 height 15
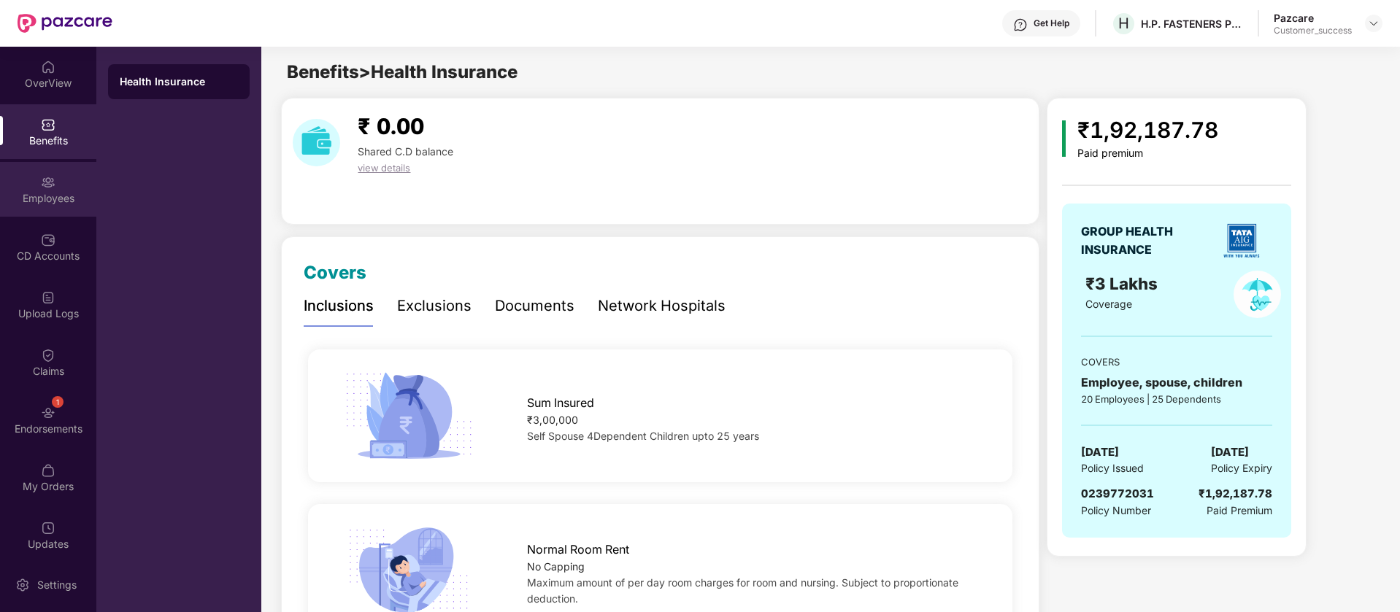
click at [46, 200] on div "Employees" at bounding box center [48, 198] width 96 height 15
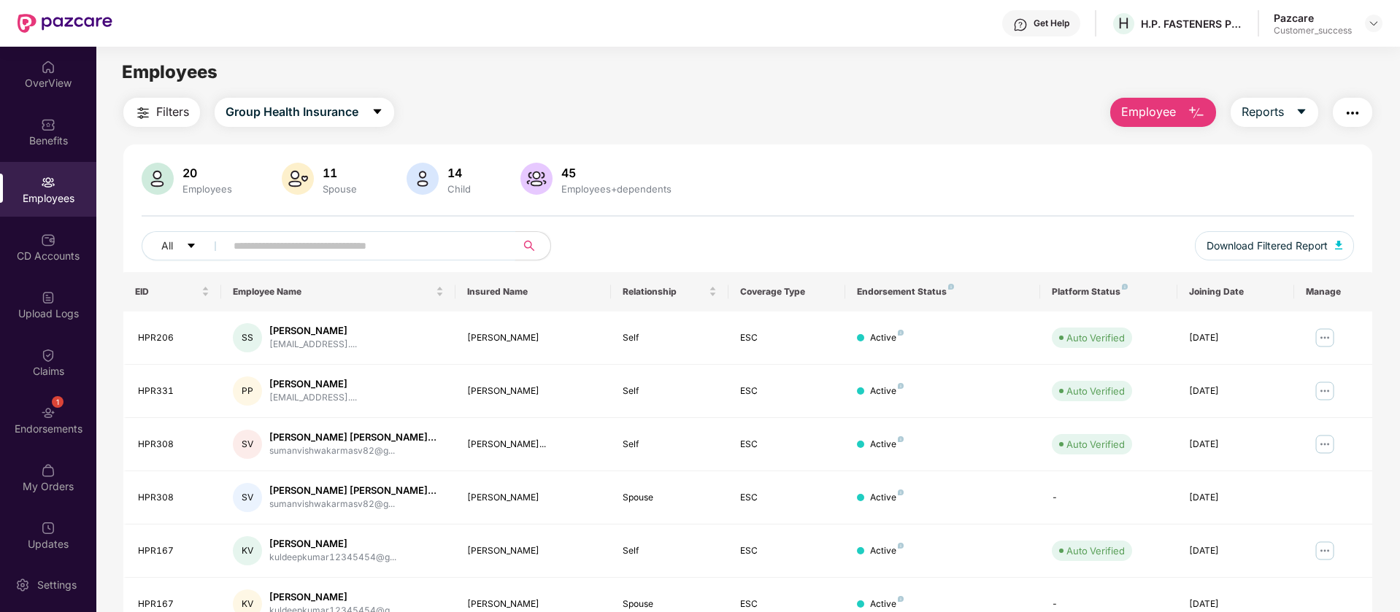
click at [323, 245] on input "text" at bounding box center [365, 246] width 262 height 22
paste input "******"
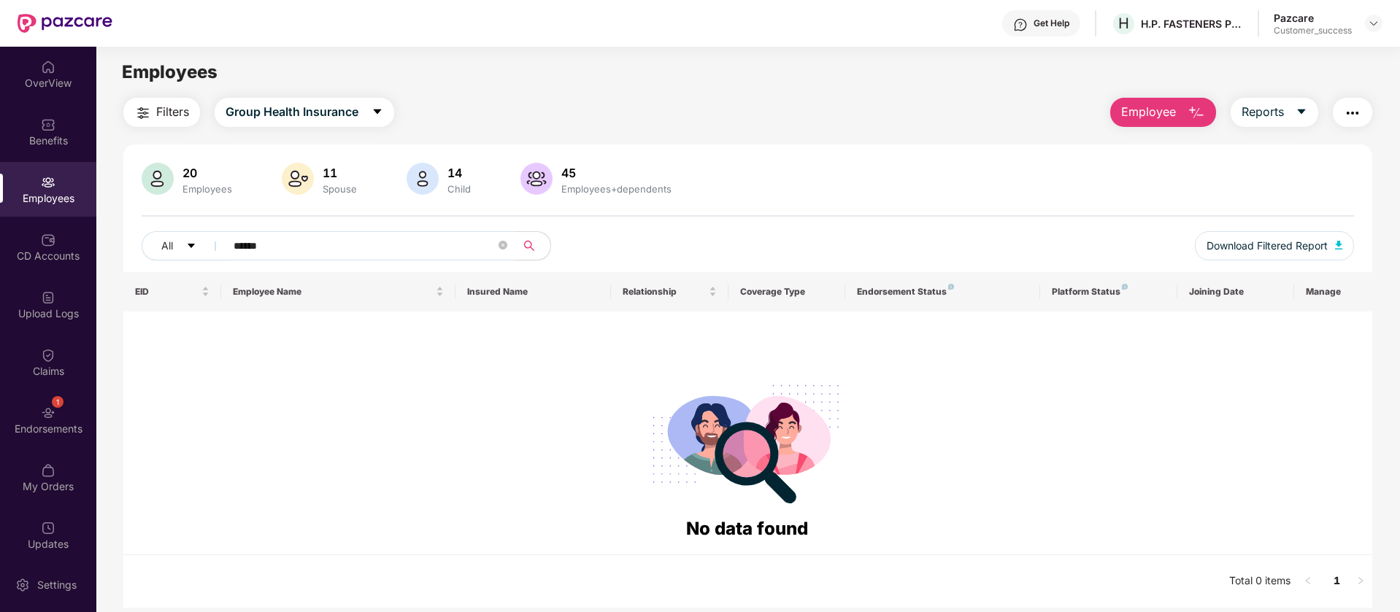
type input "******"
click at [34, 147] on div "Benefits" at bounding box center [48, 141] width 96 height 15
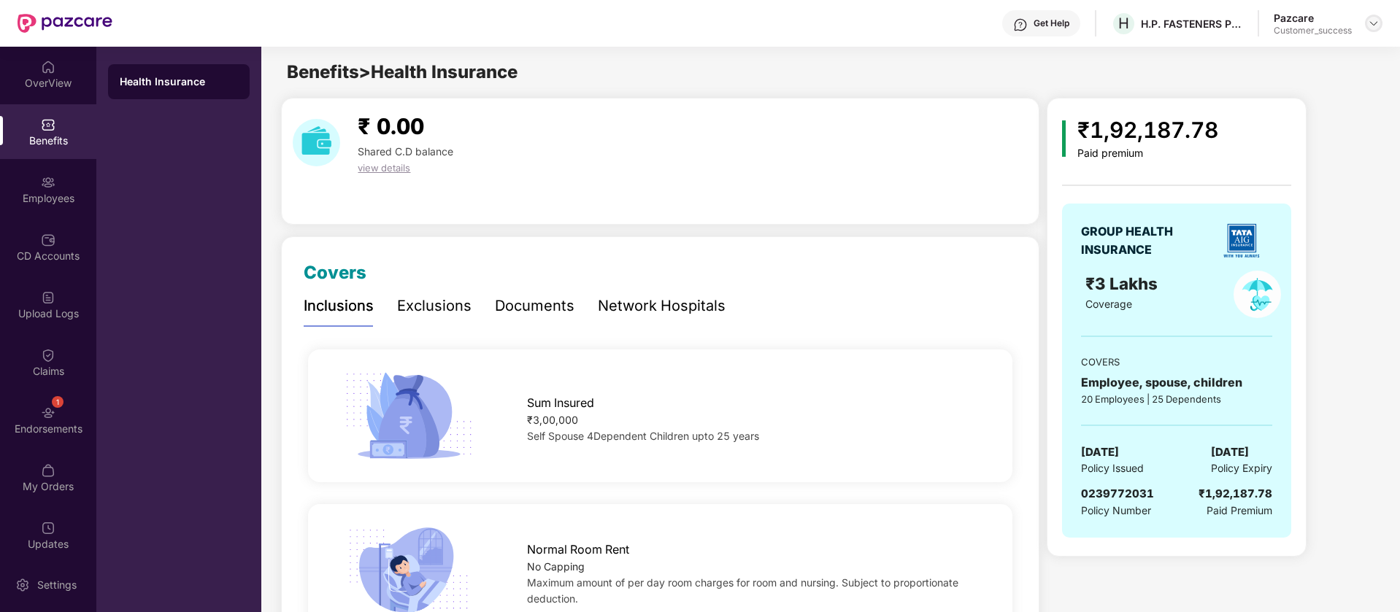
click at [1374, 16] on div at bounding box center [1374, 24] width 18 height 18
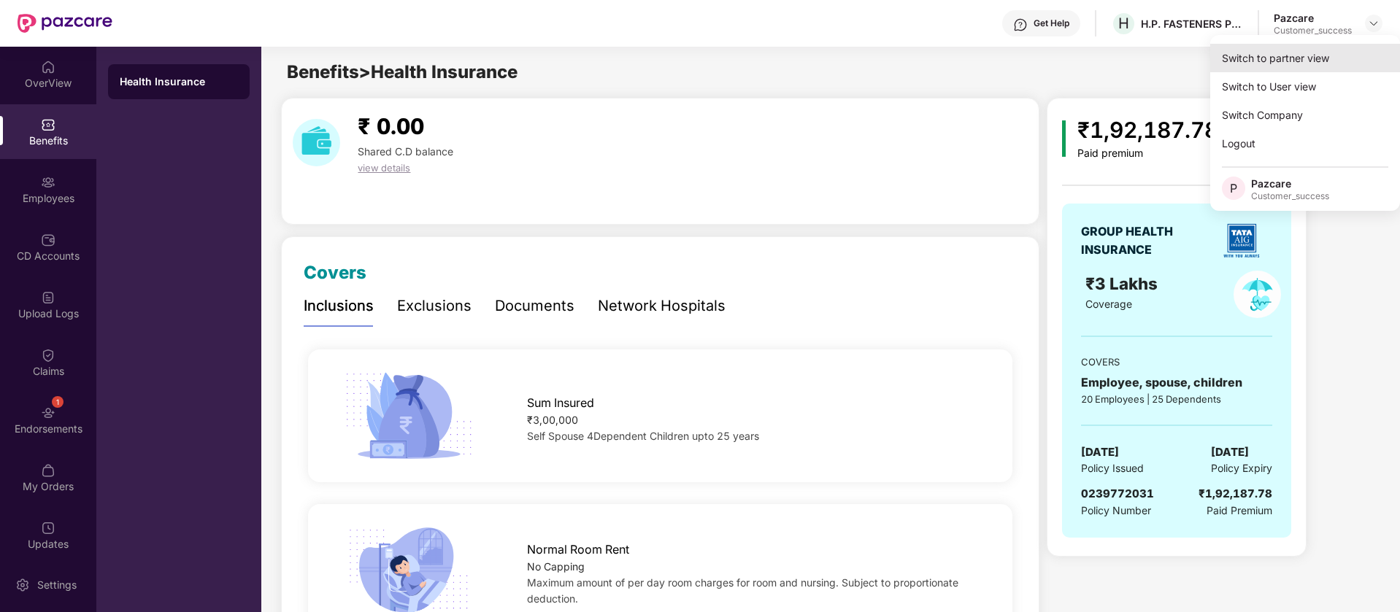
click at [1249, 59] on div "Switch to partner view" at bounding box center [1305, 58] width 190 height 28
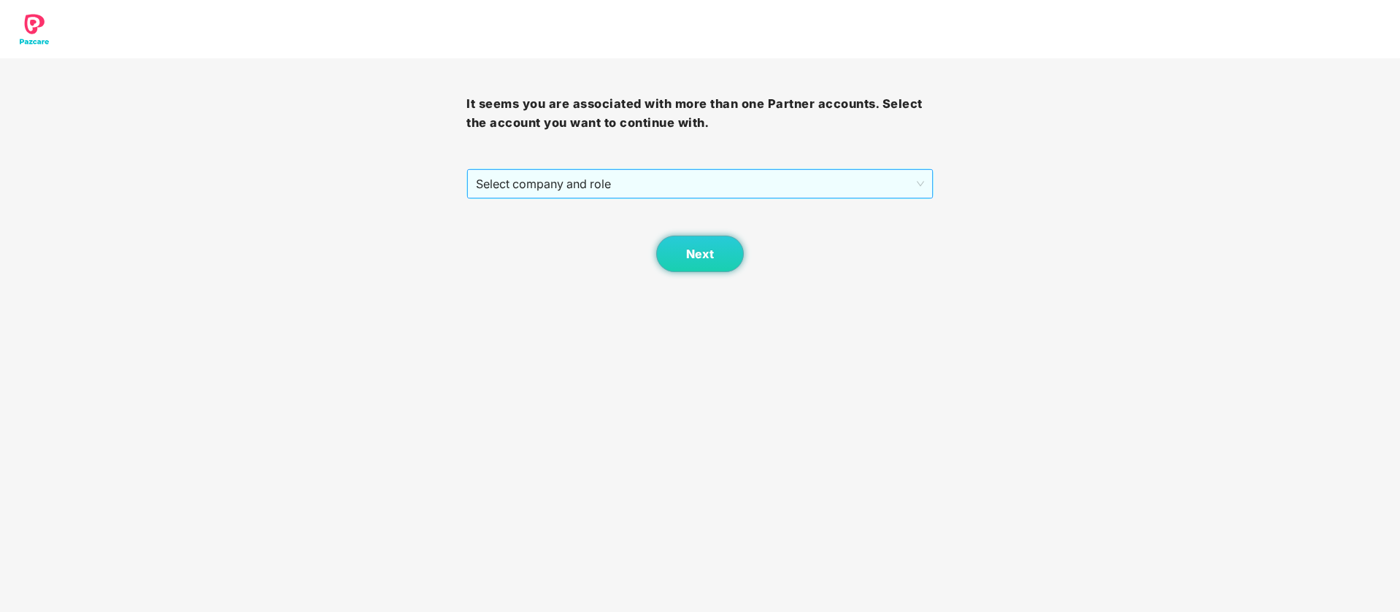
click at [737, 174] on span "Select company and role" at bounding box center [699, 184] width 447 height 28
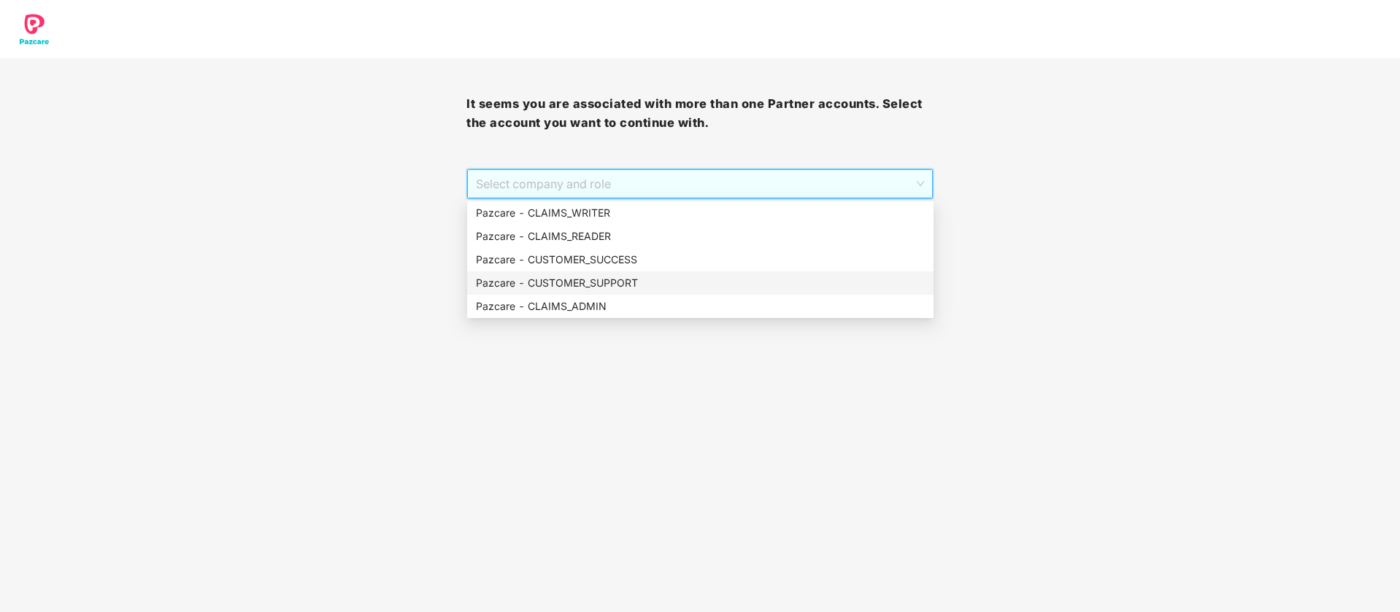
click at [605, 261] on div "Pazcare - CUSTOMER_SUCCESS" at bounding box center [700, 260] width 449 height 16
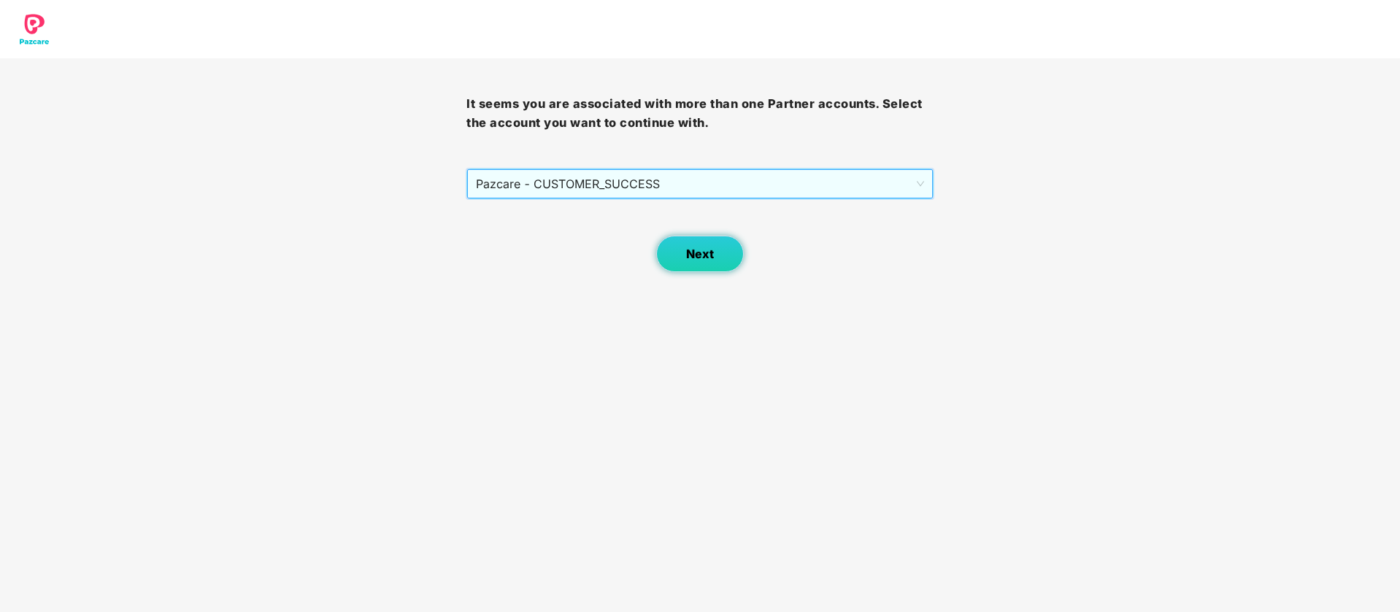
click at [709, 256] on span "Next" at bounding box center [700, 254] width 28 height 14
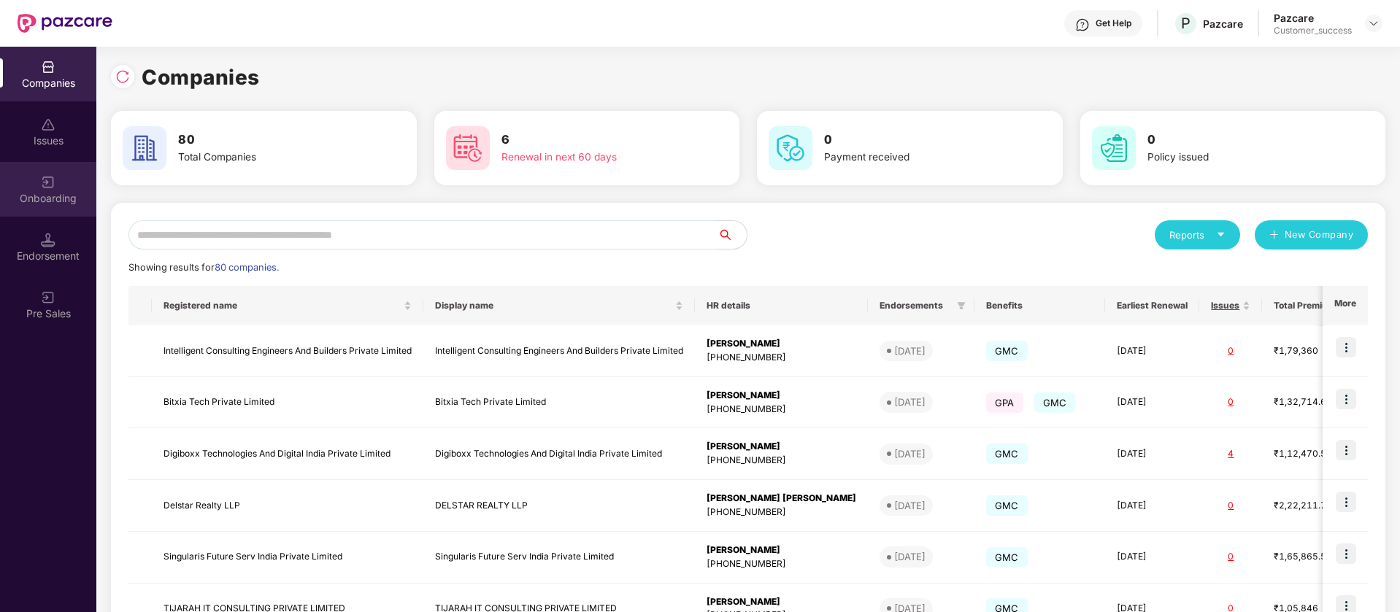
click at [52, 207] on div "Onboarding" at bounding box center [48, 189] width 96 height 55
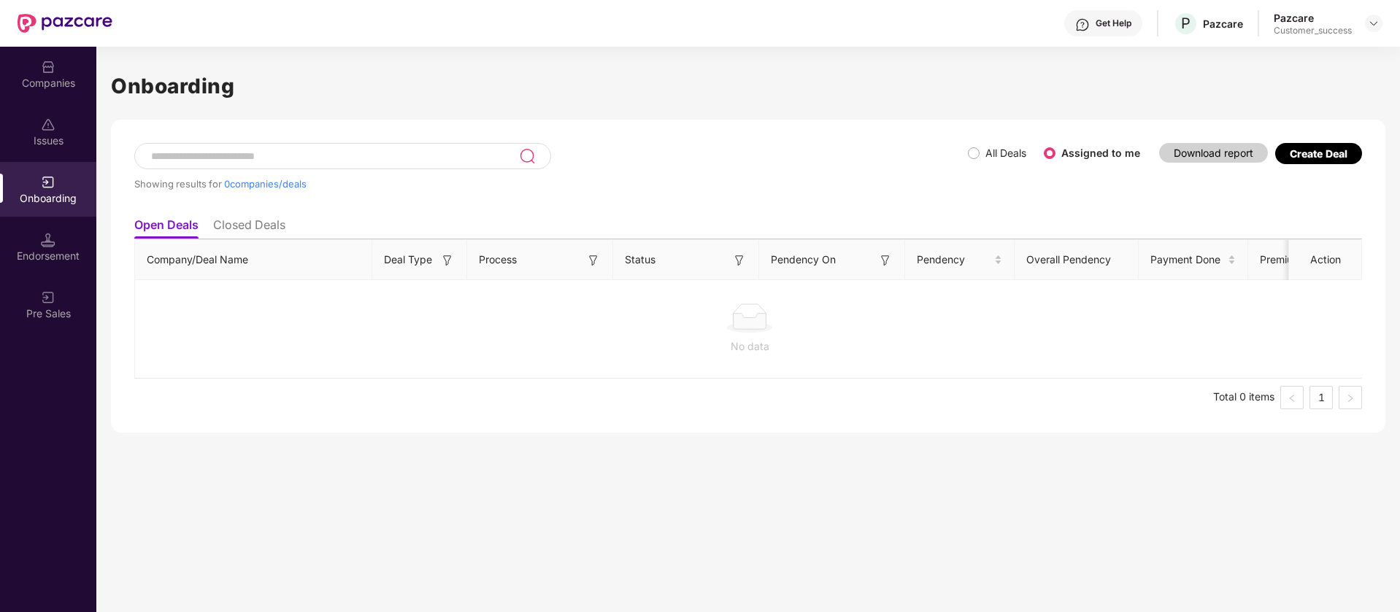
click at [982, 151] on span "All Deals" at bounding box center [1006, 153] width 53 height 16
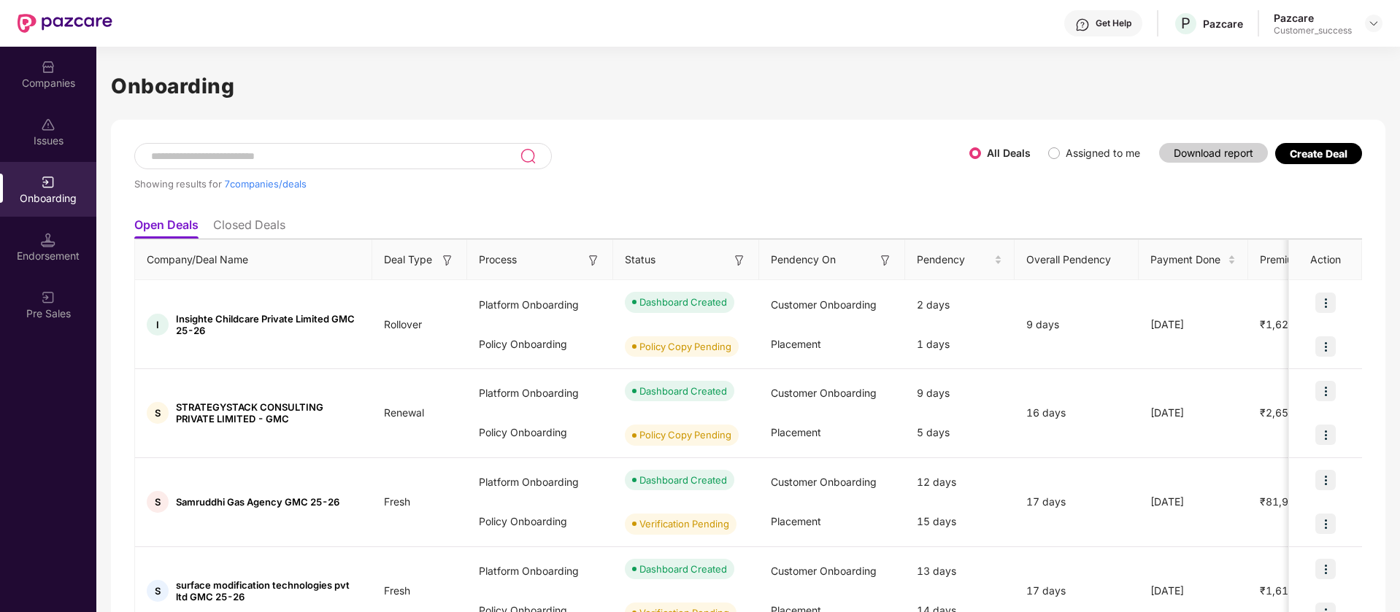
click at [1046, 163] on div "All Deals Assigned to me" at bounding box center [1060, 153] width 182 height 23
